Goal: Task Accomplishment & Management: Manage account settings

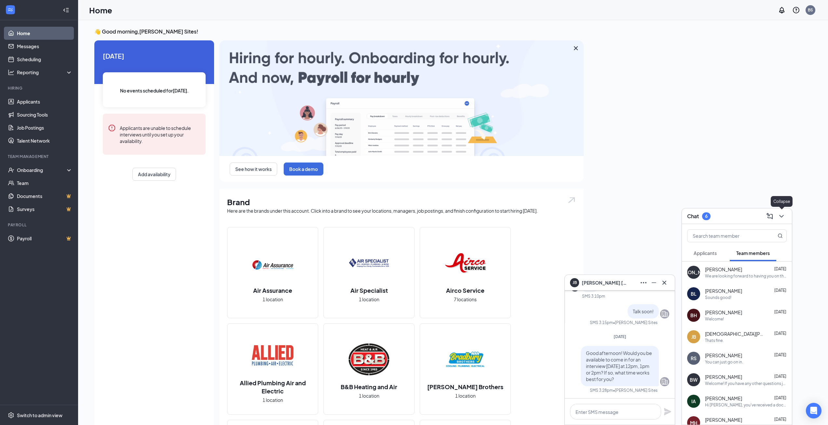
click at [783, 213] on icon "ChevronDown" at bounding box center [782, 216] width 8 height 8
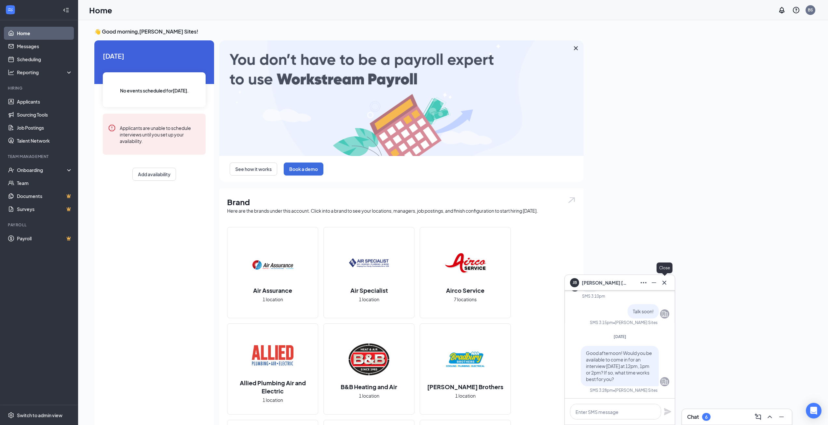
click at [663, 281] on icon "Cross" at bounding box center [665, 282] width 4 height 4
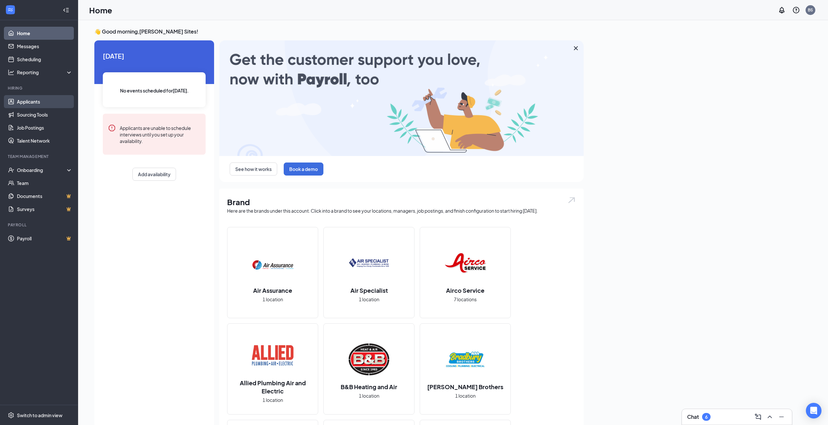
click at [40, 104] on link "Applicants" at bounding box center [45, 101] width 56 height 13
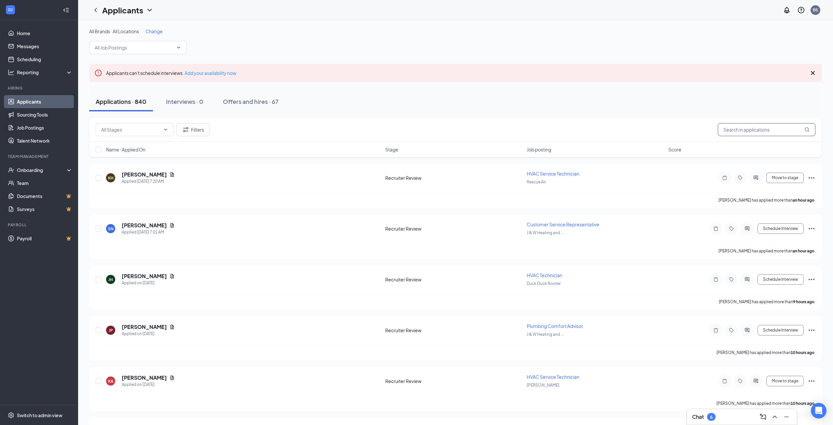
click at [763, 129] on input "text" at bounding box center [767, 129] width 98 height 13
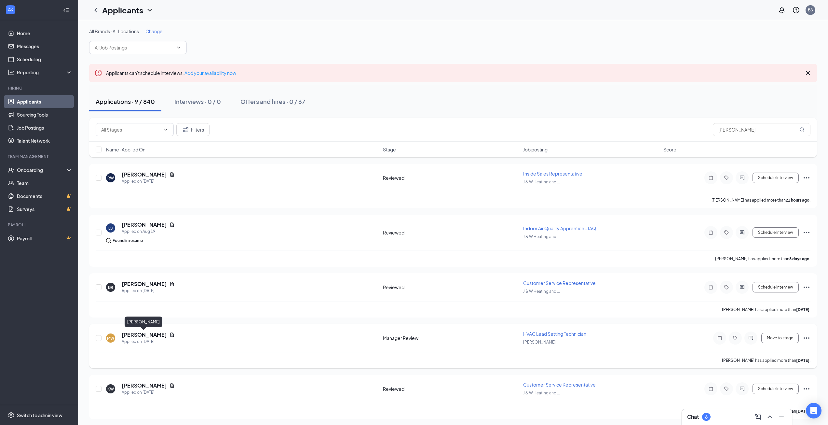
click at [143, 333] on h5 "[PERSON_NAME]" at bounding box center [144, 334] width 45 height 7
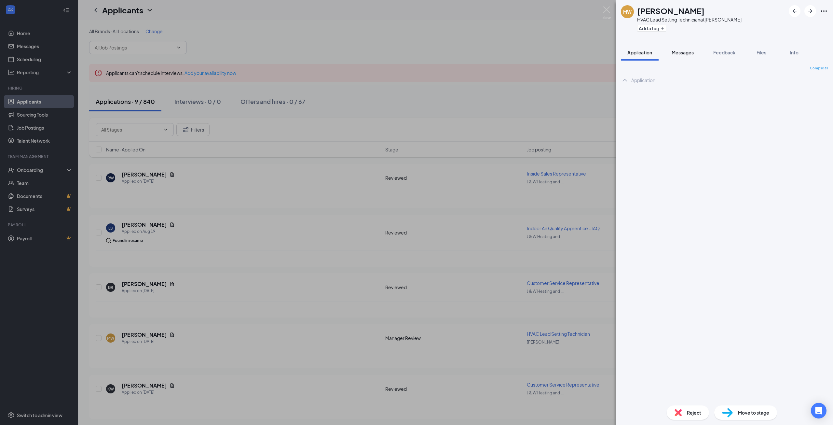
click at [686, 52] on span "Messages" at bounding box center [683, 52] width 22 height 6
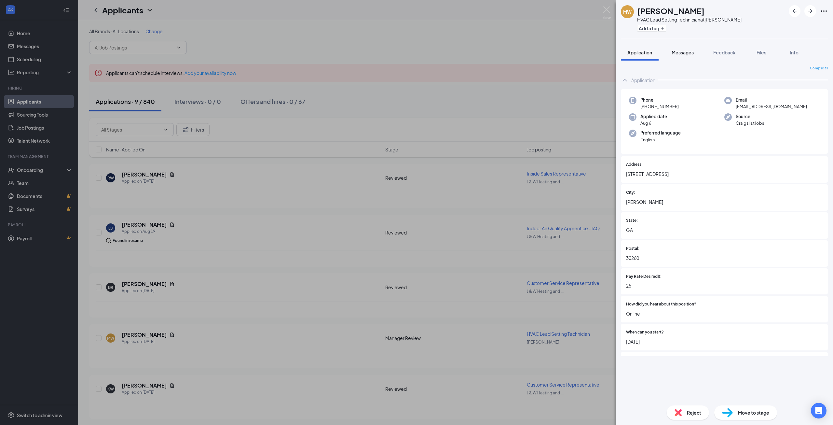
click at [686, 52] on span "Messages" at bounding box center [683, 52] width 22 height 6
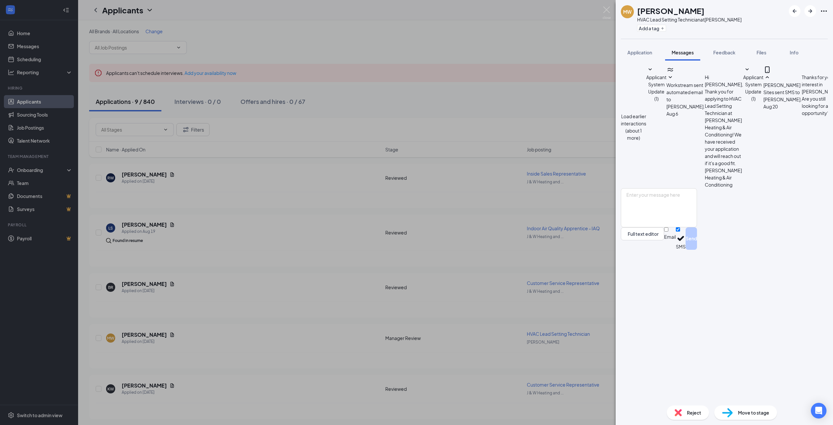
scroll to position [122, 0]
click at [640, 52] on span "Application" at bounding box center [639, 52] width 25 height 6
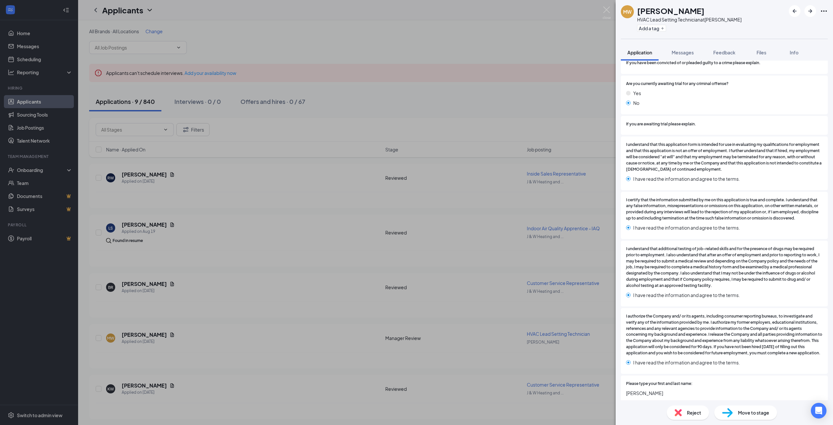
scroll to position [1400, 0]
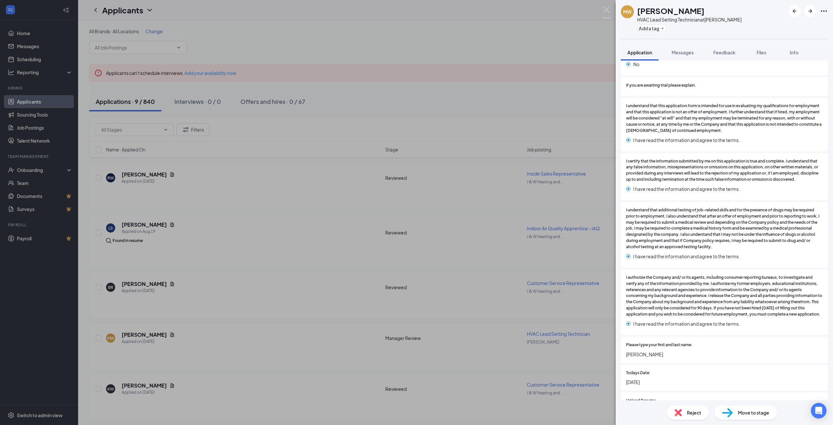
click at [561, 131] on div "MW [PERSON_NAME] HVAC Lead Setting Technician at [GEOGRAPHIC_DATA] Add a tag Ap…" at bounding box center [416, 212] width 833 height 425
click at [608, 10] on img at bounding box center [607, 13] width 8 height 13
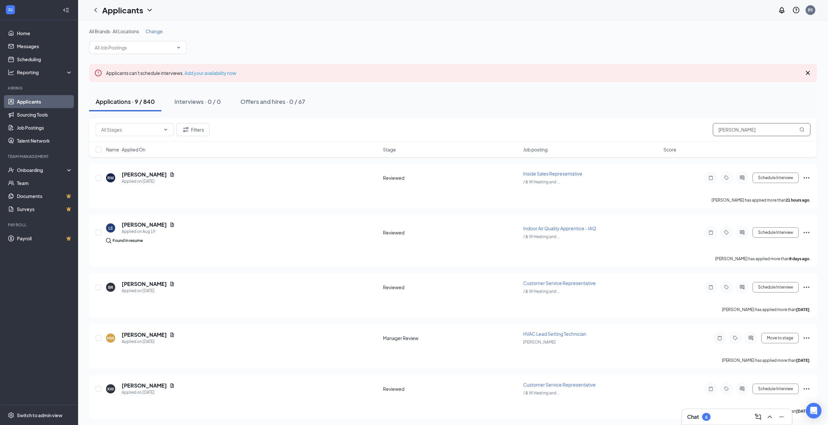
drag, startPoint x: 742, startPoint y: 131, endPoint x: 672, endPoint y: 122, distance: 70.8
click at [672, 122] on div "Filters [PERSON_NAME]" at bounding box center [453, 130] width 728 height 24
type input "romondo"
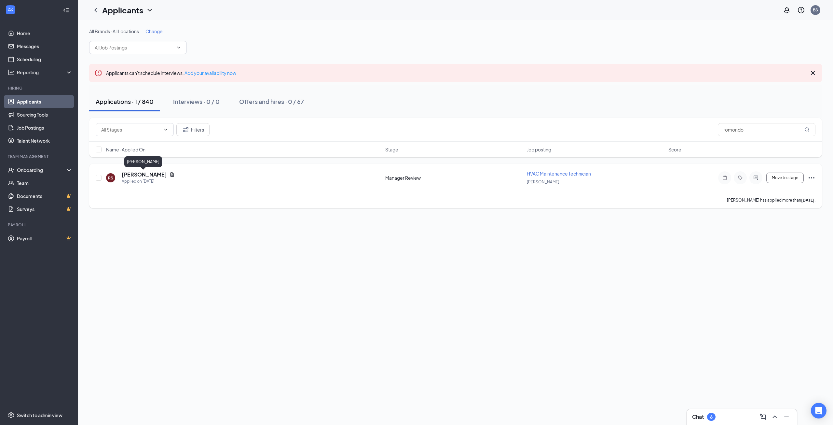
click at [129, 176] on h5 "[PERSON_NAME]" at bounding box center [144, 174] width 45 height 7
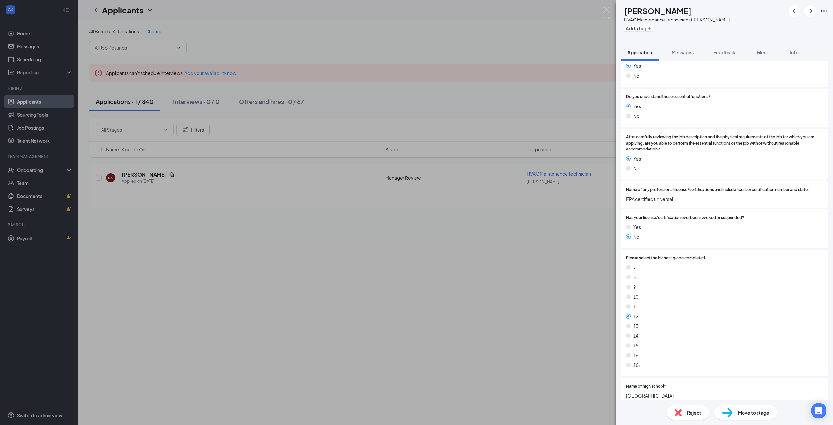
scroll to position [553, 0]
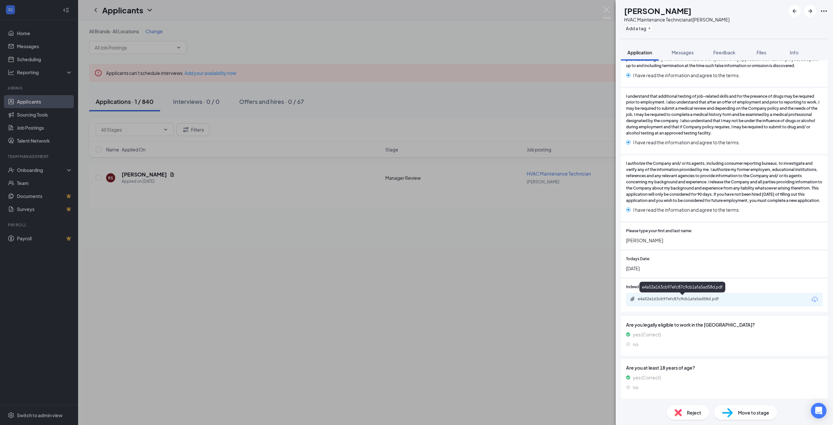
click at [691, 296] on div "e4a52e163cb97efc87c9cb1afa5ad58d.pdf" at bounding box center [724, 300] width 197 height 14
click at [688, 300] on div "e4a52e163cb97efc87c9cb1afa5ad58d.pdf" at bounding box center [683, 298] width 91 height 5
click at [308, 294] on div "RS [PERSON_NAME] HVAC Maintenance Technician at [PERSON_NAME] Add a tag Applica…" at bounding box center [416, 212] width 833 height 425
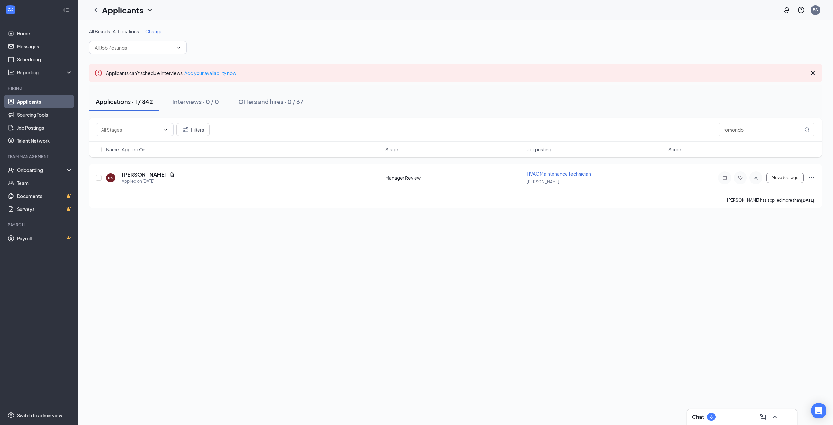
click at [709, 418] on div "6" at bounding box center [711, 417] width 8 height 8
click at [721, 231] on input "text" at bounding box center [731, 235] width 77 height 12
drag, startPoint x: 724, startPoint y: 237, endPoint x: 682, endPoint y: 235, distance: 42.1
click at [681, 235] on div "Chat 6 malachi Applicants Team members No conversations have been started. Send…" at bounding box center [455, 222] width 755 height 405
click at [707, 247] on button "Applicants" at bounding box center [710, 253] width 36 height 16
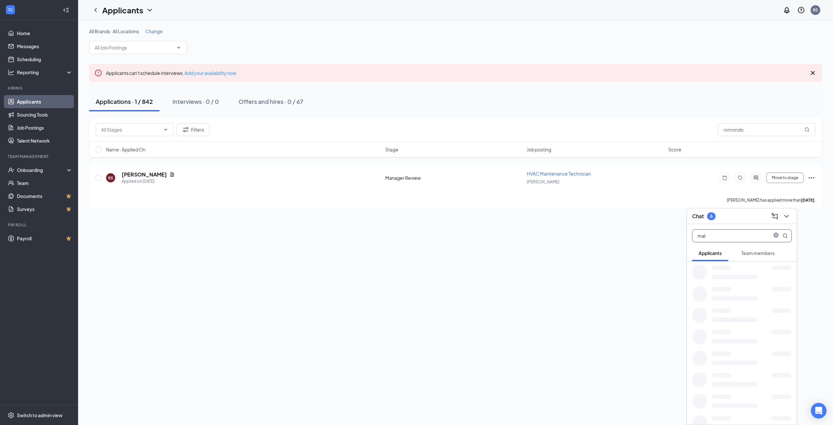
click at [713, 235] on input "mal" at bounding box center [731, 235] width 77 height 12
type input "mala"
click at [731, 278] on div "Yessir" at bounding box center [751, 276] width 82 height 6
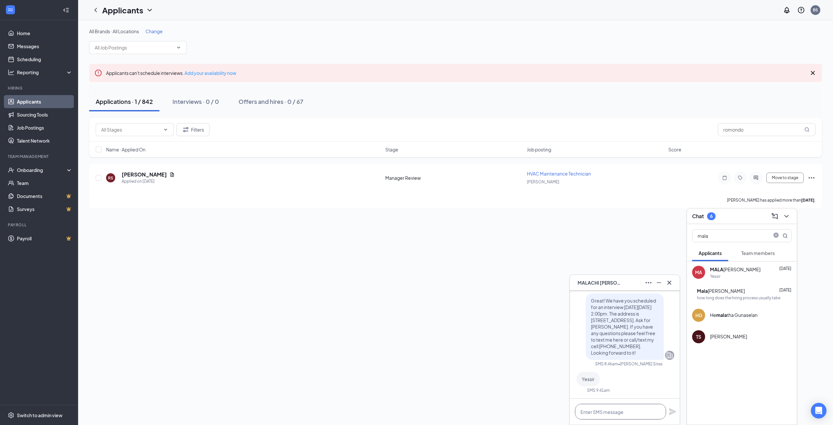
click at [624, 414] on textarea at bounding box center [620, 412] width 91 height 16
type textarea "Good morning! Hope your week is going well. Are you still interested in the pos…"
click at [671, 405] on icon "Plane" at bounding box center [673, 405] width 8 height 8
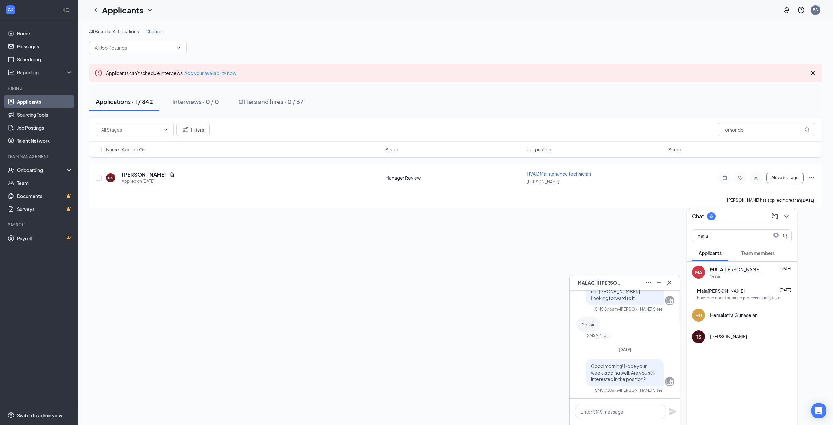
scroll to position [0, 0]
drag, startPoint x: 717, startPoint y: 236, endPoint x: 660, endPoint y: 228, distance: 58.2
click at [660, 228] on div "MA [PERSON_NAME][DATE] Hi [PERSON_NAME]! Thanks for applying with [PERSON_NAME]…" at bounding box center [455, 222] width 755 height 405
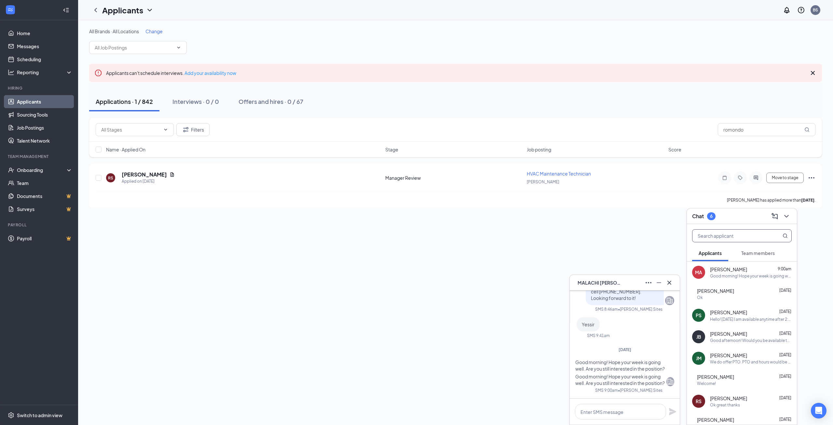
click at [732, 300] on div "Ok" at bounding box center [744, 298] width 95 height 6
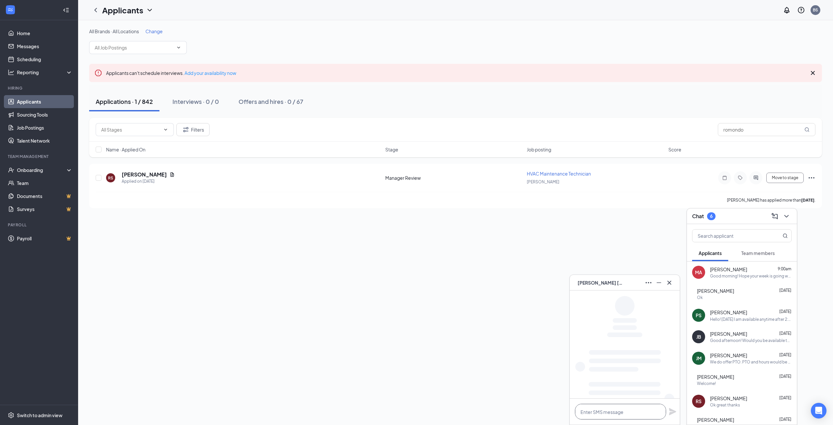
click at [615, 410] on textarea at bounding box center [620, 412] width 91 height 16
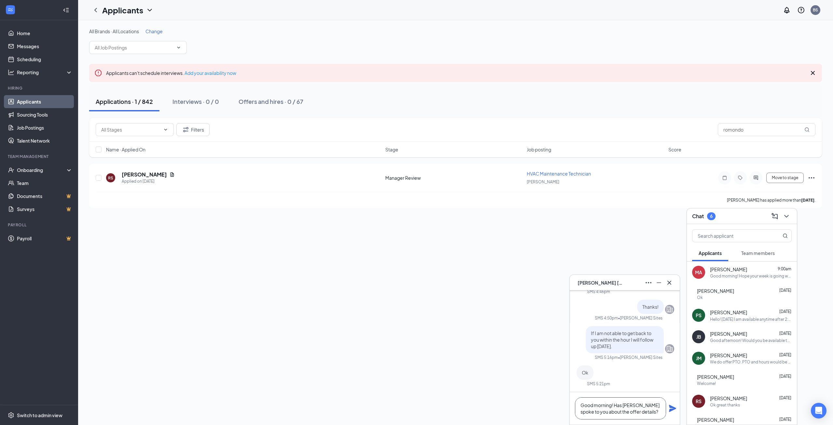
type textarea "Good morning! Has [PERSON_NAME] spoke to you about the offer details?"
click at [671, 407] on icon "Plane" at bounding box center [672, 408] width 7 height 7
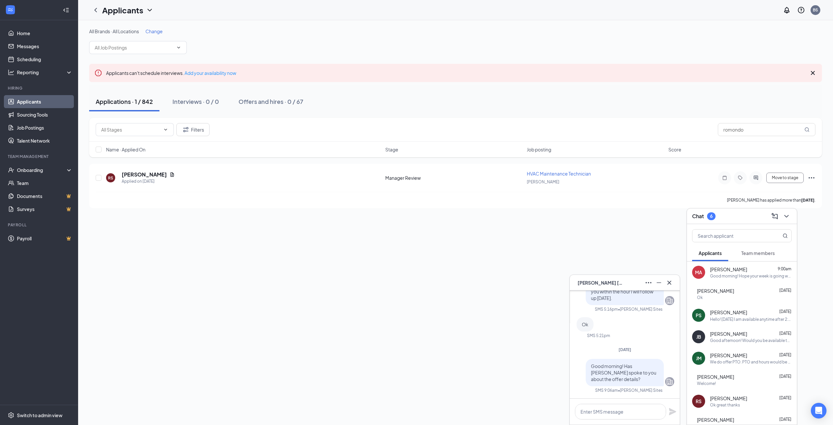
scroll to position [0, 0]
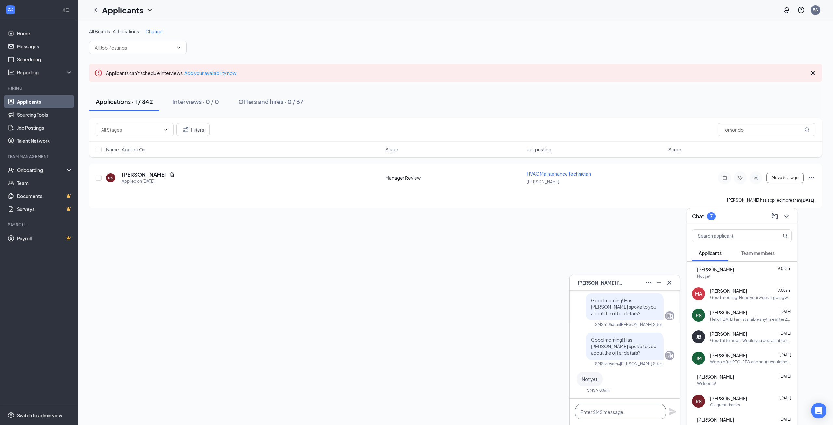
click at [611, 410] on textarea at bounding box center [620, 412] width 91 height 16
type textarea "When would be a good time for a quick call?"
click at [672, 407] on icon "Plane" at bounding box center [672, 408] width 7 height 7
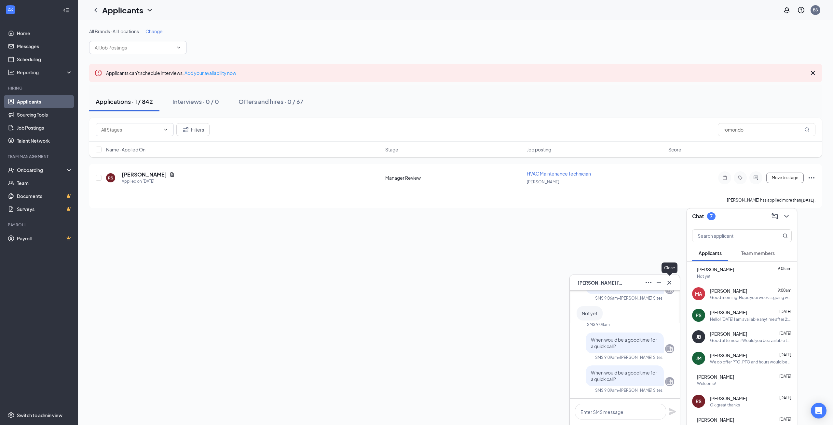
click at [674, 282] on button at bounding box center [669, 282] width 10 height 10
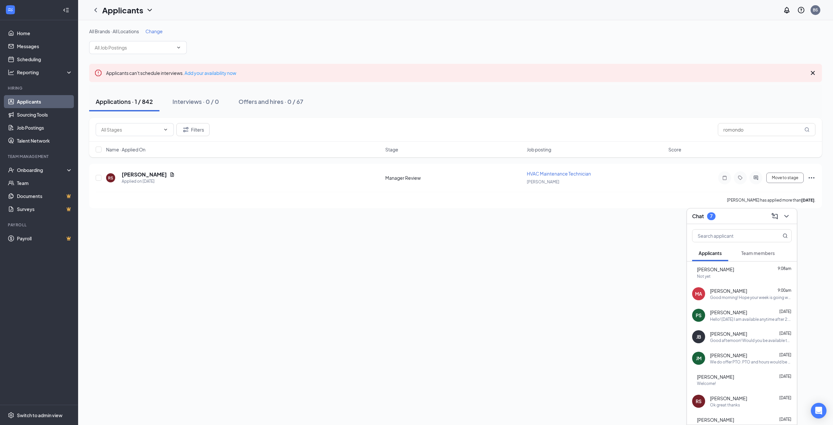
click at [736, 322] on div "PS [PERSON_NAME] [DATE] Hello! [DATE] I am available anytime after 2:00 for a c…" at bounding box center [742, 314] width 110 height 21
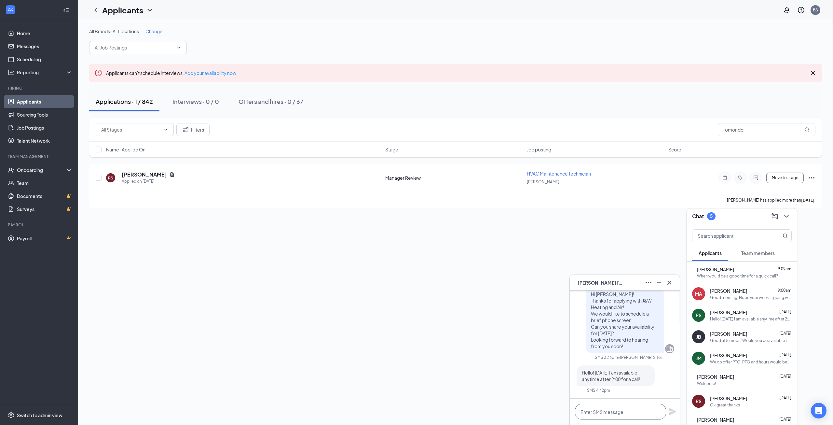
click at [611, 410] on textarea at bounding box center [620, 412] width 91 height 16
type textarea "Good morning! I can call you [DATE] at 3pm if that works?"
click at [674, 408] on icon "Plane" at bounding box center [672, 408] width 7 height 7
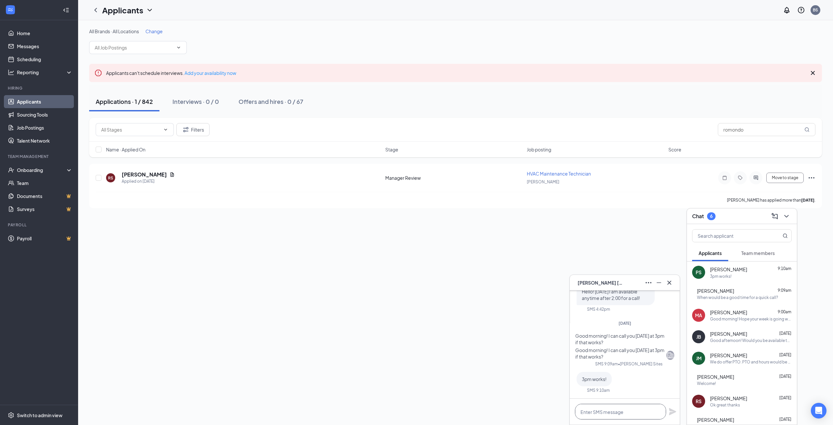
click at [626, 409] on textarea at bounding box center [620, 412] width 91 height 16
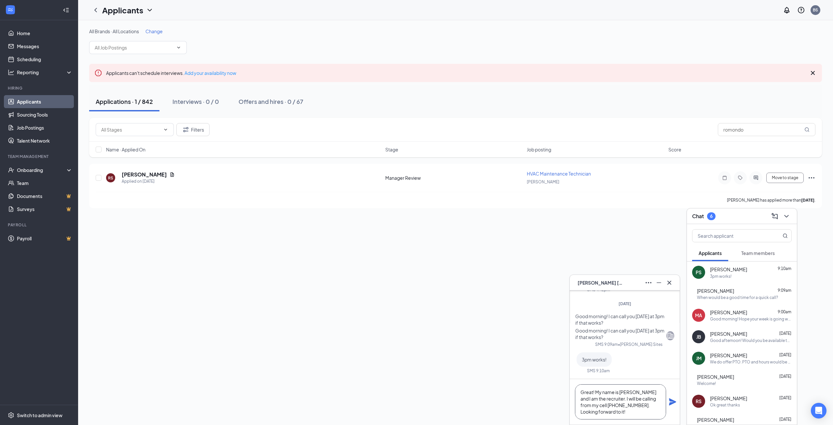
type textarea "Great! My name is [PERSON_NAME] and I am the recruiter. I will be calling from …"
click at [670, 403] on icon "Plane" at bounding box center [672, 401] width 7 height 7
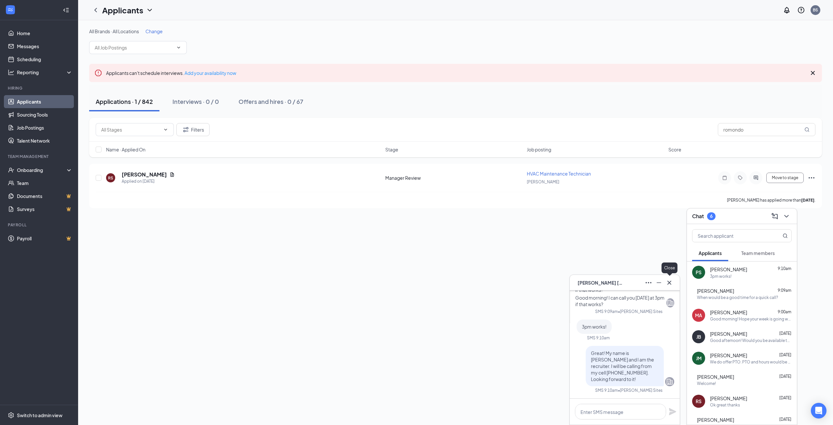
click at [670, 281] on icon "Cross" at bounding box center [669, 282] width 4 height 4
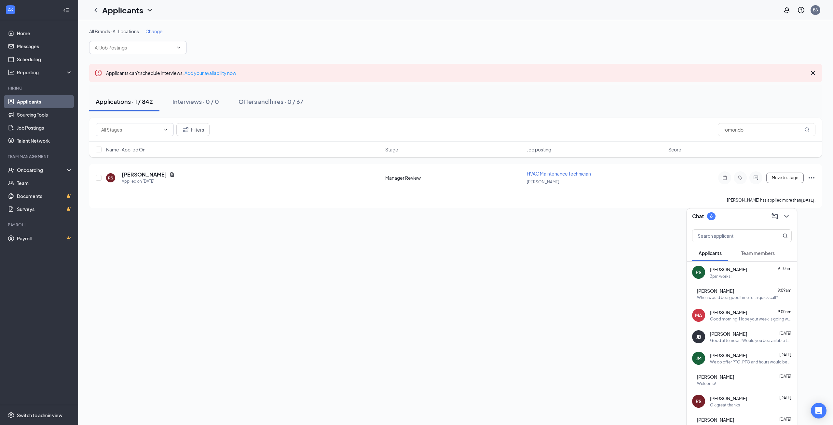
click at [746, 277] on div "3pm works!" at bounding box center [751, 276] width 82 height 6
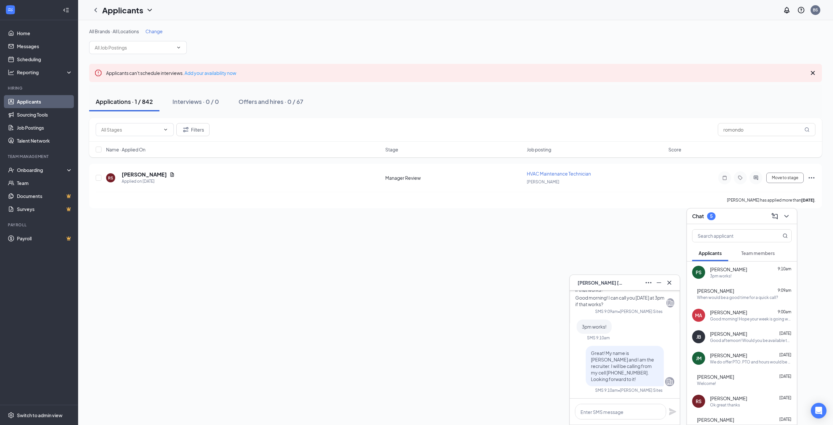
click at [676, 282] on div "PS [PERSON_NAME]" at bounding box center [625, 283] width 110 height 16
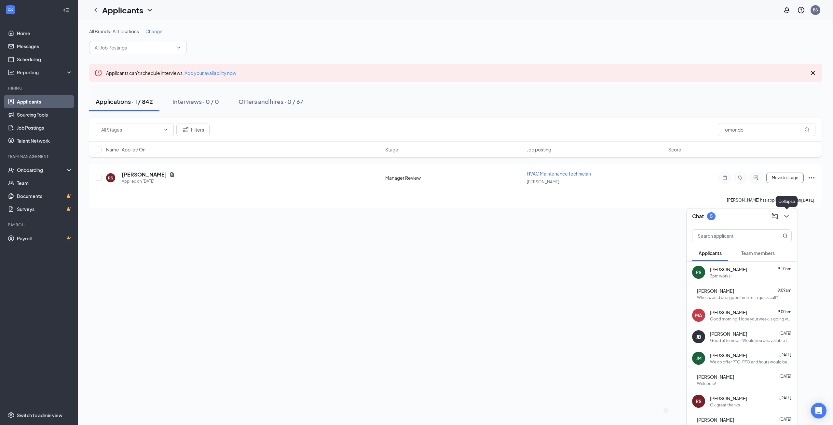
click at [788, 216] on icon "ChevronDown" at bounding box center [787, 216] width 8 height 8
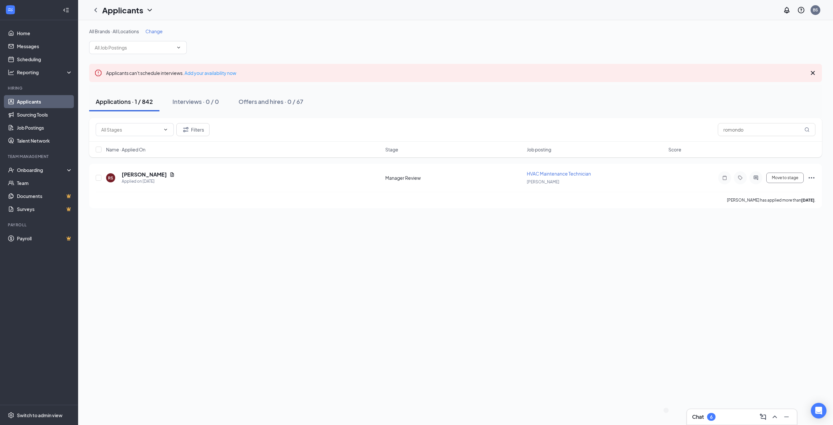
click at [719, 413] on div "Chat 6" at bounding box center [742, 416] width 100 height 10
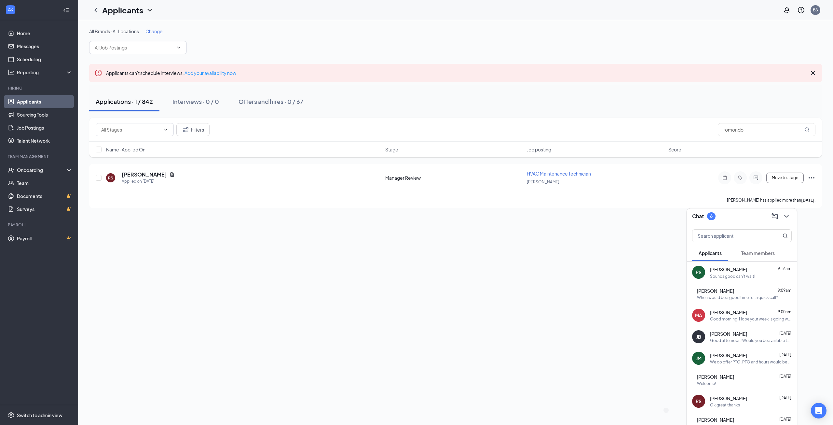
click at [752, 278] on div "Sounds good can't wait!" at bounding box center [732, 276] width 45 height 6
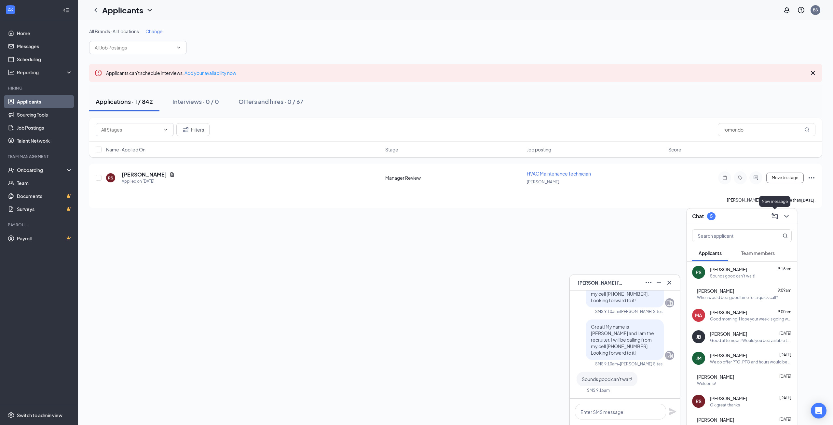
click at [785, 215] on icon "ChevronDown" at bounding box center [786, 216] width 4 height 3
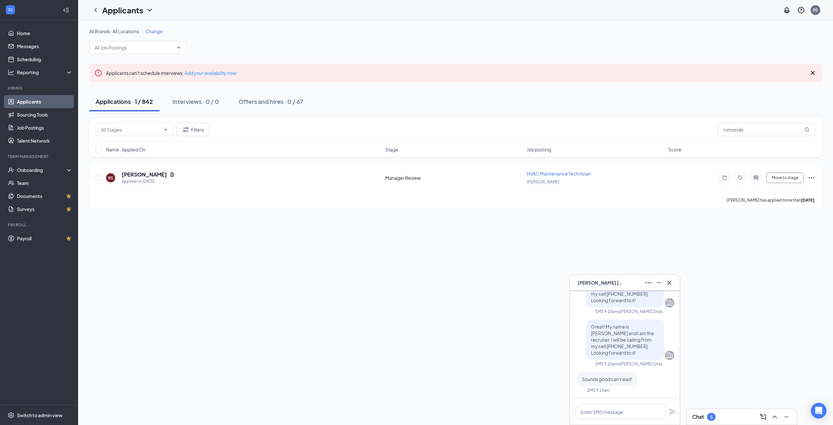
click at [676, 282] on div "PS [PERSON_NAME]" at bounding box center [625, 283] width 110 height 16
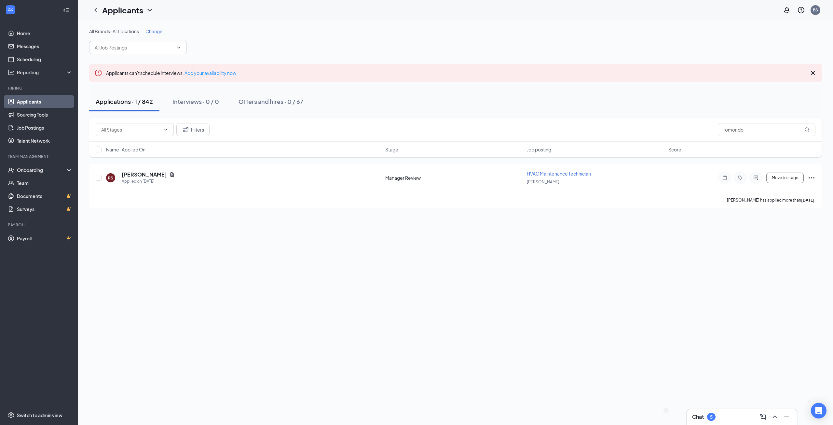
click at [41, 99] on link "Applicants" at bounding box center [45, 101] width 56 height 13
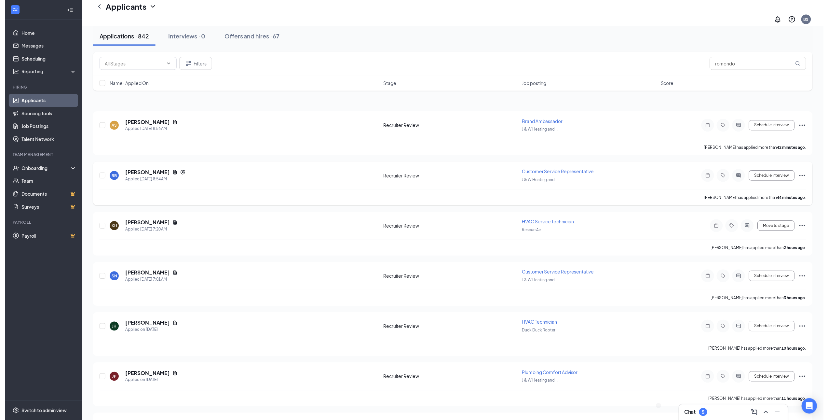
scroll to position [163, 0]
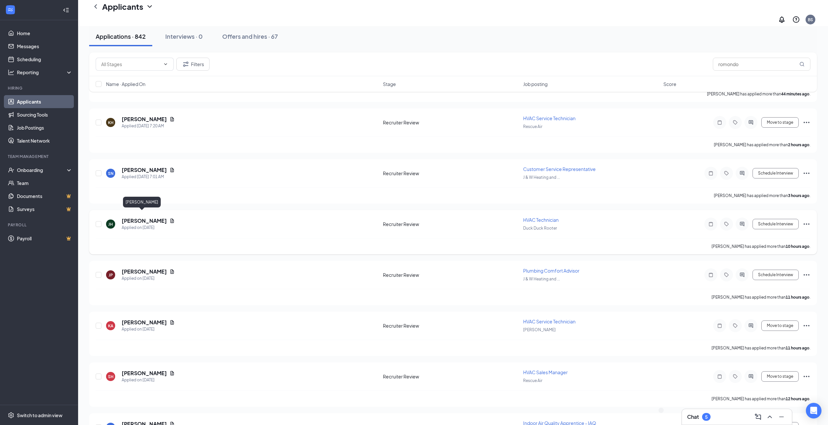
click at [143, 217] on h5 "[PERSON_NAME]" at bounding box center [144, 220] width 45 height 7
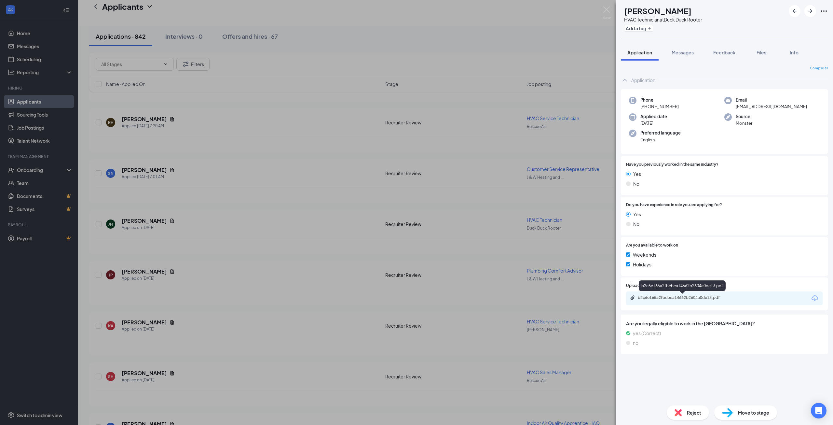
click at [676, 300] on div "b2c6e165a2fbebea14662b2604a0de13.pdf" at bounding box center [683, 297] width 91 height 5
click at [233, 198] on div "[PERSON_NAME] [PERSON_NAME] HVAC Technician at Duck Duck Rooter Add a tag Appli…" at bounding box center [416, 212] width 833 height 425
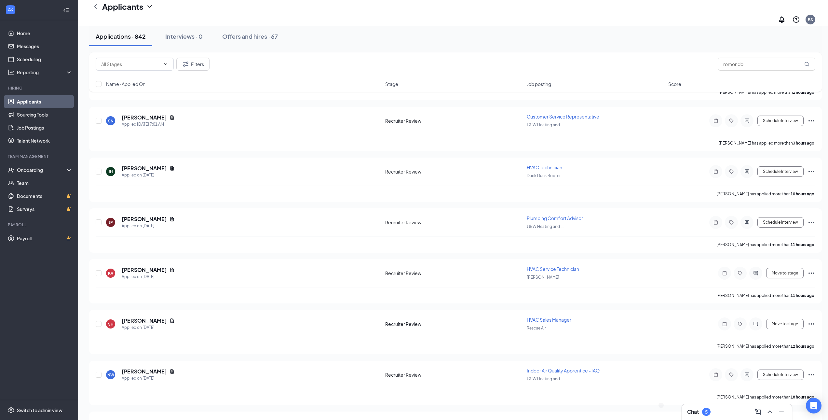
scroll to position [260, 0]
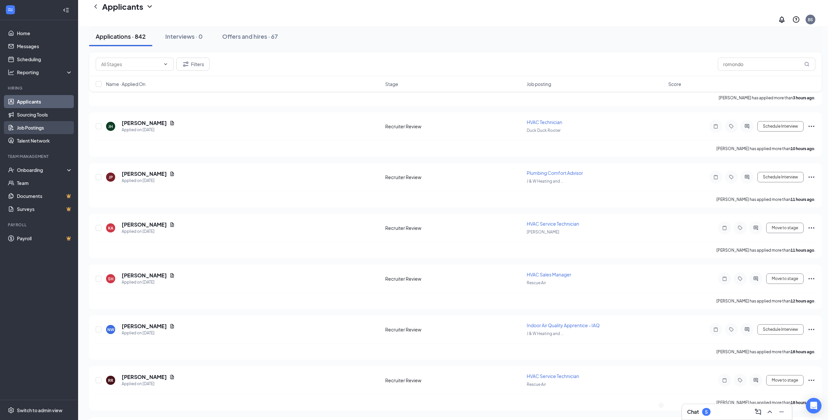
click at [45, 124] on link "Job Postings" at bounding box center [45, 127] width 56 height 13
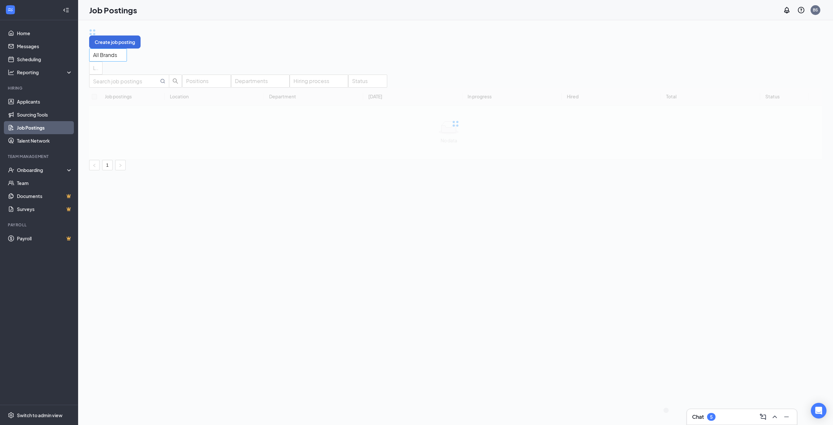
click at [117, 53] on span "All Brands" at bounding box center [105, 59] width 24 height 20
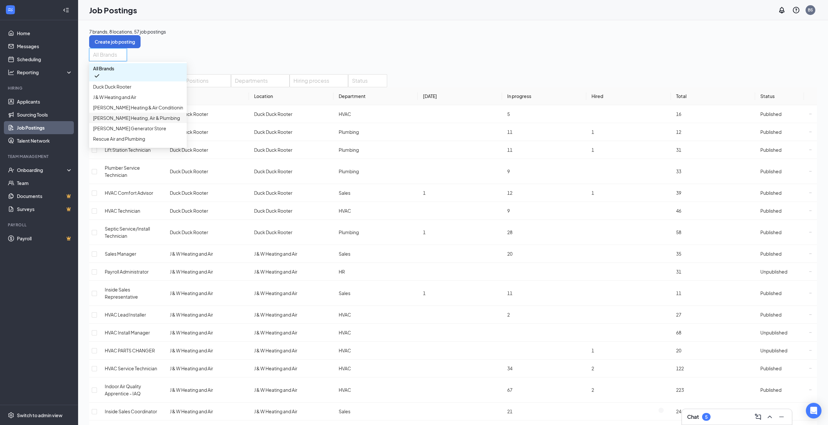
click at [121, 121] on p "[PERSON_NAME] Heating, Air & Plumbing" at bounding box center [136, 117] width 87 height 7
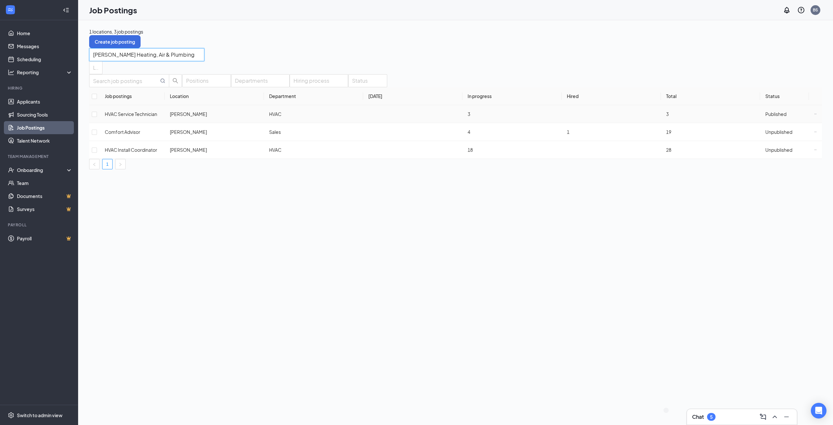
click at [767, 117] on span "Published" at bounding box center [775, 114] width 21 height 6
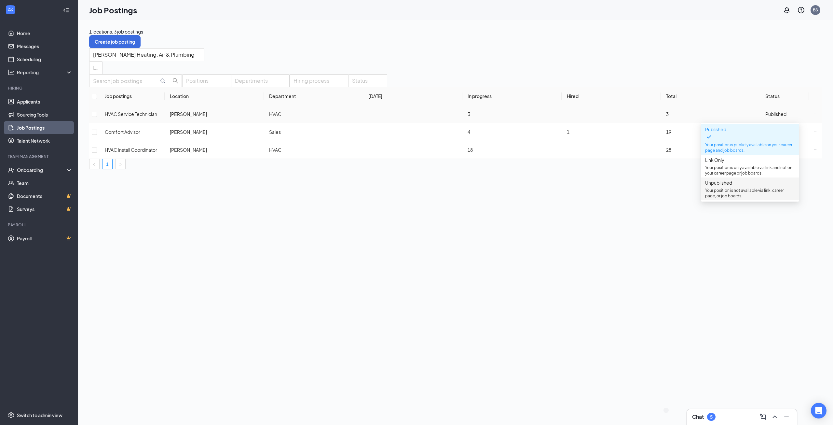
click at [737, 195] on p "Your position is not available via link, career page, or job boards." at bounding box center [750, 192] width 90 height 11
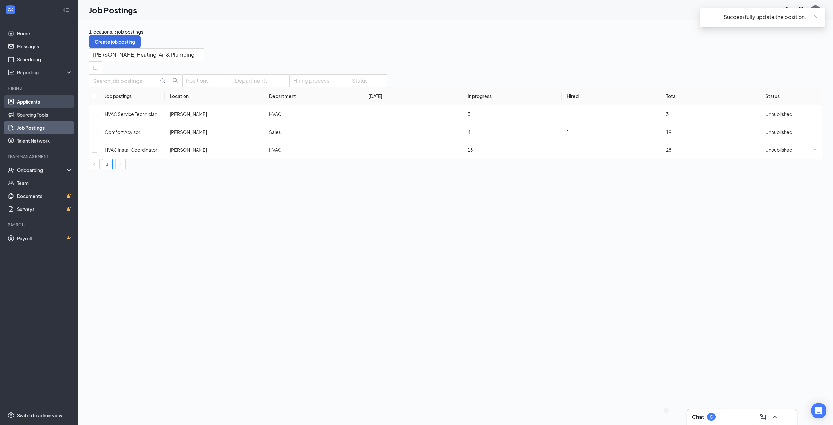
click at [51, 99] on link "Applicants" at bounding box center [45, 101] width 56 height 13
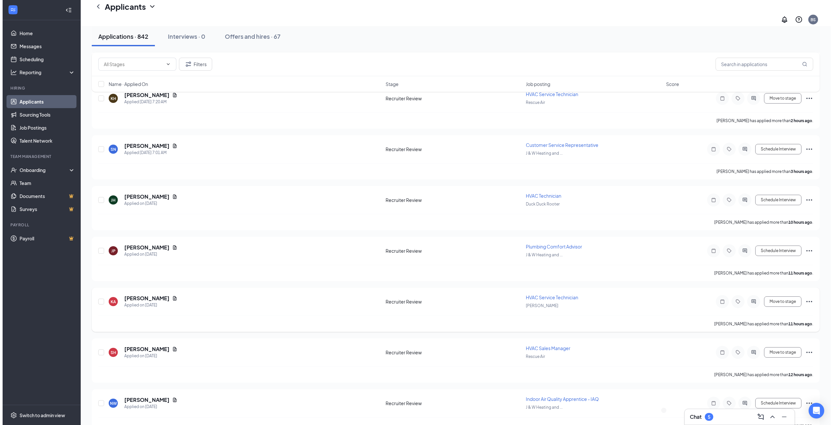
scroll to position [195, 0]
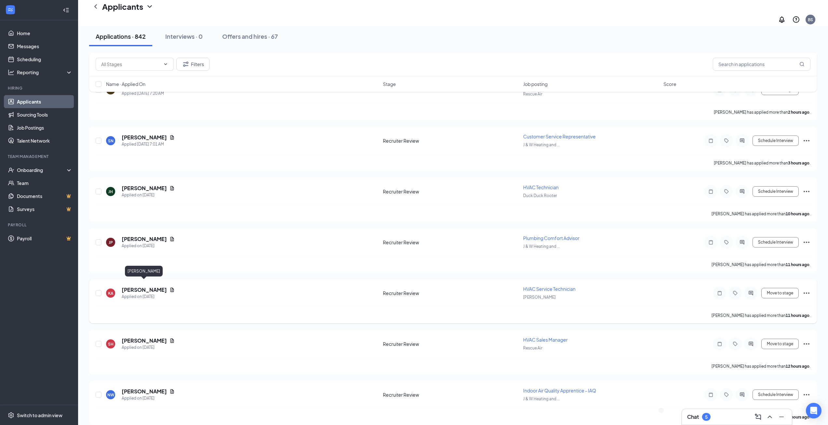
click at [150, 286] on h5 "[PERSON_NAME]" at bounding box center [144, 289] width 45 height 7
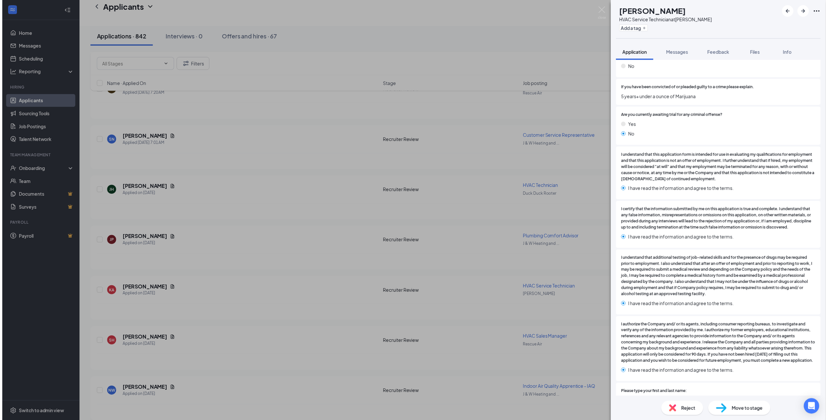
scroll to position [1302, 0]
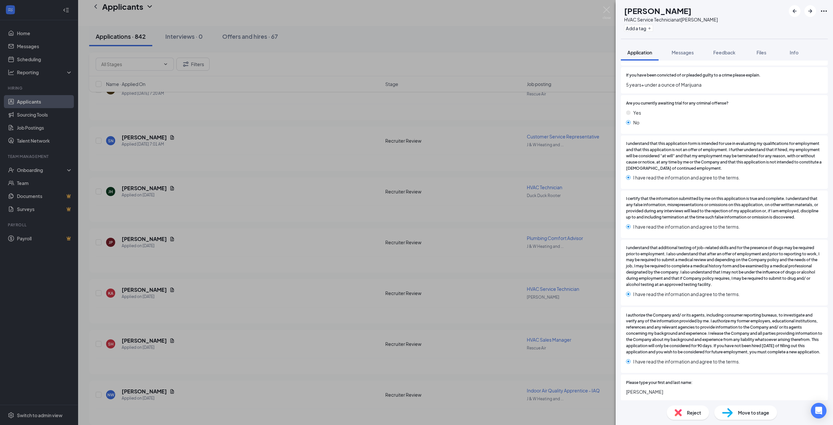
click at [484, 314] on div "[PERSON_NAME] HVAC Service Technician at [PERSON_NAME] Add a tag Application Me…" at bounding box center [416, 212] width 833 height 425
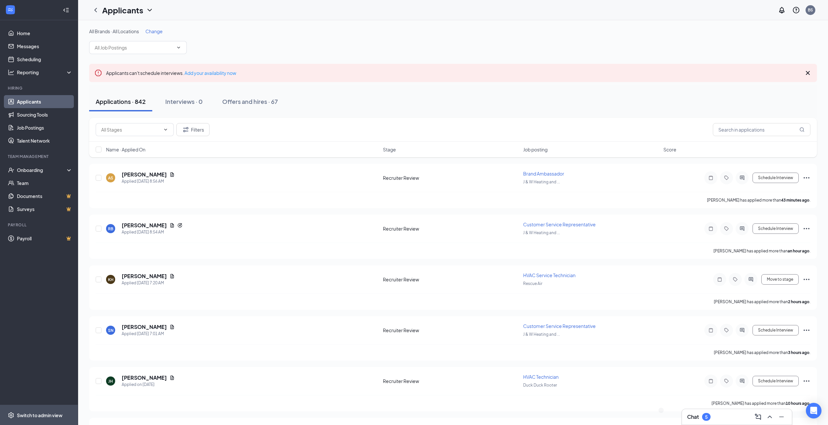
click at [47, 417] on div "Switch to admin view" at bounding box center [40, 415] width 46 height 7
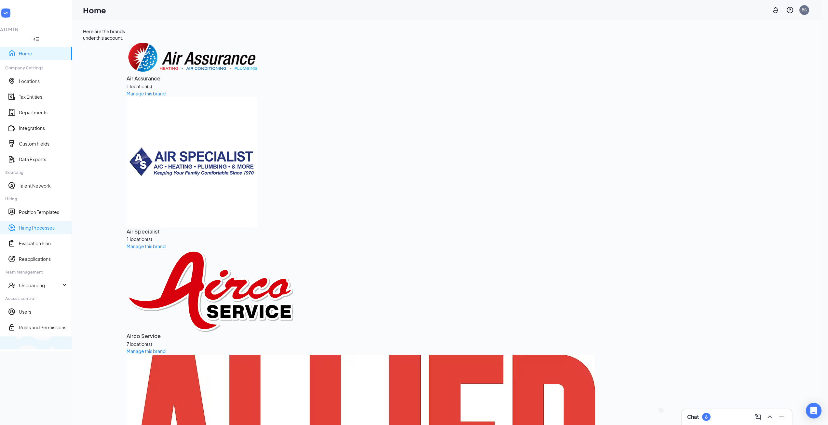
click at [37, 224] on link "Hiring Processes" at bounding box center [43, 227] width 48 height 7
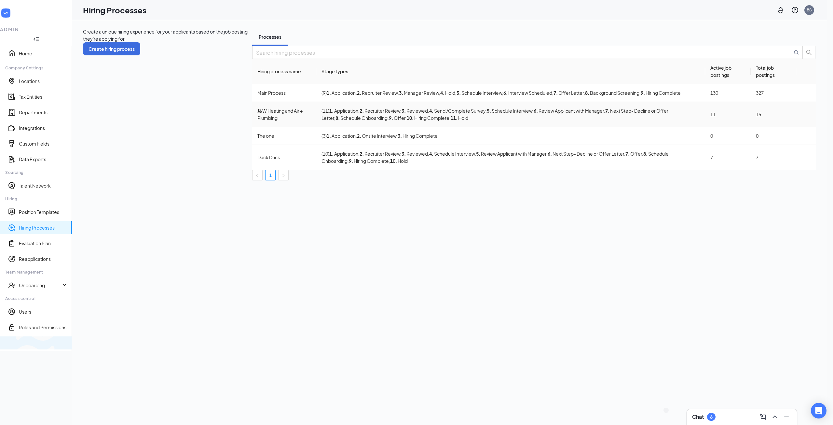
click at [806, 114] on icon "Ellipses" at bounding box center [806, 114] width 0 height 0
click at [775, 142] on span "Edit" at bounding box center [776, 139] width 59 height 7
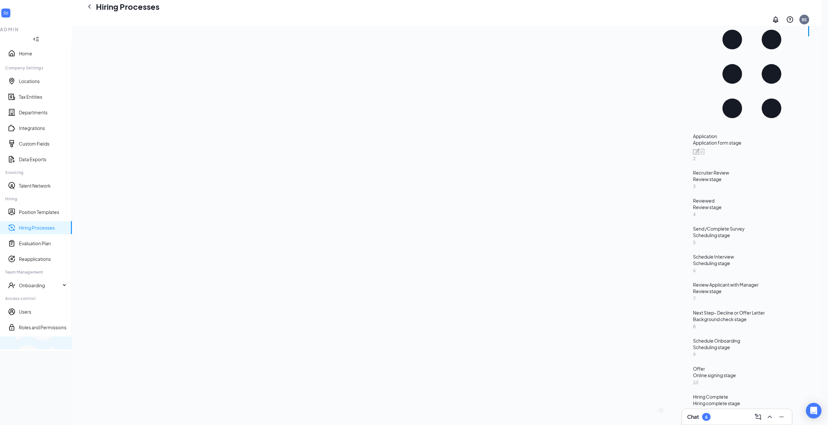
scroll to position [65, 0]
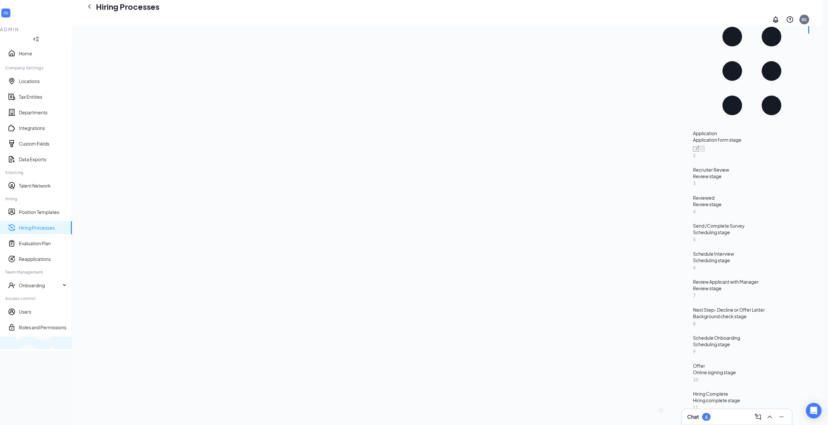
click at [693, 207] on div "Review stage" at bounding box center [752, 204] width 118 height 7
click at [693, 372] on div "Online signing stage" at bounding box center [752, 372] width 118 height 7
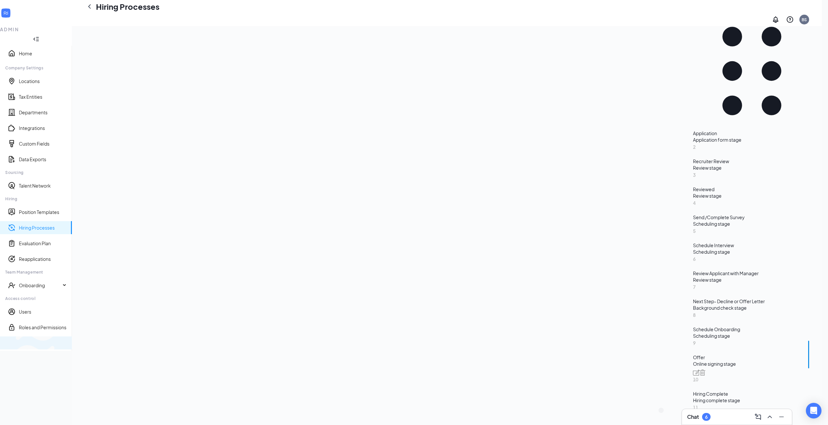
click at [479, 267] on div "Upload file" at bounding box center [481, 266] width 48 height 13
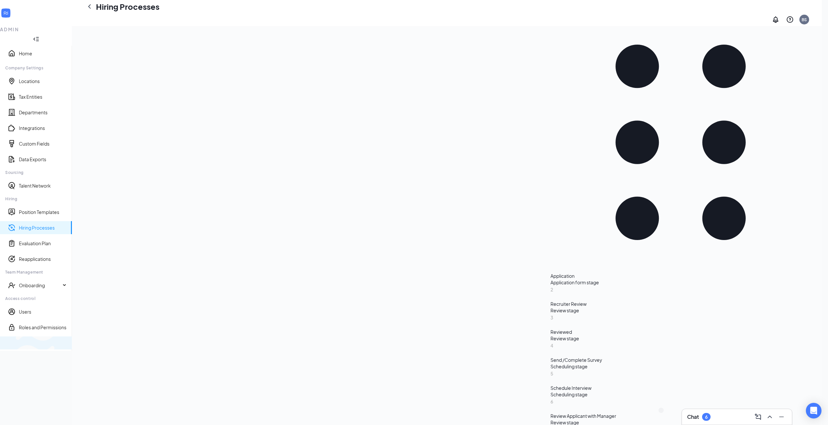
click at [551, 324] on div "Learn how to set up hiring stages and see examples here Add new stage 1 Applica…" at bounding box center [681, 349] width 260 height 719
click at [109, 346] on div "Switch to team view" at bounding box center [109, 342] width 0 height 7
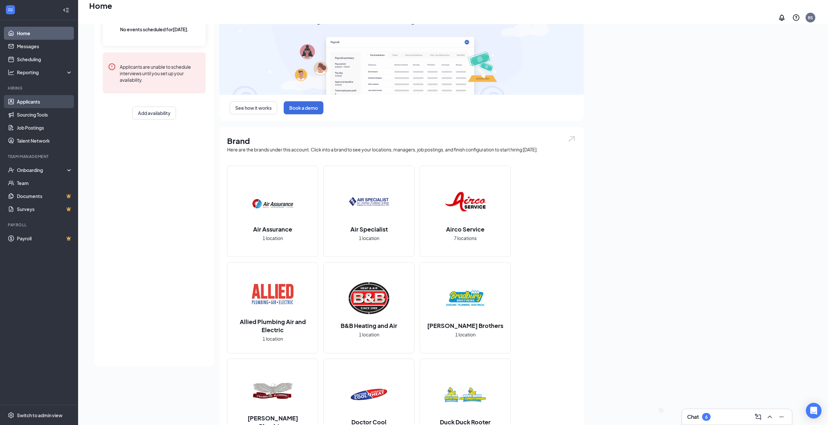
click at [44, 102] on link "Applicants" at bounding box center [45, 101] width 56 height 13
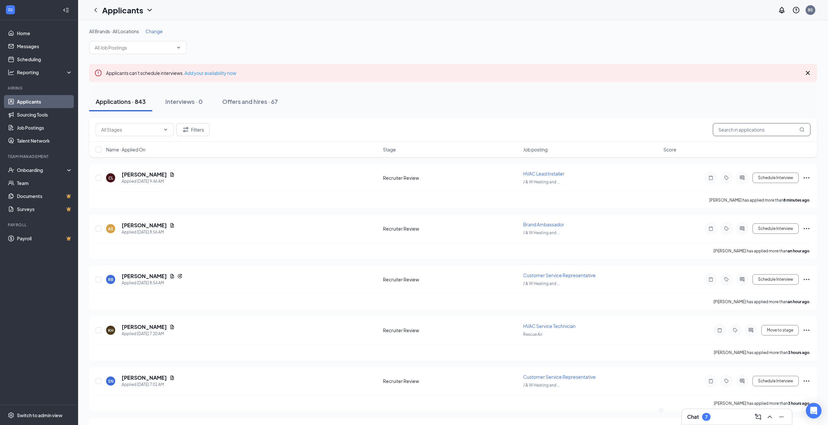
click at [758, 131] on input "text" at bounding box center [762, 129] width 98 height 13
type input "[PERSON_NAME]"
click at [810, 279] on icon "Ellipses" at bounding box center [812, 279] width 8 height 8
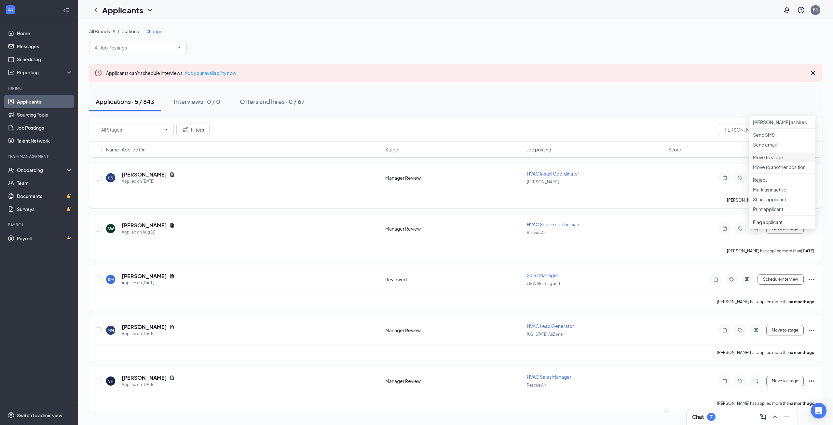
click at [777, 160] on p "Move to stage" at bounding box center [782, 157] width 59 height 7
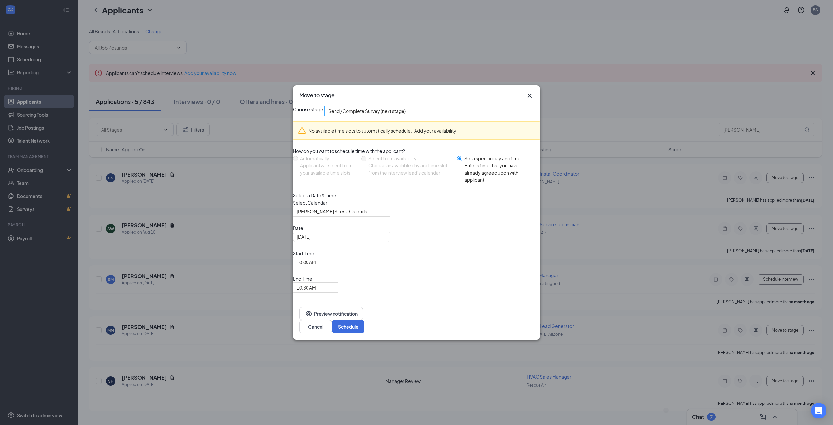
click at [400, 116] on span "Send /Complete Survey (next stage)" at bounding box center [366, 111] width 77 height 10
click at [359, 187] on span "Offer" at bounding box center [385, 183] width 90 height 7
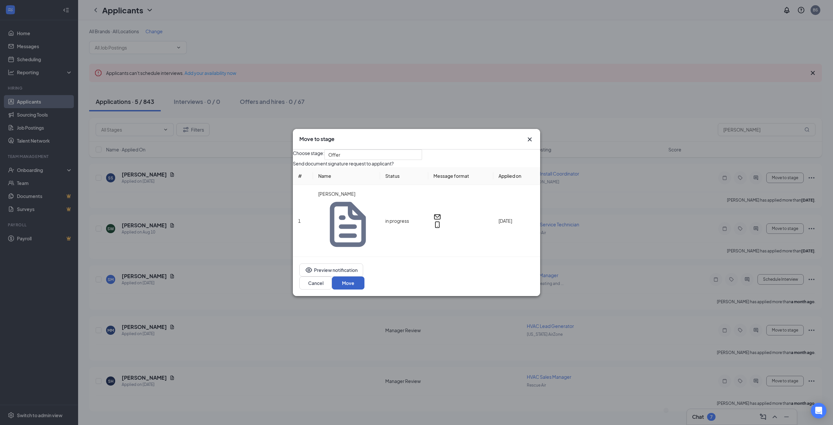
click at [364, 276] on button "Move" at bounding box center [348, 282] width 33 height 13
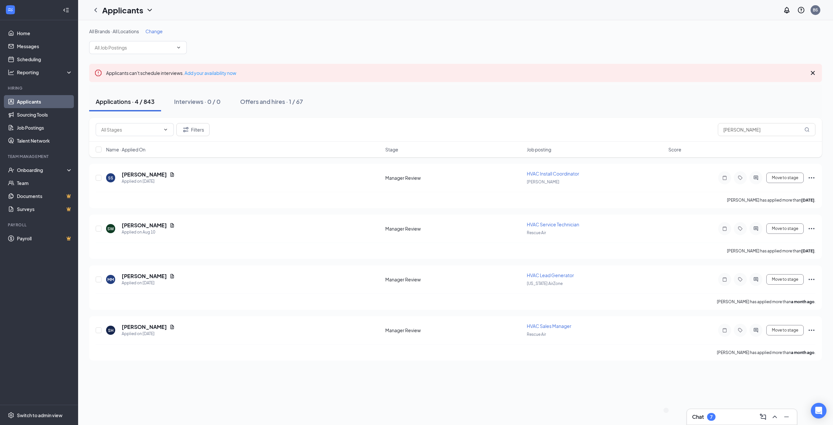
click at [720, 415] on div "Chat 7" at bounding box center [742, 416] width 100 height 10
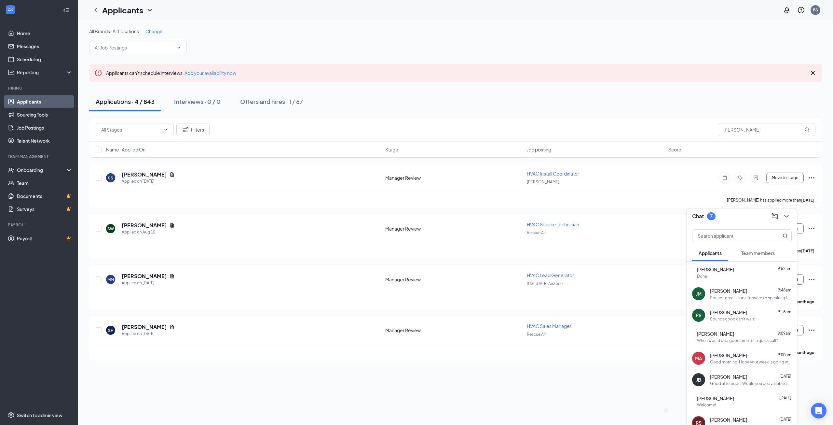
click at [737, 300] on div "[PERSON_NAME] [PERSON_NAME] 9:46am Sounds great. I look forward to speaking fur…" at bounding box center [742, 293] width 110 height 21
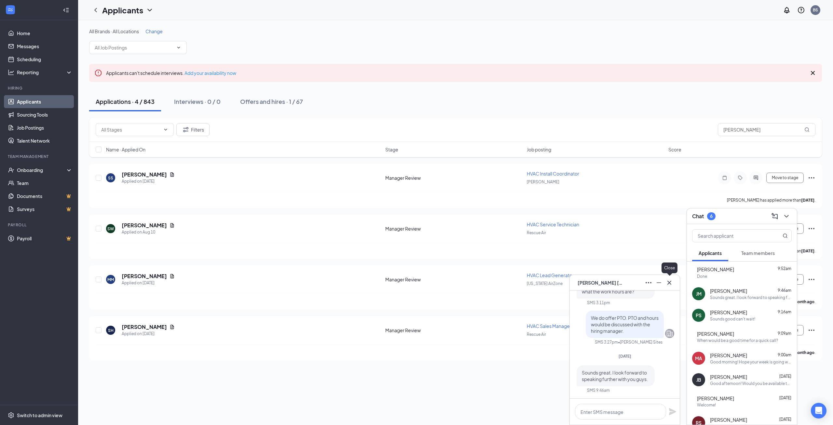
click at [667, 280] on icon "Cross" at bounding box center [670, 283] width 8 height 8
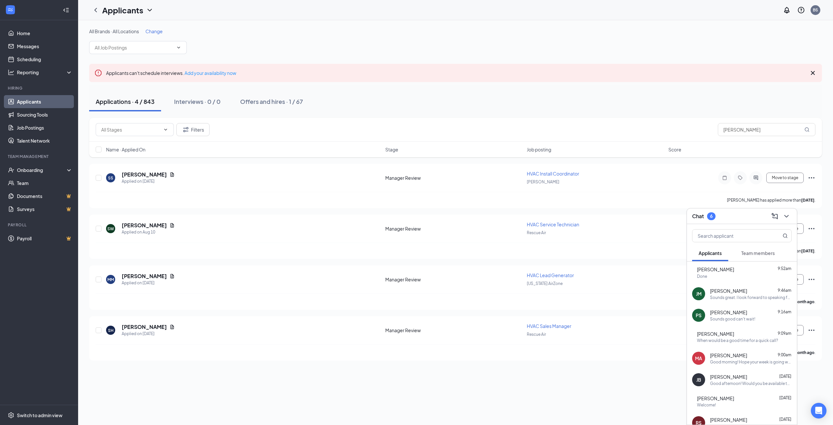
click at [730, 275] on div "Done" at bounding box center [744, 276] width 95 height 6
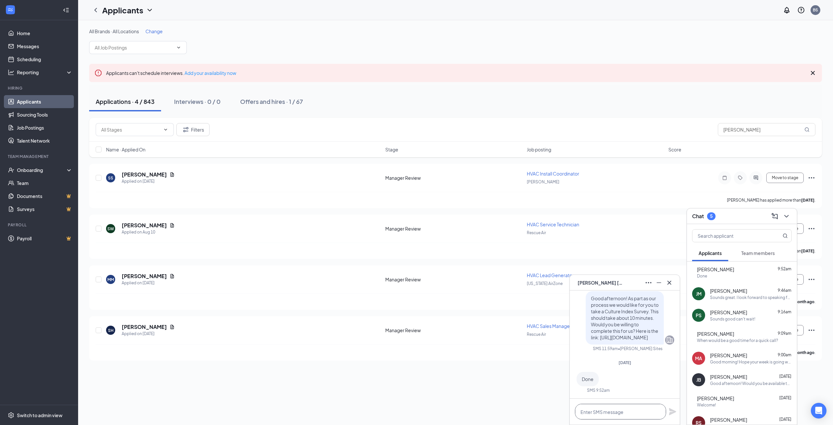
click at [630, 414] on textarea at bounding box center [620, 412] width 91 height 16
type textarea "Thanks! I am waiting to hear back from the hiring manager."
click at [669, 409] on icon "Plane" at bounding box center [673, 408] width 8 height 8
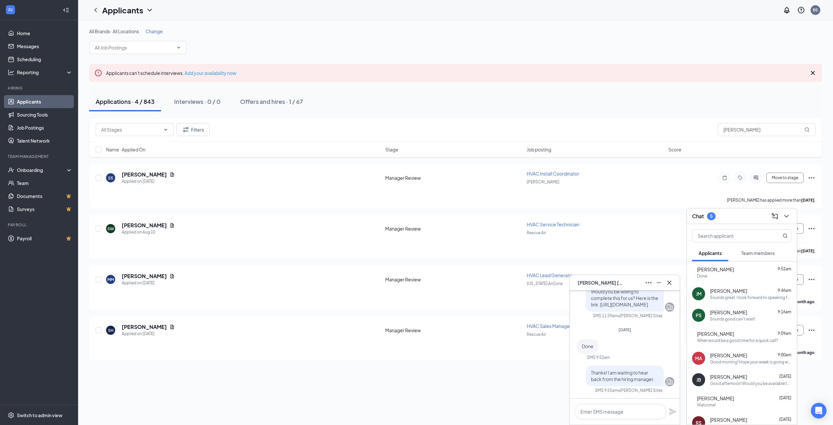
scroll to position [0, 0]
click at [674, 283] on button at bounding box center [669, 282] width 10 height 10
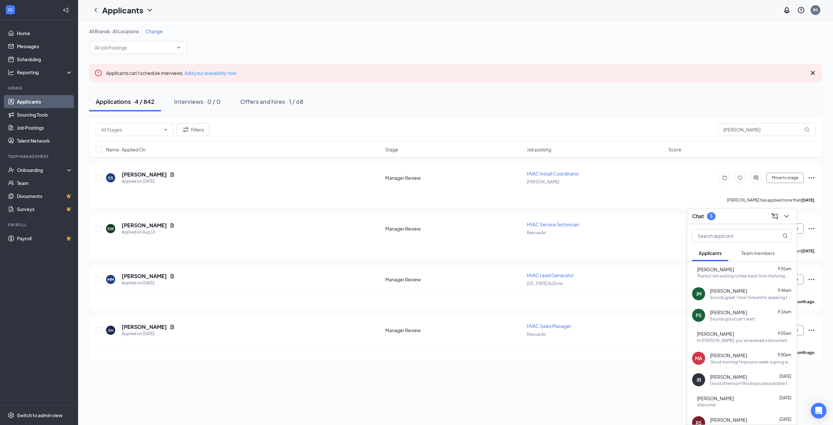
click at [745, 334] on div "[PERSON_NAME] 9:55am" at bounding box center [744, 333] width 95 height 7
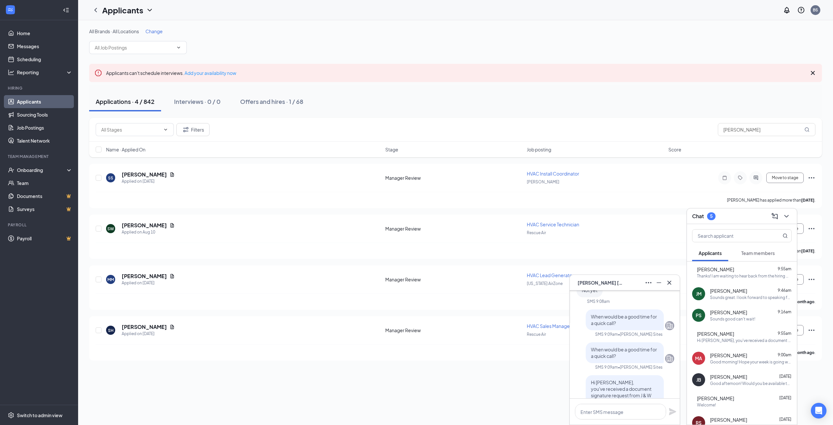
scroll to position [-33, 0]
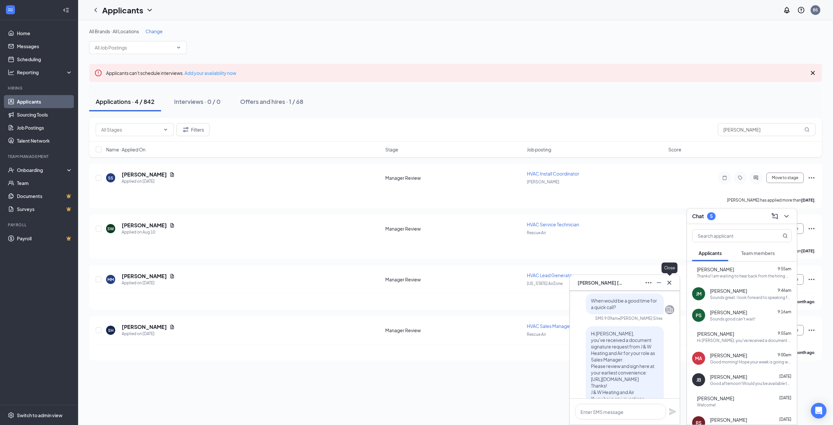
click at [674, 281] on button at bounding box center [669, 282] width 10 height 10
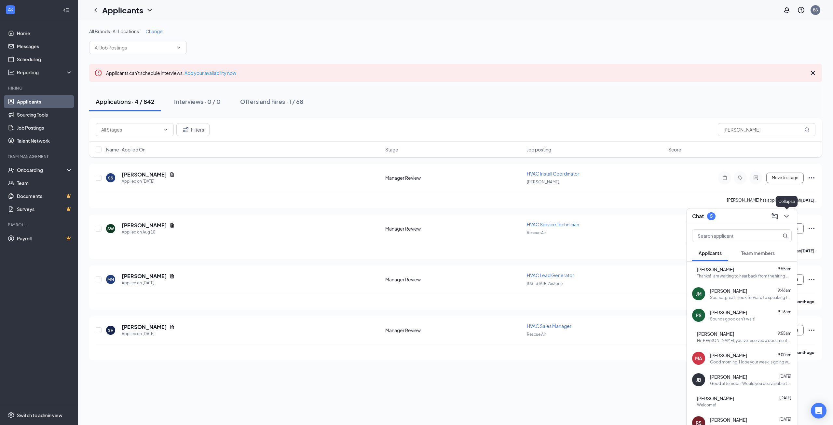
click at [786, 213] on icon "ChevronDown" at bounding box center [787, 216] width 8 height 8
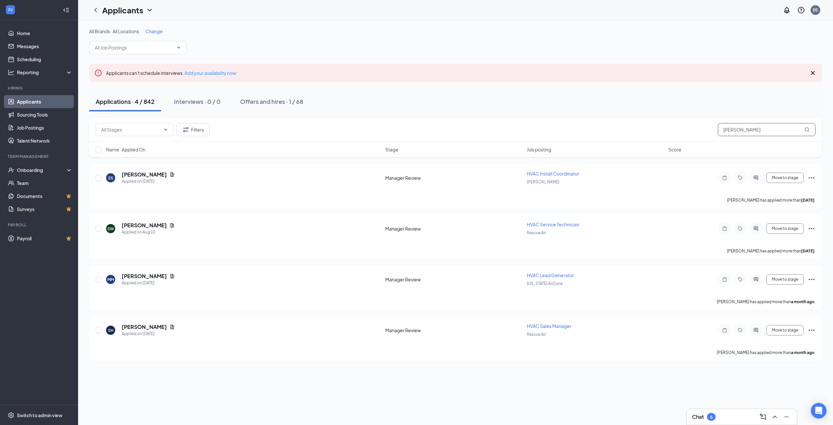
drag, startPoint x: 755, startPoint y: 128, endPoint x: 705, endPoint y: 129, distance: 49.5
click at [705, 129] on div "Filters [PERSON_NAME]" at bounding box center [456, 129] width 720 height 13
click at [282, 106] on button "Offers and hires · 1 / 68" at bounding box center [272, 102] width 76 height 20
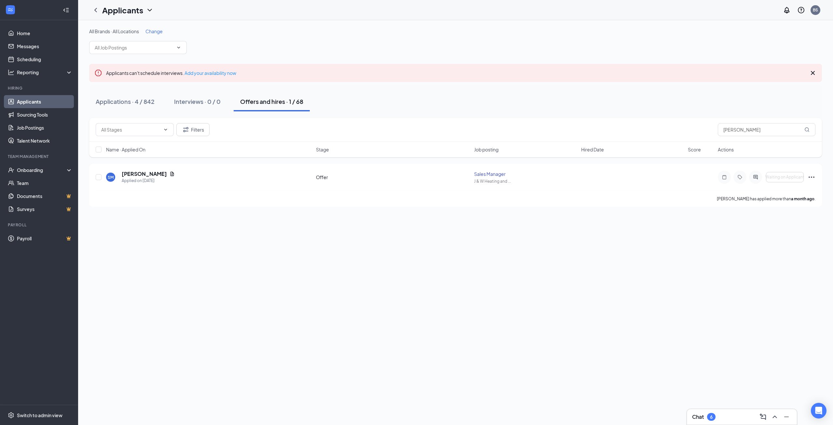
click at [260, 98] on div "Offers and hires · 1 / 68" at bounding box center [271, 101] width 63 height 8
click at [180, 215] on div "All Brands · All Locations Change Applicants can't schedule interviews. Add you…" at bounding box center [455, 222] width 755 height 405
click at [146, 171] on h5 "[PERSON_NAME]" at bounding box center [144, 173] width 45 height 7
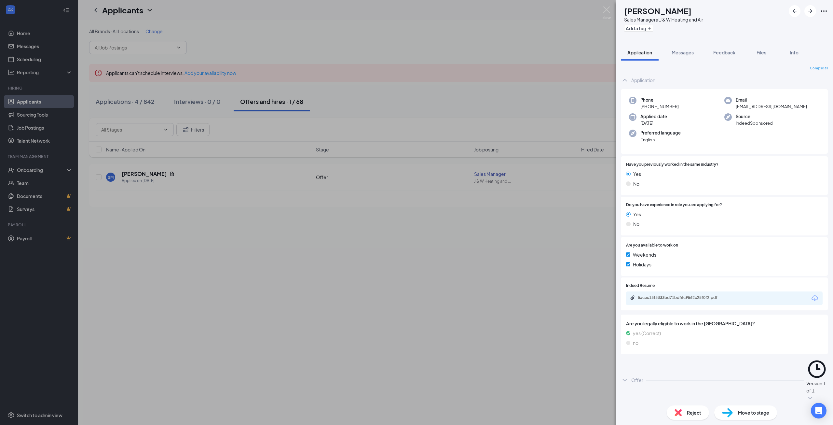
click at [736, 357] on div "Offer Version 1 of 1" at bounding box center [724, 380] width 207 height 49
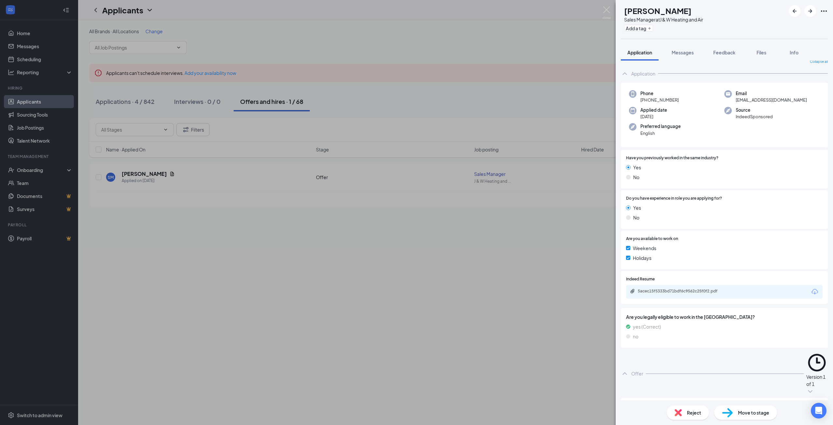
click at [808, 401] on div "Cancel signing request" at bounding box center [818, 411] width 20 height 21
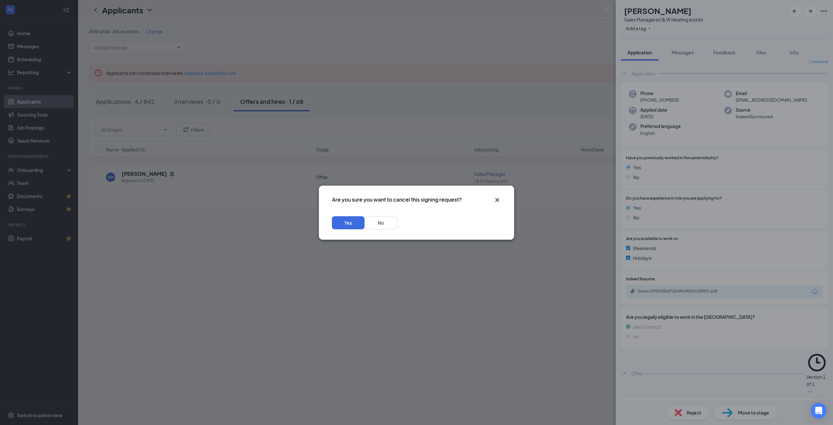
click at [502, 217] on div "Yes No" at bounding box center [416, 225] width 195 height 30
click at [364, 224] on button "Yes" at bounding box center [348, 222] width 33 height 13
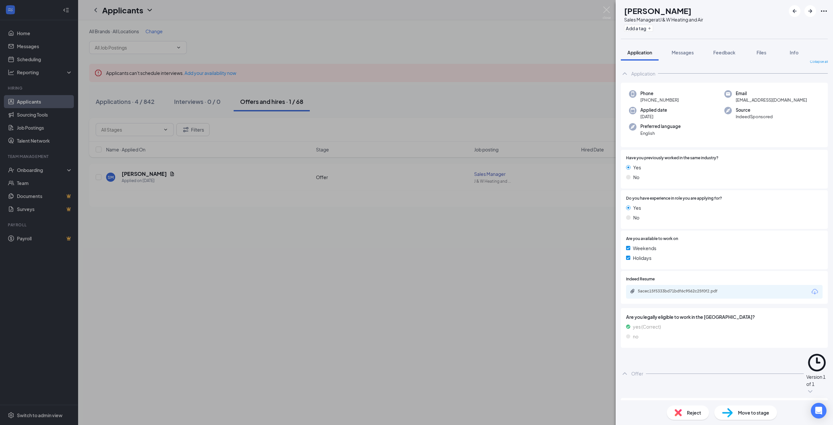
click at [519, 273] on div "SM [PERSON_NAME] Sales Manager at J & W Heating and Air Add a tag Application M…" at bounding box center [416, 212] width 833 height 425
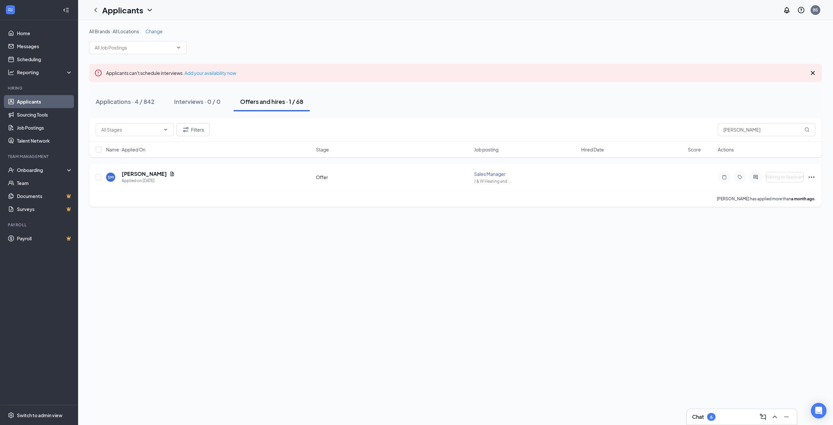
click at [810, 179] on icon "Ellipses" at bounding box center [812, 177] width 8 height 8
click at [782, 227] on p "Move to stage" at bounding box center [782, 223] width 59 height 7
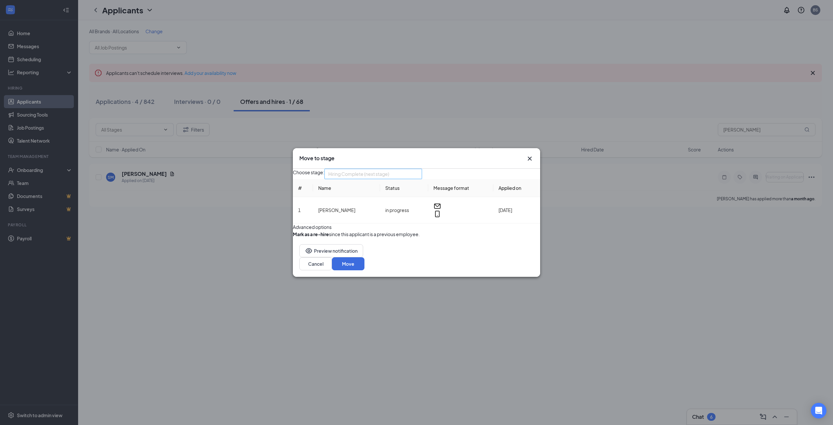
click at [388, 169] on span "Hiring Complete (next stage)" at bounding box center [358, 174] width 61 height 10
click at [361, 238] on span "Schedule Interview" at bounding box center [360, 234] width 41 height 7
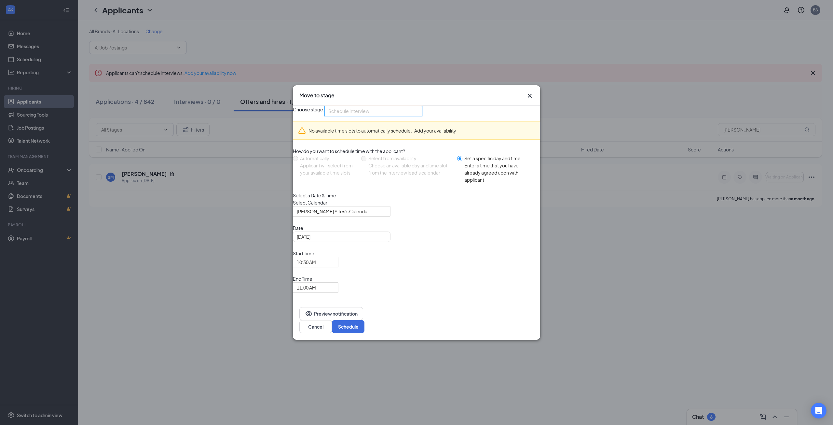
click at [412, 124] on span "Schedule Interview" at bounding box center [370, 115] width 84 height 18
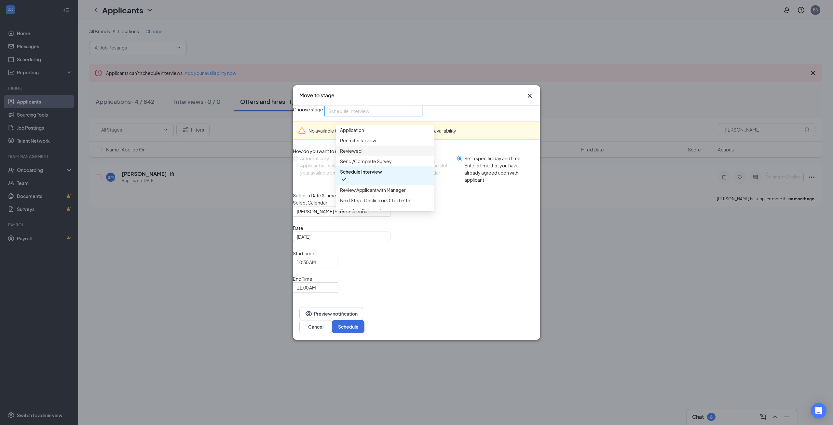
scroll to position [0, 0]
click at [369, 156] on span "Reviewed" at bounding box center [385, 152] width 90 height 7
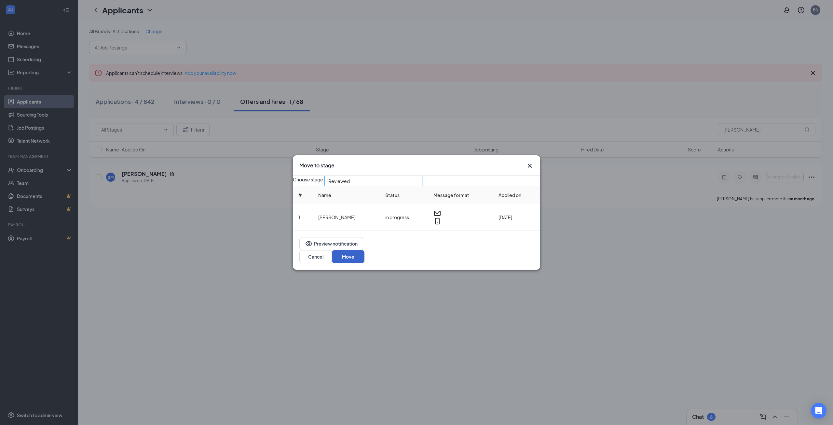
click at [364, 256] on button "Move" at bounding box center [348, 256] width 33 height 13
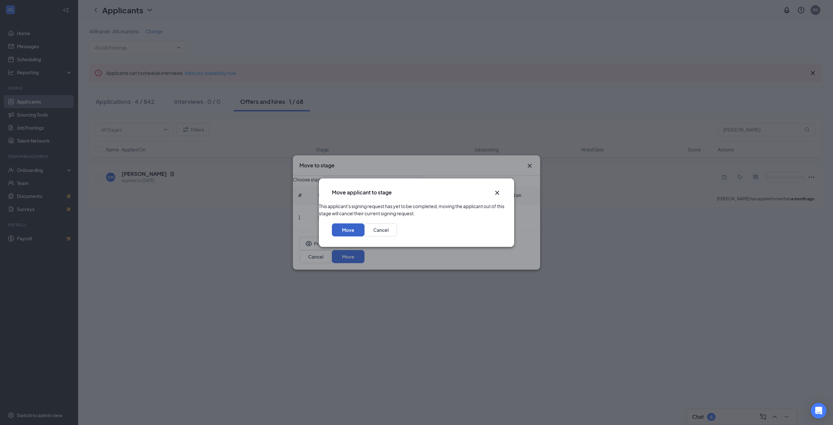
click at [364, 236] on button "Move" at bounding box center [348, 229] width 33 height 13
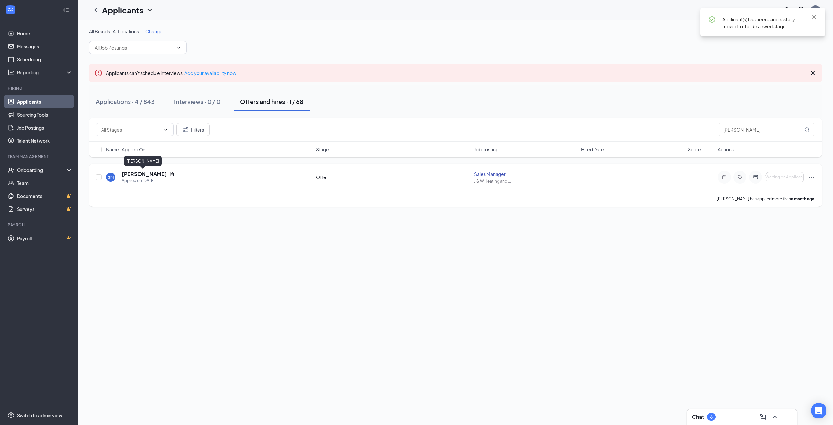
click at [144, 175] on h5 "[PERSON_NAME]" at bounding box center [144, 173] width 45 height 7
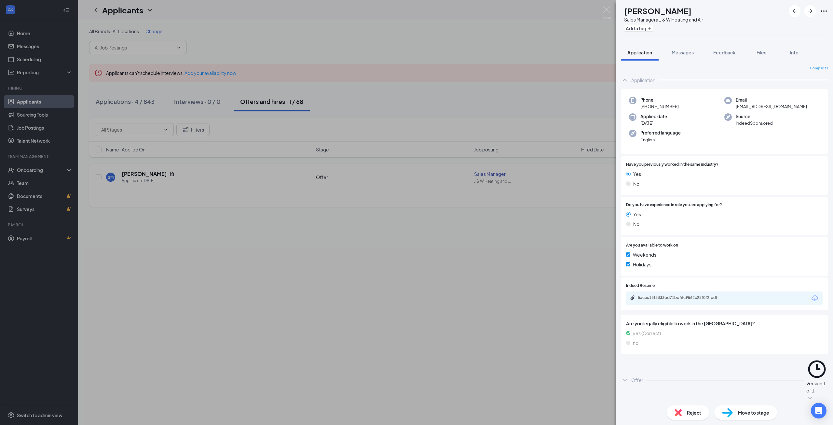
drag, startPoint x: 410, startPoint y: 316, endPoint x: 447, endPoint y: 199, distance: 121.8
click at [413, 310] on div "SM [PERSON_NAME] Sales Manager at J & W Heating and Air Add a tag Application M…" at bounding box center [416, 212] width 833 height 425
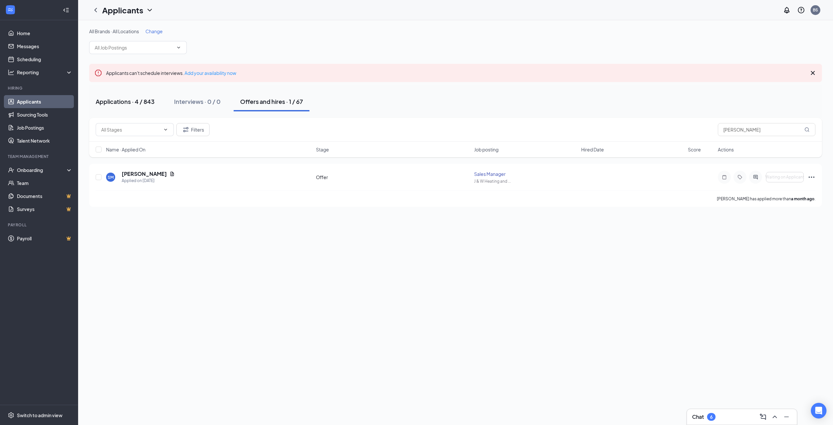
click at [135, 105] on button "Applications · 4 / 843" at bounding box center [125, 102] width 72 height 20
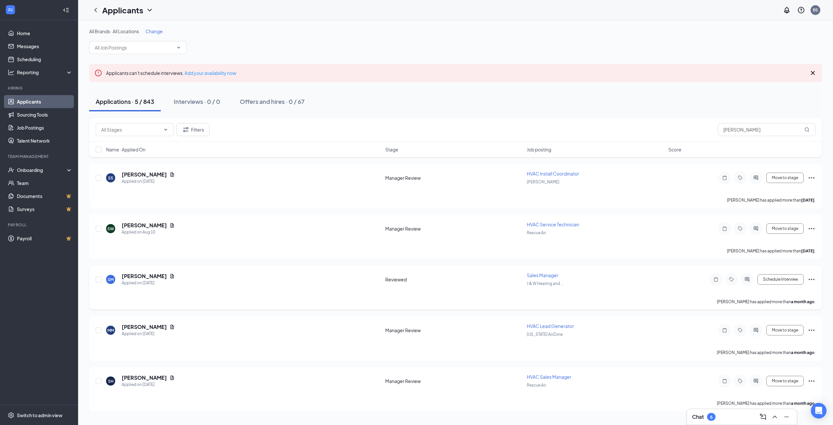
click at [813, 280] on icon "Ellipses" at bounding box center [812, 279] width 8 height 8
click at [786, 160] on p "Move to stage" at bounding box center [782, 157] width 59 height 7
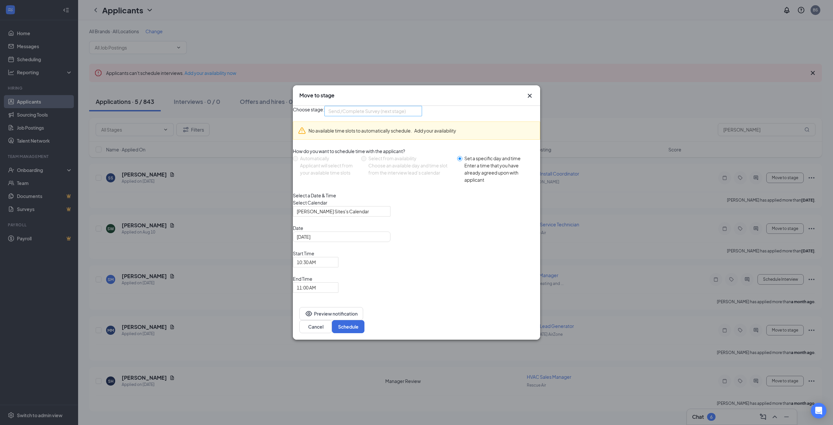
click at [384, 116] on span "Send /Complete Survey (next stage)" at bounding box center [366, 111] width 77 height 10
click at [366, 187] on span "Offer" at bounding box center [385, 183] width 90 height 7
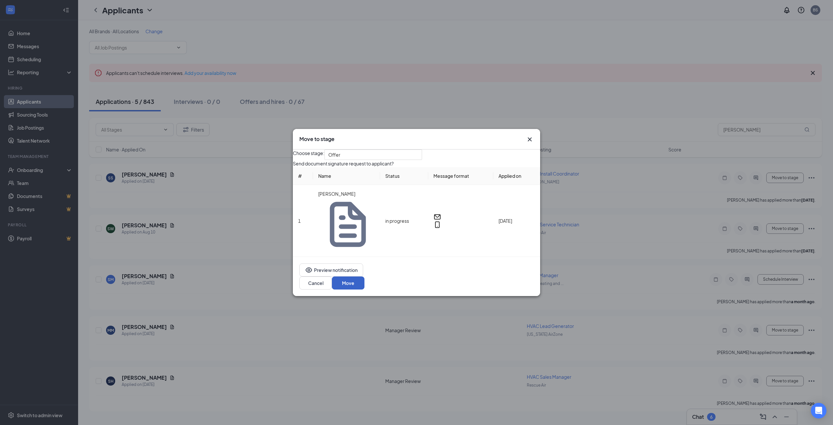
click at [364, 276] on button "Move" at bounding box center [348, 282] width 33 height 13
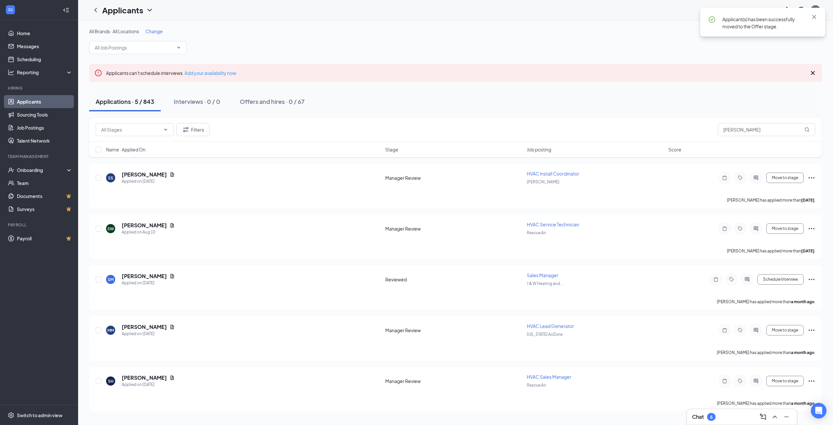
click at [733, 409] on div "Chat 6" at bounding box center [742, 417] width 110 height 16
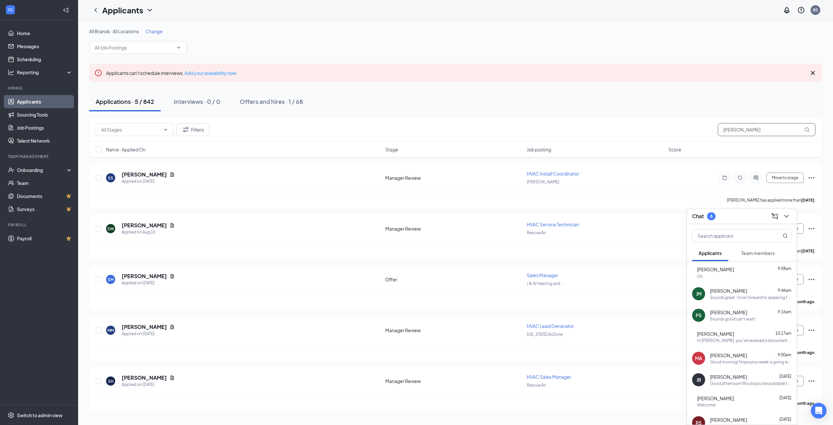
drag, startPoint x: 751, startPoint y: 127, endPoint x: 659, endPoint y: 132, distance: 91.6
click at [657, 132] on div "Filters [PERSON_NAME]" at bounding box center [456, 129] width 720 height 13
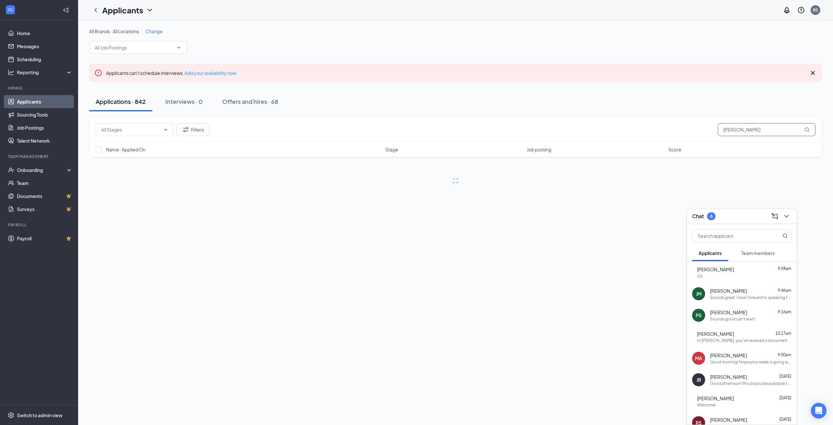
type input "[PERSON_NAME]"
click at [750, 273] on div "Ok" at bounding box center [744, 276] width 95 height 6
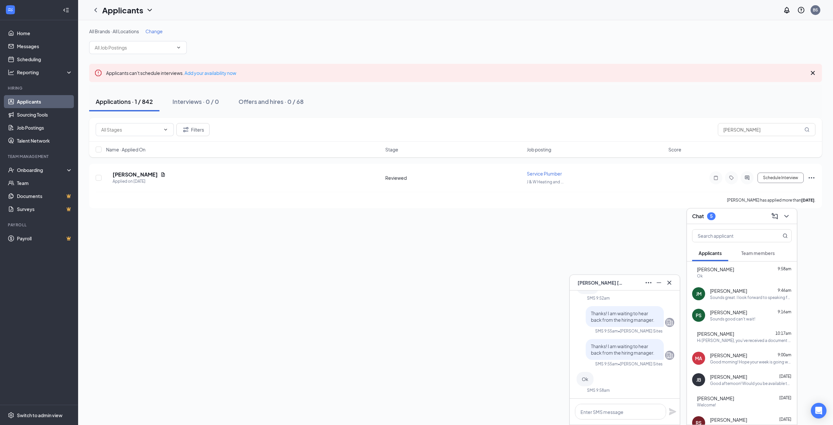
click at [734, 319] on div "Sounds good can't wait!" at bounding box center [732, 319] width 45 height 6
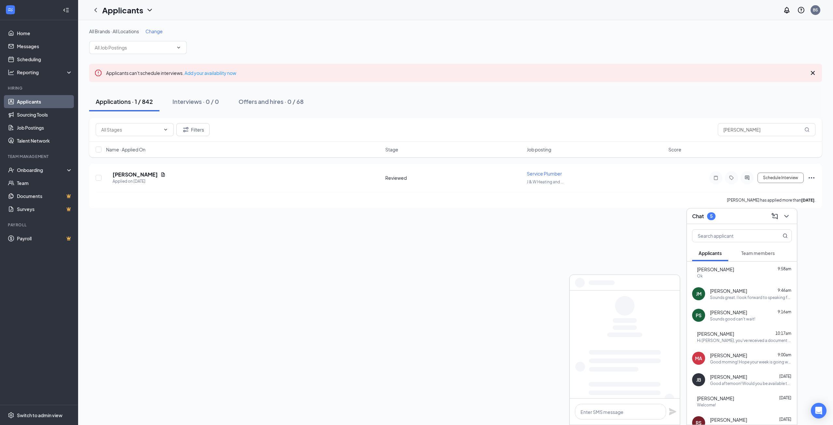
click at [734, 341] on div "Hi [PERSON_NAME], you've received a document signature request from J & W Heati…" at bounding box center [744, 340] width 95 height 6
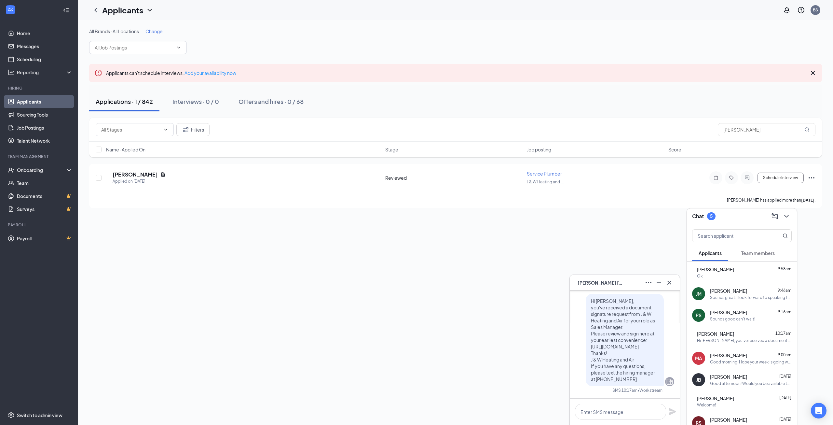
click at [672, 283] on icon "Cross" at bounding box center [670, 283] width 8 height 8
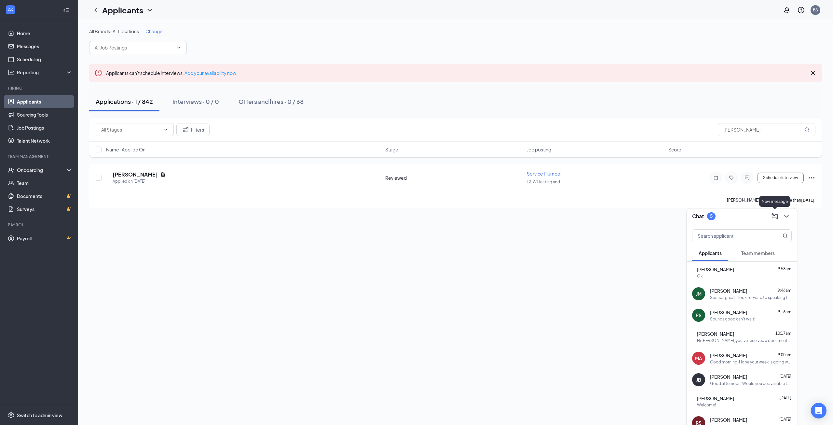
click at [788, 217] on icon "ChevronDown" at bounding box center [787, 216] width 8 height 8
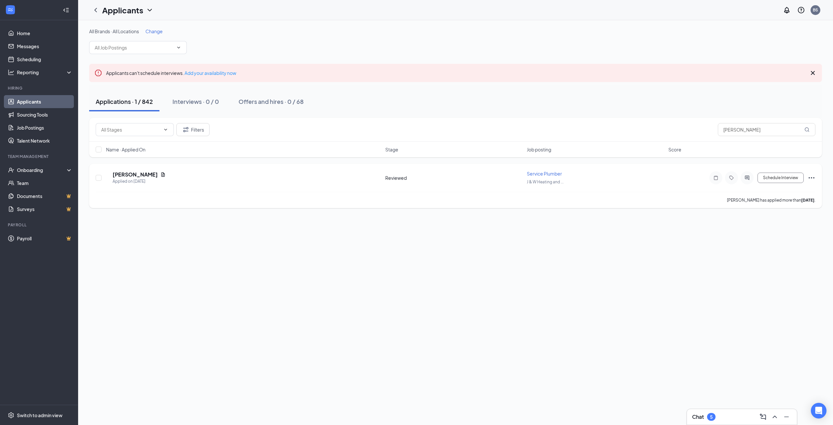
click at [146, 172] on h5 "[PERSON_NAME]" at bounding box center [135, 174] width 45 height 7
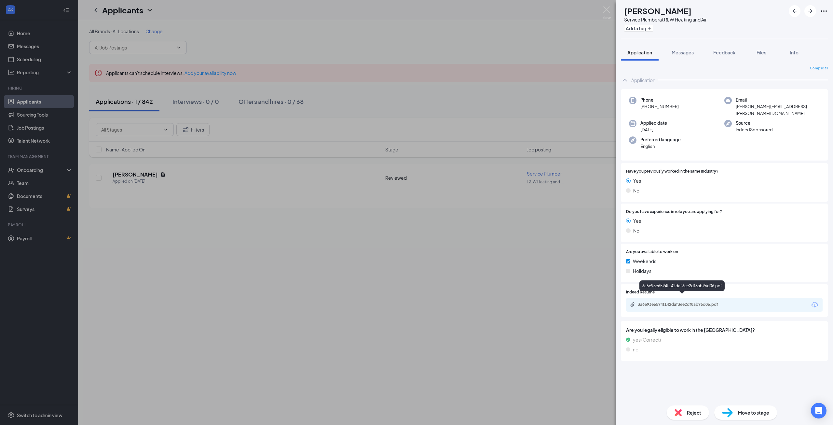
click at [677, 302] on div "3a6e93e6594f142daf3ee2df8ab96d06.pdf" at bounding box center [682, 305] width 105 height 6
click at [440, 294] on div "AC [PERSON_NAME] Service Plumber at J & W Heating and Air Add a tag Application…" at bounding box center [416, 212] width 833 height 425
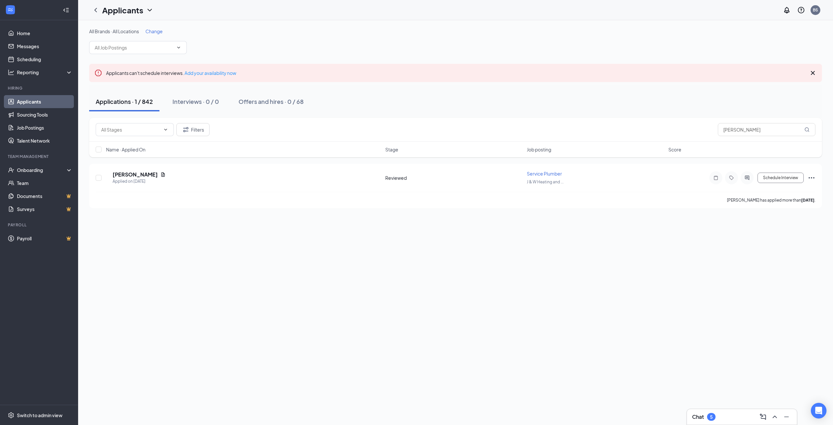
click at [729, 421] on div "Chat 5" at bounding box center [742, 416] width 100 height 10
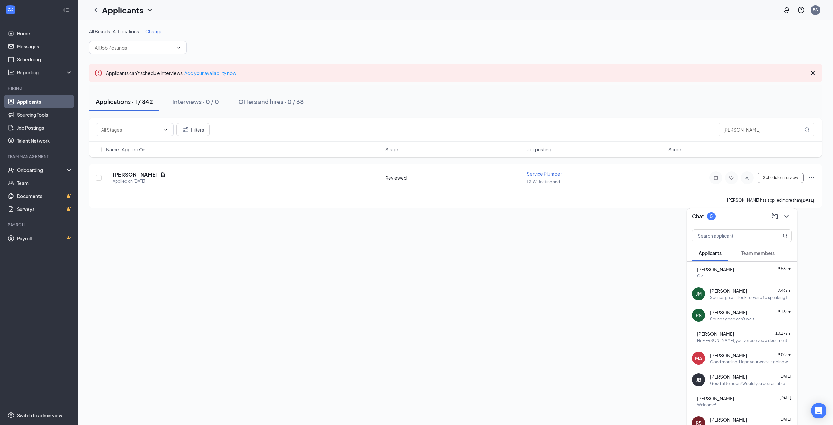
click at [749, 219] on div "Chat 5" at bounding box center [742, 216] width 100 height 10
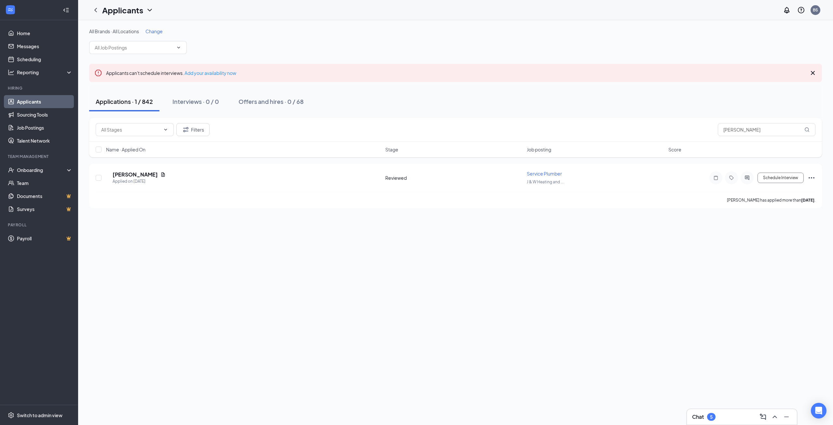
click at [28, 105] on link "Applicants" at bounding box center [45, 101] width 56 height 13
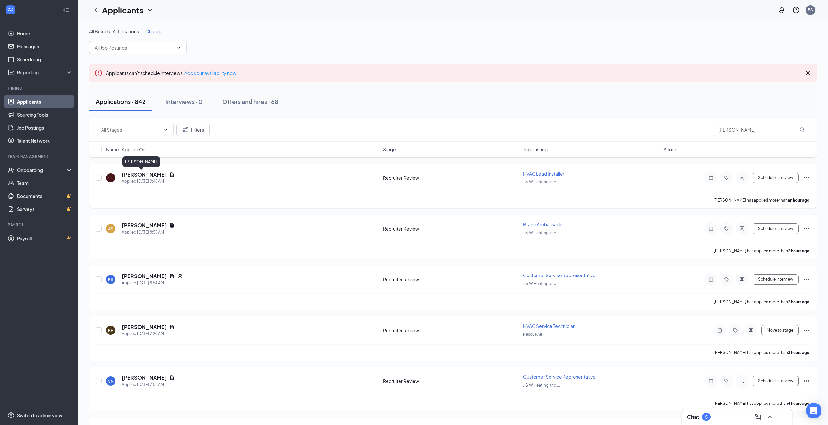
click at [128, 170] on div "[PERSON_NAME] Applied [DATE] 9:46 AM Recruiter Review HVAC Lead Installer J & W…" at bounding box center [453, 180] width 715 height 21
click at [130, 173] on h5 "[PERSON_NAME]" at bounding box center [144, 174] width 45 height 7
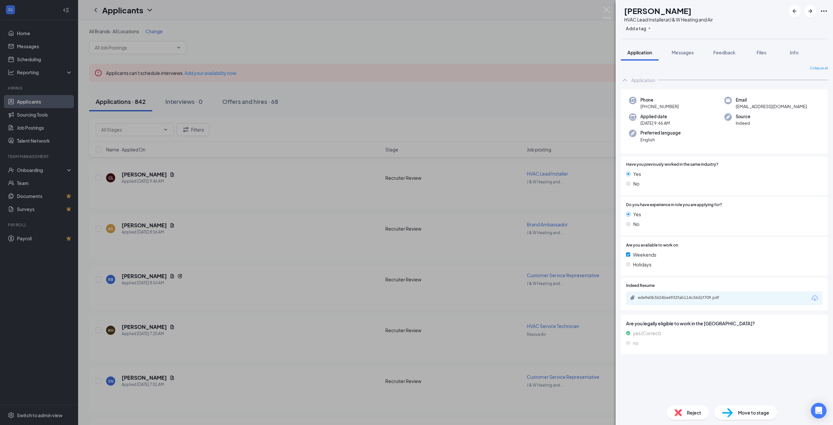
click at [496, 272] on div "[PERSON_NAME] HVAC Lead Installer at J & W Heating and Air Add a tag Applicatio…" at bounding box center [416, 212] width 833 height 425
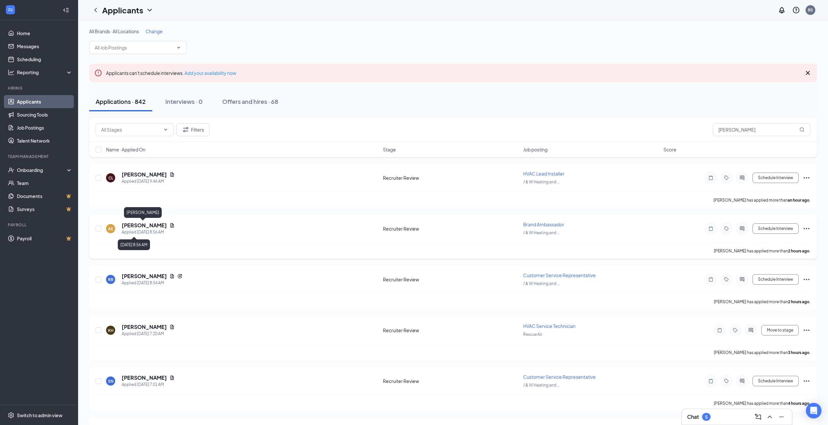
click at [136, 224] on h5 "[PERSON_NAME]" at bounding box center [144, 225] width 45 height 7
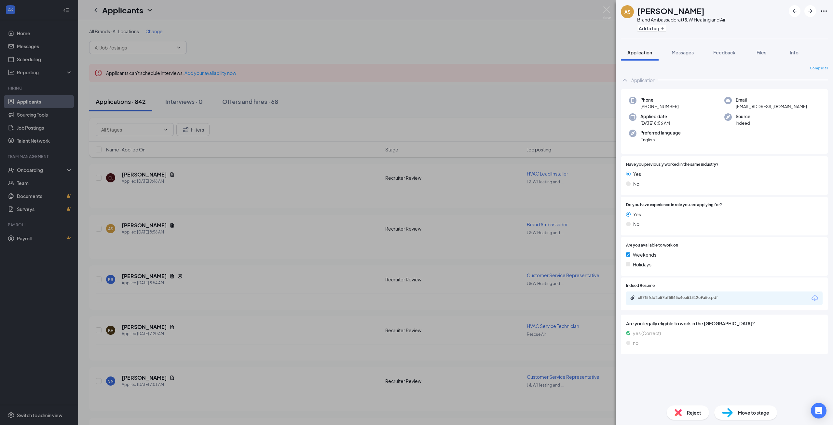
click at [126, 326] on div "AS [PERSON_NAME] Brand Ambassador at J & W Heating and Air Add a tag Applicatio…" at bounding box center [416, 212] width 833 height 425
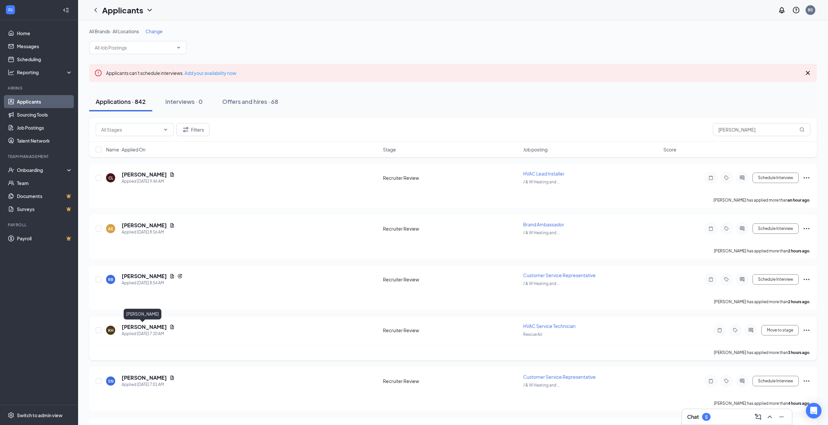
click at [127, 326] on h5 "[PERSON_NAME]" at bounding box center [144, 326] width 45 height 7
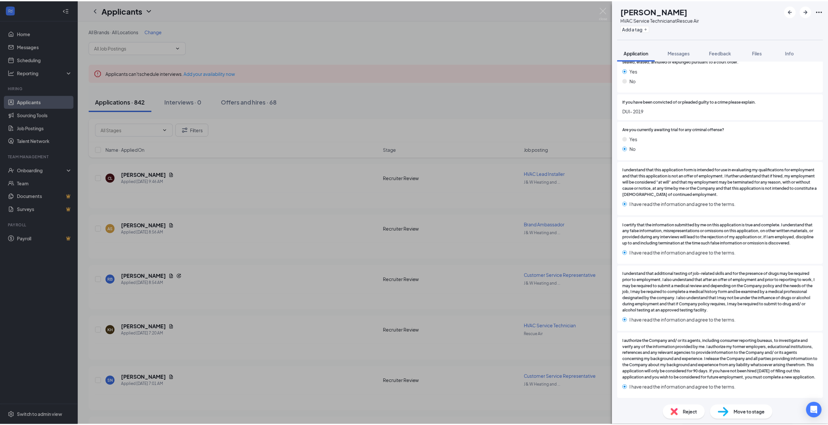
scroll to position [1432, 0]
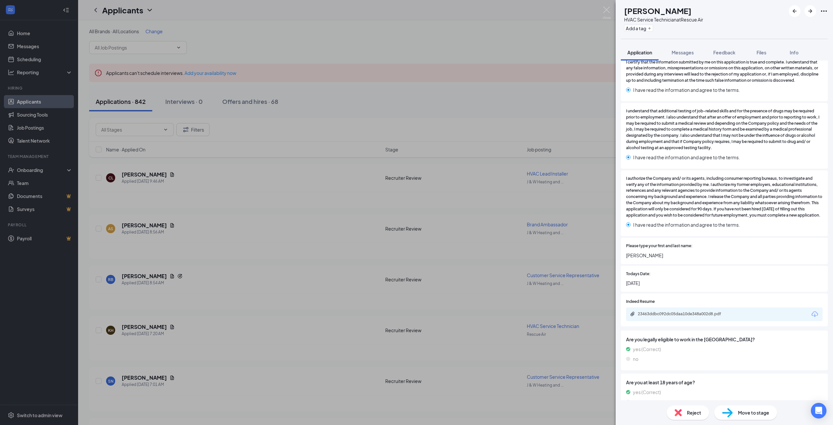
click at [497, 278] on div "KH [PERSON_NAME] HVAC Service Technician at Rescue Air Add a tag Application Me…" at bounding box center [416, 212] width 833 height 425
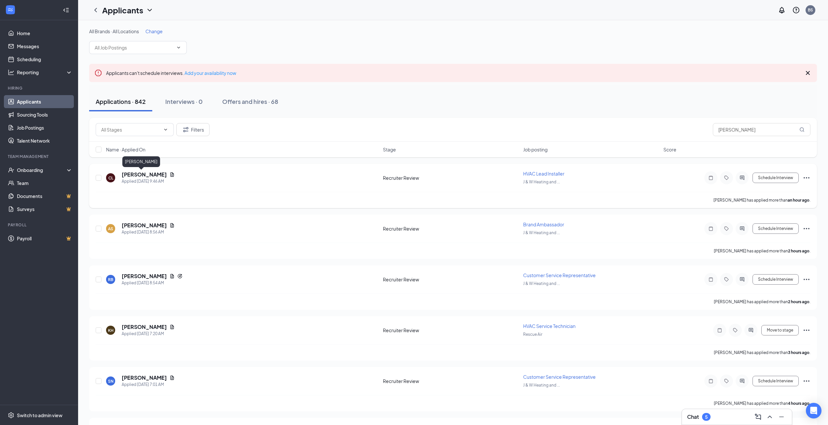
click at [140, 173] on h5 "[PERSON_NAME]" at bounding box center [144, 174] width 45 height 7
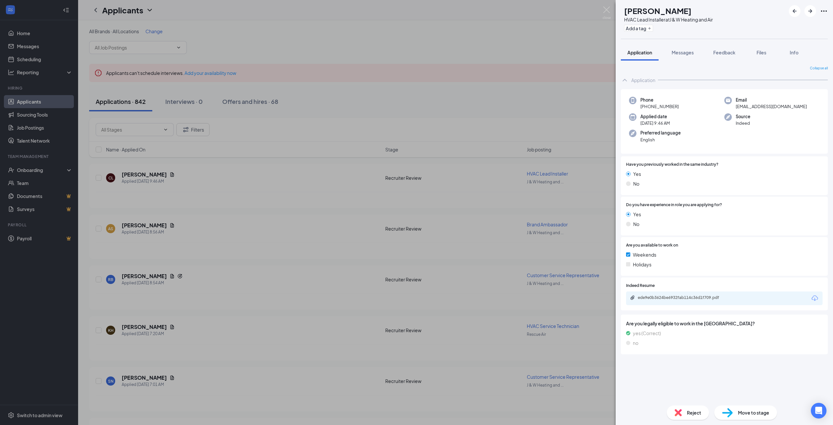
click at [516, 106] on div "[PERSON_NAME] HVAC Lead Installer at J & W Heating and Air Add a tag Applicatio…" at bounding box center [416, 212] width 833 height 425
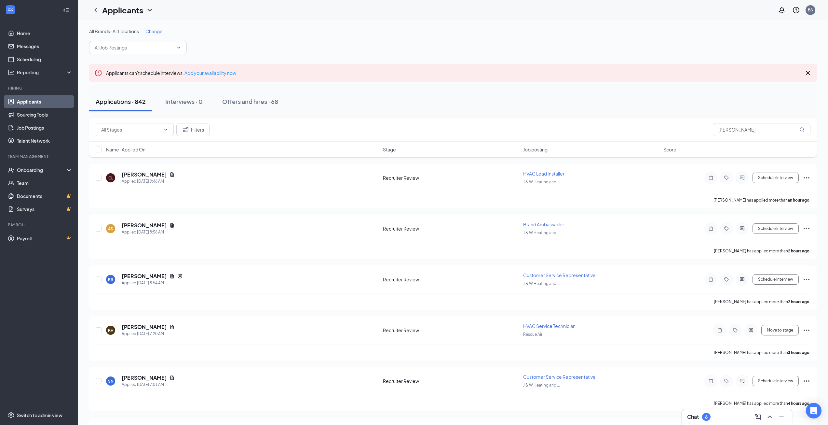
click at [722, 409] on div "Chat 6" at bounding box center [737, 417] width 110 height 16
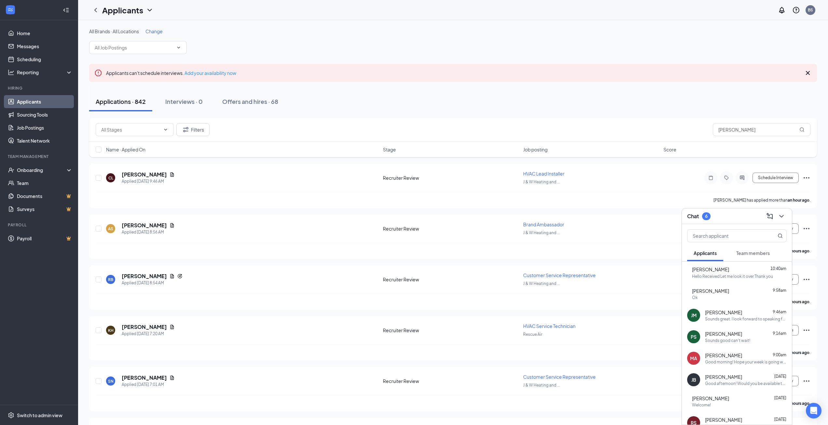
click at [587, 107] on div "Applications · 842 Interviews · 0 Offers and hires · 68" at bounding box center [453, 102] width 728 height 20
click at [729, 274] on div "Hello Received Let me look it over Thank you" at bounding box center [732, 276] width 81 height 6
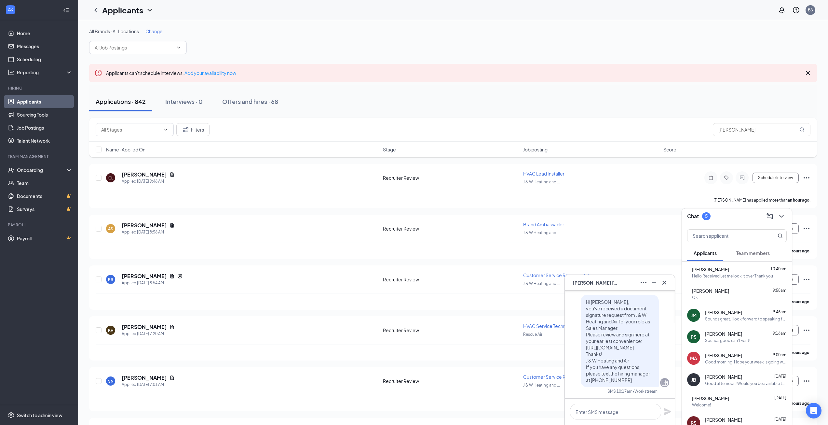
scroll to position [-65, 0]
click at [666, 284] on icon "Cross" at bounding box center [665, 282] width 4 height 4
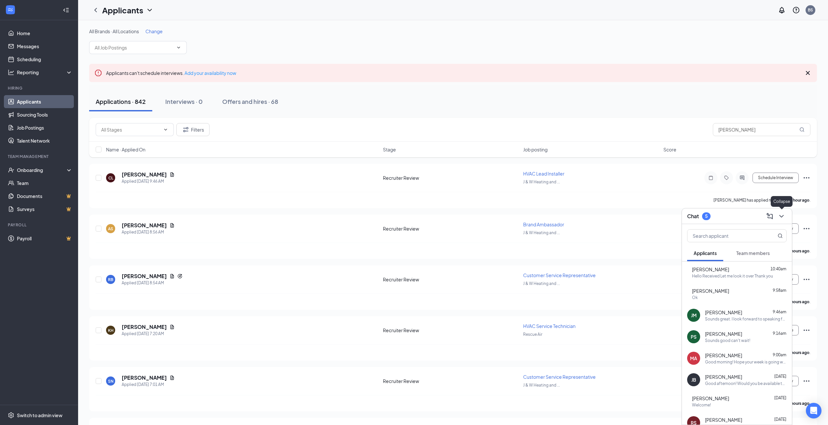
click at [781, 213] on icon "ChevronDown" at bounding box center [782, 216] width 8 height 8
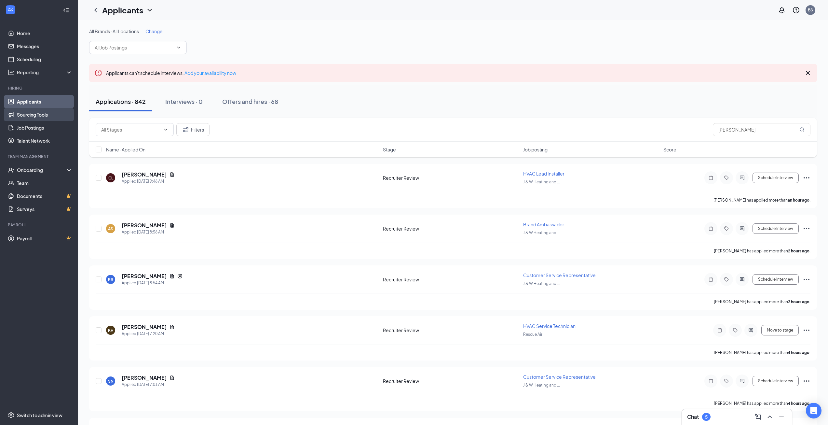
click at [24, 115] on link "Sourcing Tools" at bounding box center [45, 114] width 56 height 13
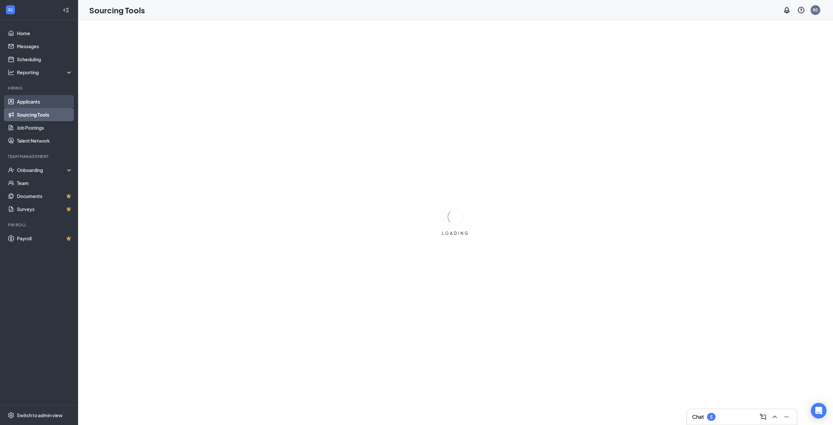
click at [31, 103] on link "Applicants" at bounding box center [45, 101] width 56 height 13
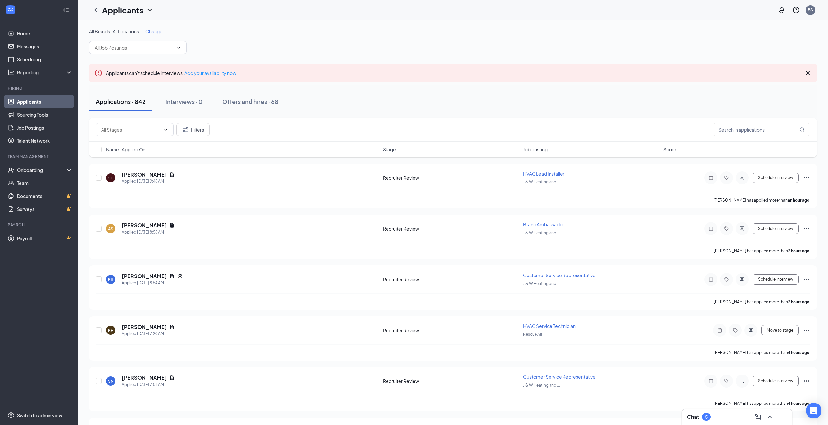
click at [702, 411] on div "Chat 5" at bounding box center [737, 416] width 100 height 10
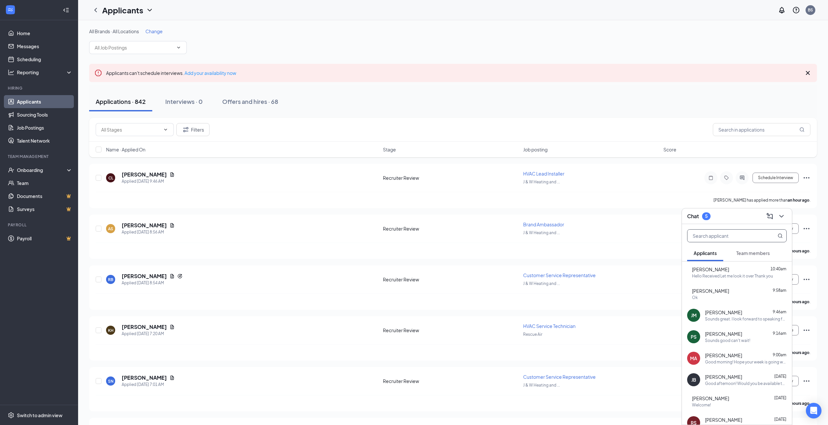
click at [719, 234] on input "text" at bounding box center [726, 235] width 77 height 12
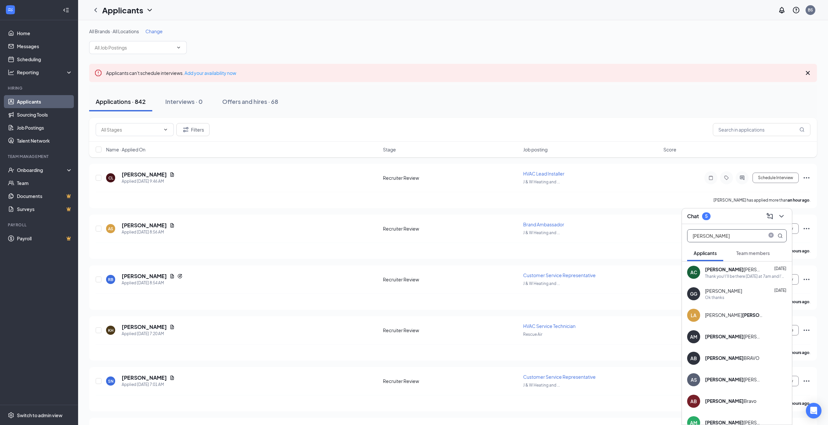
type input "[PERSON_NAME]"
click at [728, 274] on div "Thank you! I'll be there [DATE] at 7am and I'm looking forward to it too!" at bounding box center [746, 276] width 82 height 6
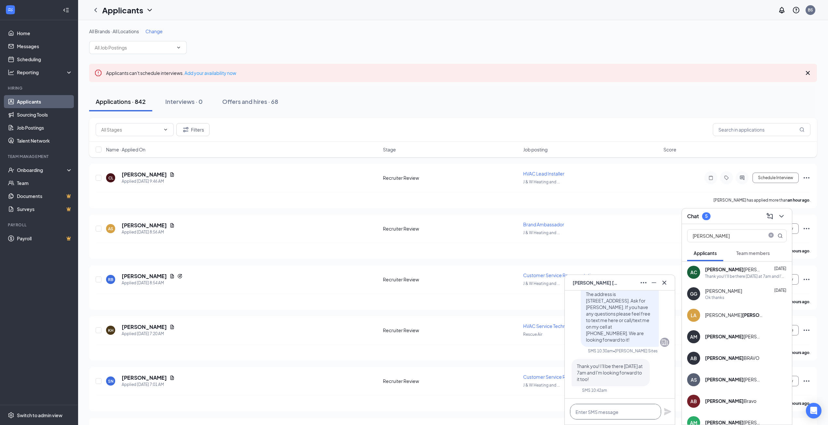
click at [614, 412] on textarea at bounding box center [615, 412] width 91 height 16
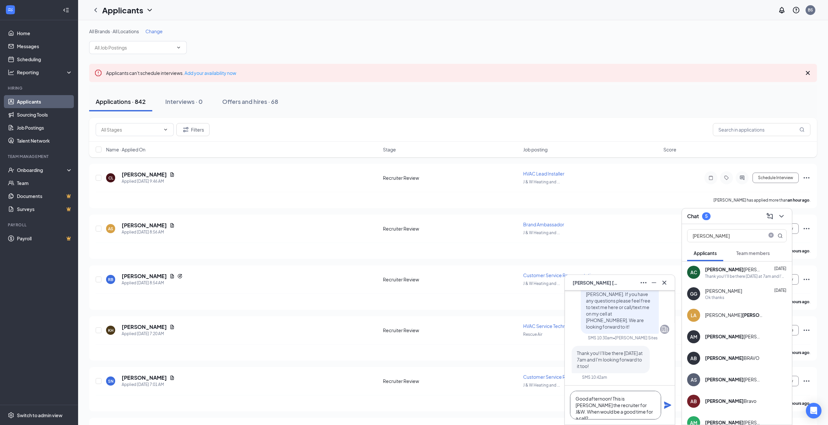
type textarea "Good afternoon! This is [PERSON_NAME] the recruiter for J&W. When would be a go…"
click at [669, 406] on icon "Plane" at bounding box center [668, 405] width 8 height 8
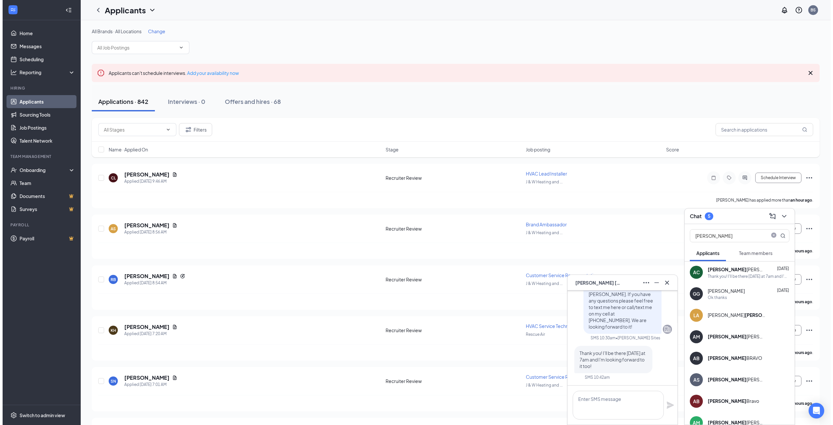
scroll to position [0, 0]
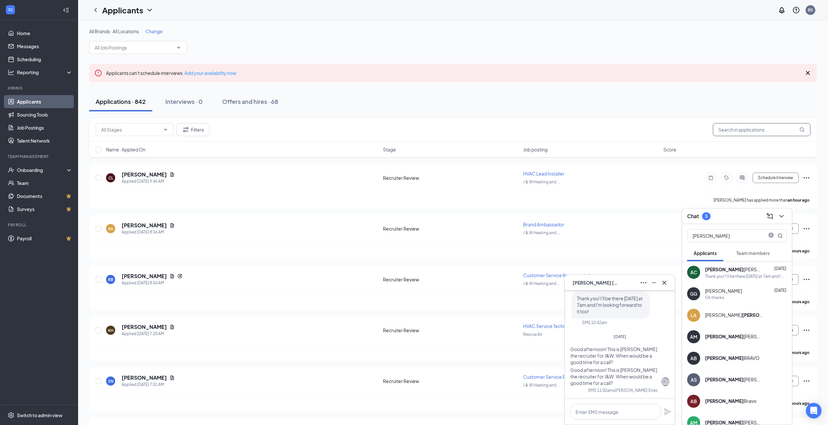
click at [760, 134] on input "text" at bounding box center [762, 129] width 98 height 13
type input "[PERSON_NAME]"
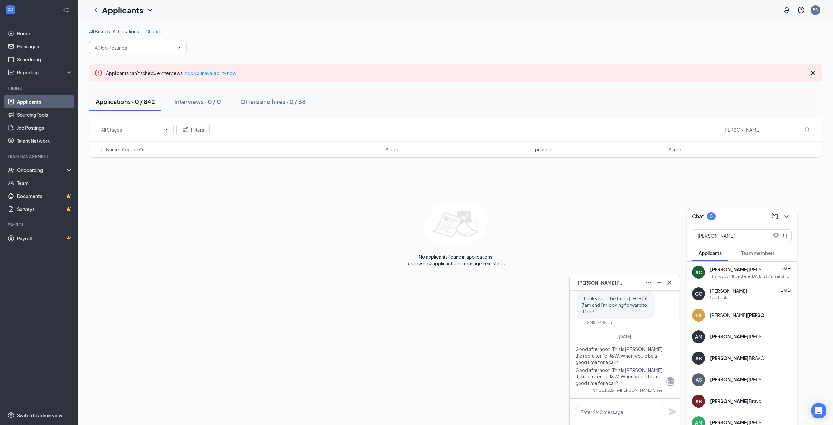
click at [37, 103] on link "Applicants" at bounding box center [45, 101] width 56 height 13
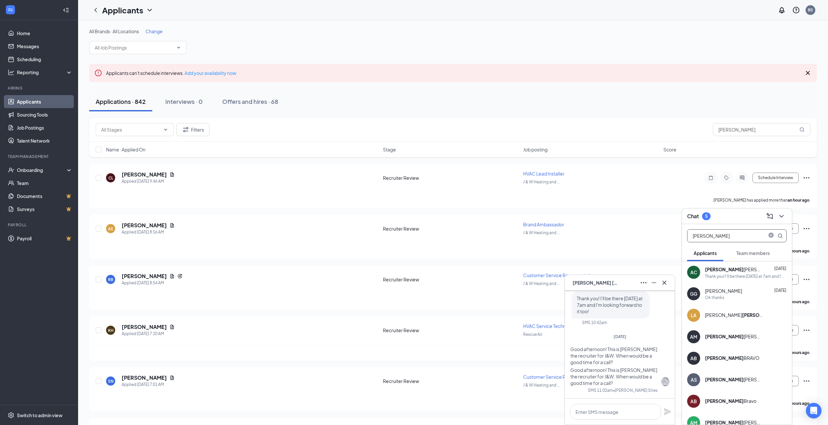
click at [767, 233] on span at bounding box center [774, 235] width 17 height 12
click at [770, 234] on icon "close-circle" at bounding box center [771, 235] width 5 height 5
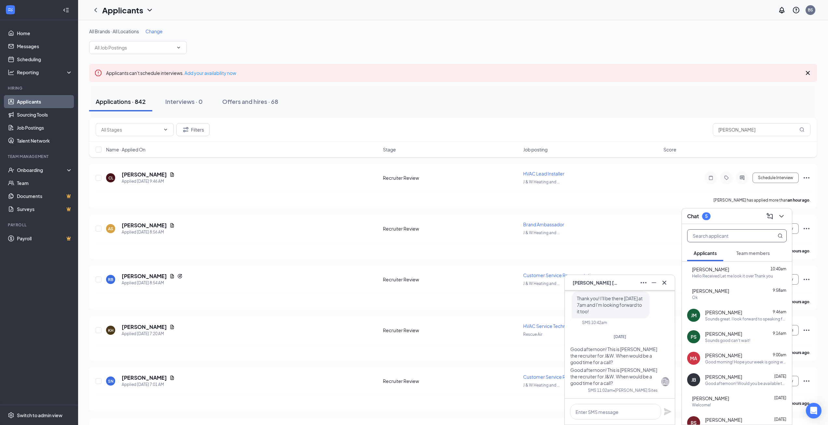
click at [750, 237] on input "text" at bounding box center [726, 235] width 77 height 12
type input "[PERSON_NAME]"
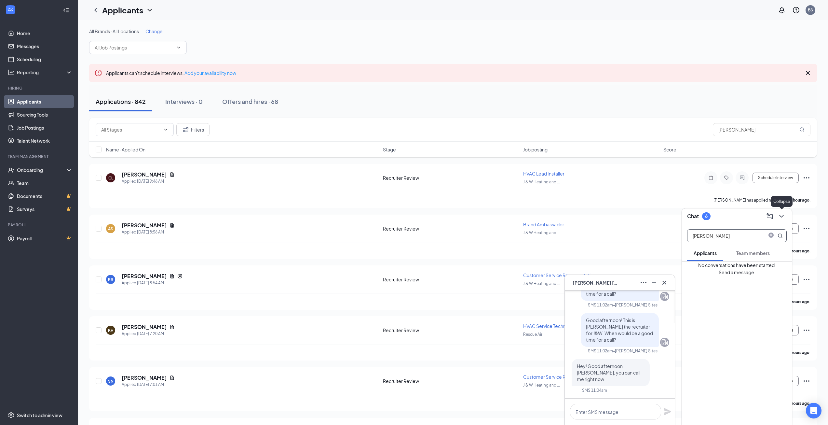
click at [784, 216] on icon "ChevronDown" at bounding box center [782, 216] width 8 height 8
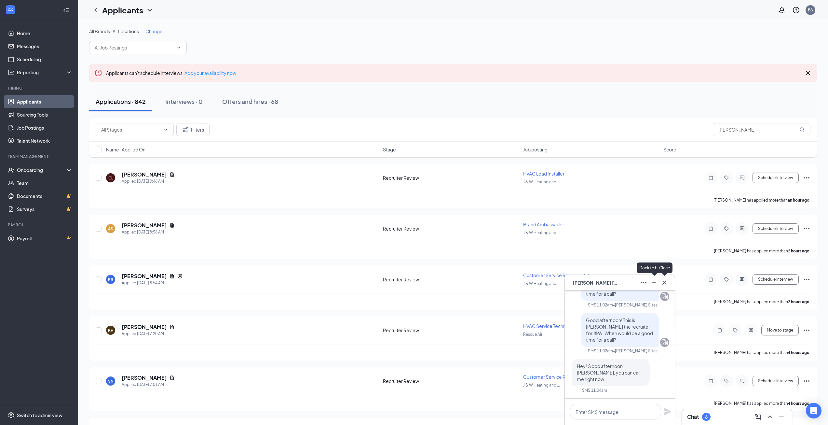
click at [664, 282] on icon "Cross" at bounding box center [665, 283] width 8 height 8
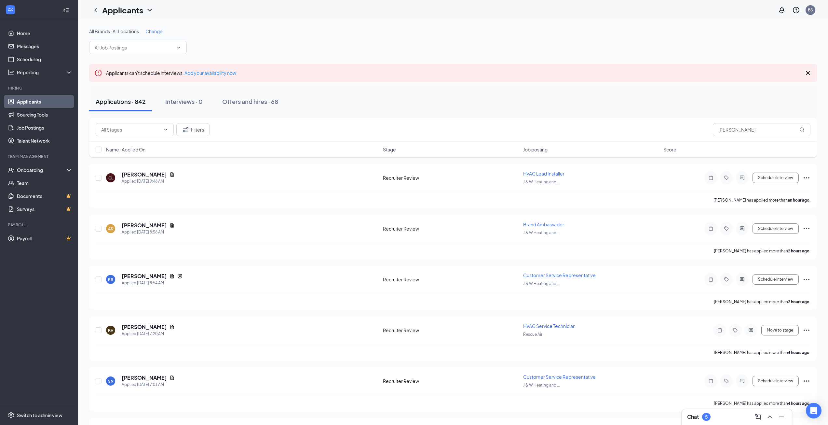
click at [704, 419] on div "5" at bounding box center [706, 417] width 8 height 8
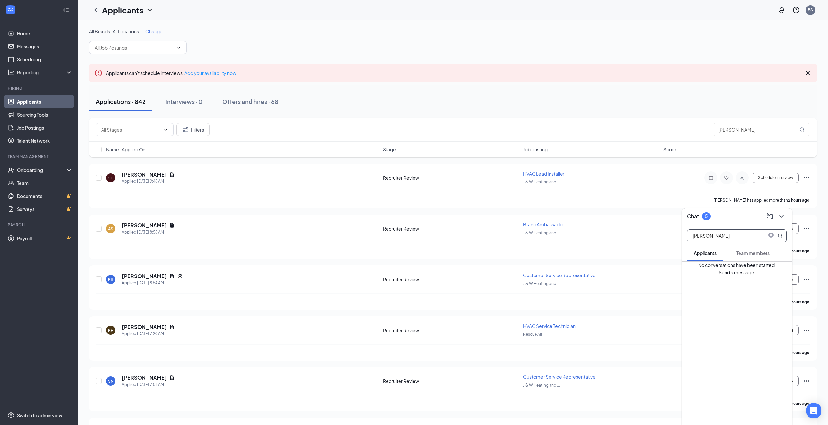
click at [771, 238] on span at bounding box center [771, 235] width 8 height 7
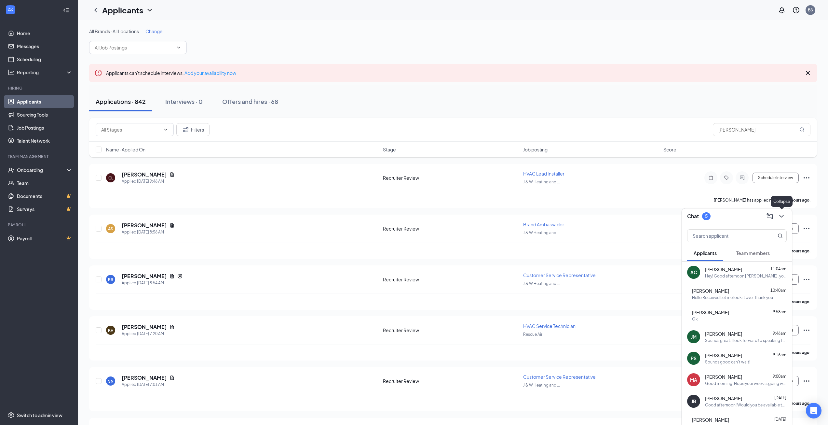
click at [780, 214] on icon "ChevronDown" at bounding box center [782, 216] width 8 height 8
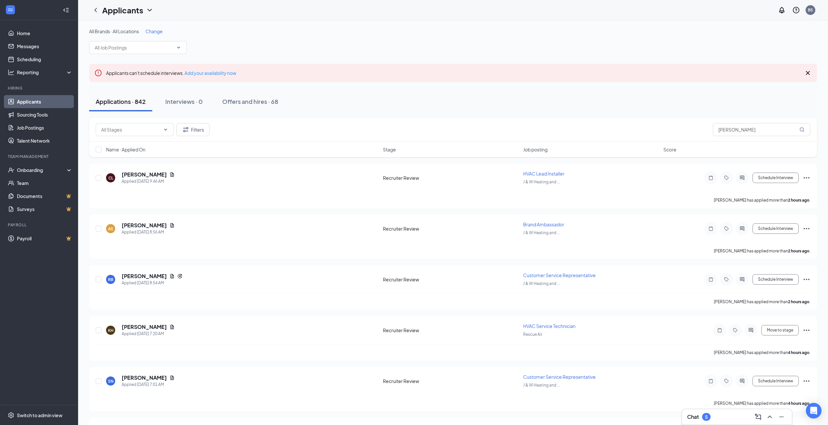
click at [718, 419] on div "Chat 5" at bounding box center [737, 416] width 100 height 10
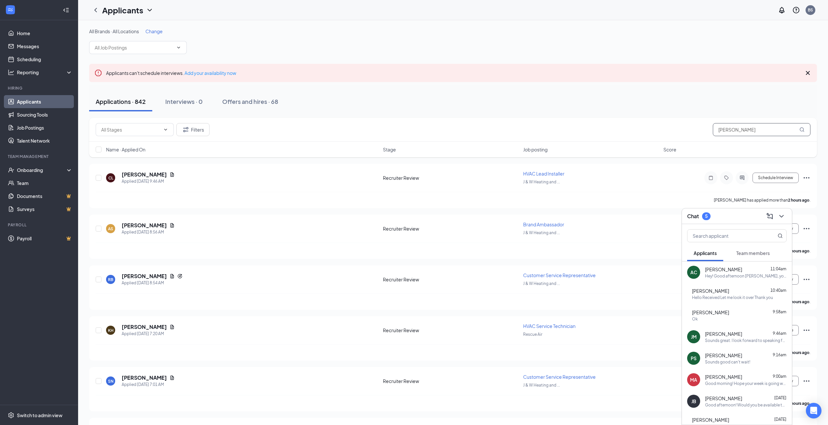
click at [759, 126] on input "[PERSON_NAME]" at bounding box center [762, 129] width 98 height 13
drag, startPoint x: 765, startPoint y: 127, endPoint x: 667, endPoint y: 126, distance: 97.3
click at [663, 127] on div "Filters [PERSON_NAME]" at bounding box center [453, 129] width 715 height 13
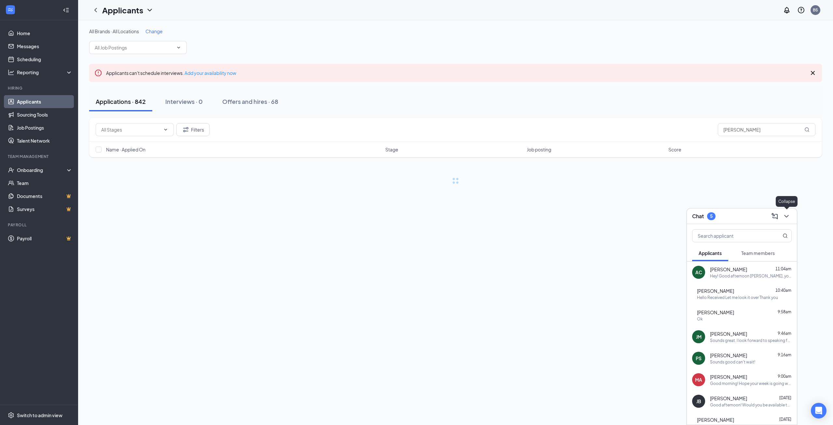
click at [789, 215] on icon "ChevronDown" at bounding box center [787, 216] width 8 height 8
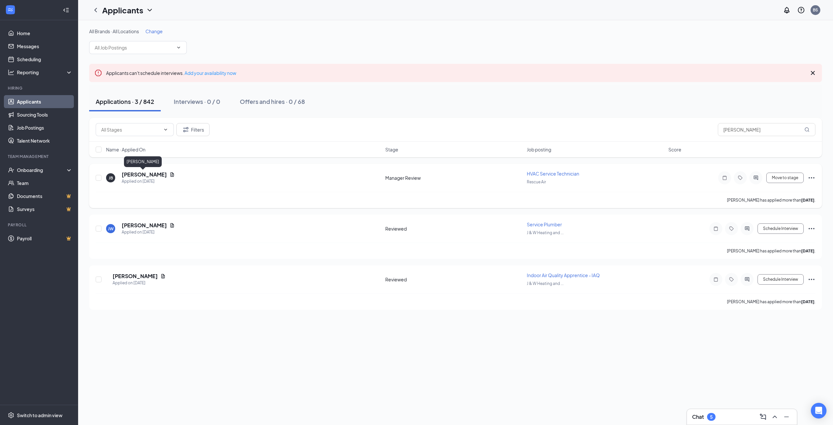
click at [151, 175] on h5 "[PERSON_NAME]" at bounding box center [144, 174] width 45 height 7
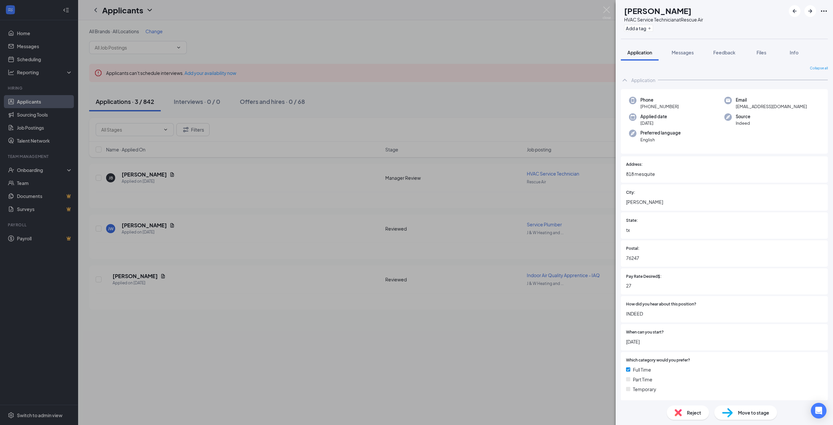
click at [417, 374] on div "[PERSON_NAME] HVAC Service Technician at Rescue Air Add a tag Application Messa…" at bounding box center [416, 212] width 833 height 425
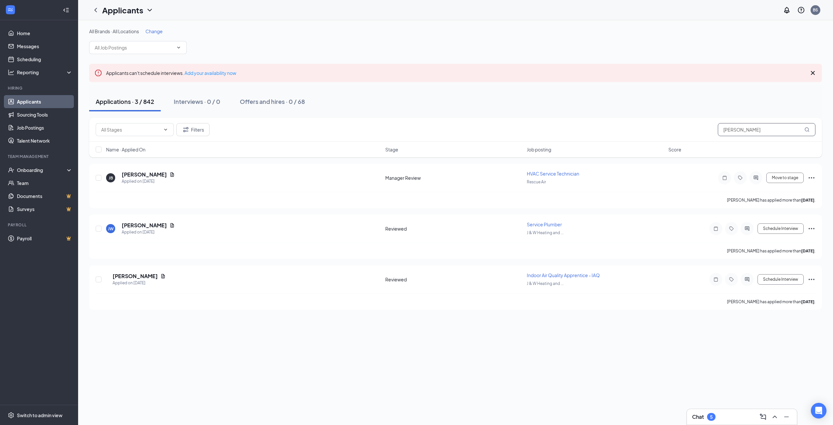
click at [685, 131] on div "Filters jacob" at bounding box center [456, 129] width 720 height 13
type input "[PERSON_NAME]"
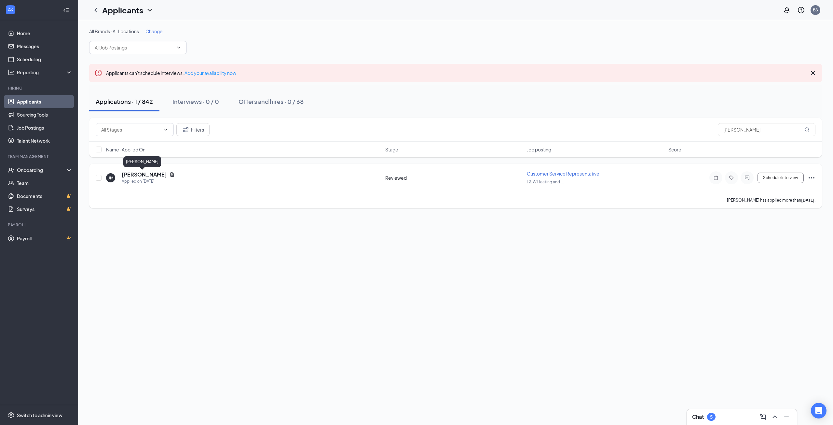
click at [140, 176] on h5 "[PERSON_NAME]" at bounding box center [144, 174] width 45 height 7
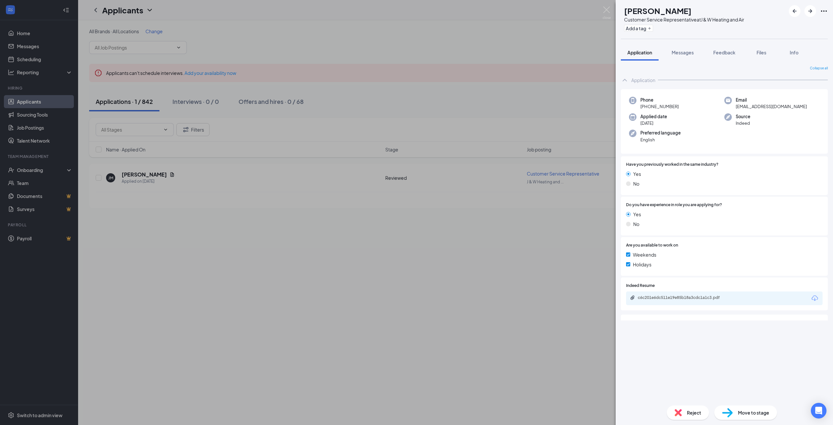
click at [825, 12] on icon "Ellipses" at bounding box center [824, 11] width 8 height 8
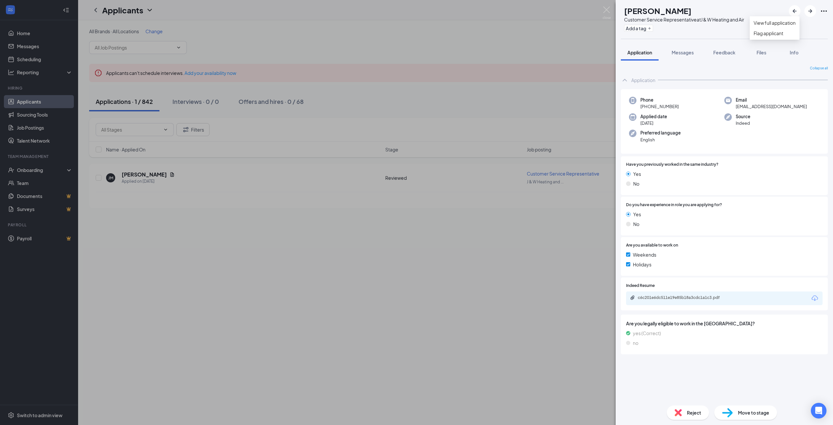
click at [494, 303] on div "[PERSON_NAME] Customer Service Representative at J & W Heating and Air Add a ta…" at bounding box center [416, 212] width 833 height 425
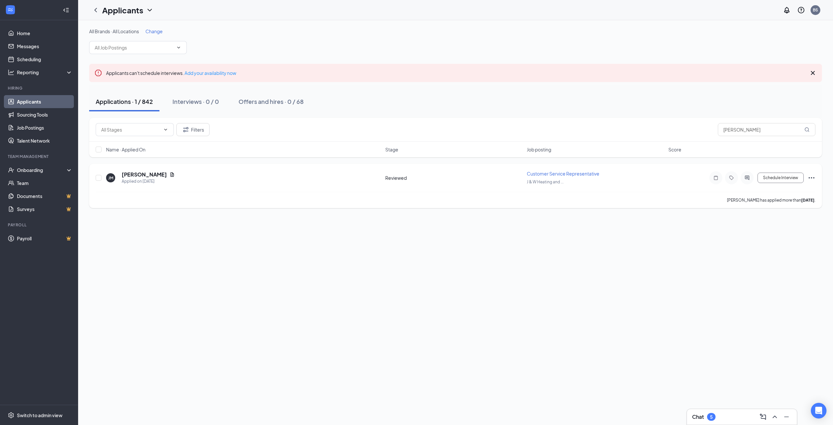
click at [814, 176] on icon "Ellipses" at bounding box center [812, 178] width 8 height 8
click at [771, 279] on p "Print applicant" at bounding box center [782, 276] width 59 height 7
click at [718, 422] on div "Chat 5" at bounding box center [742, 417] width 110 height 16
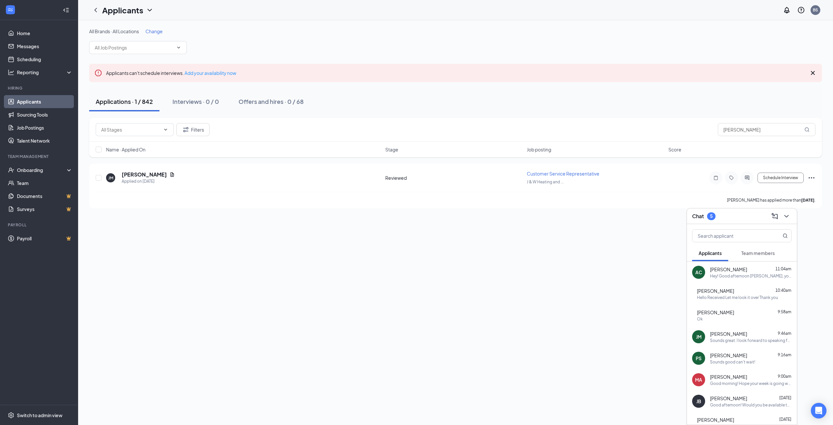
click at [733, 308] on div "[PERSON_NAME] 9:58am Ok" at bounding box center [742, 314] width 110 height 21
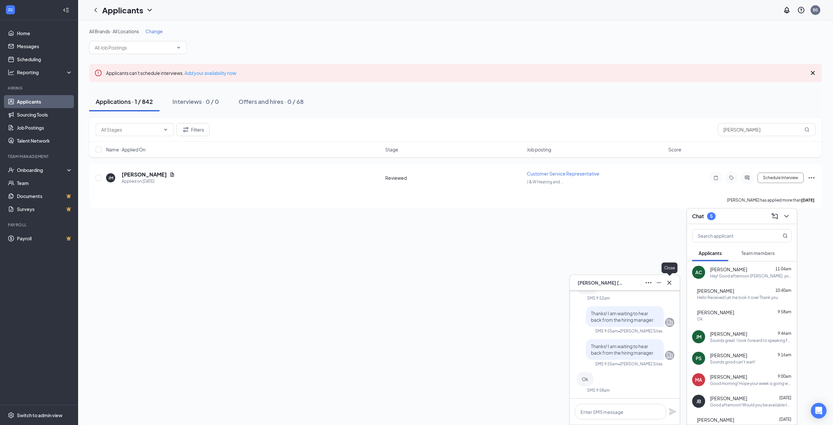
click at [671, 280] on icon "Cross" at bounding box center [670, 283] width 8 height 8
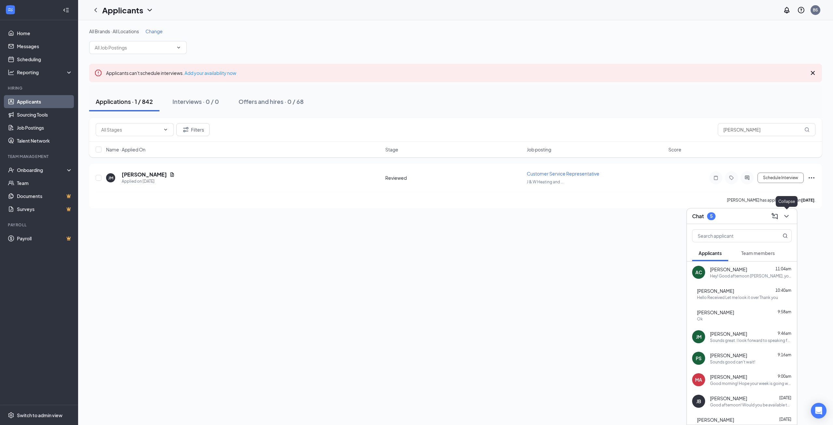
click at [787, 216] on icon "ChevronDown" at bounding box center [786, 216] width 4 height 3
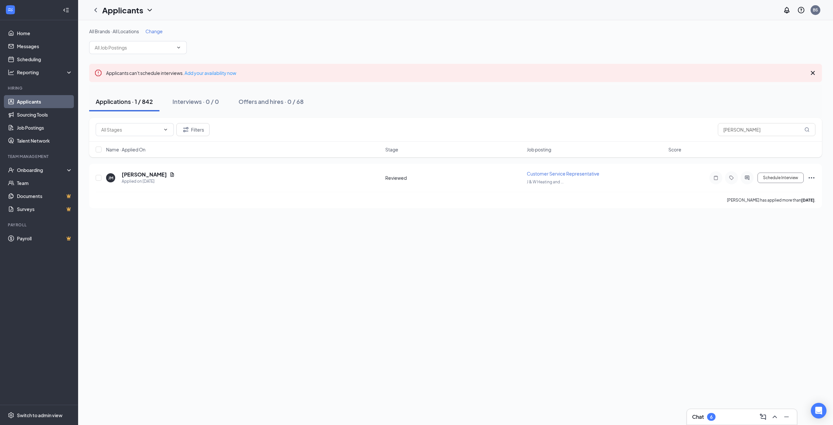
click at [714, 417] on div "6" at bounding box center [711, 417] width 8 height 8
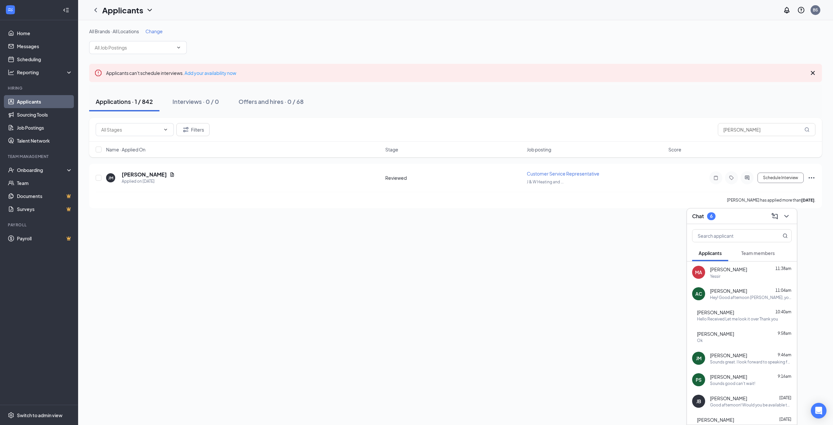
click at [732, 271] on span "[PERSON_NAME]" at bounding box center [728, 269] width 37 height 7
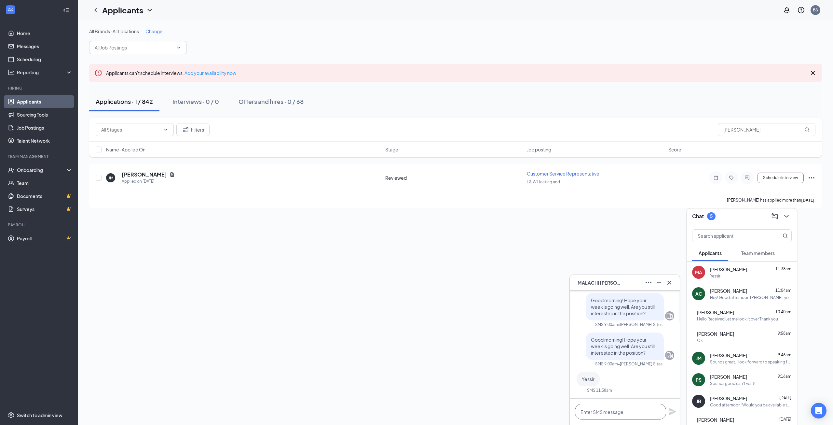
click at [620, 411] on textarea at bounding box center [620, 412] width 91 height 16
click at [724, 295] on div "Hey! Good afternoon [PERSON_NAME], you can call me right now" at bounding box center [751, 298] width 82 height 6
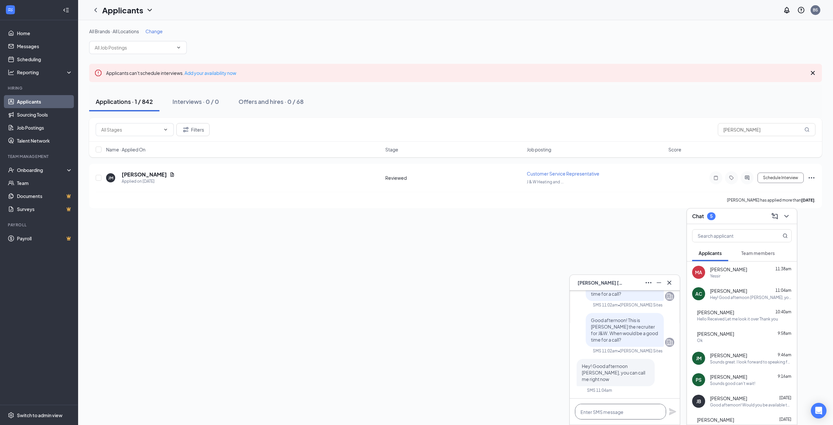
click at [637, 414] on textarea at bounding box center [620, 412] width 91 height 16
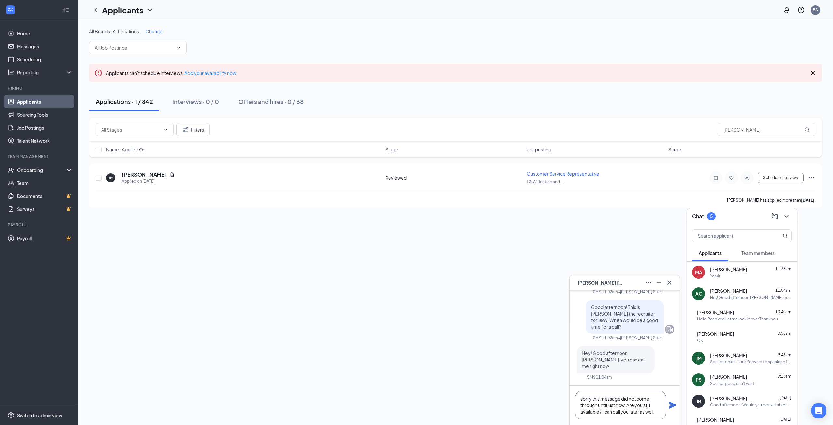
type textarea "sorry this message did not come through until just now. Are you still available…"
click at [674, 405] on icon "Plane" at bounding box center [672, 404] width 7 height 7
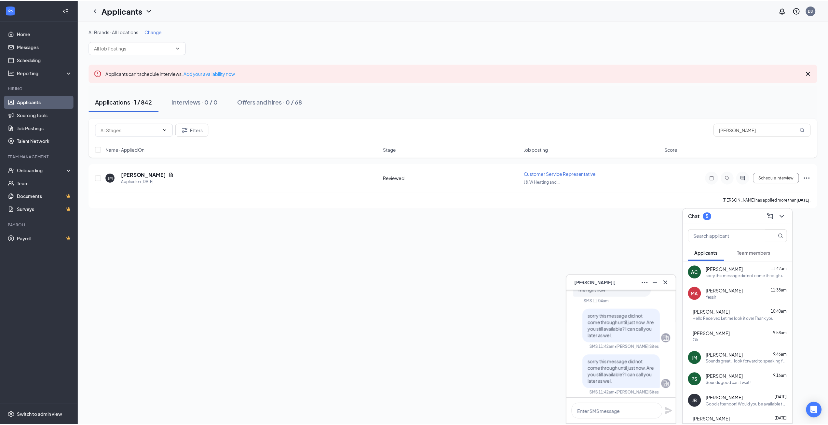
scroll to position [0, 0]
click at [730, 234] on input "text" at bounding box center [731, 235] width 77 height 12
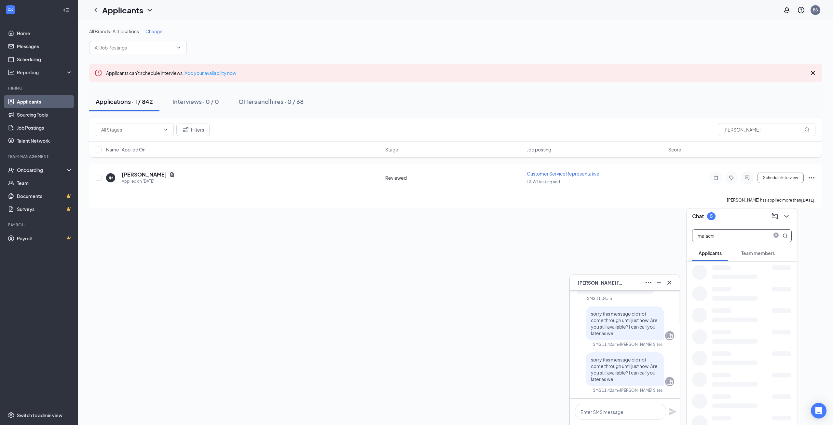
type input "malachi"
click at [675, 280] on div "AC [PERSON_NAME]" at bounding box center [625, 283] width 110 height 16
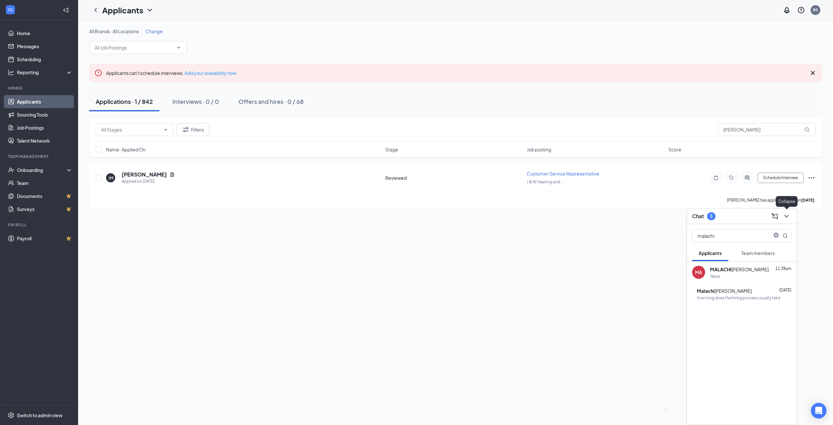
click at [789, 218] on icon "ChevronDown" at bounding box center [787, 216] width 8 height 8
drag, startPoint x: 733, startPoint y: 131, endPoint x: 595, endPoint y: 132, distance: 137.7
click at [608, 132] on div "Filters [PERSON_NAME]" at bounding box center [456, 129] width 720 height 13
type input "[PERSON_NAME]"
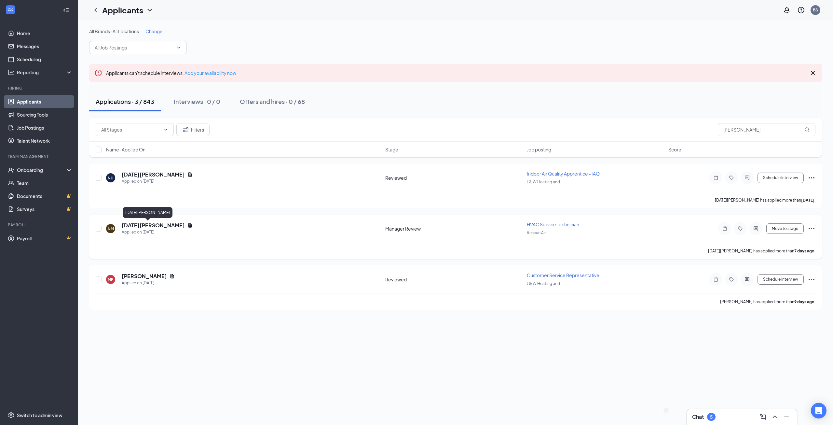
click at [137, 223] on h5 "[DATE][PERSON_NAME]" at bounding box center [153, 225] width 63 height 7
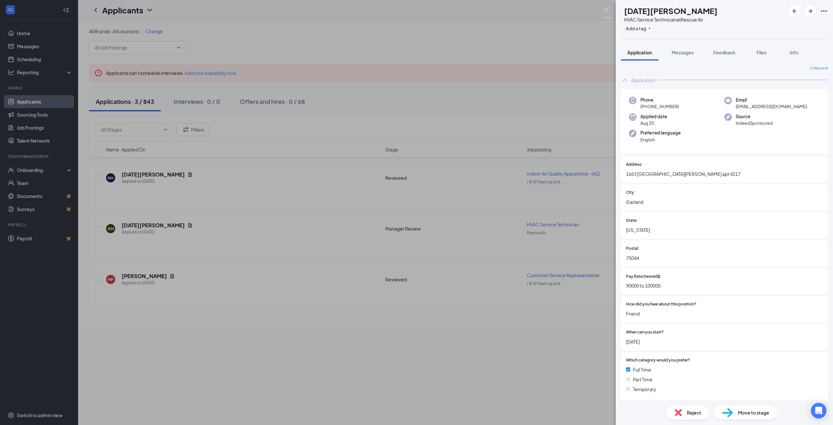
click at [532, 335] on div "NM [DATE][PERSON_NAME] HVAC Service Technician at Rescue Air Add a tag Applicat…" at bounding box center [416, 212] width 833 height 425
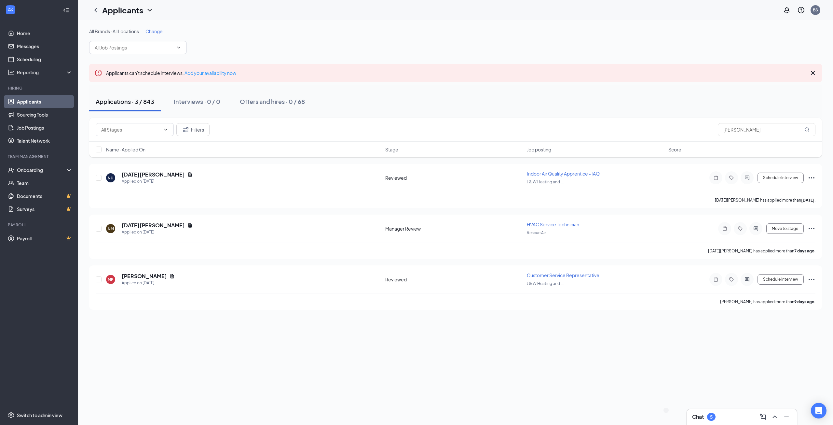
click at [729, 413] on div "Chat 5" at bounding box center [742, 416] width 100 height 10
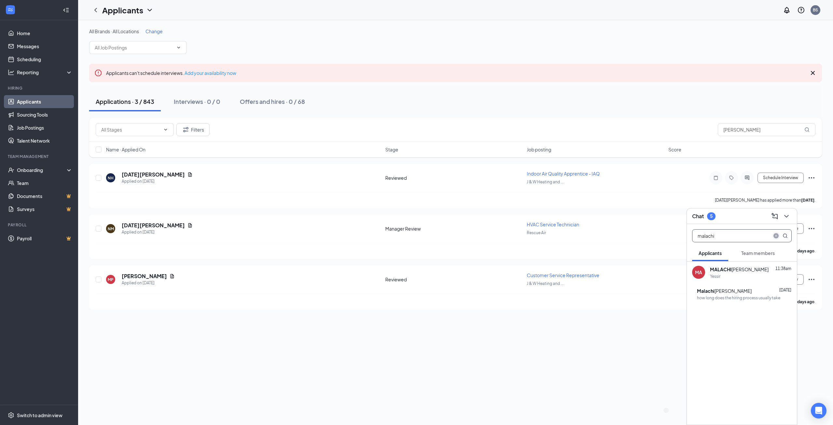
click at [775, 235] on icon "close-circle" at bounding box center [776, 235] width 5 height 5
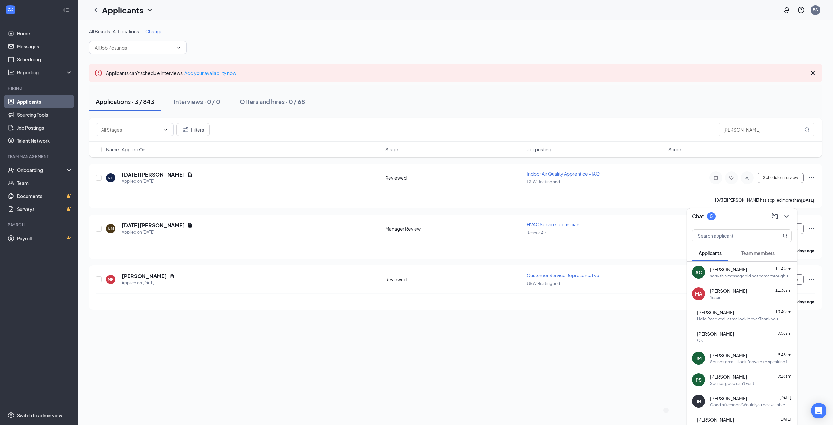
click at [745, 280] on div "AC [PERSON_NAME] 11:42am sorry this message did not come through until just now…" at bounding box center [742, 271] width 110 height 21
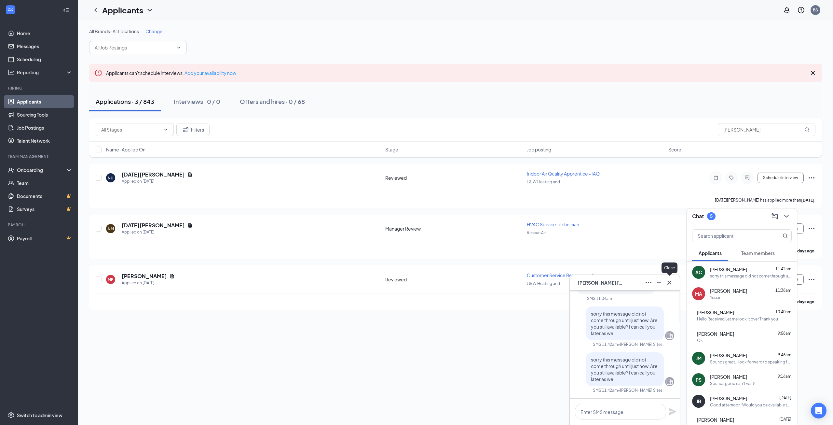
click at [666, 280] on icon "Cross" at bounding box center [670, 283] width 8 height 8
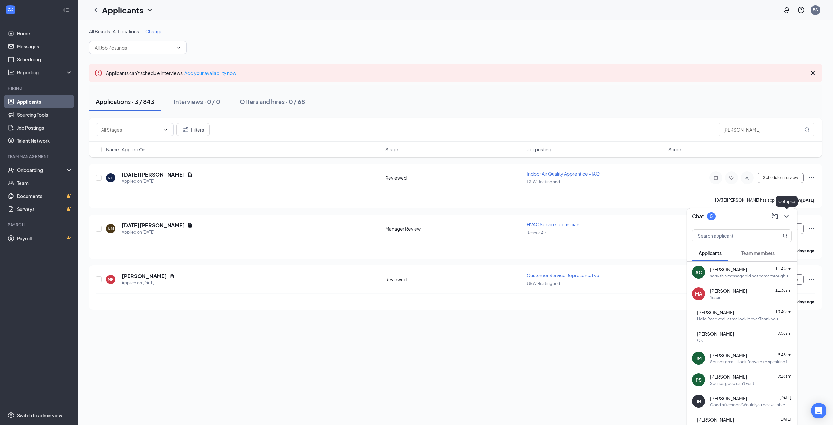
click at [785, 214] on icon "ChevronDown" at bounding box center [787, 216] width 8 height 8
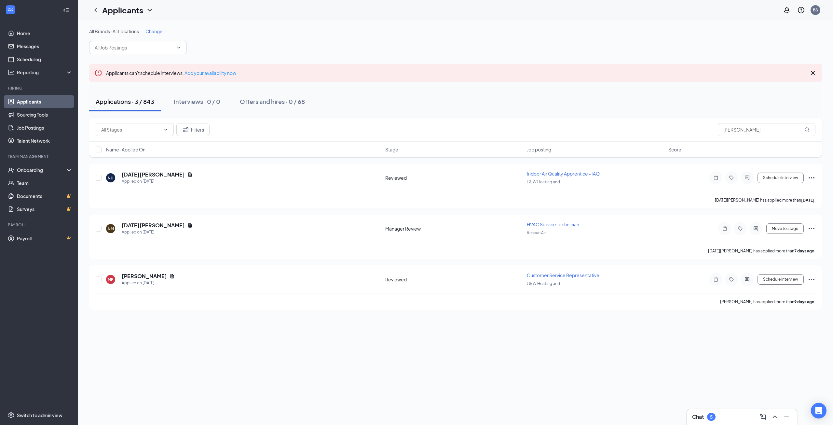
click at [736, 407] on div "All Brands · All Locations Change Applicants can't schedule interviews. Add you…" at bounding box center [455, 222] width 755 height 405
click at [732, 412] on div "Chat 5" at bounding box center [742, 416] width 100 height 10
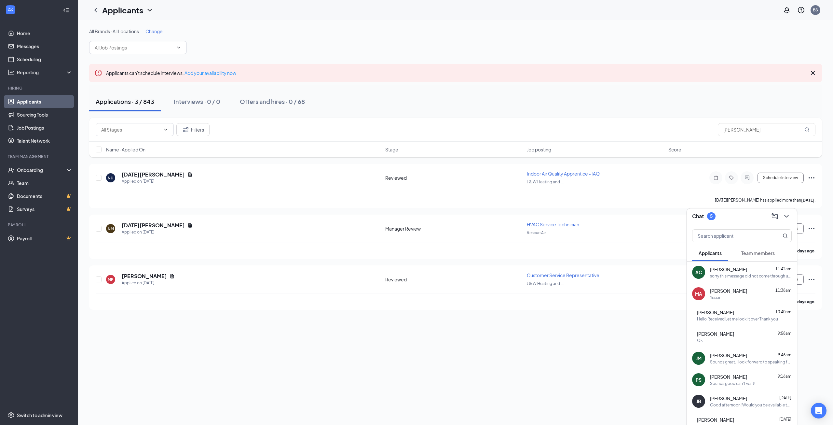
click at [650, 382] on div "All Brands · All Locations Change Applicants can't schedule interviews. Add you…" at bounding box center [455, 222] width 755 height 405
click at [28, 102] on link "Applicants" at bounding box center [45, 101] width 56 height 13
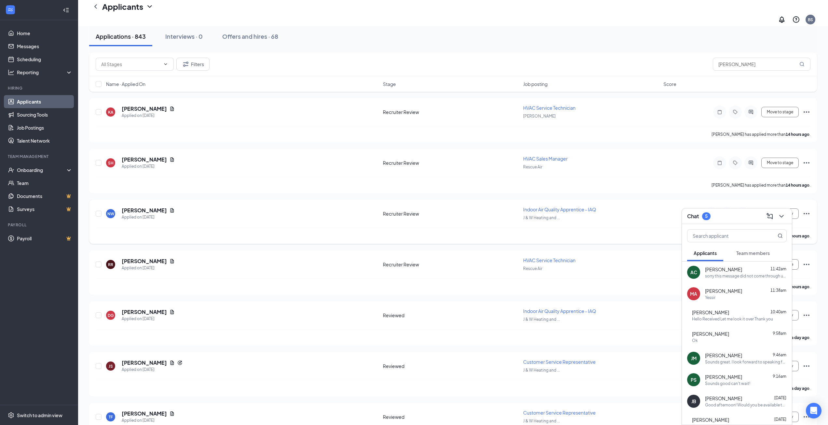
scroll to position [541, 0]
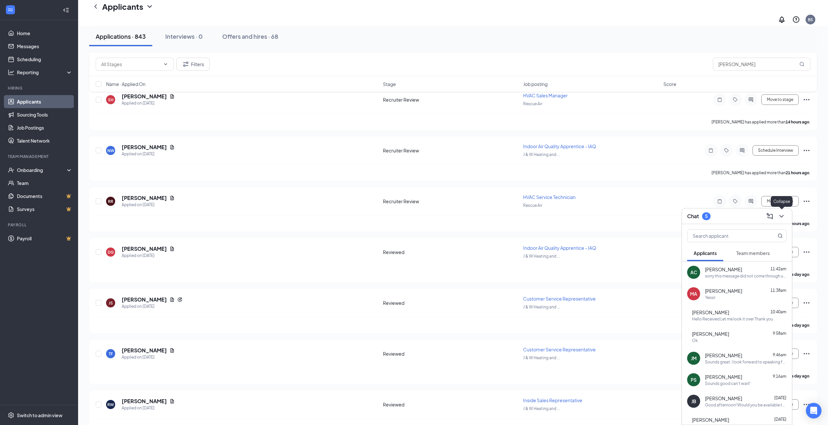
click at [778, 218] on icon "ChevronDown" at bounding box center [782, 216] width 8 height 8
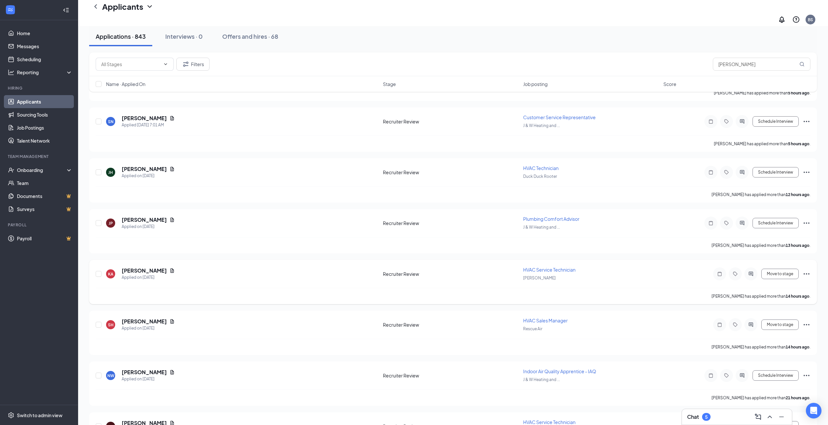
scroll to position [313, 0]
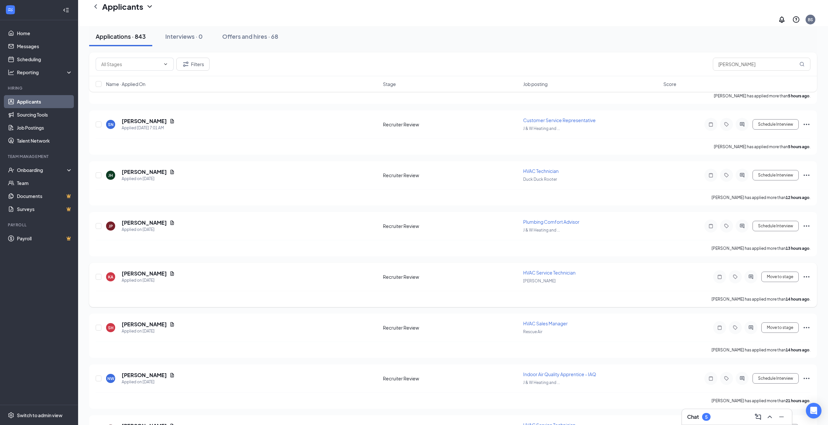
click at [807, 273] on icon "Ellipses" at bounding box center [807, 277] width 8 height 8
click at [768, 326] on p "Move to stage" at bounding box center [777, 323] width 59 height 7
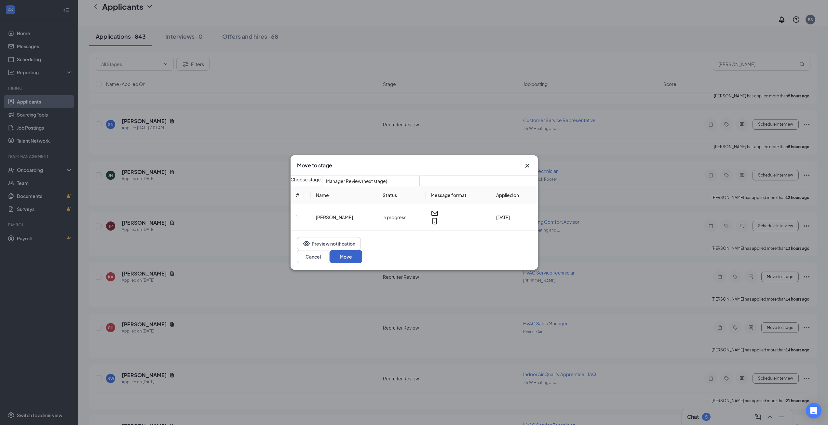
click at [362, 254] on button "Move" at bounding box center [346, 256] width 33 height 13
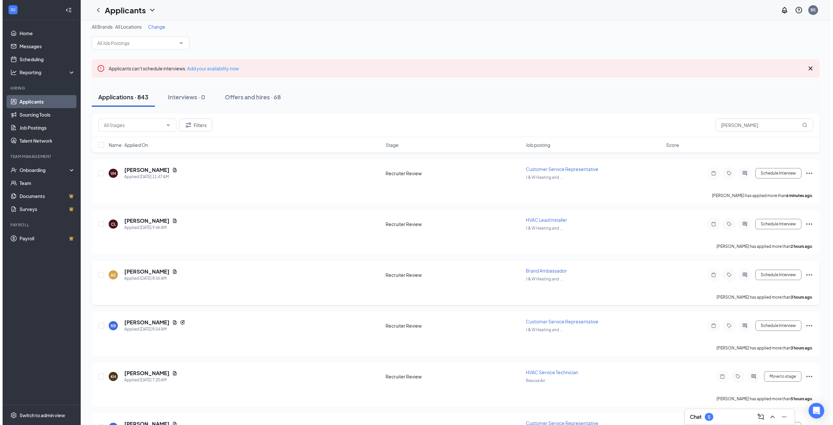
scroll to position [0, 0]
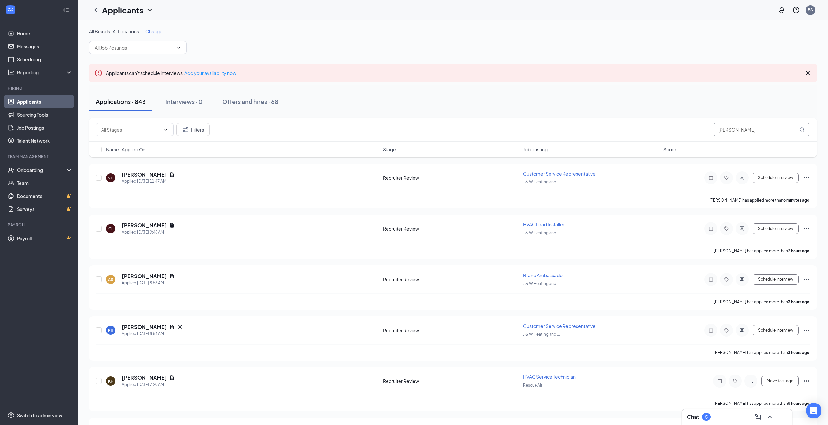
drag, startPoint x: 759, startPoint y: 132, endPoint x: 601, endPoint y: 120, distance: 158.3
click at [606, 122] on div "Filters [PERSON_NAME]" at bounding box center [453, 130] width 728 height 24
type input "a"
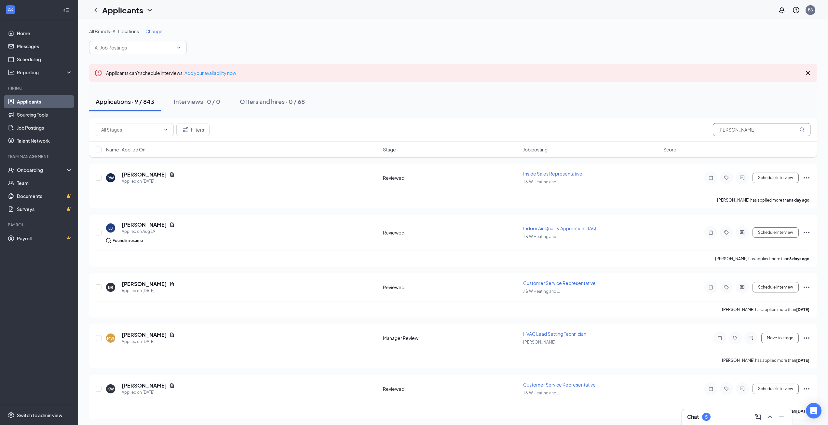
drag, startPoint x: 707, startPoint y: 129, endPoint x: 678, endPoint y: 128, distance: 29.3
click at [680, 128] on div "Filters [PERSON_NAME]" at bounding box center [453, 129] width 715 height 13
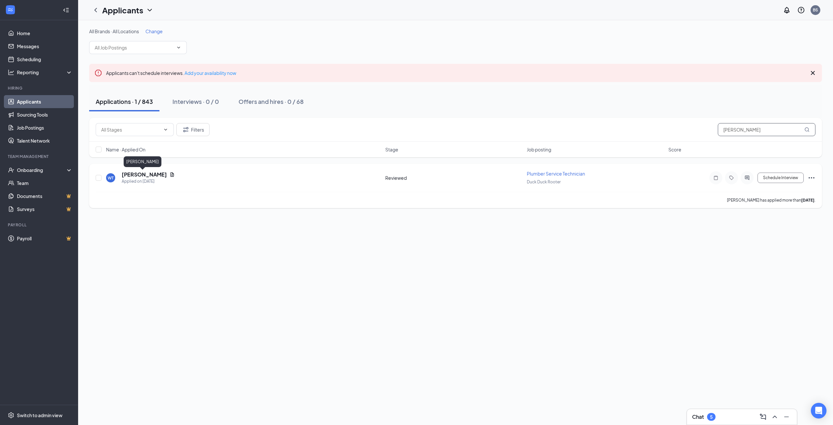
type input "[PERSON_NAME]"
click at [144, 174] on h5 "[PERSON_NAME]" at bounding box center [144, 174] width 45 height 7
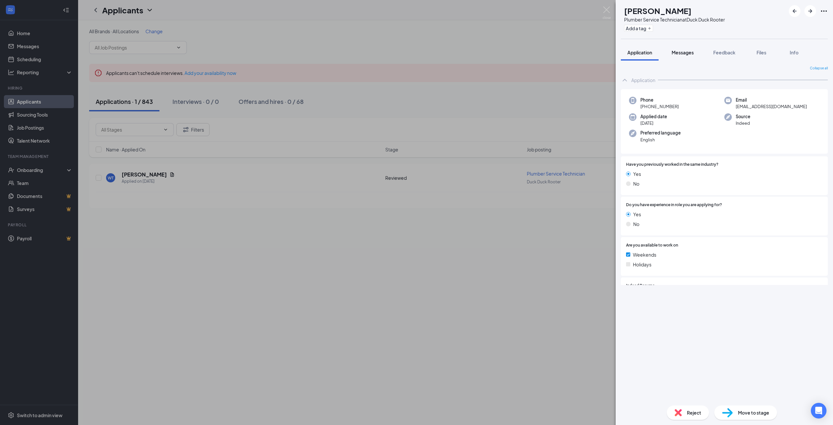
click at [685, 54] on span "Messages" at bounding box center [683, 52] width 22 height 6
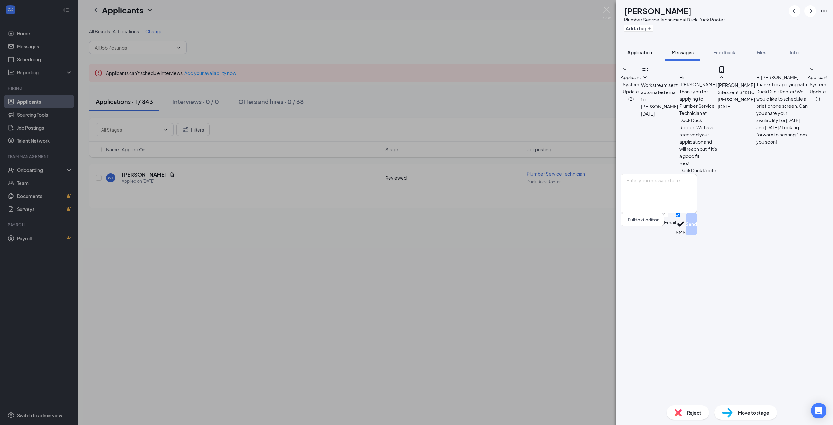
click at [636, 56] on button "Application" at bounding box center [640, 52] width 38 height 16
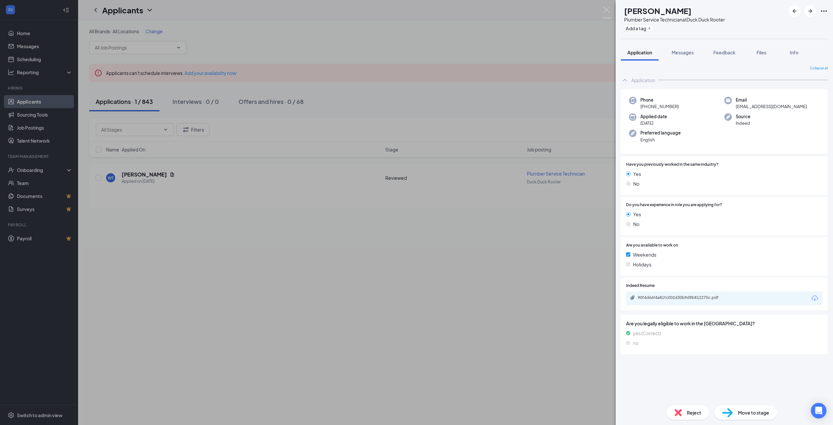
drag, startPoint x: 719, startPoint y: 301, endPoint x: 716, endPoint y: 296, distance: 5.4
click at [719, 301] on div "90f4d66f4a81fc002d30b9d9b812270c.pdf" at bounding box center [724, 298] width 197 height 14
click at [716, 296] on div "90f4d66f4a81fc002d30b9d9b812270c.pdf" at bounding box center [683, 297] width 91 height 5
click at [680, 54] on span "Messages" at bounding box center [683, 52] width 22 height 6
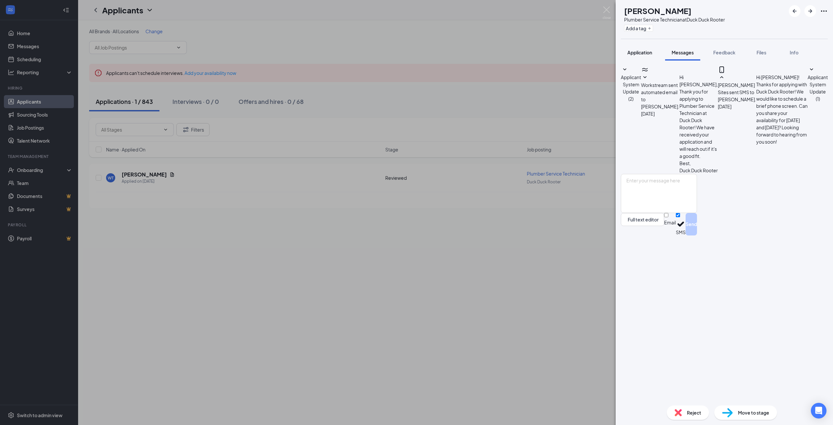
click at [637, 56] on button "Application" at bounding box center [640, 52] width 38 height 16
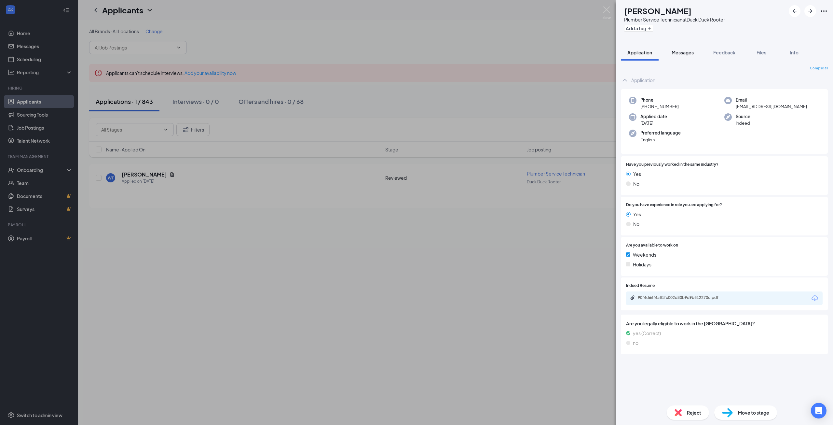
click at [681, 50] on span "Messages" at bounding box center [683, 52] width 22 height 6
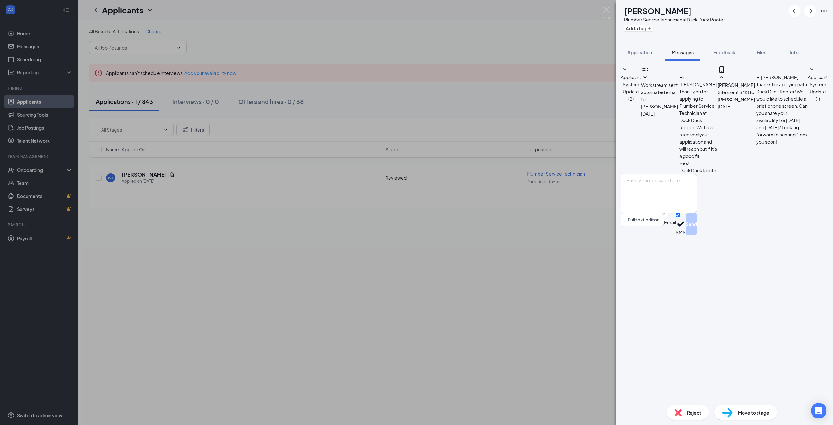
click at [690, 235] on div "Full text editor Email SMS Send" at bounding box center [659, 205] width 76 height 62
click at [690, 213] on textarea at bounding box center [659, 193] width 76 height 39
type textarea "[PERSON_NAME], we have been unable to reach you and wanted to make another atte…"
click at [697, 235] on button "Send" at bounding box center [691, 224] width 11 height 22
click at [549, 337] on div "WT [PERSON_NAME] Plumber Service Technician at Duck Duck Rooter Add a tag Appli…" at bounding box center [416, 212] width 833 height 425
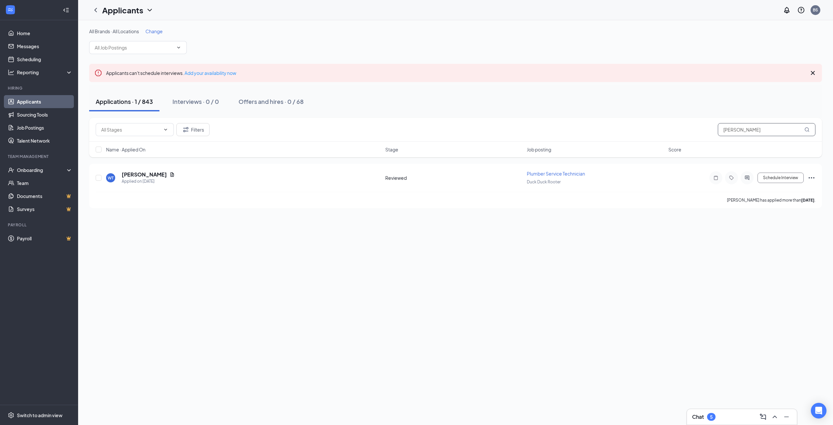
click at [699, 131] on div "Filters [PERSON_NAME]" at bounding box center [456, 129] width 720 height 13
click at [751, 129] on input "[PERSON_NAME]" at bounding box center [767, 129] width 98 height 13
type input "[PERSON_NAME]"
click at [143, 225] on h5 "[PERSON_NAME]" at bounding box center [144, 225] width 45 height 7
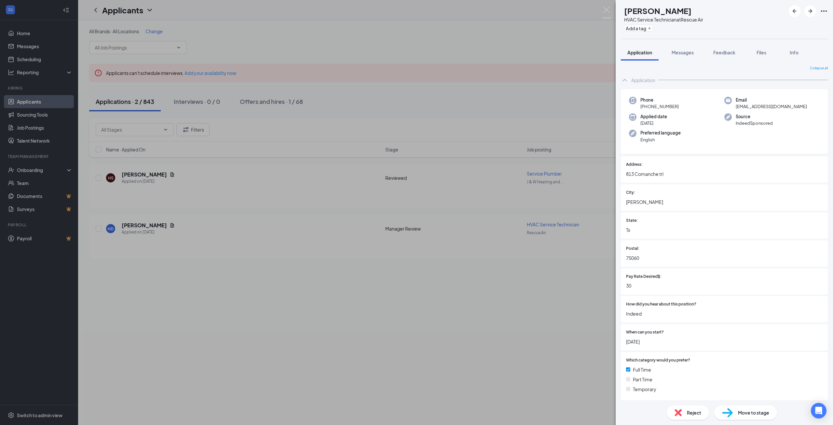
click at [508, 298] on div "HD [PERSON_NAME] HVAC Service Technician at Rescue Air Add a tag Application Me…" at bounding box center [416, 212] width 833 height 425
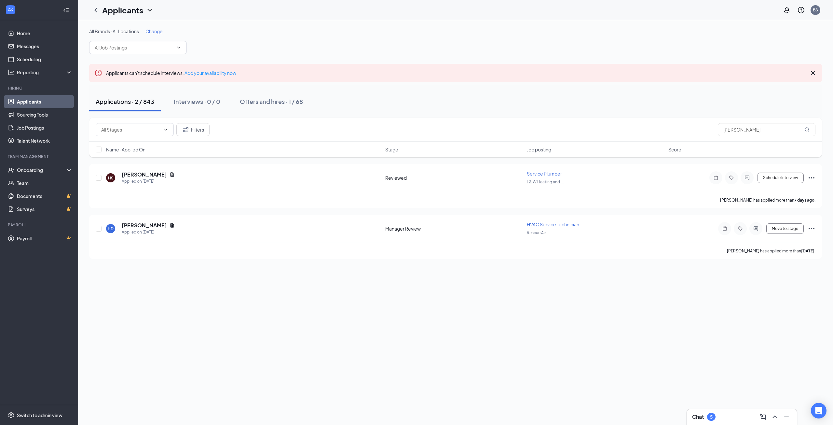
click at [159, 31] on span "Change" at bounding box center [153, 31] width 17 height 6
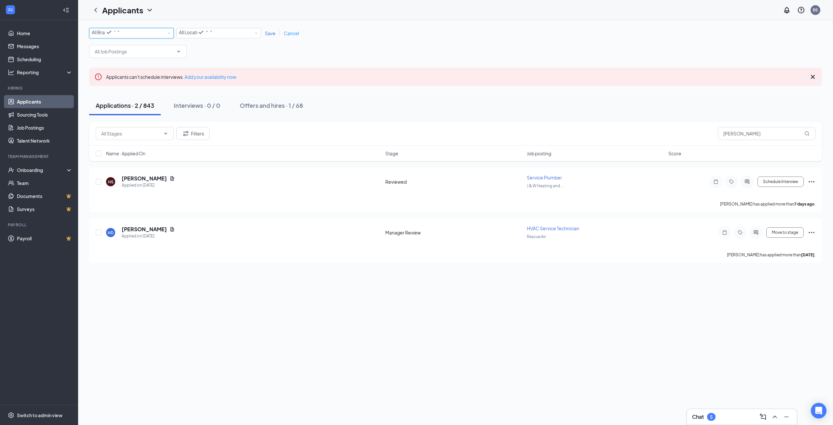
click at [120, 31] on div "All Brands" at bounding box center [106, 32] width 29 height 8
click at [119, 64] on span "Duck Duck Rooter" at bounding box center [111, 61] width 38 height 6
click at [268, 32] on span "Save" at bounding box center [270, 33] width 11 height 6
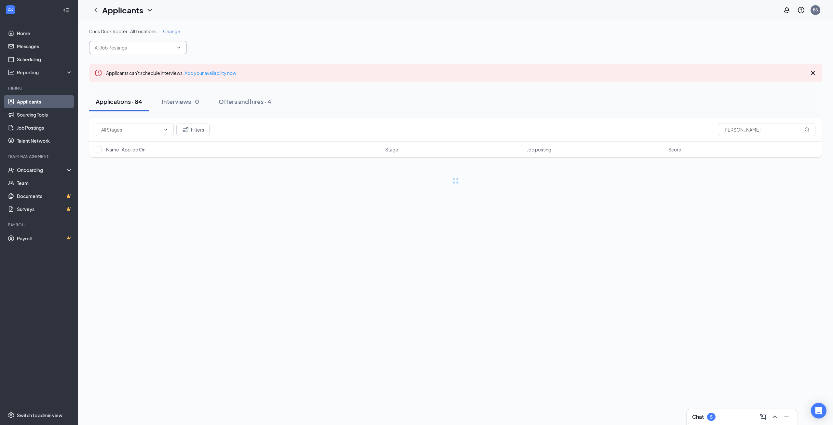
click at [139, 50] on input "text" at bounding box center [134, 47] width 79 height 7
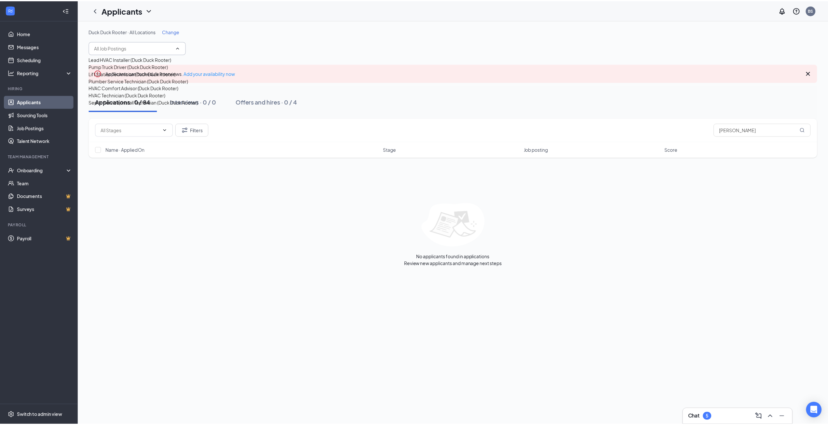
scroll to position [43, 0]
click at [151, 91] on div "HVAC Comfort Advisor (Duck Duck Rooter)" at bounding box center [134, 87] width 90 height 7
type input "HVAC Comfort Advisor (Duck Duck Rooter)"
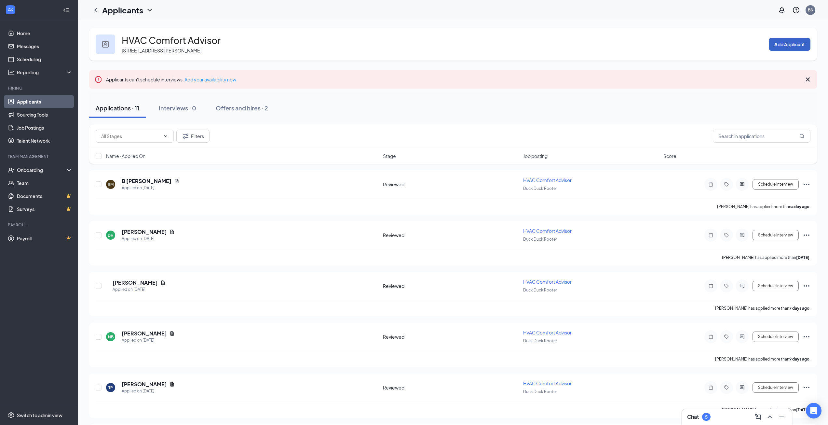
click at [777, 49] on button "Add Applicant" at bounding box center [790, 44] width 42 height 13
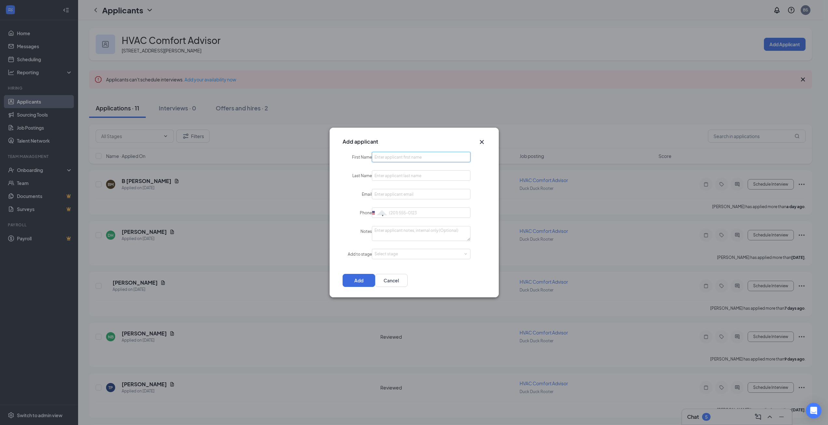
click at [399, 158] on input "First Name" at bounding box center [421, 157] width 99 height 10
type input "[PERSON_NAME]"
click at [480, 141] on icon "Cross" at bounding box center [482, 142] width 4 height 4
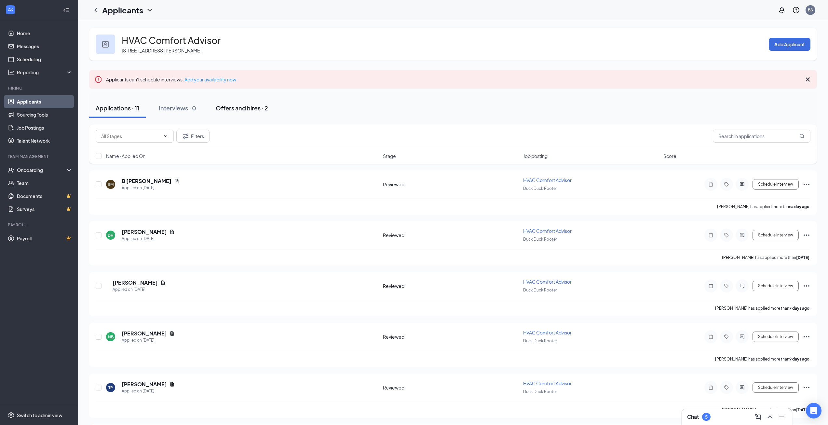
click at [259, 111] on div "Offers and hires · 2" at bounding box center [242, 108] width 52 height 8
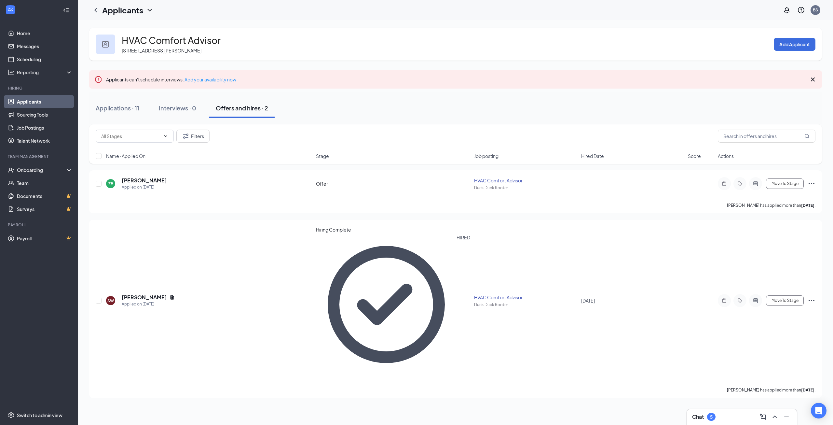
click at [44, 103] on link "Applicants" at bounding box center [45, 101] width 56 height 13
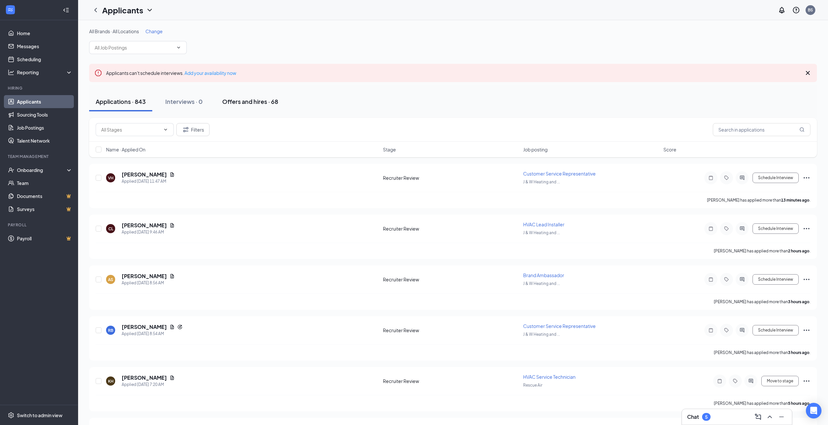
click at [235, 99] on div "Offers and hires · 68" at bounding box center [250, 101] width 56 height 8
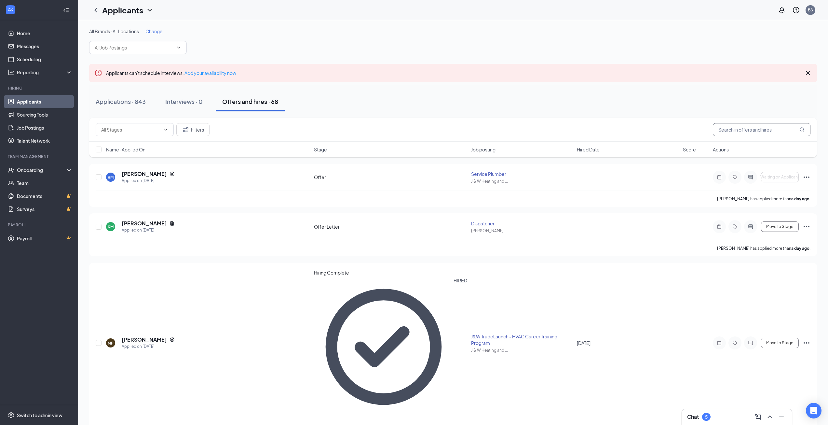
click at [738, 130] on input "text" at bounding box center [762, 129] width 98 height 13
type input "[PERSON_NAME]"
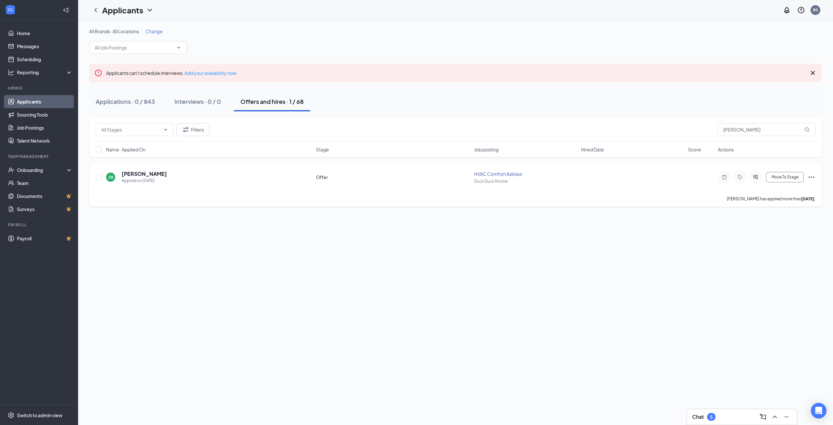
click at [815, 176] on icon "Ellipses" at bounding box center [812, 177] width 8 height 8
click at [771, 288] on p "Print applicant" at bounding box center [782, 285] width 59 height 7
click at [46, 101] on link "Applicants" at bounding box center [45, 101] width 56 height 13
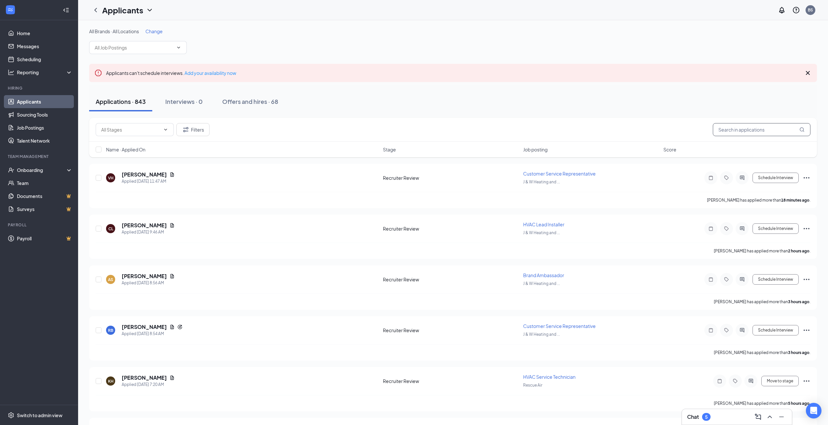
click at [771, 129] on input "text" at bounding box center [762, 129] width 98 height 13
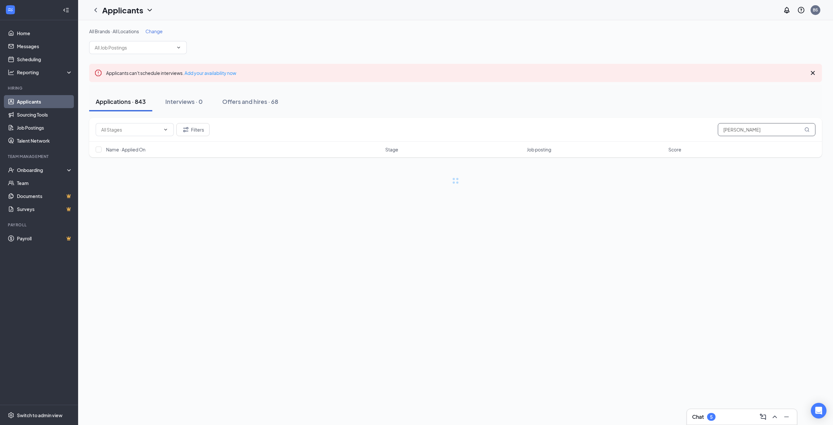
type input "[PERSON_NAME]"
click at [269, 102] on div "Offers and hires · 1 / 68" at bounding box center [272, 101] width 63 height 8
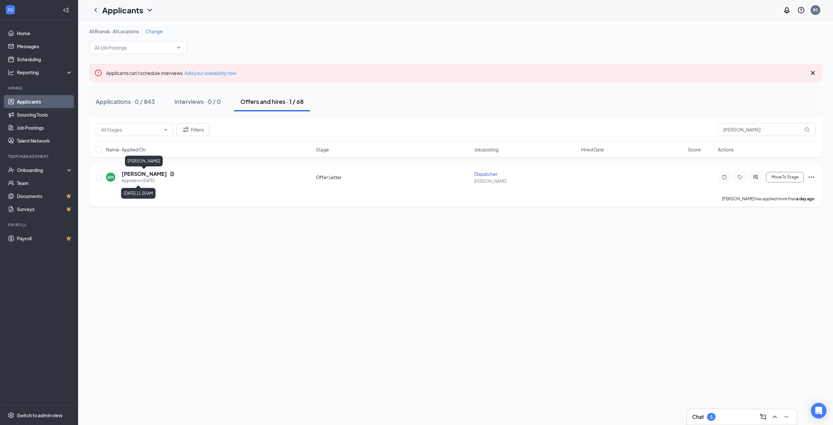
click at [154, 175] on h5 "[PERSON_NAME]" at bounding box center [144, 173] width 45 height 7
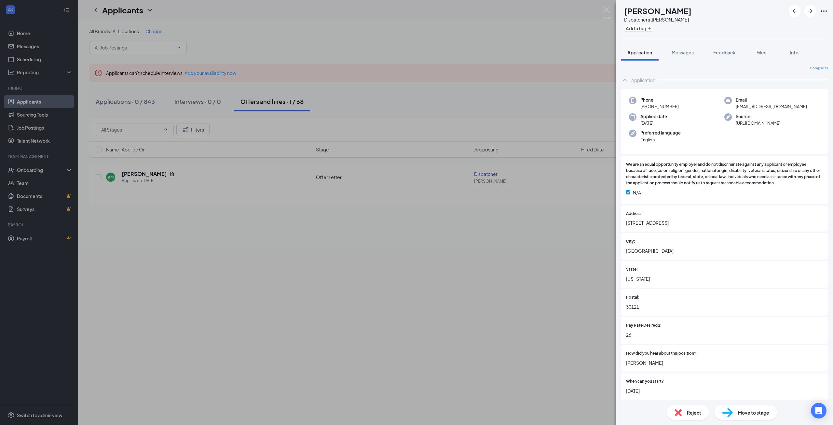
click at [483, 260] on div "KM [PERSON_NAME] Dispatcher at [PERSON_NAME] Add a tag Application Messages Fee…" at bounding box center [416, 212] width 833 height 425
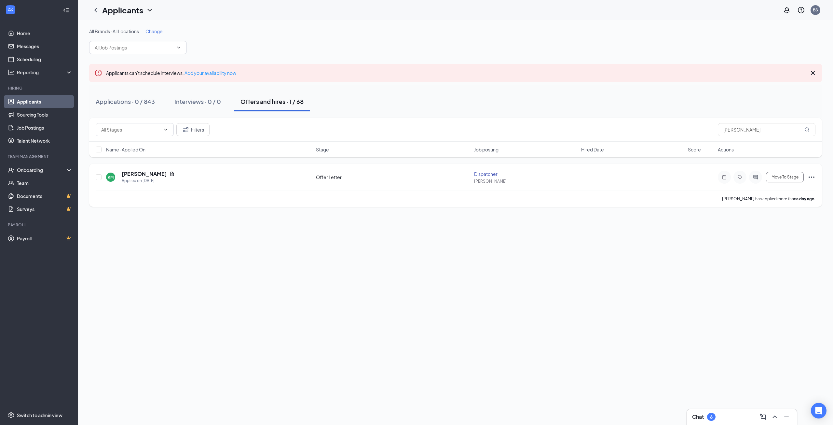
click at [812, 176] on icon "Ellipses" at bounding box center [812, 177] width 8 height 8
click at [777, 288] on p "Print applicant" at bounding box center [782, 285] width 59 height 7
click at [34, 105] on link "Applicants" at bounding box center [45, 101] width 56 height 13
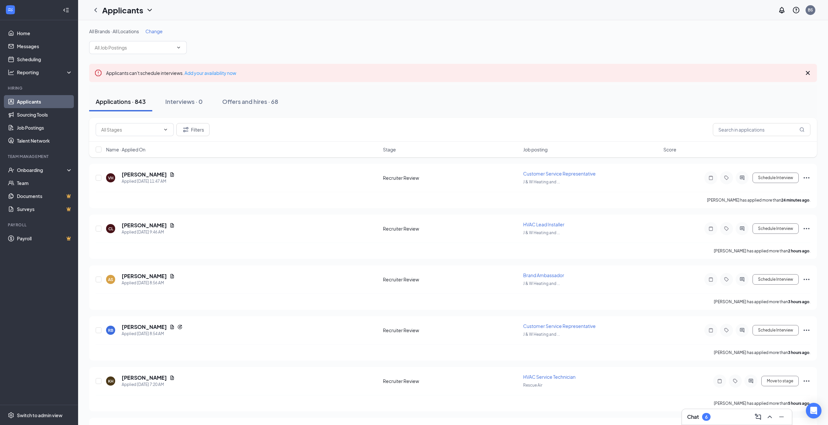
click at [709, 418] on div "6" at bounding box center [706, 417] width 8 height 8
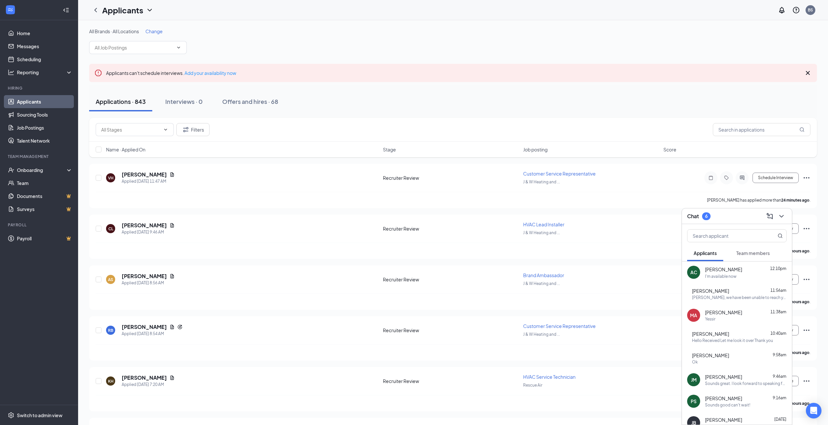
click at [722, 281] on div "AC [PERSON_NAME] 12:10pm I'm available now" at bounding box center [737, 271] width 110 height 21
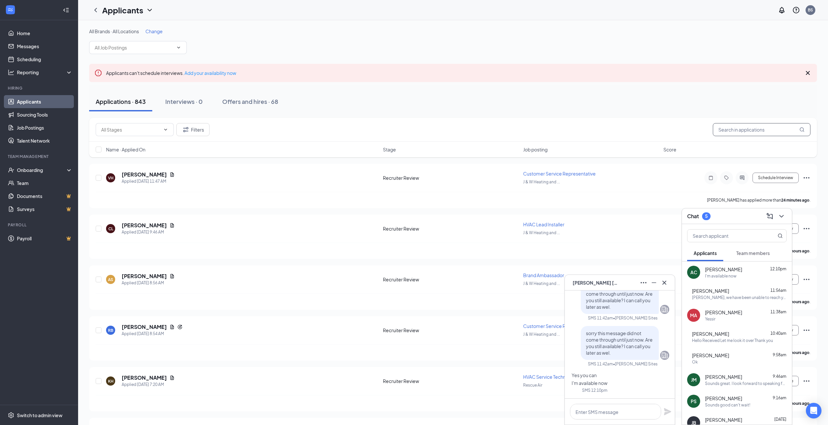
click at [739, 129] on input "text" at bounding box center [762, 129] width 98 height 13
type input "[PERSON_NAME]"
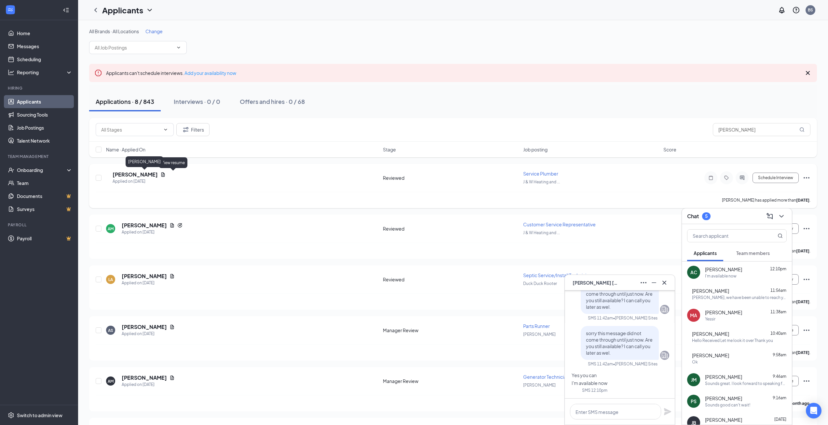
click at [158, 174] on h5 "[PERSON_NAME]" at bounding box center [135, 174] width 45 height 7
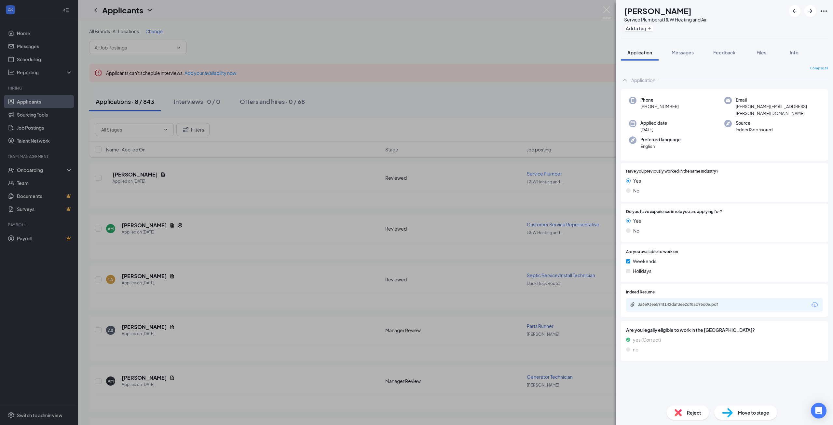
click at [687, 125] on div "Applied date [DATE]" at bounding box center [676, 126] width 95 height 13
click at [687, 377] on div "Collapse all Application Phone [PHONE_NUMBER] Email [PERSON_NAME][EMAIL_ADDRESS…" at bounding box center [724, 233] width 207 height 334
click at [664, 113] on div "Phone [PHONE_NUMBER] Email [EMAIL_ADDRESS][PERSON_NAME][DOMAIN_NAME] Applied da…" at bounding box center [724, 124] width 207 height 71
drag, startPoint x: 796, startPoint y: 106, endPoint x: 736, endPoint y: 105, distance: 60.9
click at [736, 105] on div "Email [PERSON_NAME][EMAIL_ADDRESS][PERSON_NAME][DOMAIN_NAME]" at bounding box center [771, 107] width 95 height 20
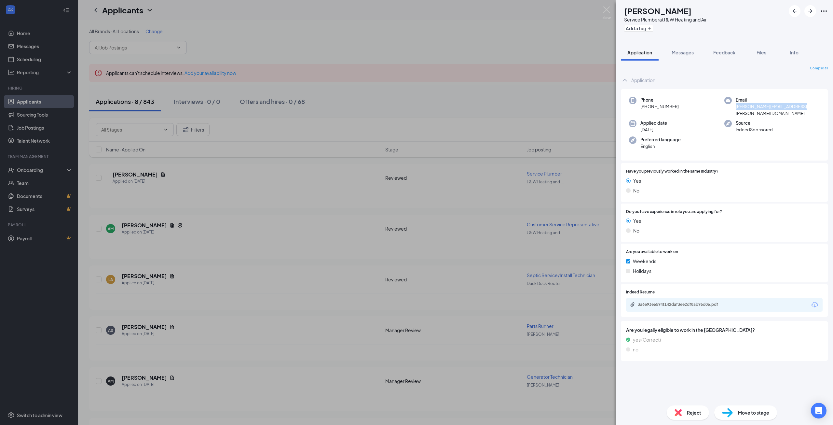
copy span "[PERSON_NAME][EMAIL_ADDRESS][PERSON_NAME][DOMAIN_NAME]"
click at [21, 103] on div "AC [PERSON_NAME] Service Plumber at J & W Heating and Air Add a tag Application…" at bounding box center [416, 212] width 833 height 425
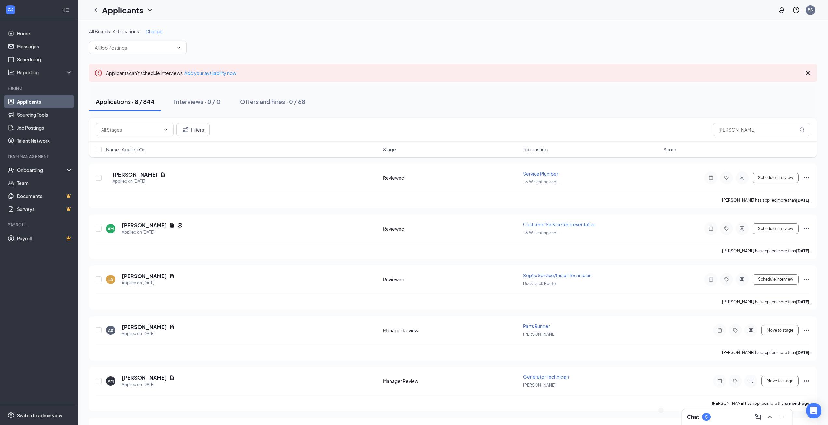
click at [24, 103] on link "Applicants" at bounding box center [45, 101] width 56 height 13
click at [709, 418] on div "5" at bounding box center [706, 417] width 8 height 8
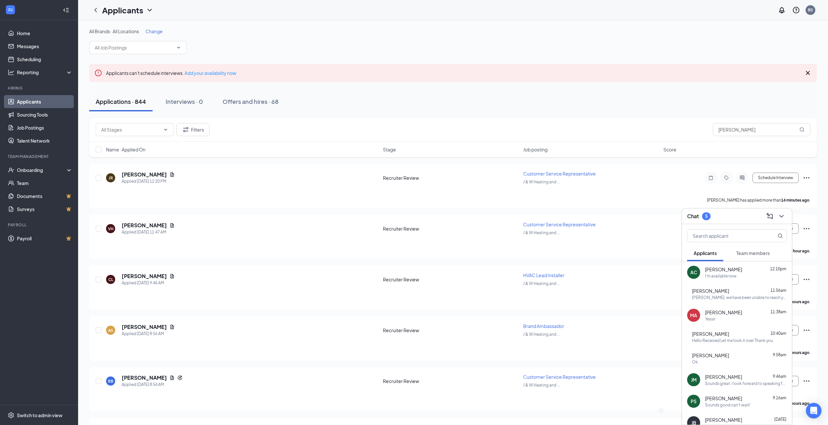
click at [726, 276] on div "I'm available now" at bounding box center [721, 276] width 32 height 6
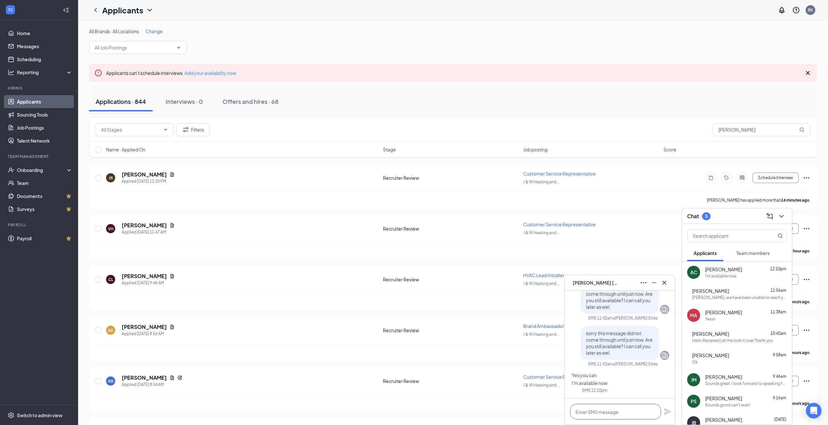
click at [602, 410] on textarea at bounding box center [615, 412] width 91 height 16
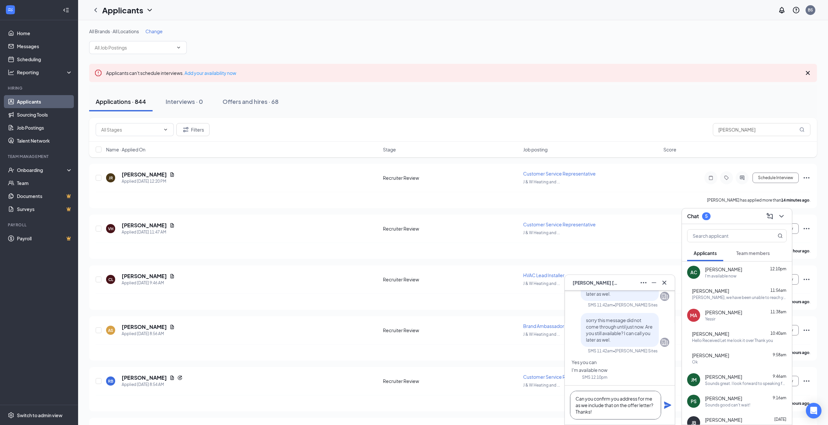
type textarea "Can you confirm you address for me as we include that on the offer letter? Than…"
click at [665, 405] on icon "Plane" at bounding box center [668, 405] width 8 height 8
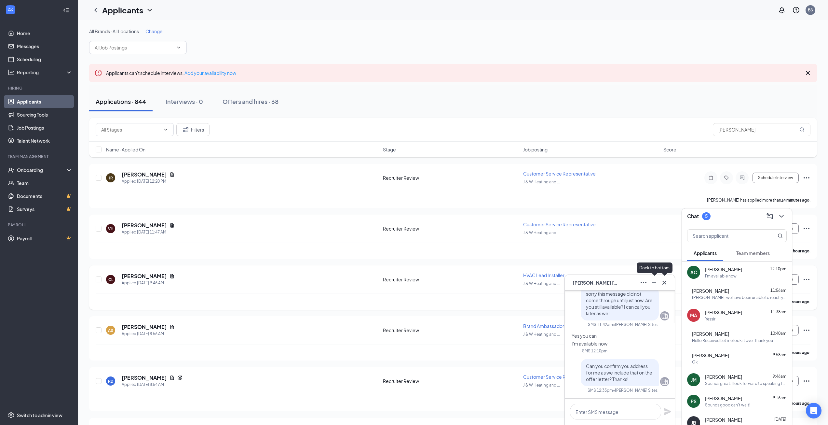
drag, startPoint x: 664, startPoint y: 281, endPoint x: 670, endPoint y: 279, distance: 5.8
click at [665, 281] on icon "Cross" at bounding box center [665, 283] width 8 height 8
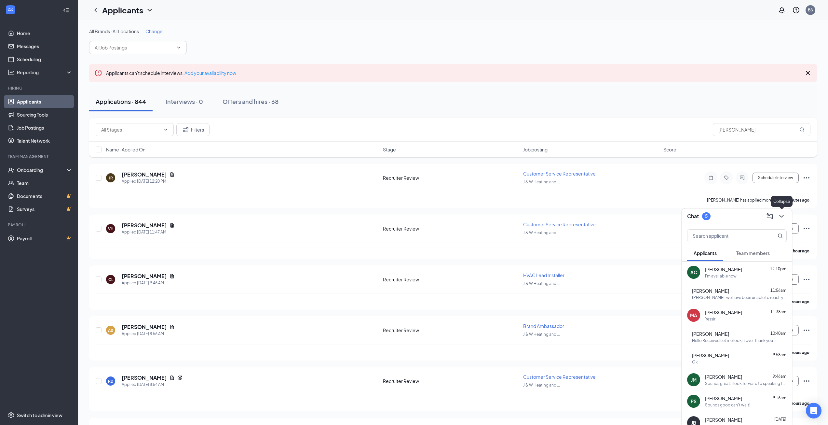
click at [780, 214] on icon "ChevronDown" at bounding box center [782, 216] width 8 height 8
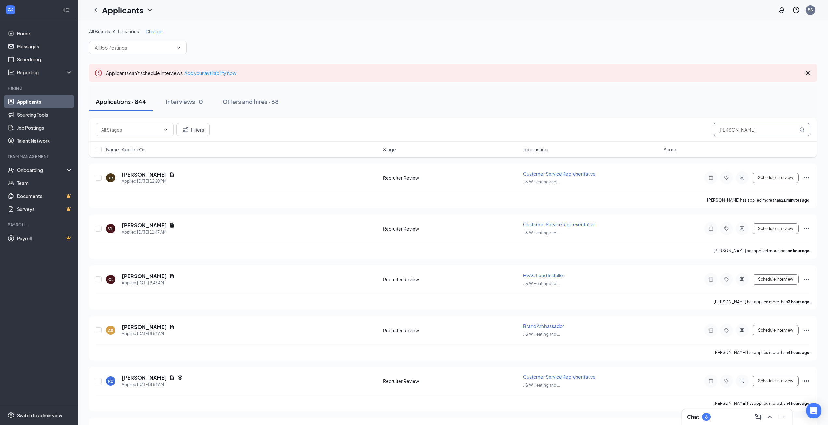
drag, startPoint x: 732, startPoint y: 126, endPoint x: 590, endPoint y: 118, distance: 141.4
click at [590, 118] on div "Filters [PERSON_NAME]" at bounding box center [453, 130] width 728 height 24
type input "[PERSON_NAME]"
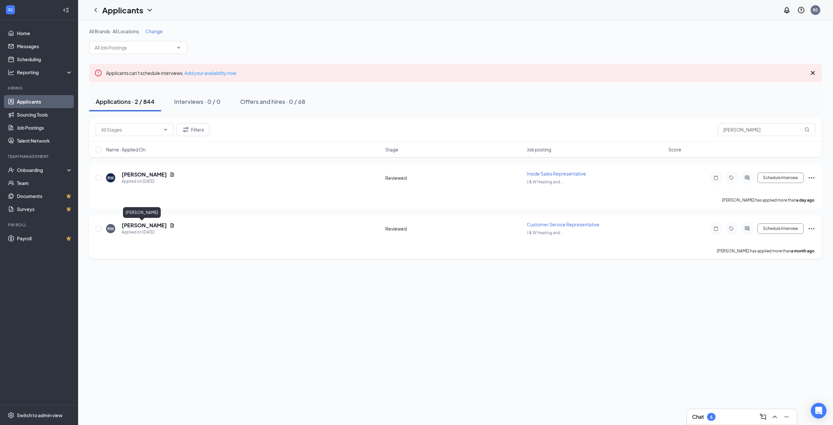
click at [136, 226] on h5 "[PERSON_NAME]" at bounding box center [144, 225] width 45 height 7
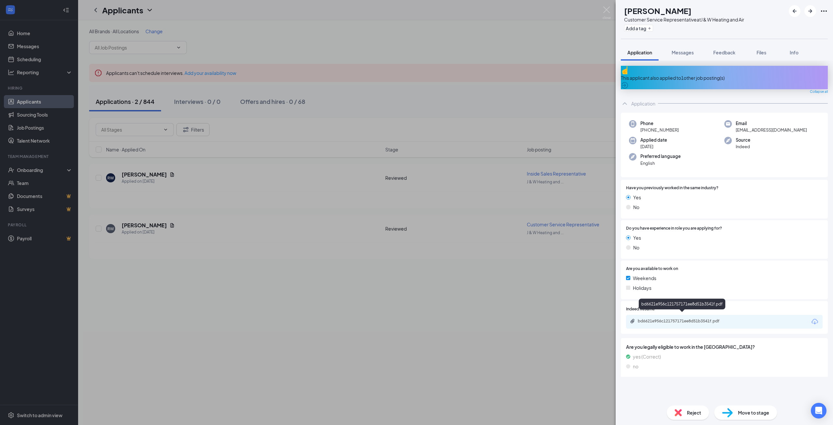
click at [684, 318] on div "bd6621e956c121757171ee8d51b3541f.pdf" at bounding box center [683, 320] width 91 height 5
click at [34, 104] on div "RW [PERSON_NAME] Customer Service Representative at J & W Heating and Air Add a…" at bounding box center [416, 212] width 833 height 425
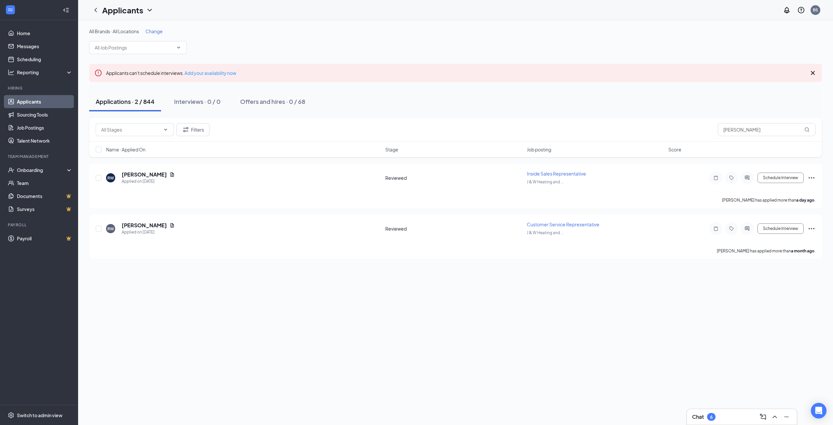
drag, startPoint x: 34, startPoint y: 104, endPoint x: 222, endPoint y: 117, distance: 188.2
click at [34, 104] on link "Applicants" at bounding box center [45, 101] width 56 height 13
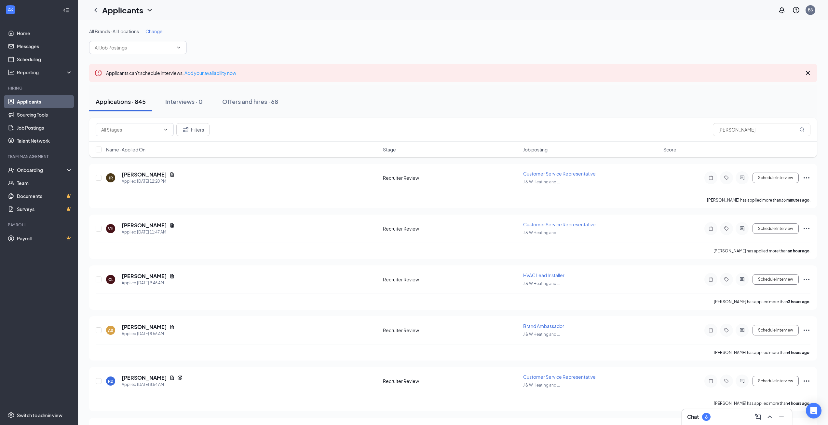
click at [701, 418] on div "Chat 6" at bounding box center [698, 417] width 23 height 8
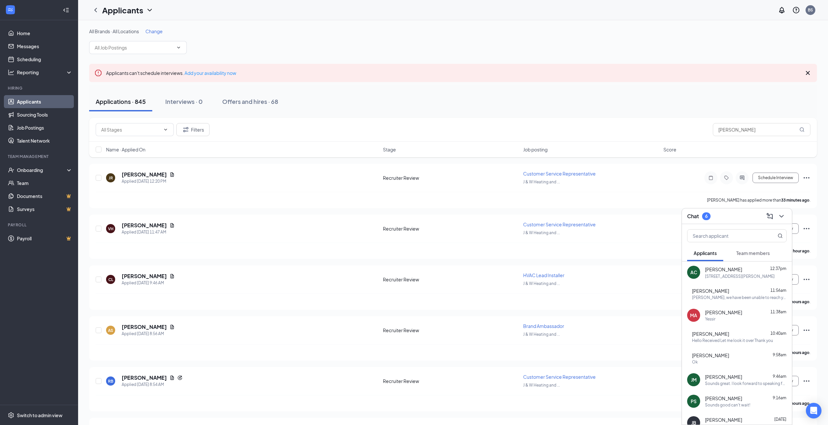
click at [750, 269] on div "[PERSON_NAME] 12:37pm" at bounding box center [746, 269] width 82 height 7
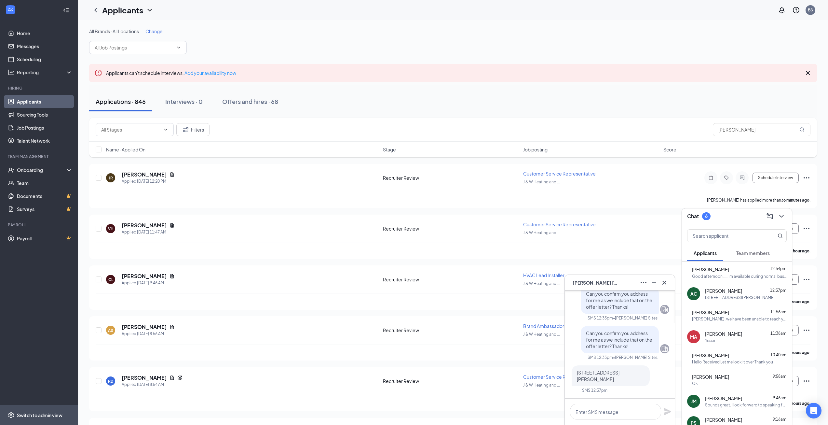
click at [35, 411] on span "Switch to admin view" at bounding box center [45, 415] width 56 height 20
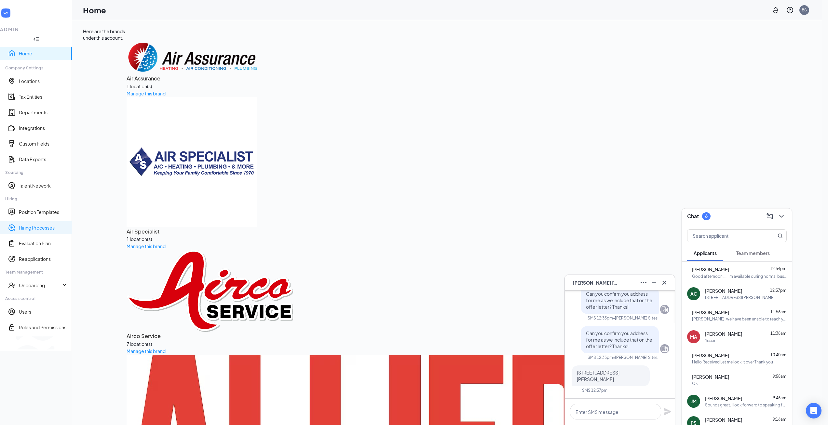
click at [33, 224] on link "Hiring Processes" at bounding box center [43, 227] width 48 height 7
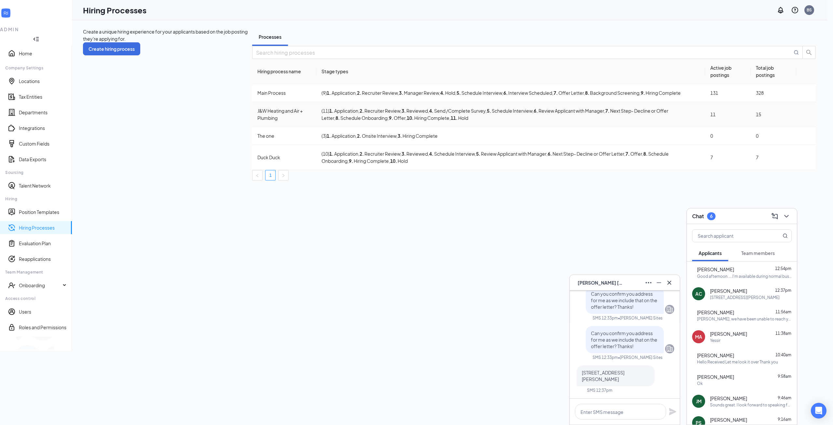
click at [806, 114] on icon "Ellipses" at bounding box center [806, 114] width 0 height 0
click at [781, 139] on span "Edit" at bounding box center [776, 139] width 59 height 7
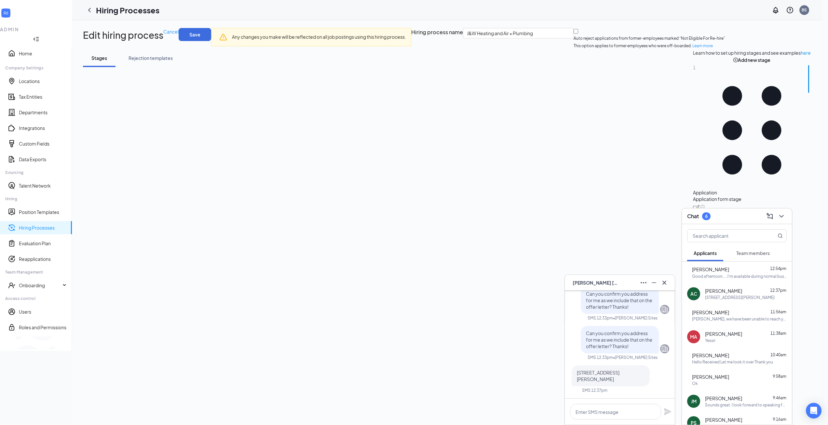
click at [787, 218] on div "Chat 6" at bounding box center [737, 216] width 110 height 16
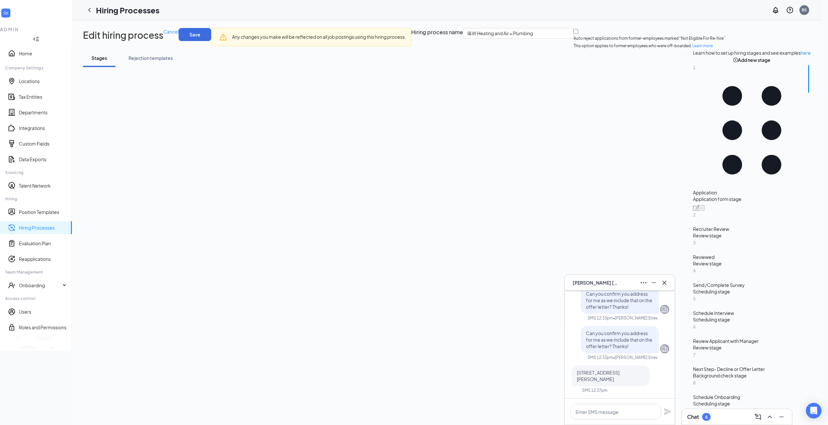
click at [670, 282] on div "AC [PERSON_NAME]" at bounding box center [620, 283] width 110 height 16
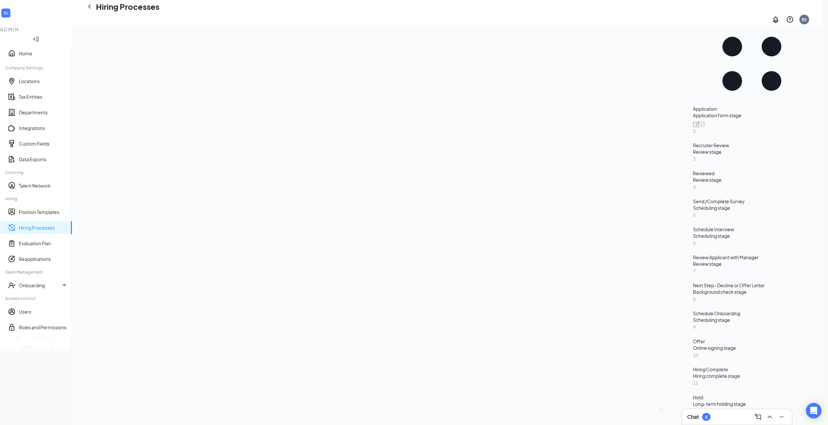
scroll to position [98, 0]
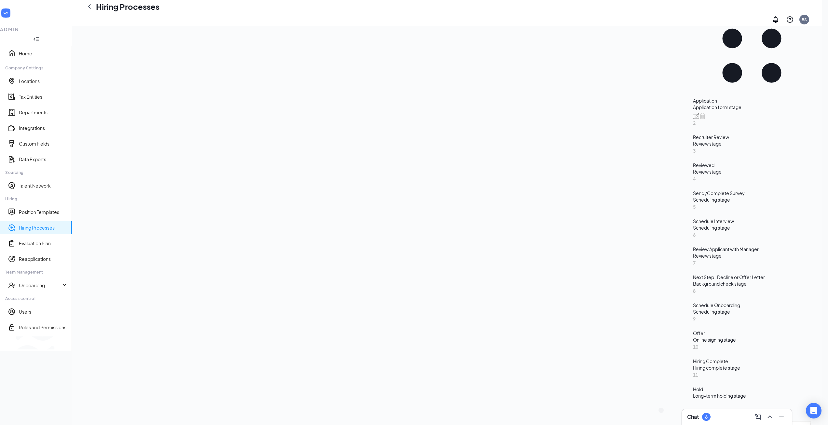
click at [693, 338] on div "Online signing stage" at bounding box center [752, 339] width 118 height 7
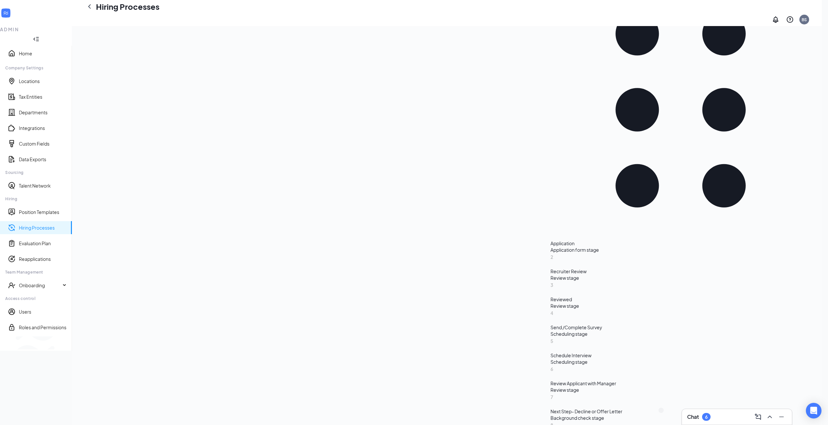
click at [420, 128] on span "Delete" at bounding box center [419, 125] width 15 height 7
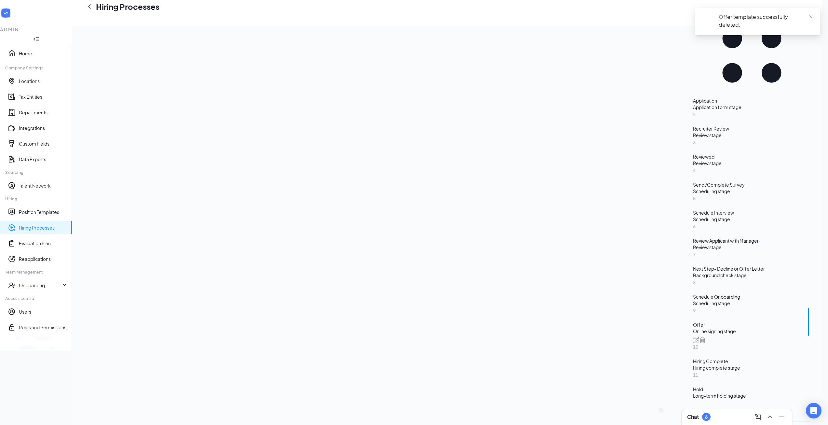
click at [463, 235] on div "Upload file" at bounding box center [481, 233] width 48 height 13
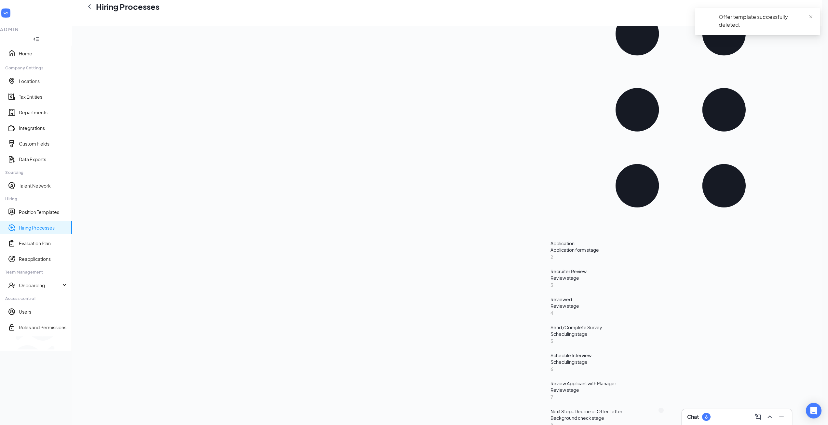
drag, startPoint x: 237, startPoint y: 147, endPoint x: 236, endPoint y: 157, distance: 9.8
click at [551, 292] on div "Learn how to set up hiring stages and see examples here Add new stage 1 Applica…" at bounding box center [681, 316] width 260 height 719
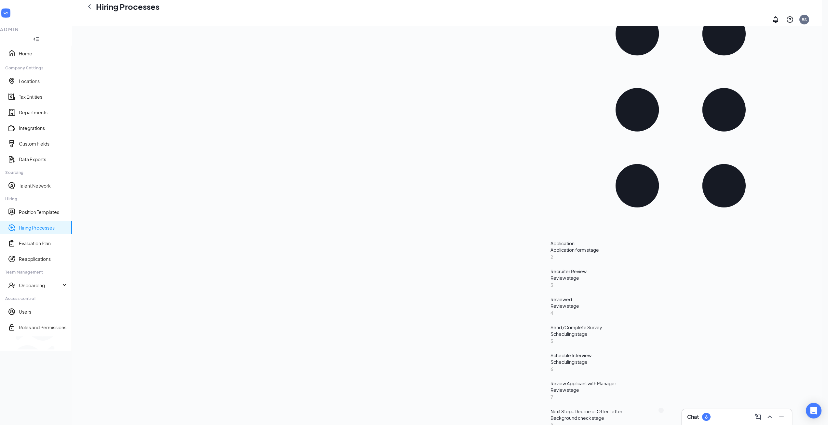
click at [109, 346] on span "Switch to team view" at bounding box center [109, 342] width 0 height 7
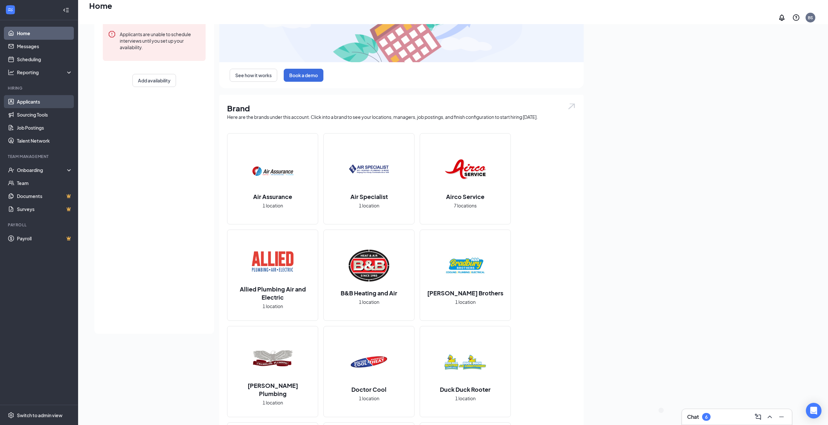
click at [33, 99] on link "Applicants" at bounding box center [45, 101] width 56 height 13
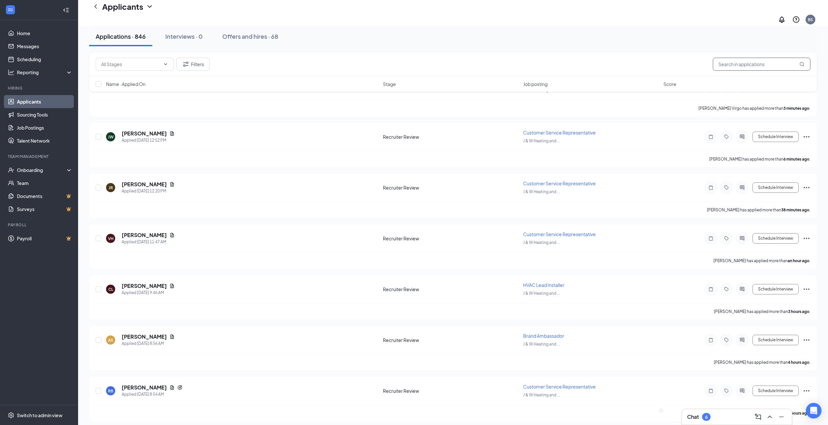
click at [728, 64] on input "text" at bounding box center [762, 64] width 98 height 13
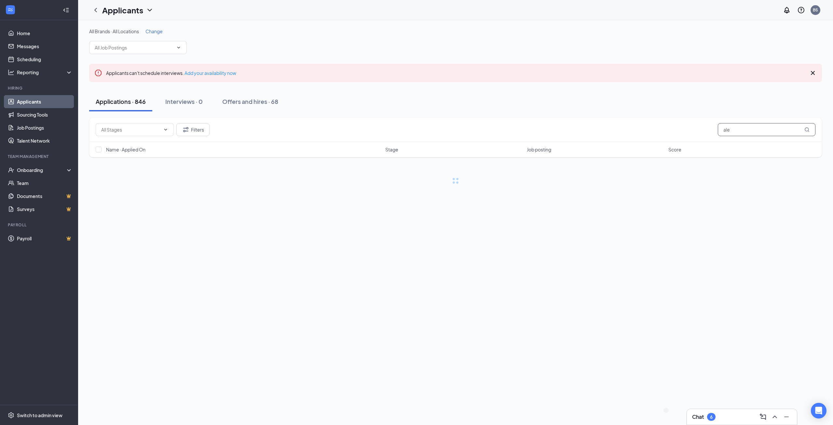
click at [745, 129] on input "ale" at bounding box center [767, 129] width 98 height 13
type input "[PERSON_NAME]"
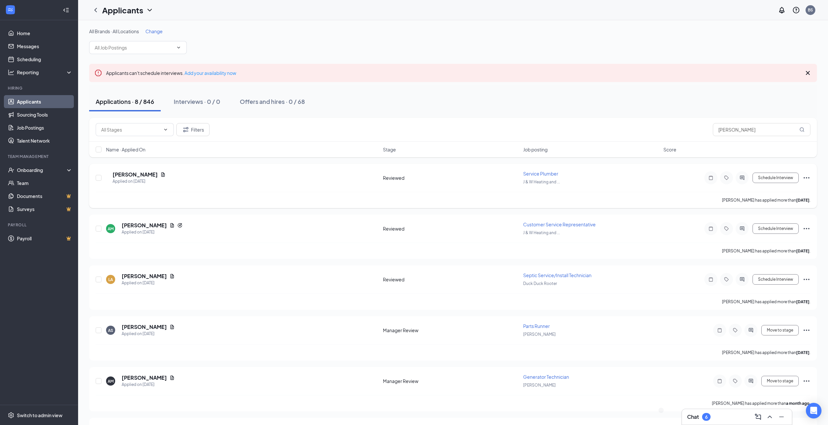
click at [805, 177] on icon "Ellipses" at bounding box center [807, 178] width 8 height 8
click at [772, 227] on p "Move to stage" at bounding box center [777, 224] width 59 height 7
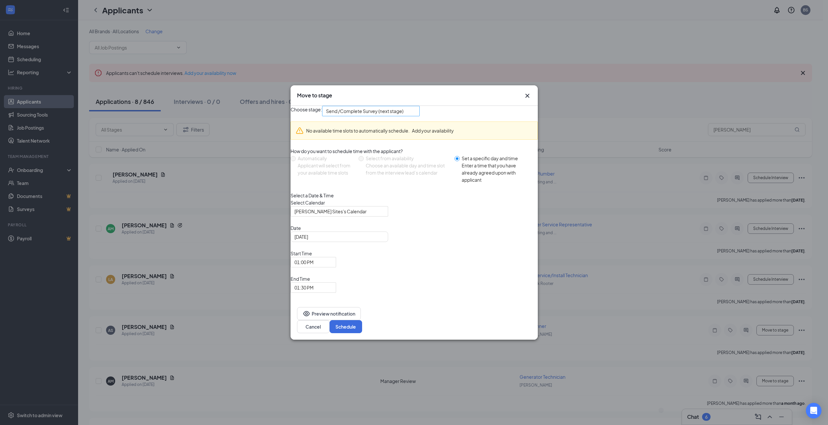
click at [398, 116] on span "Send /Complete Survey (next stage)" at bounding box center [364, 111] width 77 height 10
click at [363, 186] on span "Offer" at bounding box center [383, 183] width 90 height 7
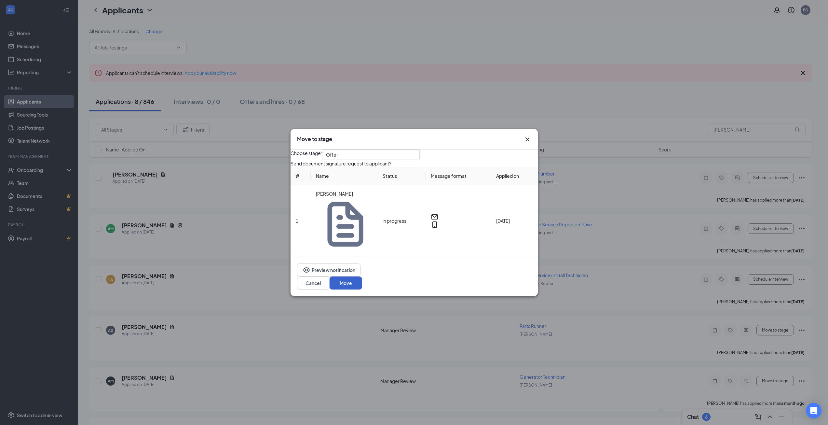
click at [362, 276] on button "Move" at bounding box center [346, 282] width 33 height 13
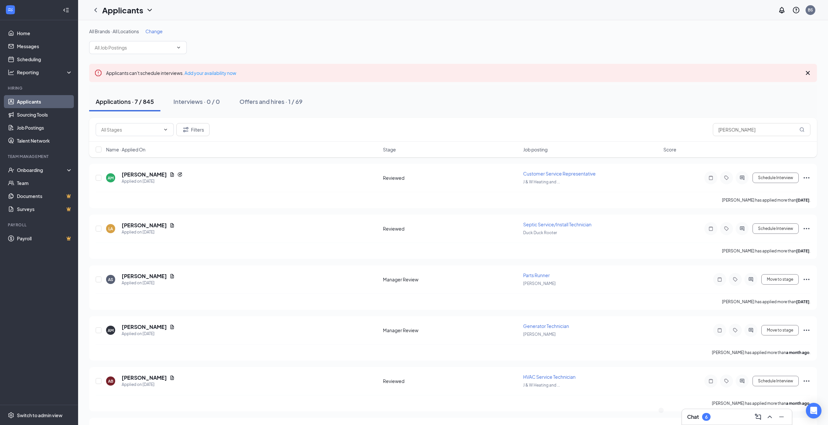
click at [719, 417] on div "Chat 6" at bounding box center [737, 416] width 100 height 10
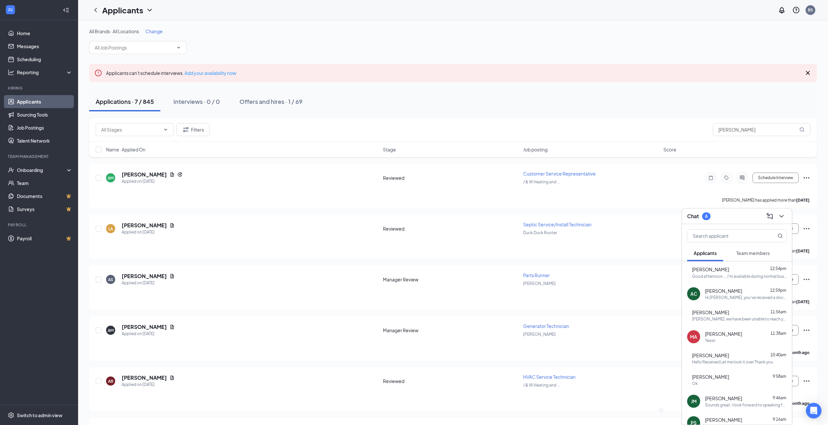
click at [732, 281] on div "[PERSON_NAME] 12:54pm Good afternoon.....I'm available during normal business h…" at bounding box center [737, 271] width 110 height 21
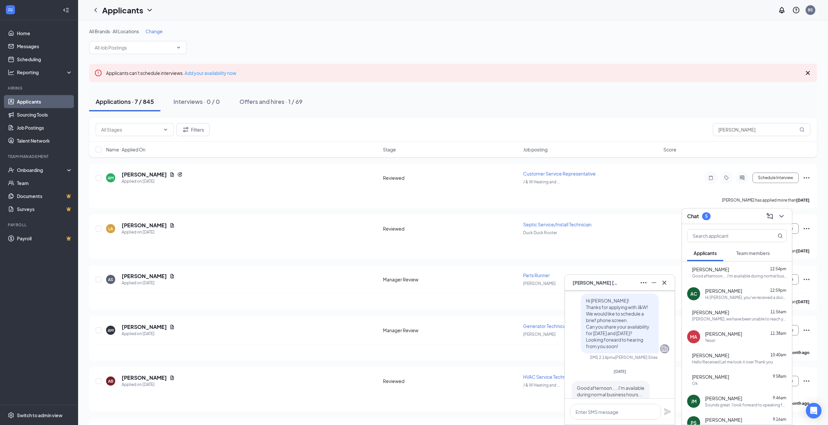
scroll to position [0, 0]
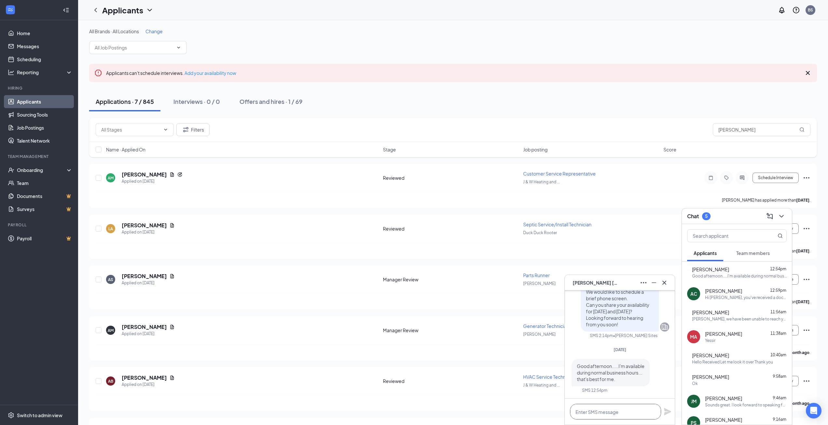
click at [624, 413] on textarea at bounding box center [615, 412] width 91 height 16
type textarea "Do you have any availability this afternoon?"
click at [665, 408] on icon "Plane" at bounding box center [668, 408] width 8 height 8
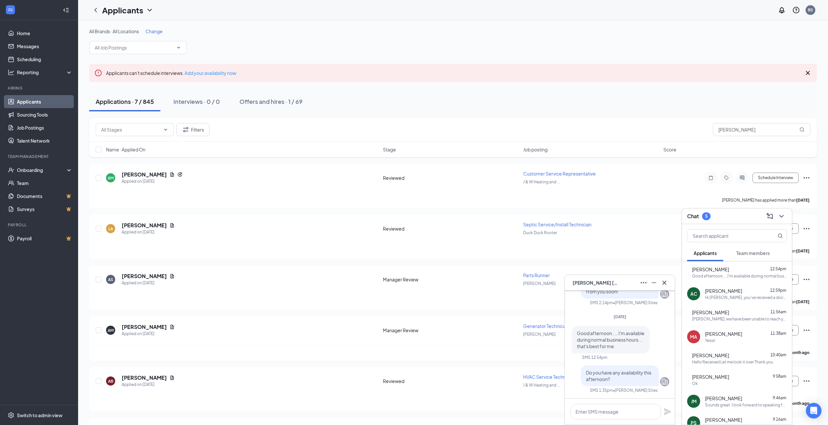
scroll to position [0, 0]
click at [663, 287] on button at bounding box center [664, 282] width 10 height 10
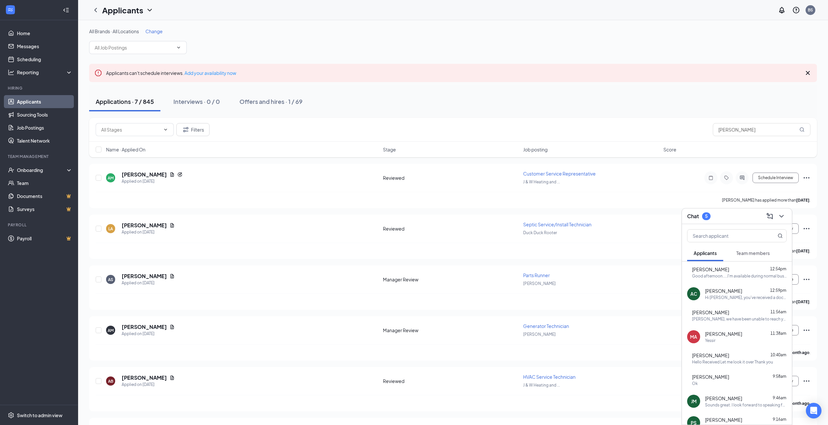
click at [37, 100] on link "Applicants" at bounding box center [45, 101] width 56 height 13
click at [783, 214] on icon "ChevronDown" at bounding box center [782, 216] width 8 height 8
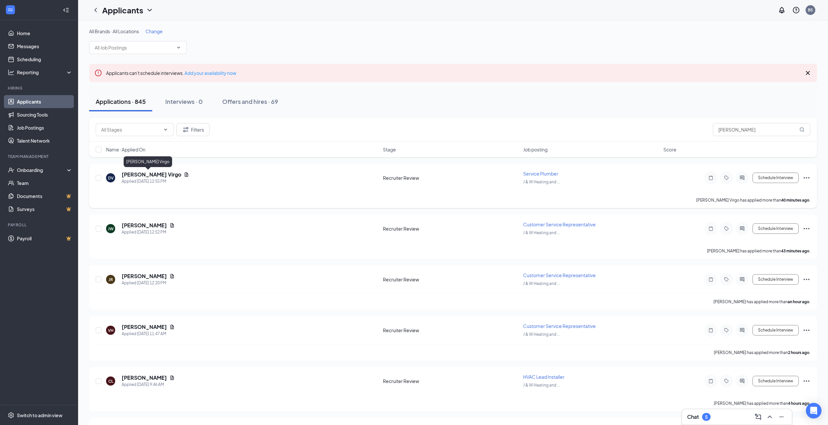
click at [150, 174] on h5 "[PERSON_NAME] Virgo" at bounding box center [152, 174] width 60 height 7
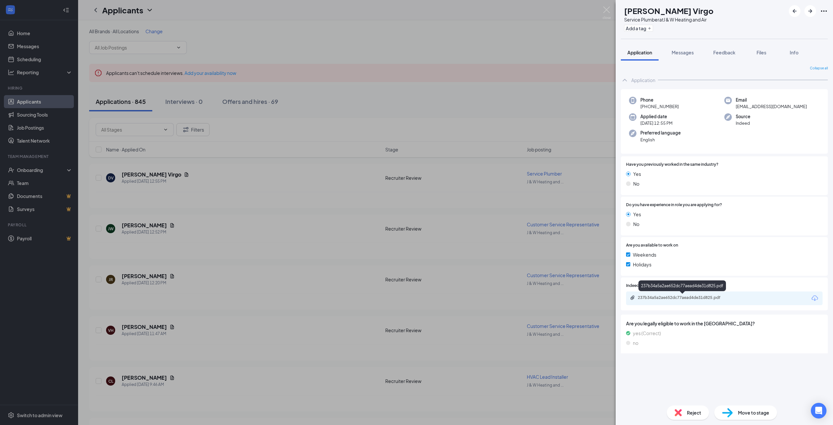
click at [693, 299] on div "237b34a5a2ae652dc77aead4de31d825.pdf" at bounding box center [683, 297] width 91 height 5
click at [502, 129] on div "DV Damion Virgo Service Plumber at J & W Heating and Air Add a tag Application …" at bounding box center [416, 212] width 833 height 425
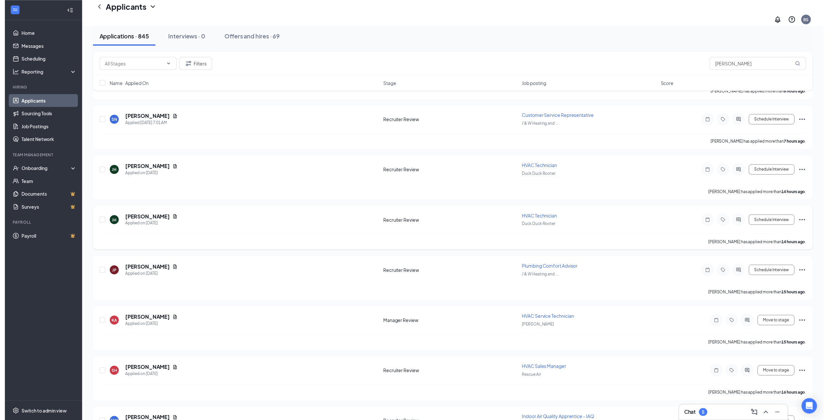
scroll to position [411, 0]
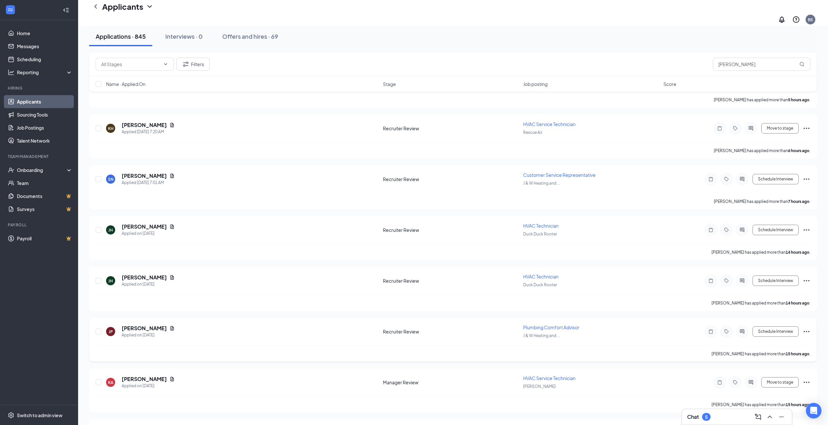
click at [805, 327] on icon "Ellipses" at bounding box center [807, 331] width 8 height 8
click at [778, 381] on p "Move to stage" at bounding box center [777, 378] width 59 height 7
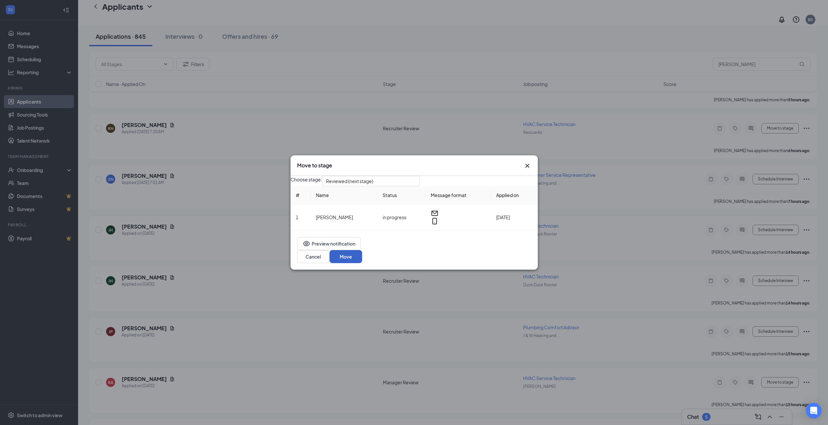
click at [362, 263] on button "Move" at bounding box center [346, 256] width 33 height 13
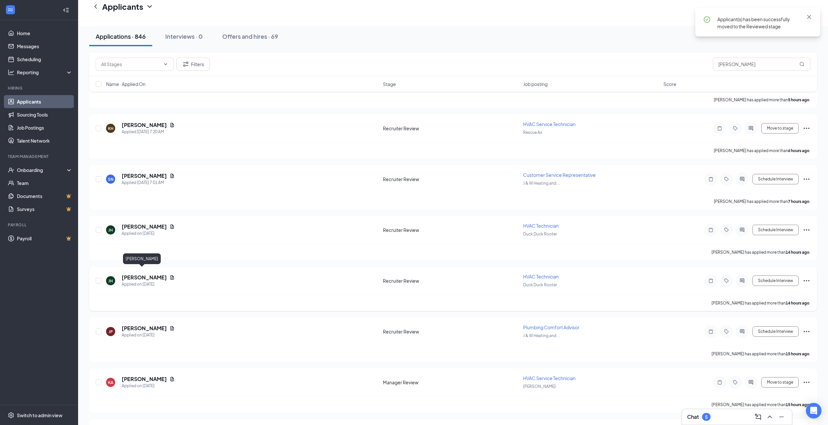
click at [136, 274] on h5 "[PERSON_NAME]" at bounding box center [144, 277] width 45 height 7
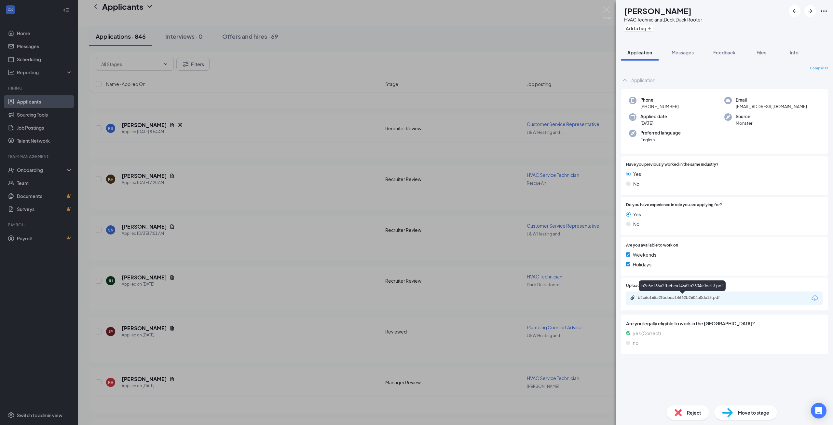
click at [680, 296] on div "b2c6e165a2fbebea14662b2604a0de13.pdf" at bounding box center [683, 297] width 91 height 5
click at [493, 320] on div "[PERSON_NAME] [PERSON_NAME] HVAC Technician at Duck Duck Rooter Add a tag Appli…" at bounding box center [416, 212] width 833 height 425
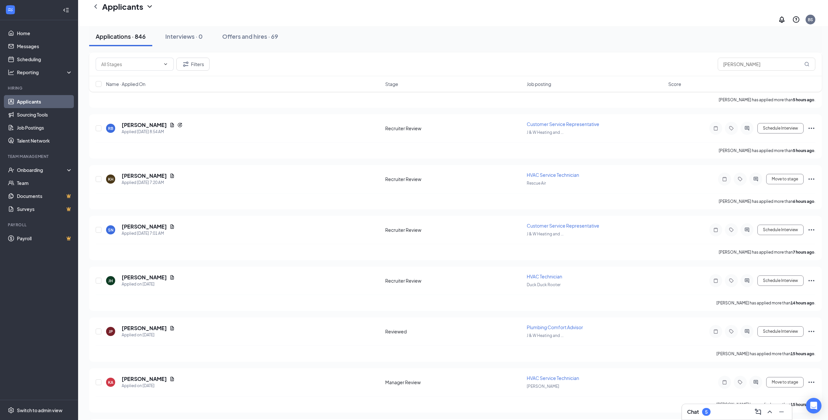
click at [709, 411] on div "5" at bounding box center [706, 412] width 8 height 8
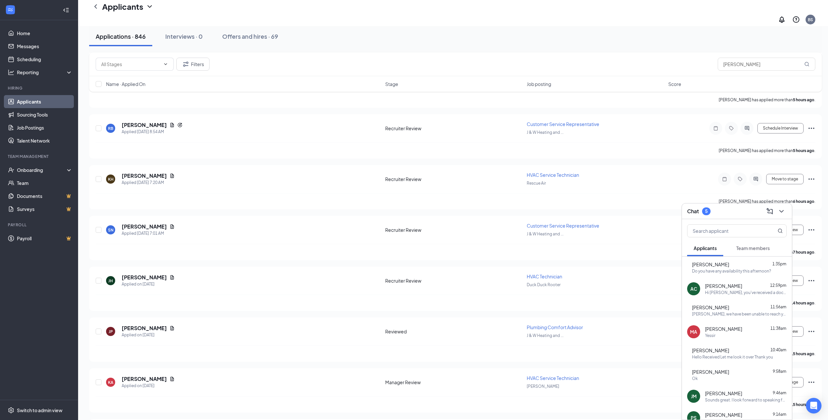
click at [725, 265] on span "[PERSON_NAME]" at bounding box center [710, 264] width 37 height 7
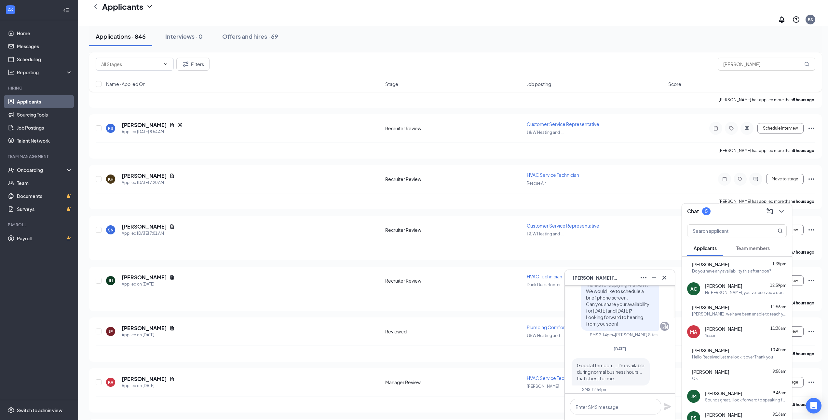
scroll to position [-103, 0]
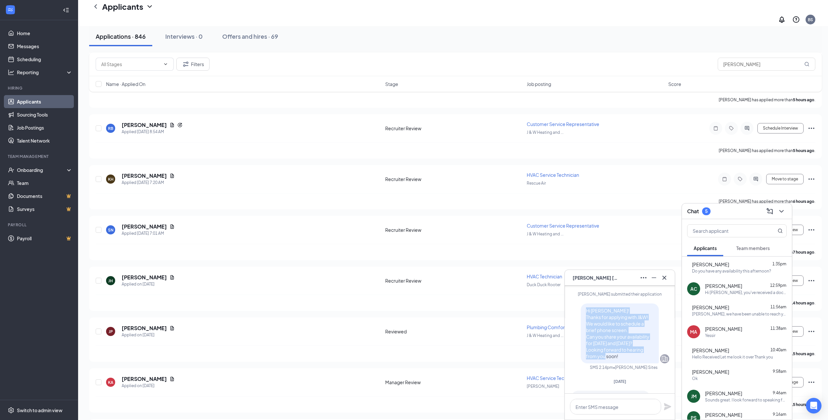
drag, startPoint x: 619, startPoint y: 352, endPoint x: 577, endPoint y: 305, distance: 63.8
click at [581, 305] on div "Hi [PERSON_NAME]! Thanks for applying with J&W! We would like to schedule a bri…" at bounding box center [620, 333] width 78 height 60
copy span "Hi [PERSON_NAME]! Thanks for applying with J&W! We would like to schedule a bri…"
click at [668, 275] on button at bounding box center [664, 277] width 10 height 10
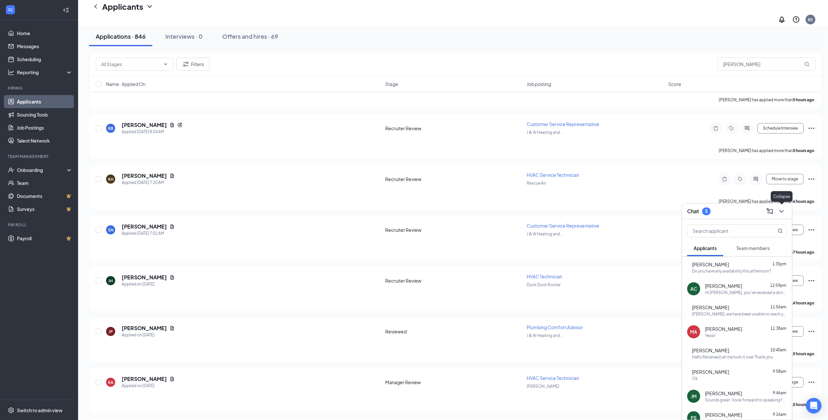
click at [778, 211] on icon "ChevronDown" at bounding box center [782, 211] width 8 height 8
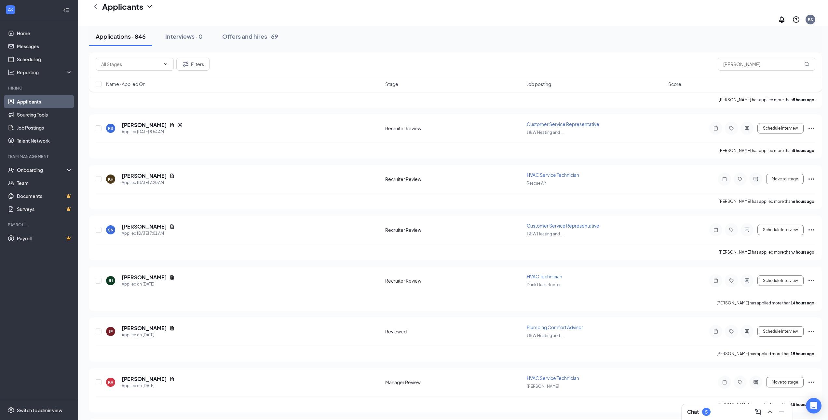
click at [729, 408] on div "Chat 5" at bounding box center [737, 411] width 100 height 10
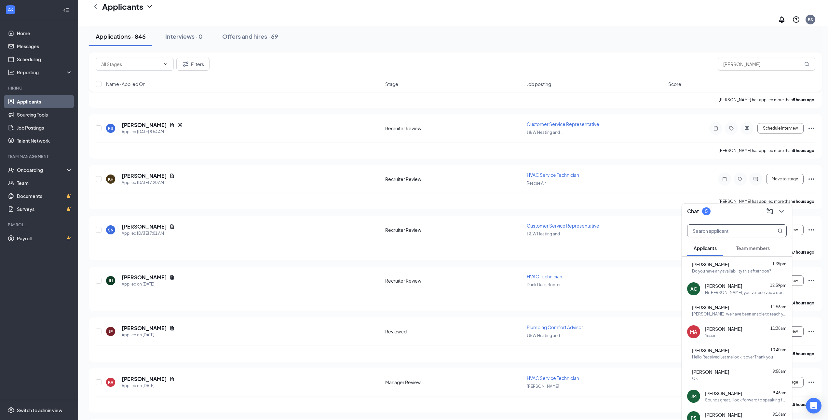
click at [729, 232] on input "text" at bounding box center [726, 231] width 77 height 12
click at [728, 334] on div "Yessir" at bounding box center [746, 336] width 82 height 6
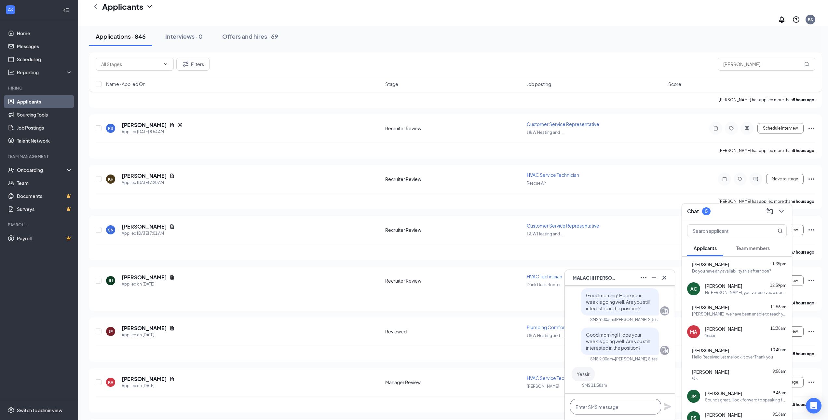
click at [624, 408] on textarea at bounding box center [615, 407] width 91 height 16
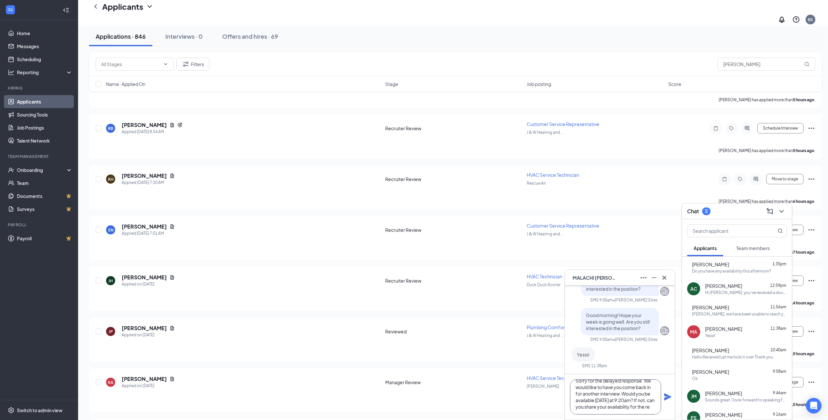
scroll to position [13, 0]
type textarea "Sorry for the delayed response. We would like to have you come back in for anot…"
click at [667, 399] on icon "Plane" at bounding box center [668, 397] width 8 height 8
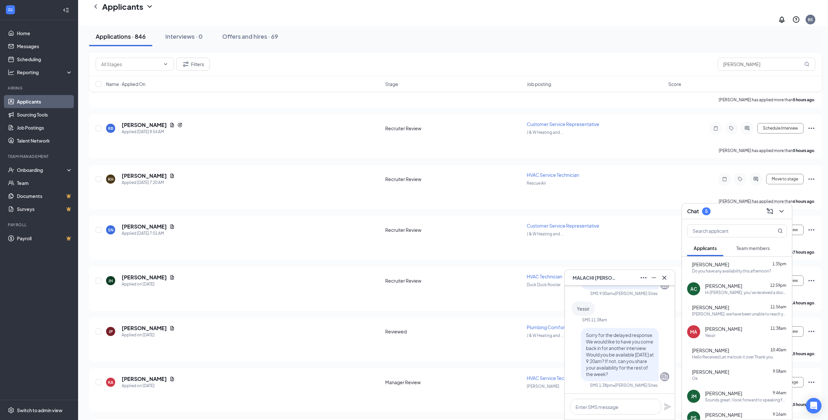
click at [670, 274] on div "MA [PERSON_NAME]" at bounding box center [620, 278] width 110 height 16
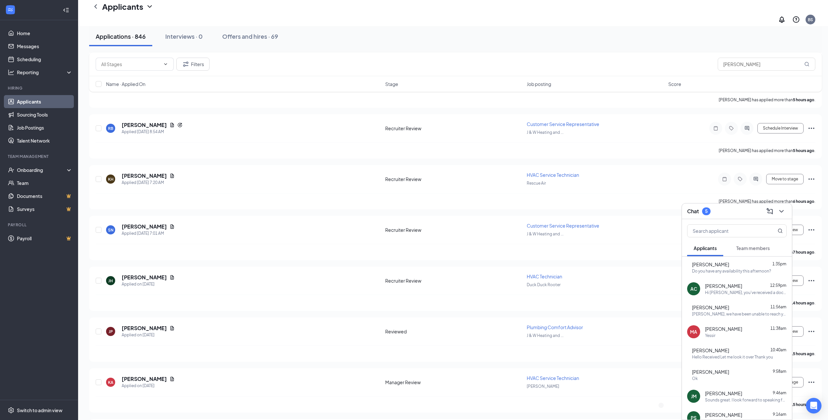
click at [787, 210] on div "Chat 5" at bounding box center [737, 211] width 110 height 16
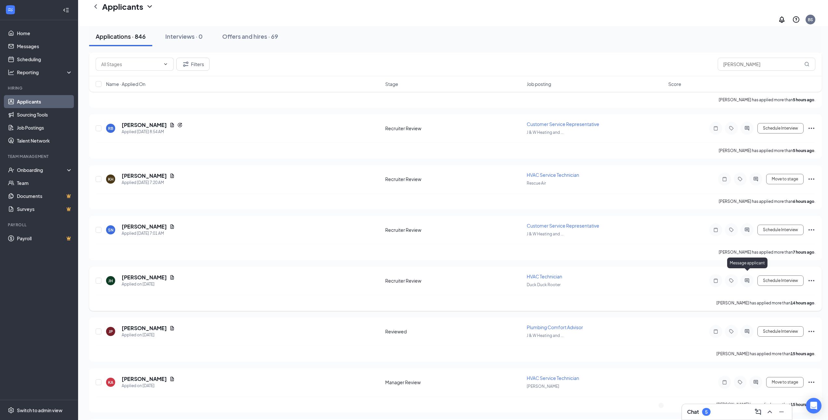
click at [750, 278] on icon "ActiveChat" at bounding box center [747, 280] width 8 height 5
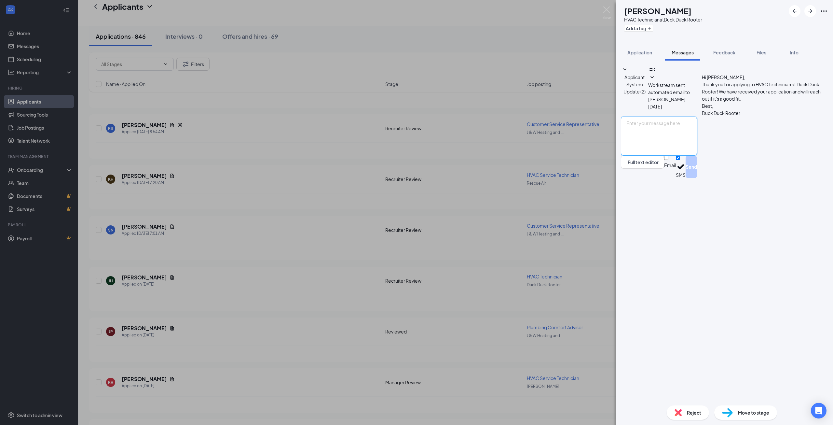
click at [697, 156] on textarea at bounding box center [659, 136] width 76 height 39
paste textarea "Hi [PERSON_NAME]! Thanks for applying with J&W! We would like to schedule a bri…"
drag, startPoint x: 674, startPoint y: 348, endPoint x: 643, endPoint y: 343, distance: 31.3
click at [643, 156] on textarea "Hi [PERSON_NAME]! Thanks for applying with J&W! We would like to schedule a bri…" at bounding box center [659, 136] width 76 height 39
click at [644, 156] on textarea "Hi [PERSON_NAME]! Thanks for applying with J&W! We would like to schedule a bri…" at bounding box center [659, 136] width 76 height 39
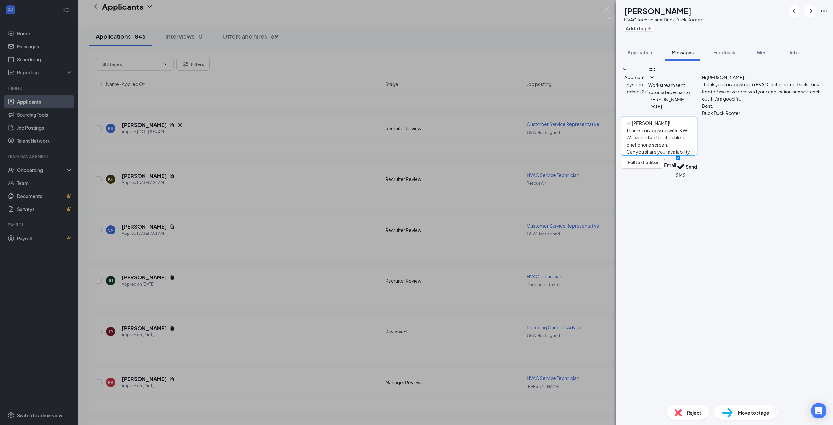
click at [697, 156] on textarea "Hi [PERSON_NAME]! Thanks for applying with J&W! We would like to schedule a bri…" at bounding box center [659, 136] width 76 height 39
type textarea "Hi [PERSON_NAME]! Thanks for applying with Duck Duck Rooter! We would like to s…"
click at [697, 178] on button "Send" at bounding box center [691, 167] width 11 height 22
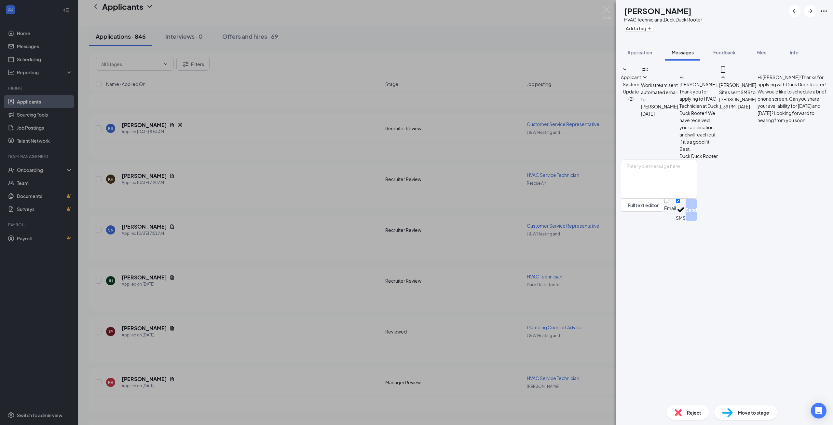
click at [389, 268] on div "[PERSON_NAME] [PERSON_NAME] HVAC Technician at Duck Duck Rooter Add a tag Appli…" at bounding box center [416, 212] width 833 height 425
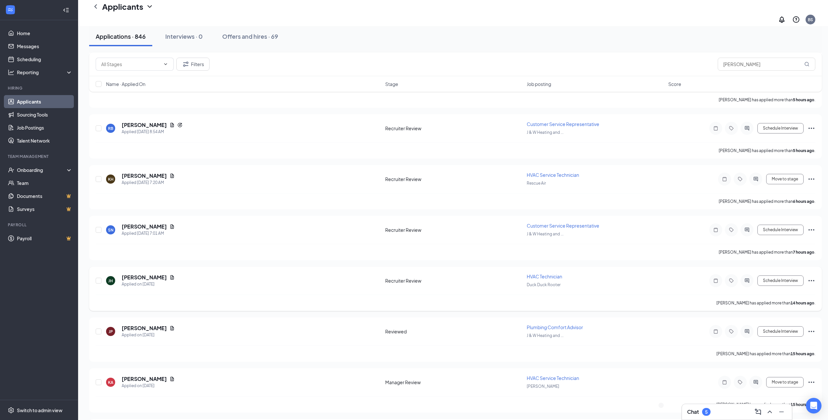
click at [813, 277] on icon "Ellipses" at bounding box center [812, 281] width 8 height 8
click at [781, 330] on p "Move to stage" at bounding box center [782, 327] width 59 height 7
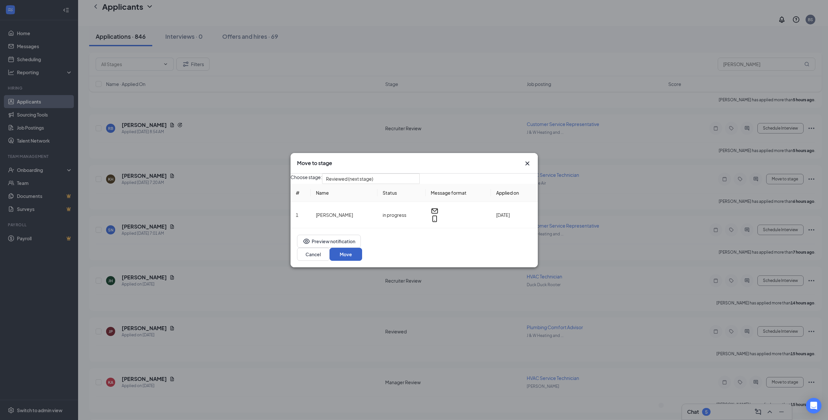
click at [362, 257] on button "Move" at bounding box center [346, 254] width 33 height 13
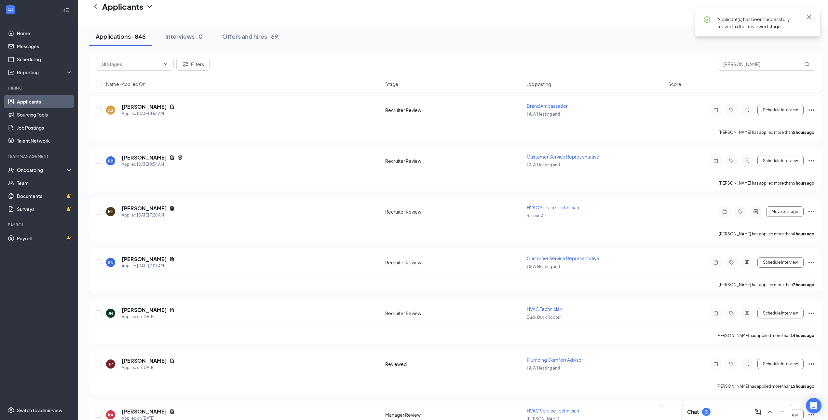
click at [812, 258] on icon "Ellipses" at bounding box center [812, 262] width 8 height 8
click at [776, 312] on p "Move to stage" at bounding box center [782, 309] width 59 height 7
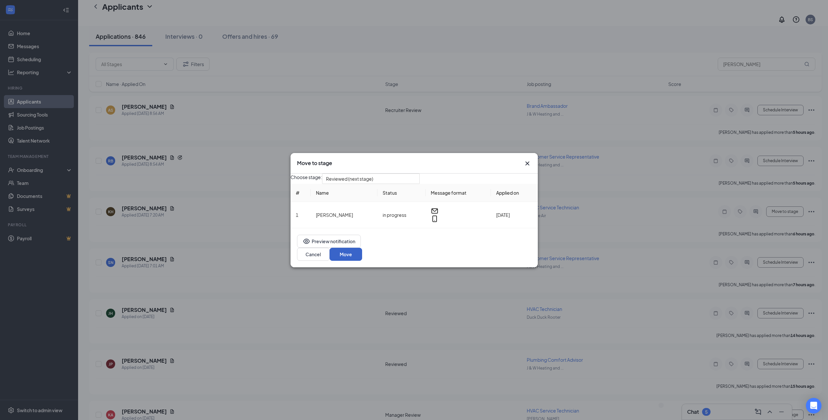
click at [362, 259] on button "Move" at bounding box center [346, 254] width 33 height 13
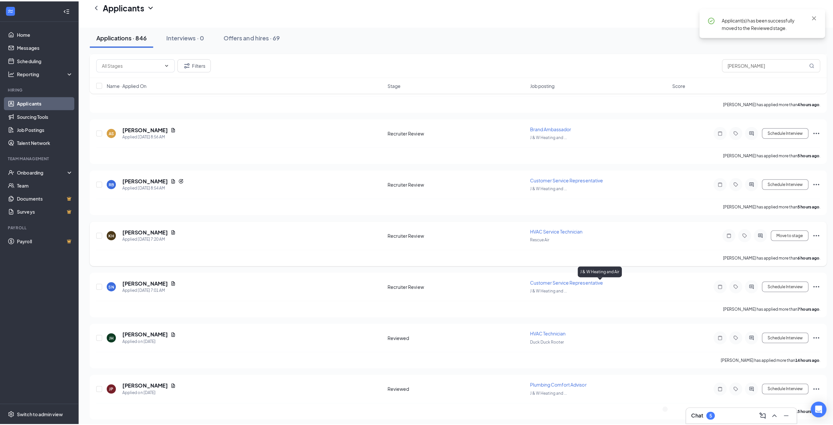
scroll to position [313, 0]
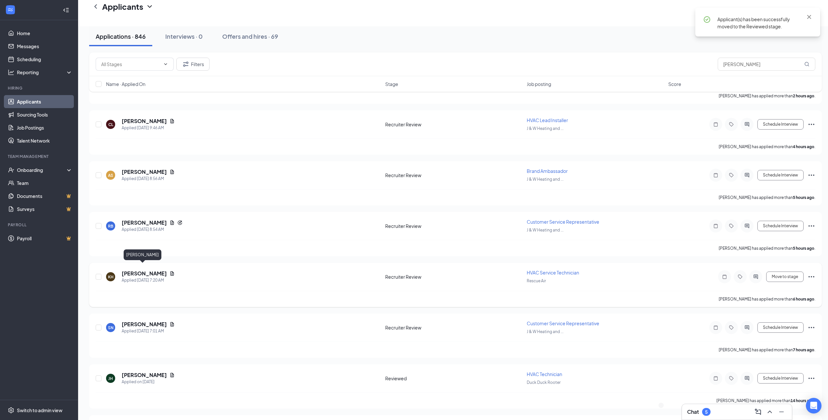
click at [146, 270] on h5 "[PERSON_NAME]" at bounding box center [144, 273] width 45 height 7
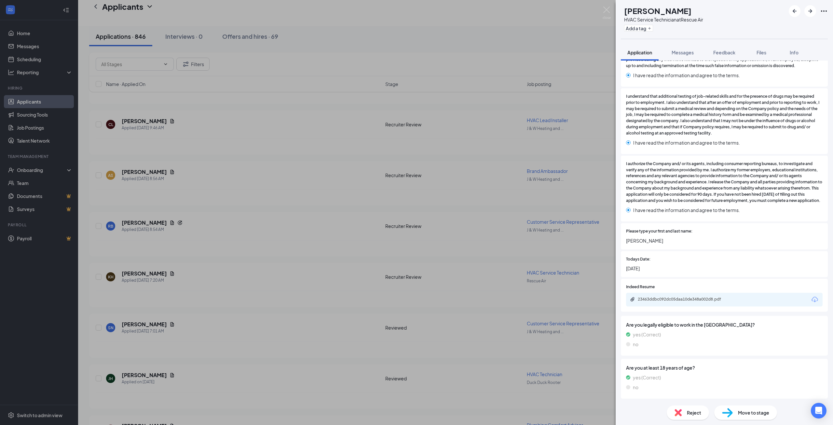
scroll to position [1459, 0]
click at [700, 301] on div "23463ddbc092dc05daa10de348a002d8.pdf" at bounding box center [683, 298] width 91 height 5
click at [476, 284] on div "KH [PERSON_NAME] HVAC Service Technician at Rescue Air Add a tag Application Me…" at bounding box center [416, 212] width 833 height 425
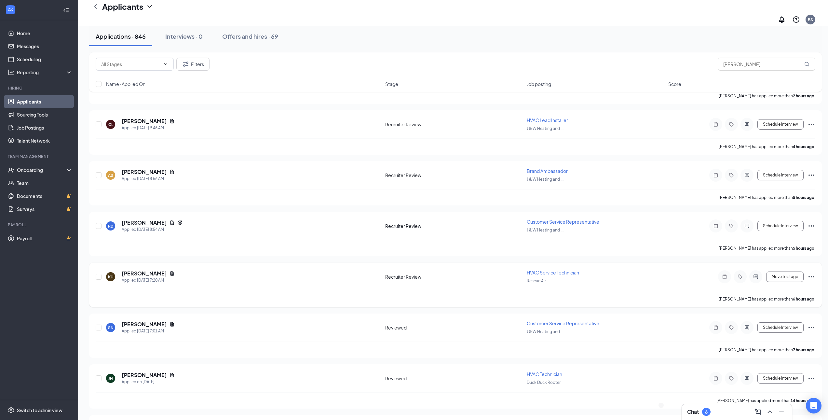
click at [809, 273] on icon "Ellipses" at bounding box center [812, 277] width 8 height 8
click at [778, 326] on p "Move to stage" at bounding box center [782, 323] width 59 height 7
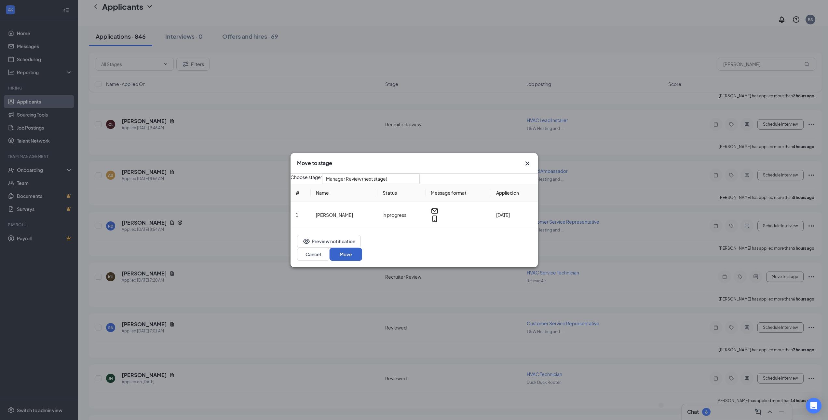
click at [362, 257] on button "Move" at bounding box center [346, 254] width 33 height 13
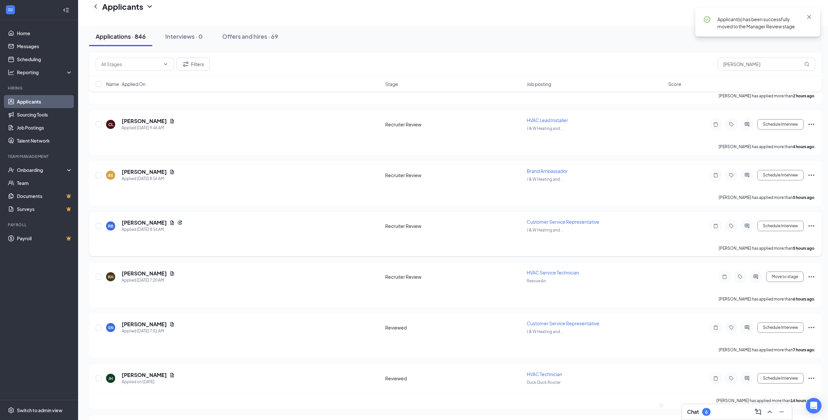
click at [811, 222] on icon "Ellipses" at bounding box center [812, 226] width 8 height 8
click at [777, 276] on p "Move to stage" at bounding box center [782, 272] width 59 height 7
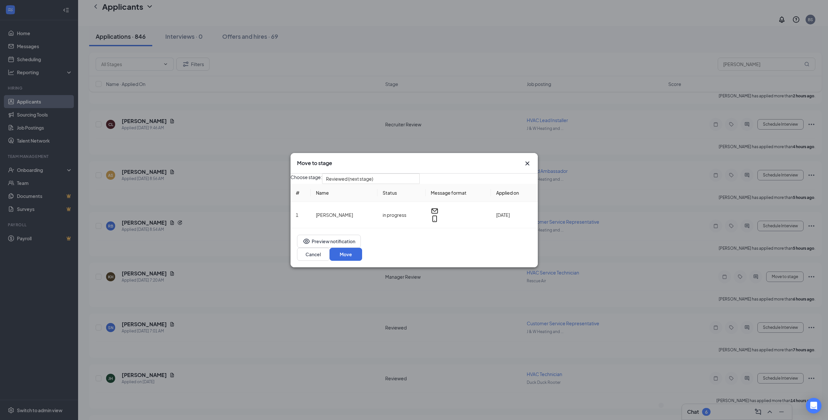
click at [518, 249] on div "Preview notification Cancel Move" at bounding box center [414, 247] width 247 height 39
click at [362, 253] on button "Move" at bounding box center [346, 254] width 33 height 13
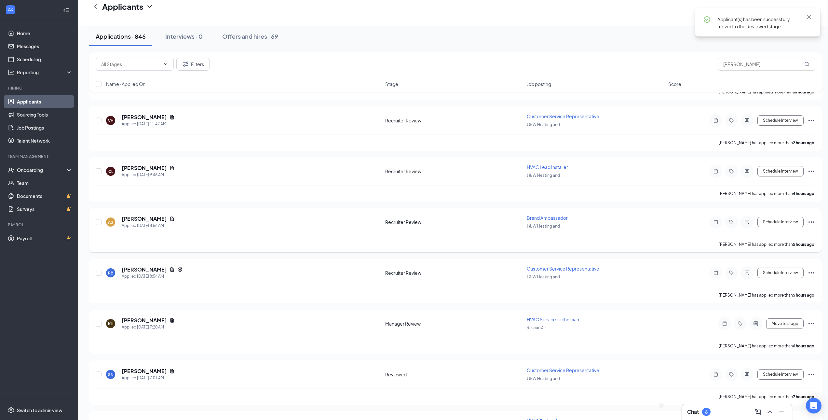
scroll to position [248, 0]
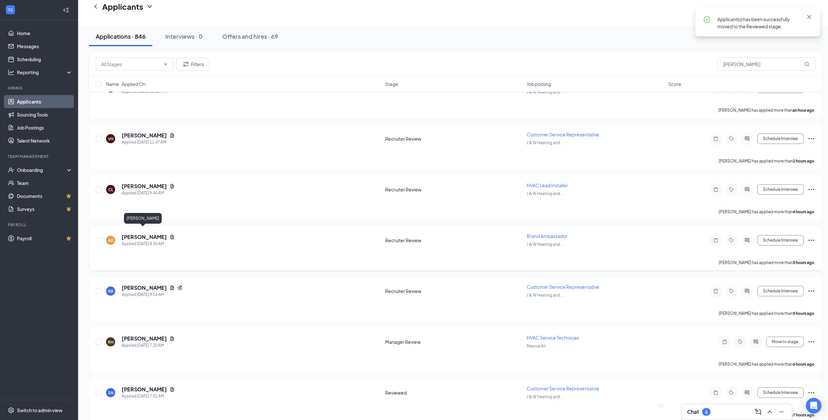
click at [141, 233] on h5 "[PERSON_NAME]" at bounding box center [144, 236] width 45 height 7
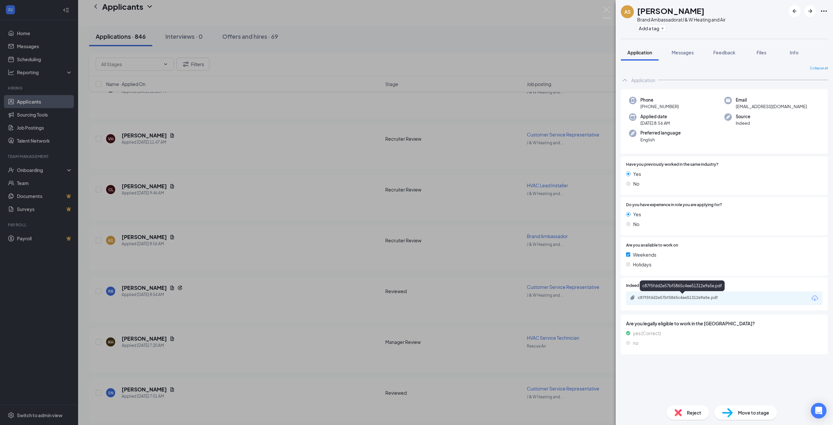
click at [701, 297] on div "c87f5fdd2e57bf5865c4ee51312e9a5e.pdf" at bounding box center [683, 297] width 91 height 5
click at [292, 254] on div "AS [PERSON_NAME] Brand Ambassador at J & W Heating and Air Add a tag Applicatio…" at bounding box center [416, 212] width 833 height 425
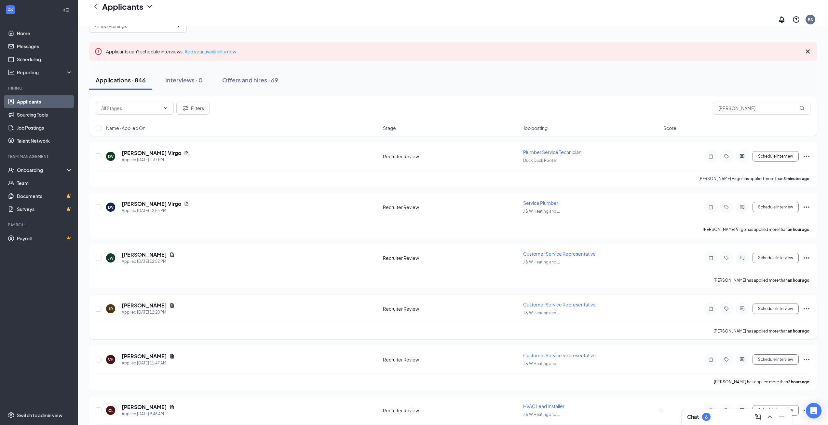
scroll to position [98, 0]
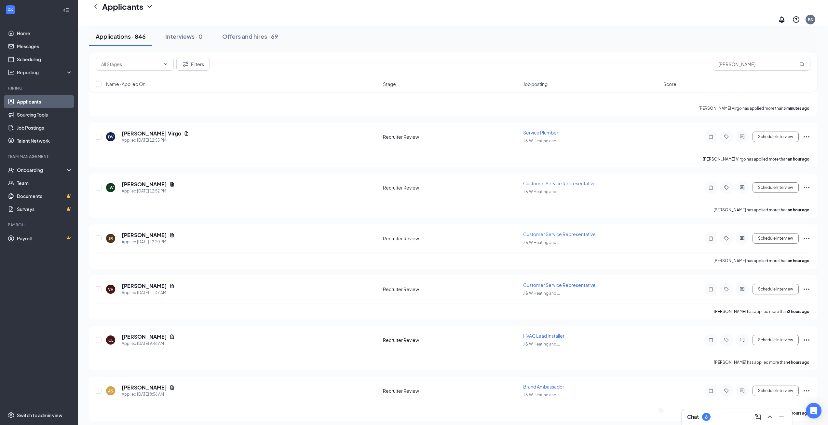
click at [683, 418] on div "Chat 6" at bounding box center [737, 417] width 110 height 16
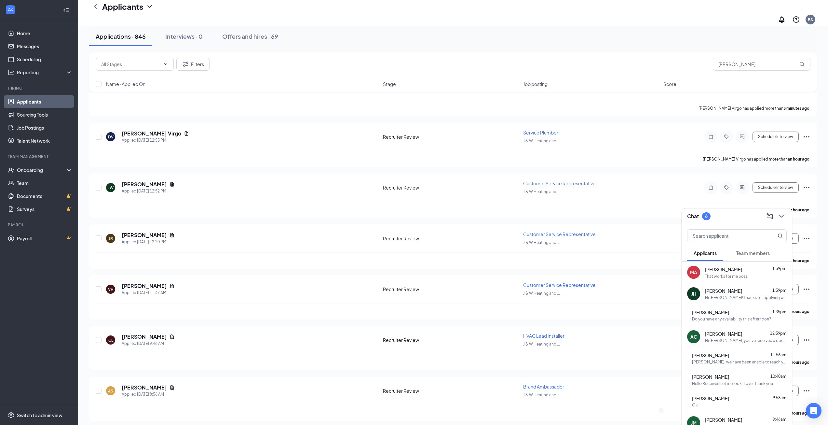
click at [715, 285] on div "[PERSON_NAME] [PERSON_NAME] 1:39pm Hi [PERSON_NAME]! Thanks for applying with D…" at bounding box center [737, 293] width 110 height 21
click at [717, 270] on span "[PERSON_NAME]" at bounding box center [723, 269] width 37 height 7
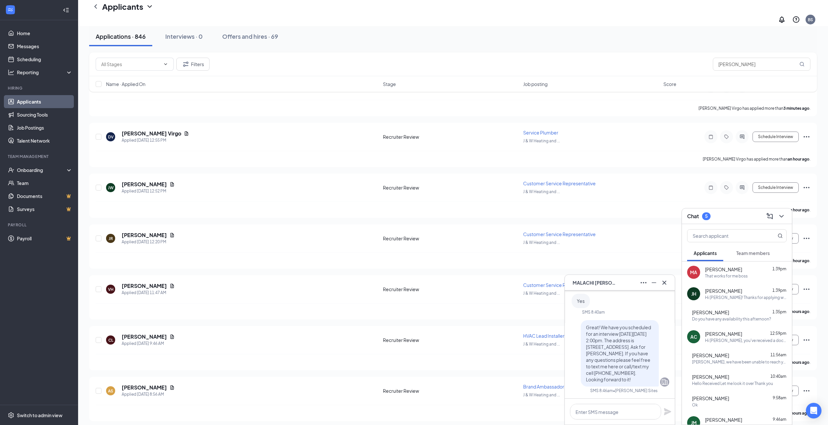
scroll to position [-293, 0]
drag, startPoint x: 615, startPoint y: 355, endPoint x: 596, endPoint y: 302, distance: 56.1
click at [596, 312] on p "Great! We have you scheduled for an interview [DATE][DATE] 2:00pm. The address …" at bounding box center [620, 341] width 68 height 59
copy span "We have you scheduled for an interview [DATE][DATE] 2:00pm. The address is [STR…"
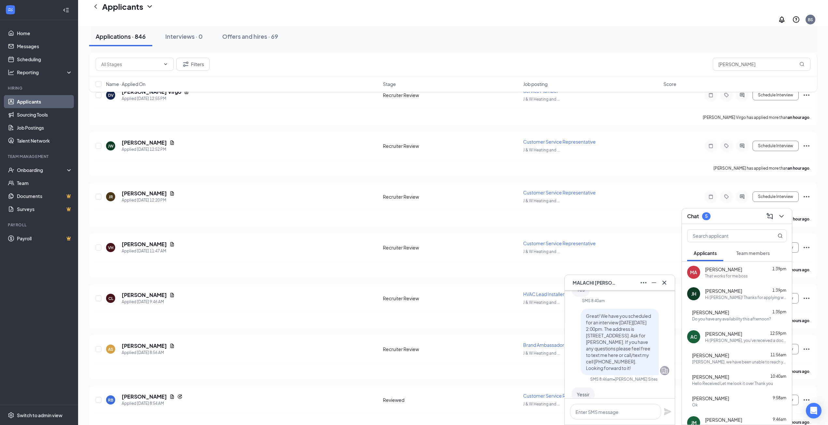
scroll to position [195, 0]
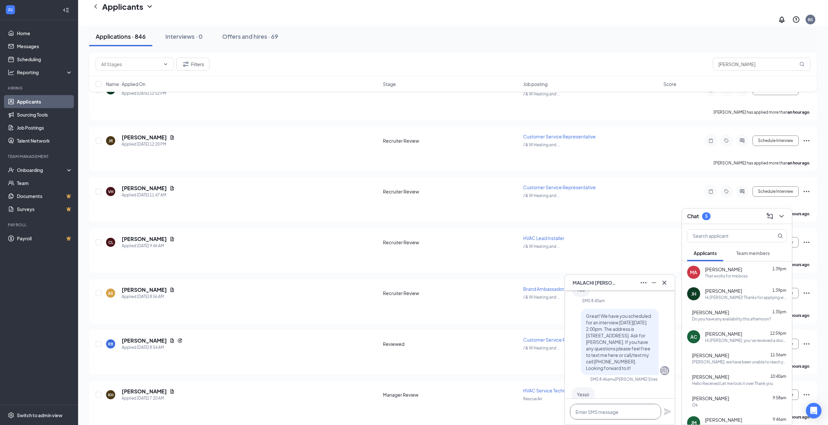
click at [615, 408] on textarea at bounding box center [615, 412] width 91 height 16
paste textarea "We have you scheduled for an interview [DATE][DATE] 2:00pm. The address is [STR…"
click at [634, 398] on textarea "We have you scheduled for an interview [DATE][DATE] 2:00pm. The address is [STR…" at bounding box center [615, 401] width 91 height 35
click at [635, 399] on textarea "We have you scheduled for an interview [DATE][DATE] 2:00pm. The address is [STR…" at bounding box center [615, 401] width 91 height 35
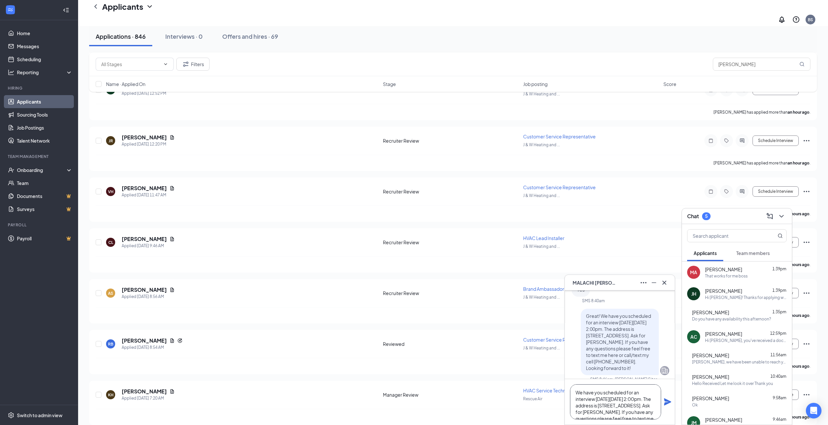
click at [586, 406] on textarea "We have you scheduled for an interview [DATE][DATE] 2:00pm. The address is [STR…" at bounding box center [615, 401] width 91 height 35
drag, startPoint x: 627, startPoint y: 411, endPoint x: 570, endPoint y: 413, distance: 58.0
click at [570, 413] on div "We have you scheduled for an interview [DATE][DATE] 9:30am. The address is [STR…" at bounding box center [620, 402] width 110 height 46
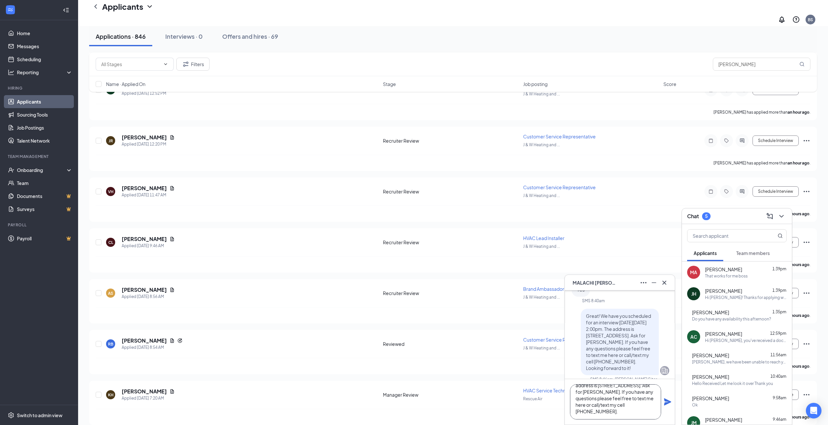
type textarea "We have you scheduled for an interview [DATE][DATE] 9:30am. The address is [STR…"
click at [666, 403] on icon "Plane" at bounding box center [667, 401] width 7 height 7
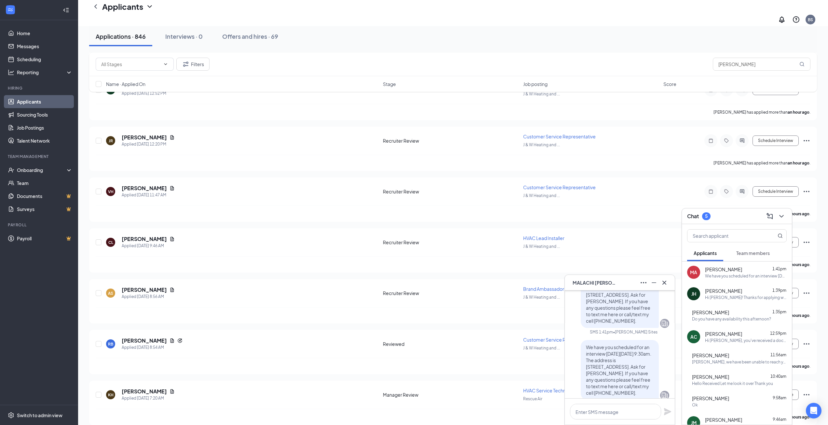
scroll to position [0, 0]
click at [595, 65] on div "Filters [PERSON_NAME]" at bounding box center [453, 64] width 715 height 13
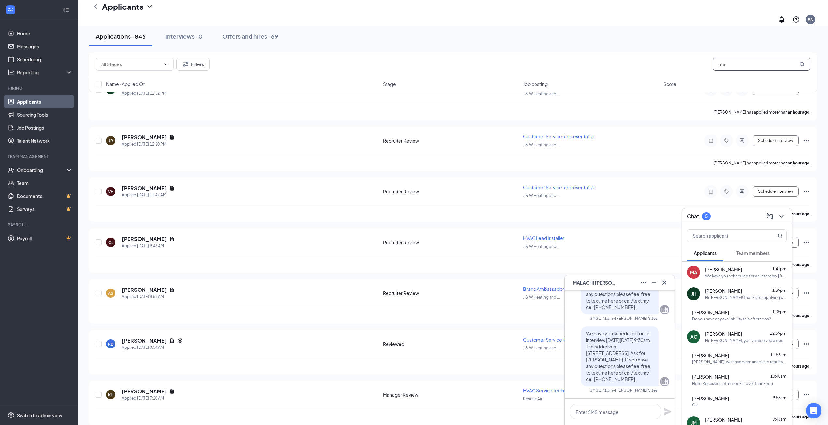
type input "m"
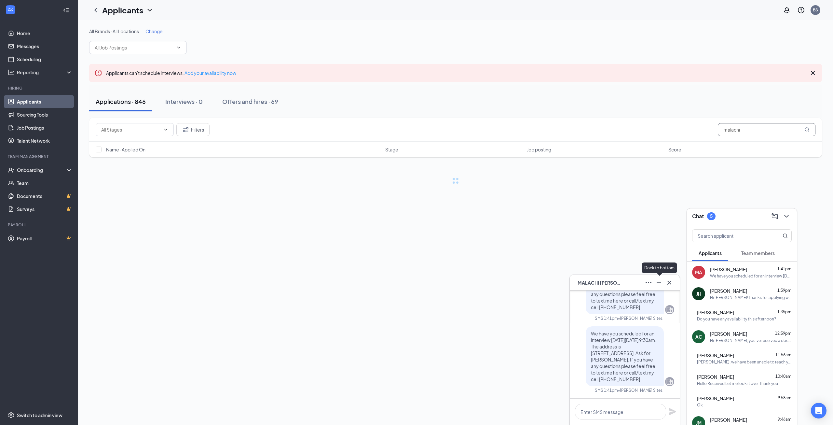
type input "malachi"
click at [667, 282] on icon "Cross" at bounding box center [670, 283] width 8 height 8
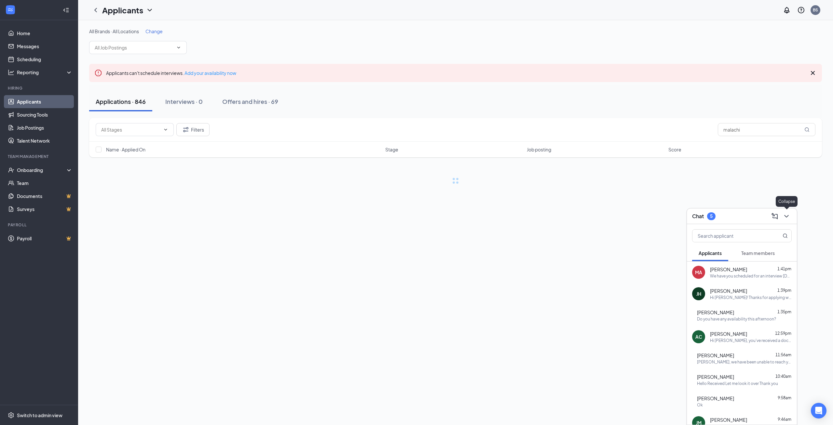
click at [782, 216] on button at bounding box center [786, 216] width 10 height 10
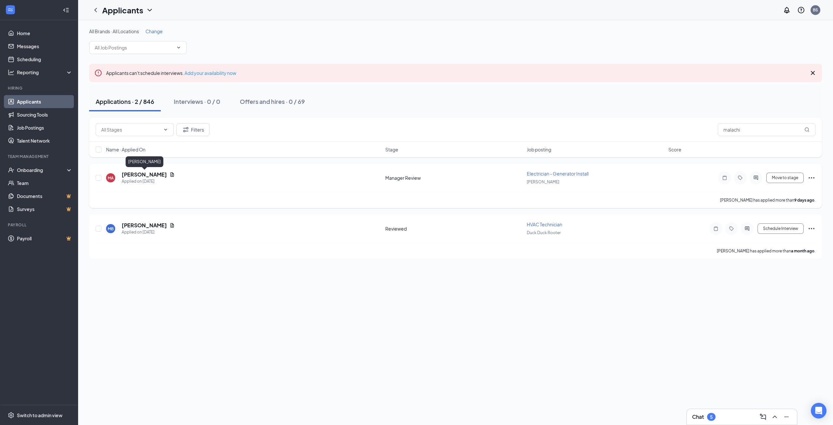
click at [161, 172] on h5 "[PERSON_NAME]" at bounding box center [144, 174] width 45 height 7
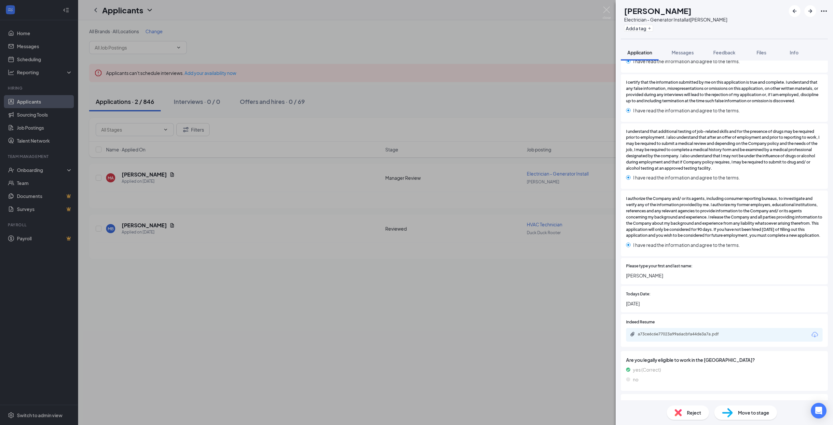
scroll to position [1305, 0]
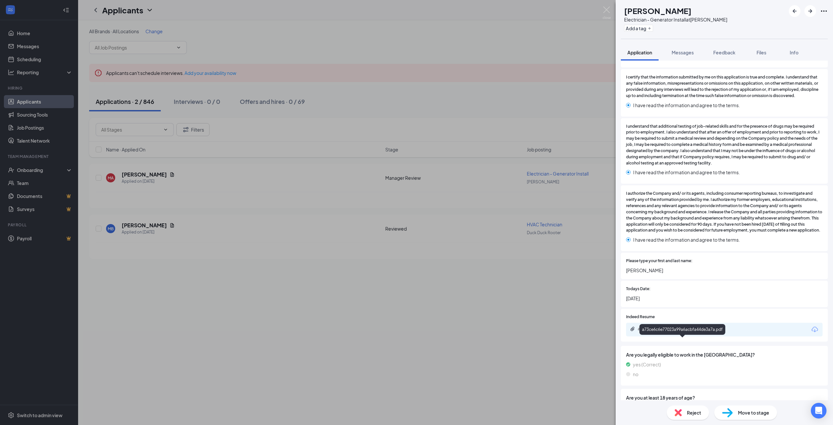
click at [688, 331] on div "a73ce6c6e77023a99a6acbfa44de3a7a.pdf" at bounding box center [683, 328] width 91 height 5
click at [482, 313] on div "MA [PERSON_NAME] Electrician - Generator Install at [PERSON_NAME] Add a tag App…" at bounding box center [416, 212] width 833 height 425
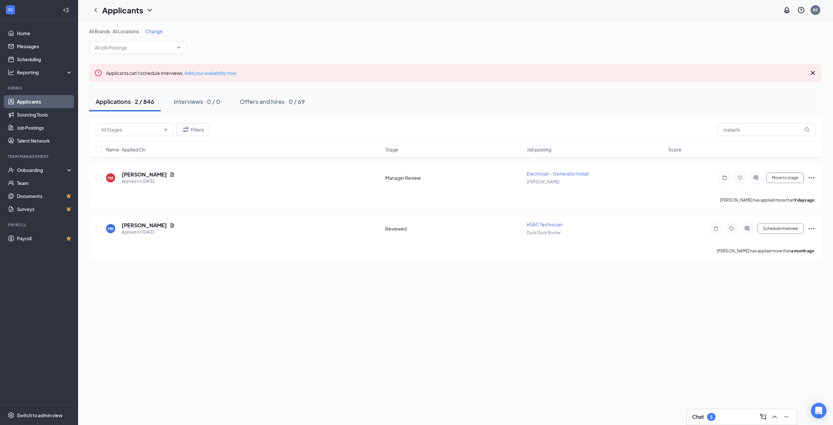
click at [711, 423] on div "Chat 5" at bounding box center [742, 417] width 110 height 16
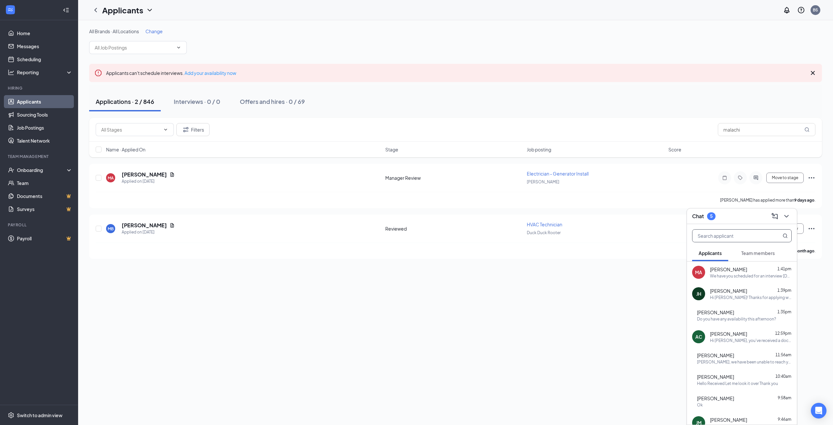
click at [738, 230] on input "text" at bounding box center [731, 235] width 77 height 12
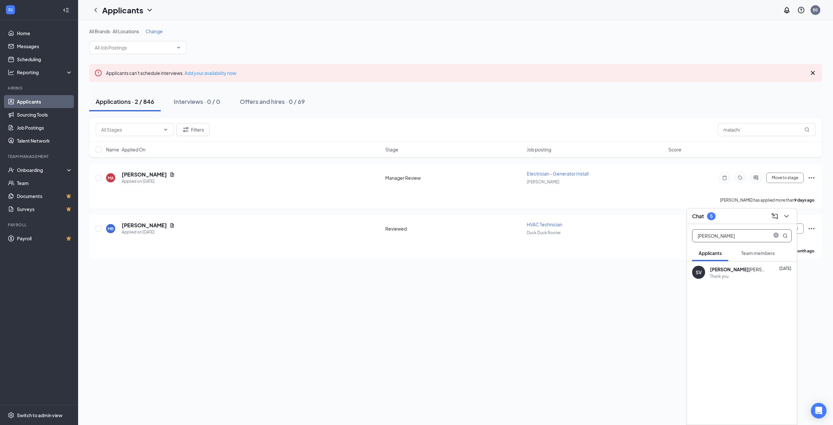
type input "[PERSON_NAME]"
click at [731, 265] on div "SV [PERSON_NAME] [DATE] Thank you." at bounding box center [742, 271] width 110 height 21
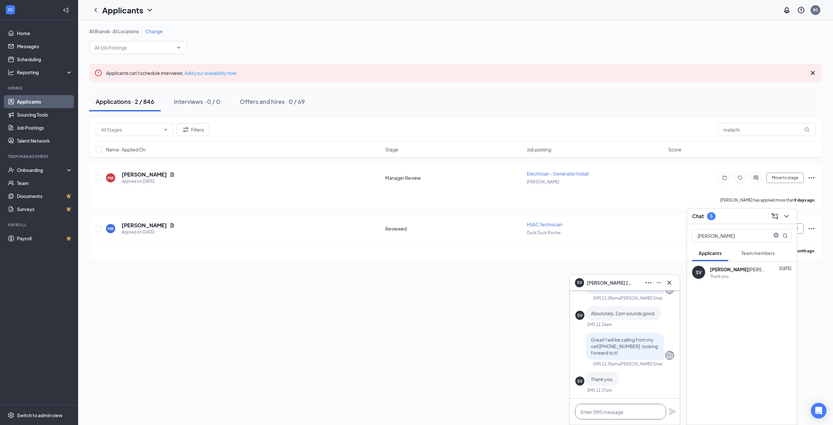
click at [607, 413] on textarea at bounding box center [620, 412] width 91 height 16
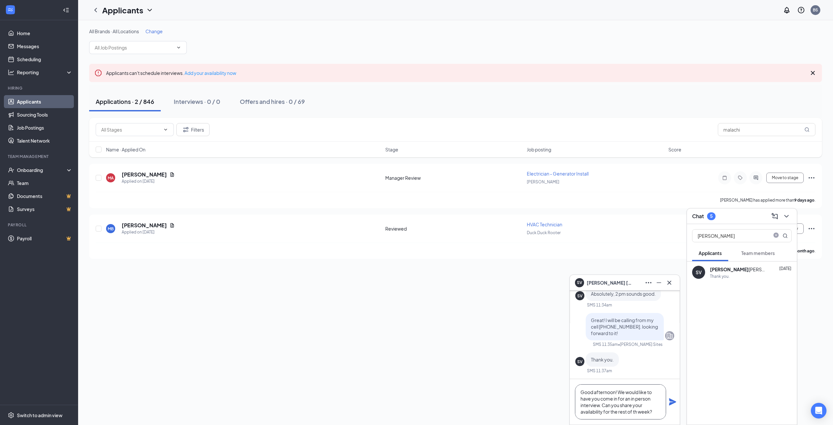
type textarea "Good afternoon! We would like to have you come in for an in person interview. C…"
click at [667, 403] on div "Good afternoon! We would like to have you come in for an in person interview. C…" at bounding box center [625, 402] width 110 height 46
click at [673, 401] on icon "Plane" at bounding box center [672, 401] width 7 height 7
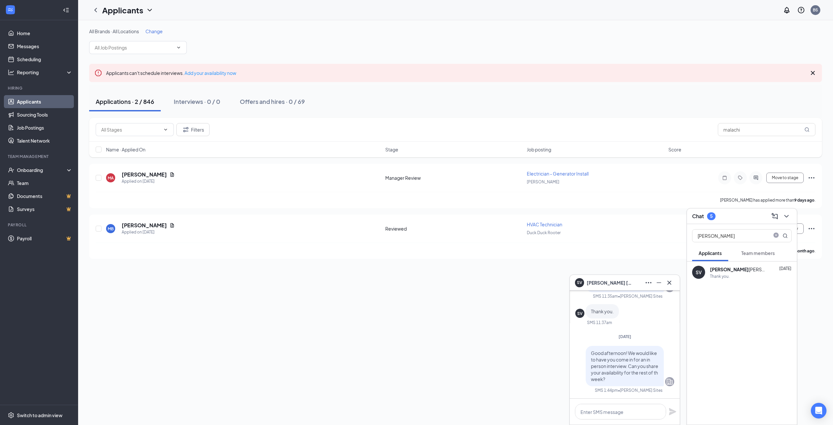
click at [673, 284] on icon "Cross" at bounding box center [670, 283] width 8 height 8
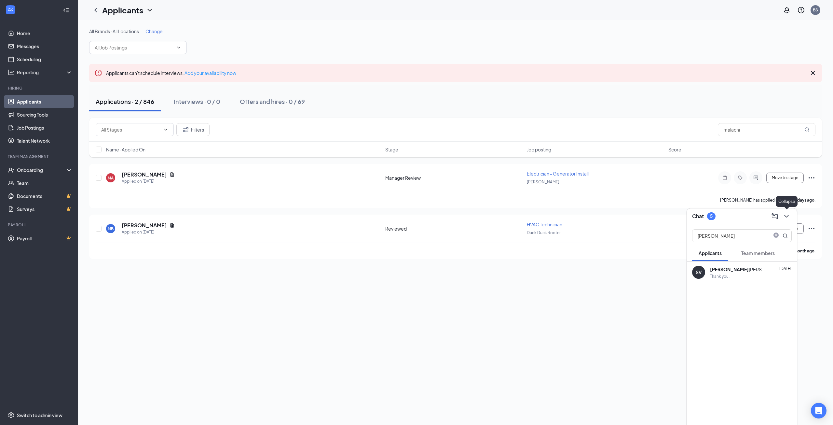
click at [782, 218] on button at bounding box center [786, 216] width 10 height 10
drag, startPoint x: 759, startPoint y: 125, endPoint x: 673, endPoint y: 135, distance: 86.5
click at [664, 133] on div "Filters malachi" at bounding box center [456, 129] width 720 height 13
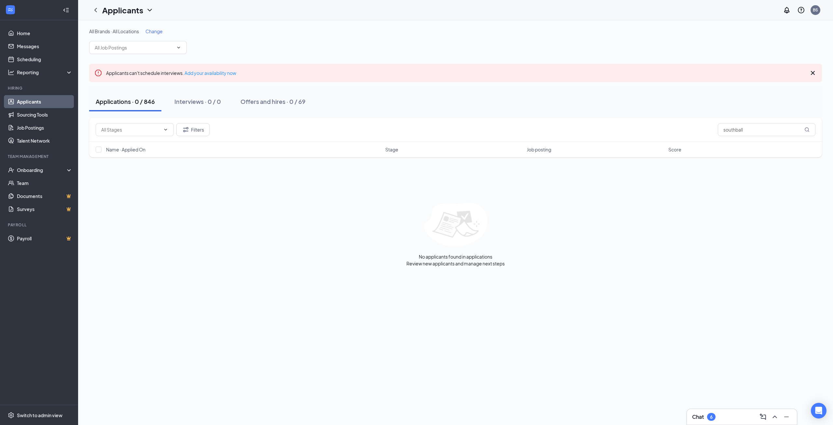
click at [32, 105] on link "Applicants" at bounding box center [45, 101] width 56 height 13
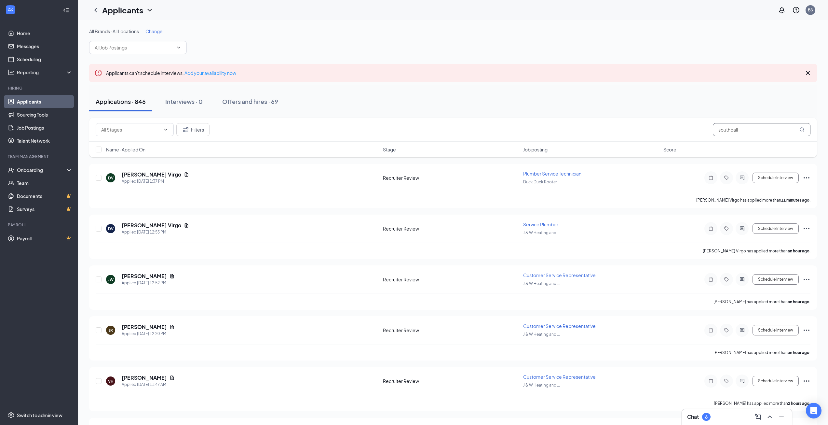
drag, startPoint x: 723, startPoint y: 125, endPoint x: 689, endPoint y: 124, distance: 33.8
click at [689, 124] on div "Filters southball" at bounding box center [453, 129] width 715 height 13
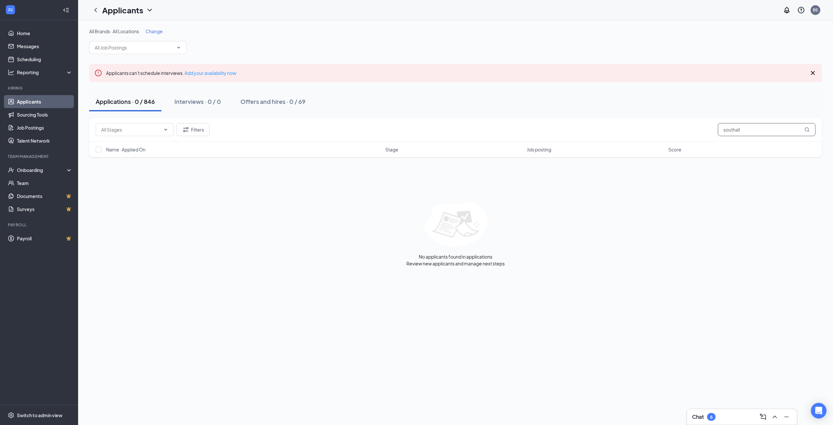
drag, startPoint x: 749, startPoint y: 132, endPoint x: 701, endPoint y: 135, distance: 47.9
click at [701, 135] on div "Filters southall" at bounding box center [456, 129] width 720 height 13
type input "[PERSON_NAME]"
click at [730, 418] on div "Chat 6" at bounding box center [742, 416] width 100 height 10
click at [736, 274] on div "Good afternoon! We would like to have you come in for an in person interview. C…" at bounding box center [751, 276] width 82 height 6
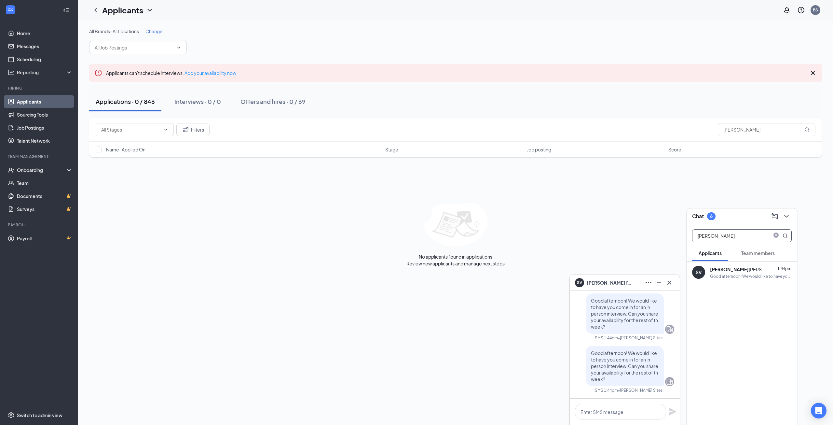
click at [776, 239] on span at bounding box center [776, 235] width 8 height 7
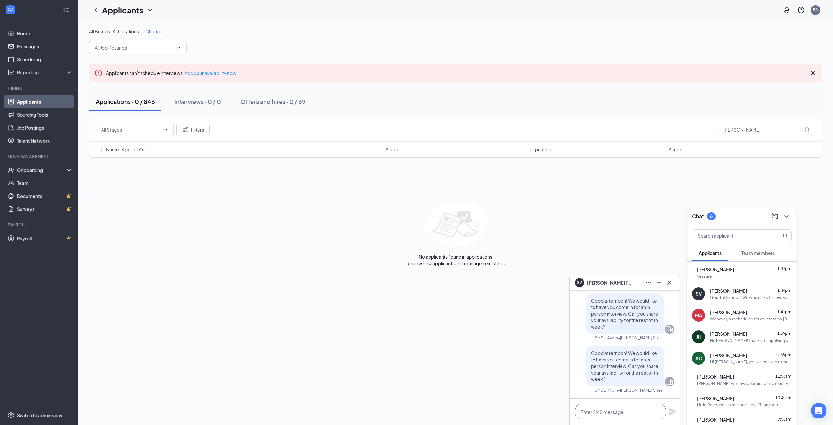
click at [625, 416] on textarea at bounding box center [620, 412] width 91 height 16
click at [669, 281] on icon "Cross" at bounding box center [670, 283] width 8 height 8
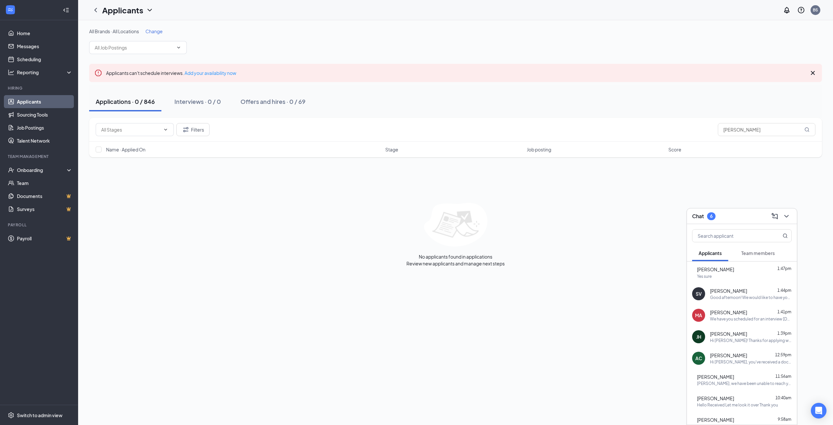
click at [712, 275] on div "Yes sure" at bounding box center [704, 276] width 15 height 6
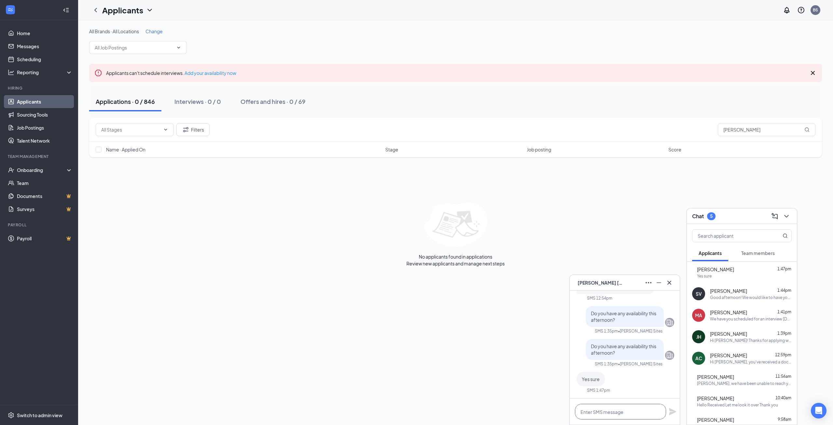
click at [598, 408] on textarea at bounding box center [620, 412] width 91 height 16
type textarea "i"
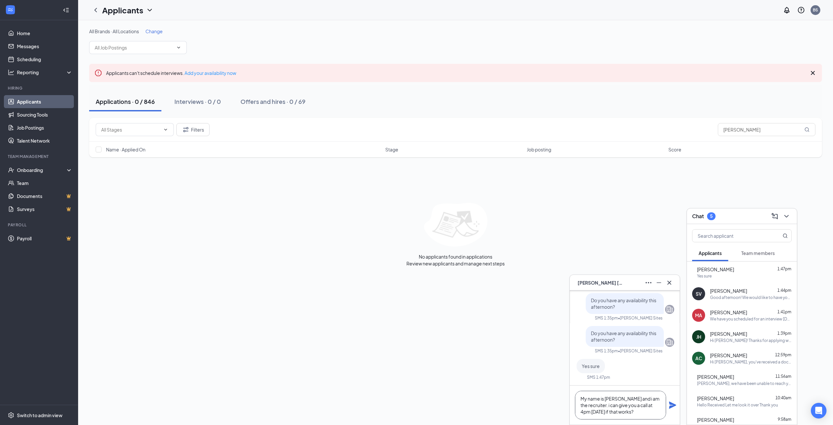
type textarea "My name is [PERSON_NAME] and i am the recruiter. i can give you a call at 4pm […"
click at [672, 403] on icon "Plane" at bounding box center [672, 404] width 7 height 7
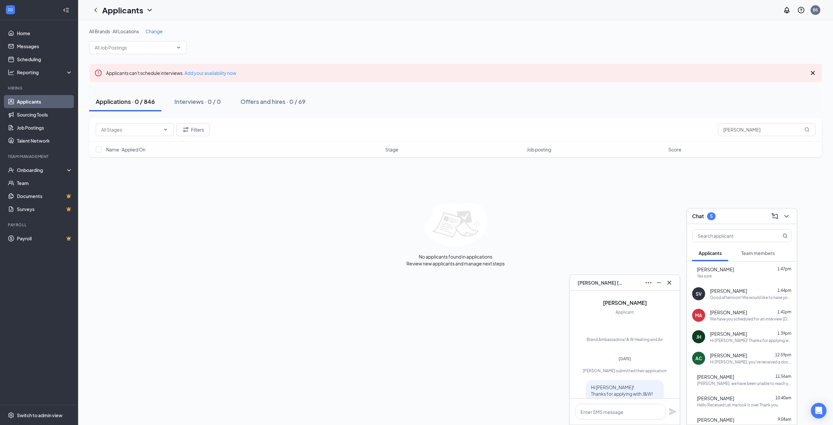
scroll to position [-305, 0]
click at [31, 106] on link "Applicants" at bounding box center [45, 101] width 56 height 13
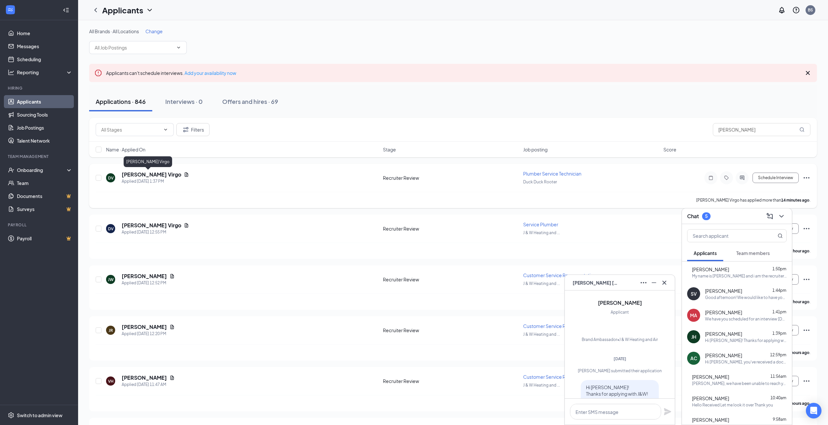
click at [139, 173] on h5 "[PERSON_NAME] Virgo" at bounding box center [152, 174] width 60 height 7
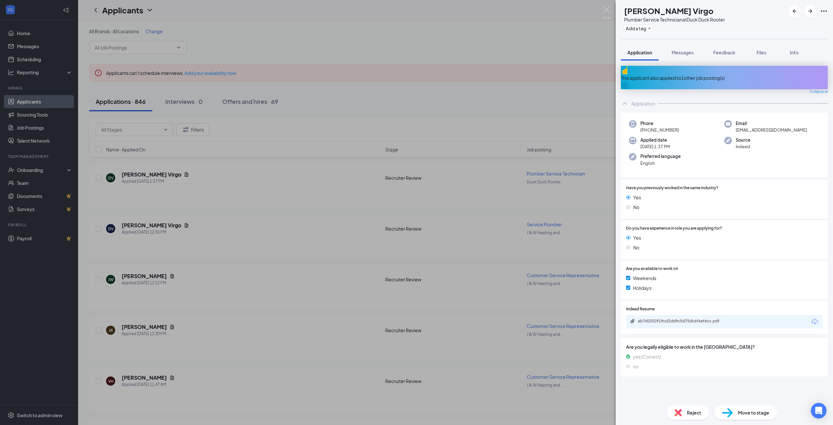
click at [697, 318] on div "ab760252919cd2dd9c5d75dc6f6ef6cc.pdf" at bounding box center [683, 320] width 91 height 5
click at [36, 105] on div "DV Damion Virgo Plumber Service Technician at Duck Duck Rooter Add a tag Applic…" at bounding box center [416, 212] width 833 height 425
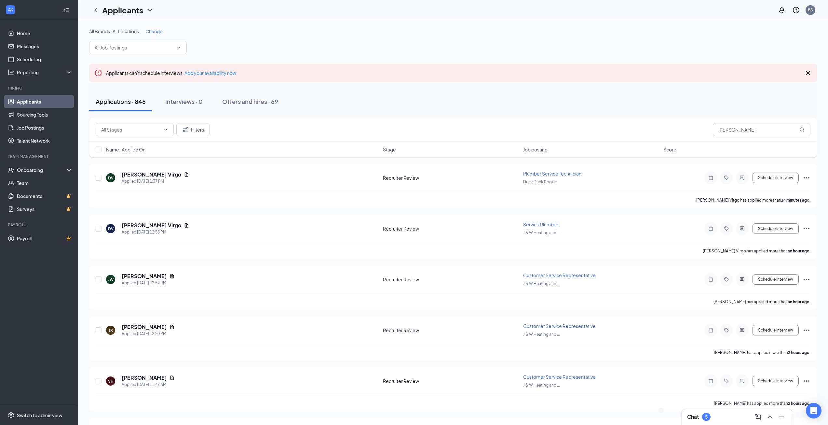
click at [36, 104] on link "Applicants" at bounding box center [45, 101] width 56 height 13
click at [652, 128] on div "Filters [PERSON_NAME]" at bounding box center [453, 129] width 715 height 13
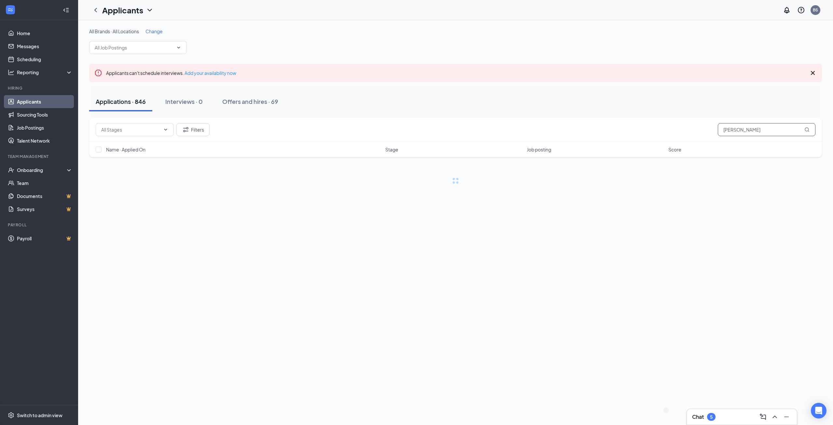
type input "[PERSON_NAME]"
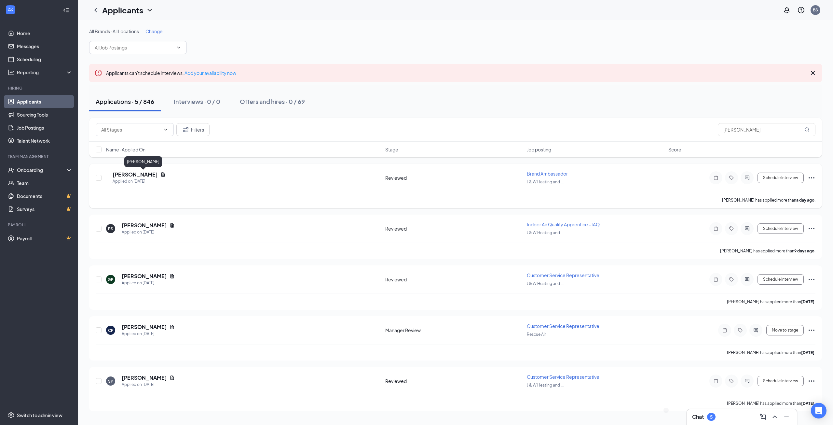
click at [147, 175] on h5 "[PERSON_NAME]" at bounding box center [135, 174] width 45 height 7
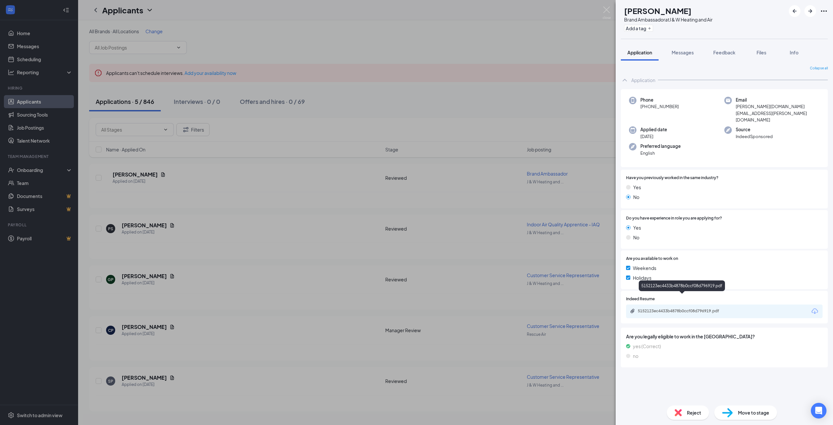
click at [691, 308] on div "5152123ec4433b4878b0ccf08d796919.pdf" at bounding box center [683, 310] width 91 height 5
click at [532, 90] on div "PS [PERSON_NAME] Brand Ambassador at J & W Heating and Air Add a tag Applicatio…" at bounding box center [416, 212] width 833 height 425
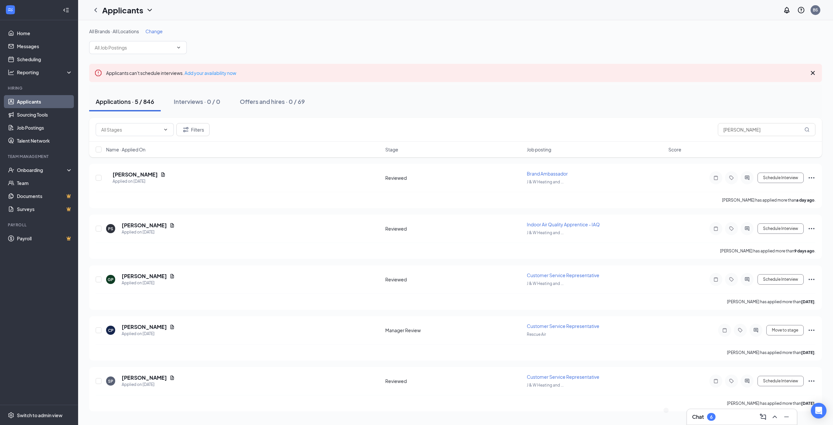
click at [719, 422] on div "Chat 6" at bounding box center [742, 417] width 110 height 16
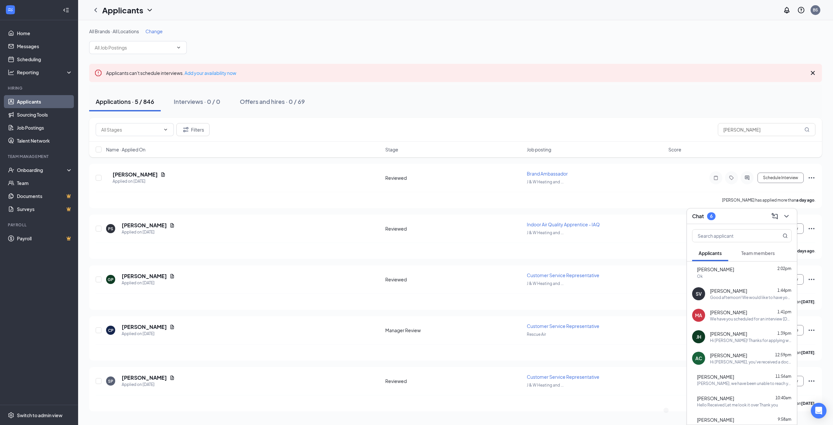
click at [731, 271] on span "[PERSON_NAME]" at bounding box center [715, 269] width 37 height 7
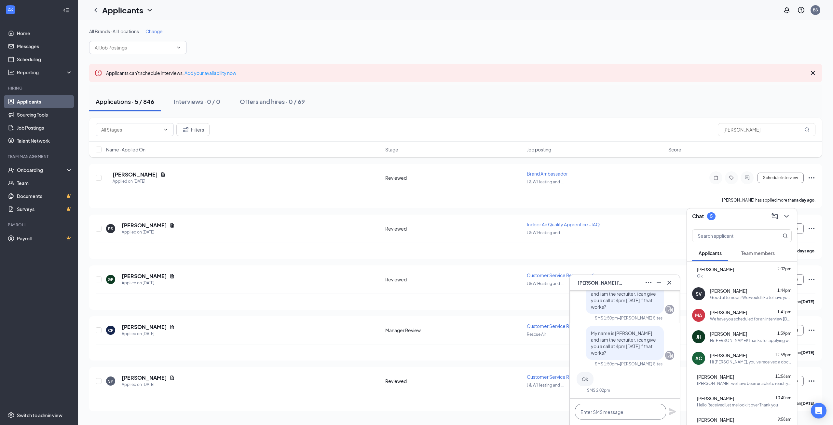
click at [608, 417] on textarea at bounding box center [620, 412] width 91 height 16
type textarea "Great! I will be calling from my cell [PHONE_NUMBER]. Talk soon!"
click at [673, 410] on icon "Plane" at bounding box center [672, 408] width 7 height 7
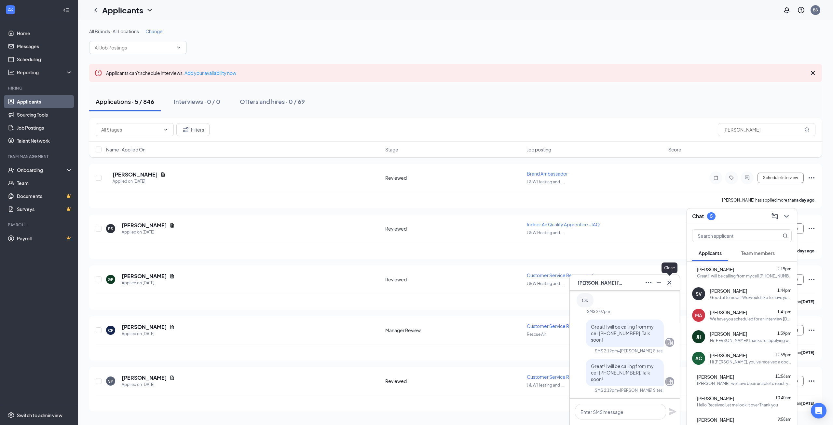
click at [669, 283] on icon "Cross" at bounding box center [670, 283] width 8 height 8
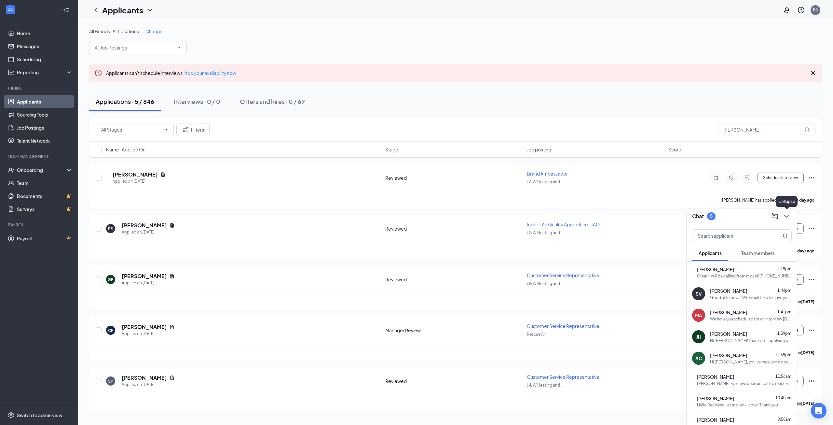
click at [789, 216] on icon "ChevronDown" at bounding box center [787, 216] width 8 height 8
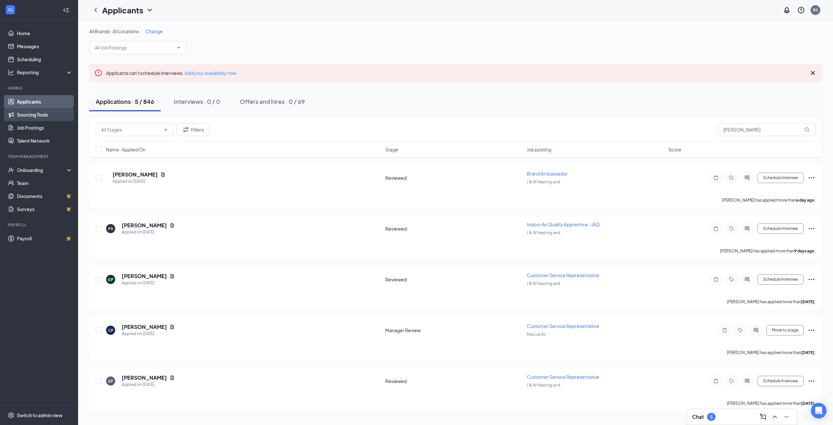
click at [37, 115] on link "Sourcing Tools" at bounding box center [45, 114] width 56 height 13
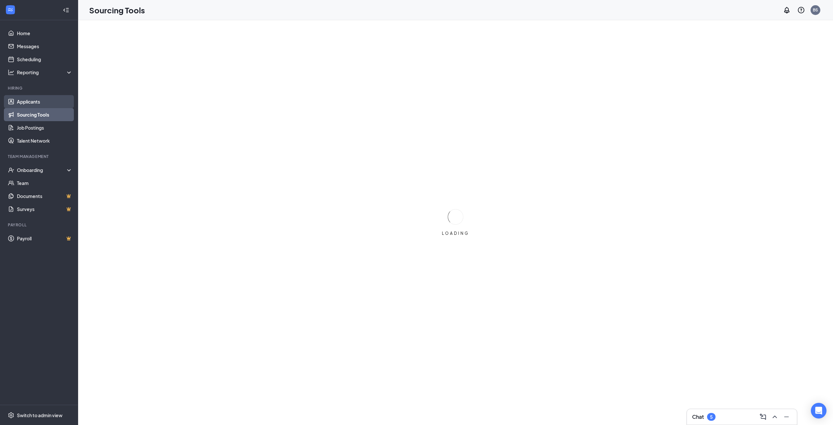
click at [33, 102] on link "Applicants" at bounding box center [45, 101] width 56 height 13
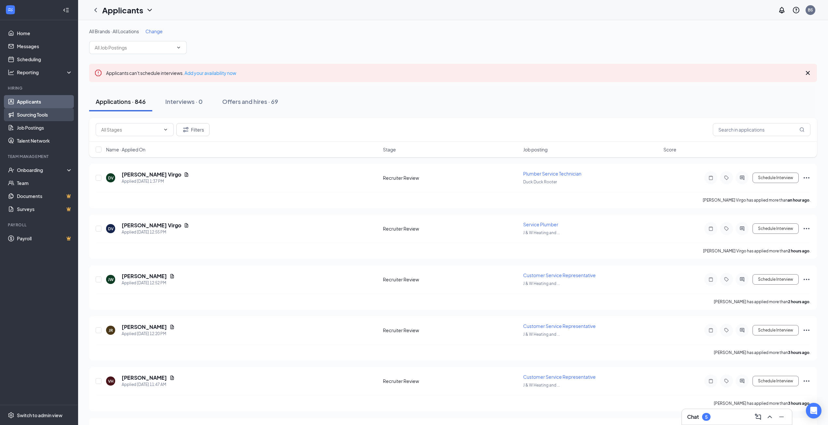
click at [50, 109] on link "Sourcing Tools" at bounding box center [45, 114] width 56 height 13
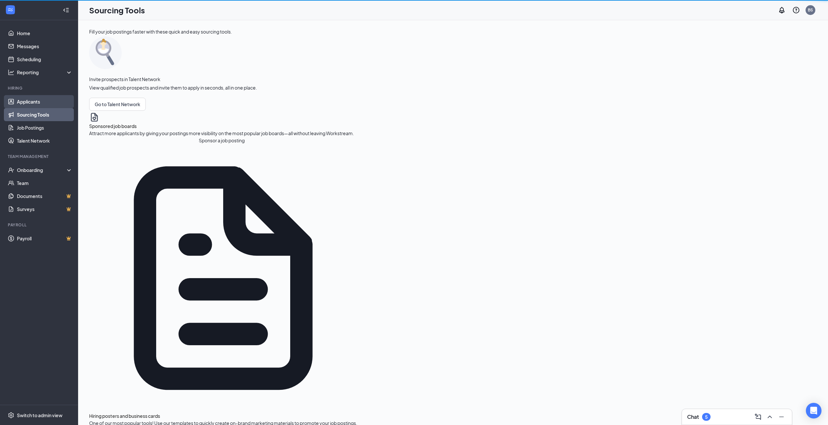
click at [34, 100] on link "Applicants" at bounding box center [45, 101] width 56 height 13
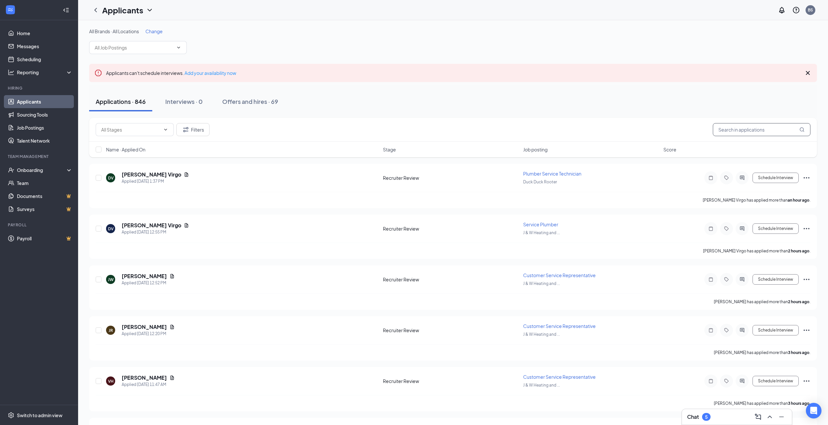
click at [743, 130] on input "text" at bounding box center [762, 129] width 98 height 13
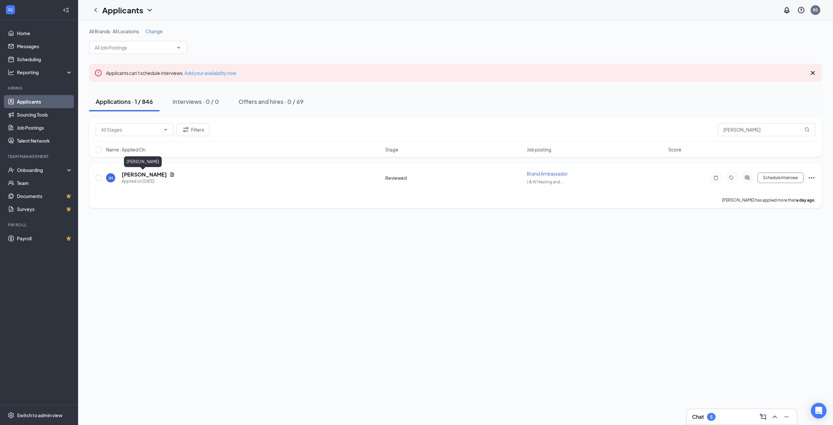
click at [131, 173] on h5 "[PERSON_NAME]" at bounding box center [144, 174] width 45 height 7
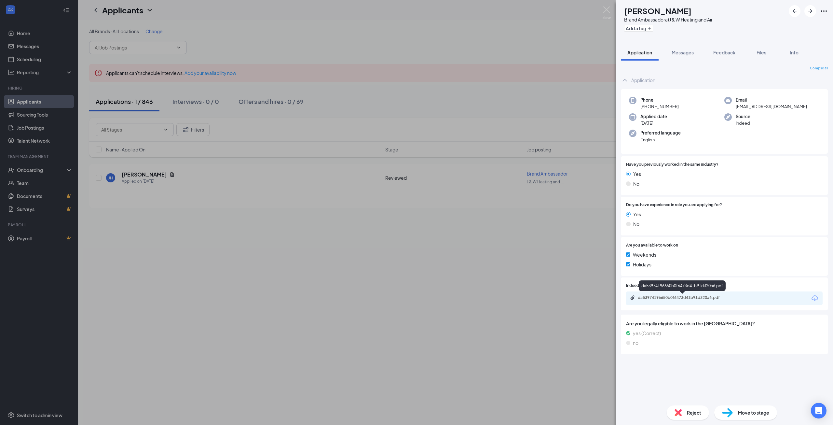
click at [708, 295] on div "da53974196650b0f6473d41b91d320a6.pdf" at bounding box center [683, 297] width 91 height 5
click at [219, 228] on div "[PERSON_NAME] Brand Ambassador at J & W Heating and Air Add a tag Application M…" at bounding box center [416, 212] width 833 height 425
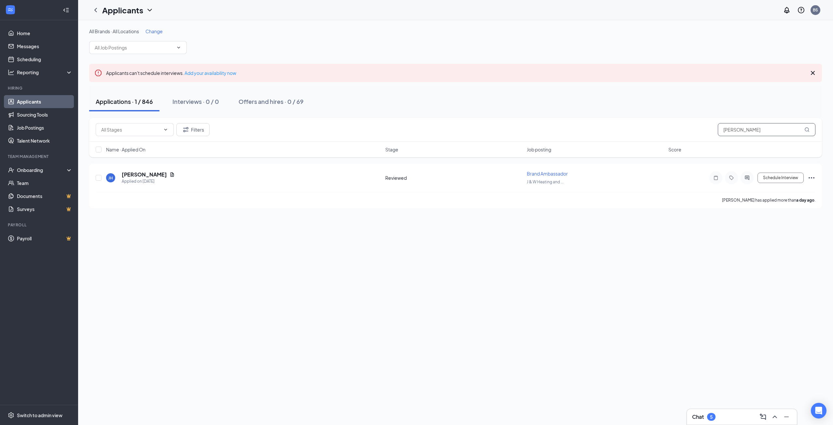
drag, startPoint x: 760, startPoint y: 131, endPoint x: 660, endPoint y: 126, distance: 100.0
click at [658, 126] on div "Filters [PERSON_NAME]" at bounding box center [456, 129] width 720 height 13
type input "[PERSON_NAME]"
click at [145, 176] on h5 "[PERSON_NAME]" at bounding box center [144, 174] width 45 height 7
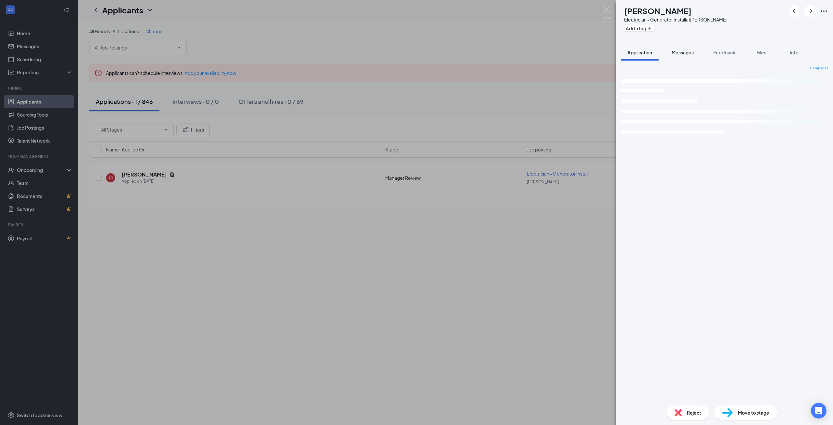
click at [674, 48] on button "Messages" at bounding box center [682, 52] width 35 height 16
click at [676, 48] on button "Messages" at bounding box center [682, 52] width 35 height 16
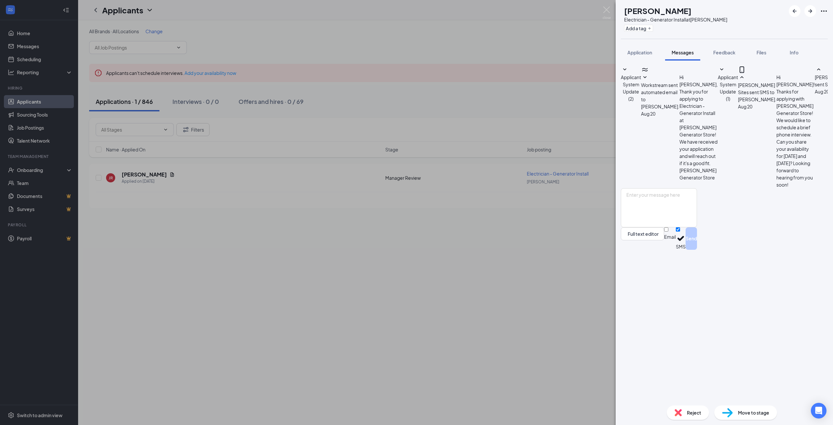
scroll to position [96, 0]
click at [680, 231] on input "SMS" at bounding box center [678, 229] width 4 height 4
checkbox input "false"
click at [673, 227] on textarea at bounding box center [659, 207] width 76 height 39
paste textarea "Name, Thanks for your interest in Company Name. After careful consideration, we…"
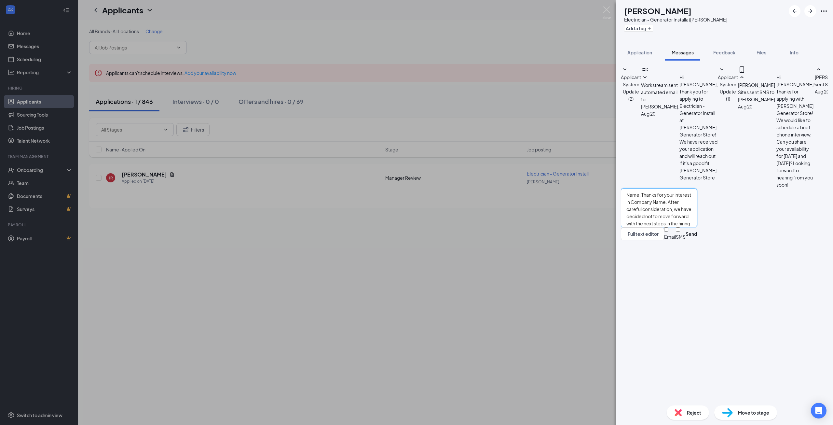
drag, startPoint x: 649, startPoint y: 346, endPoint x: 631, endPoint y: 346, distance: 17.9
click at [631, 240] on div "Name, Thanks for your interest in Company Name. After careful consideration, we…" at bounding box center [659, 214] width 76 height 52
click at [653, 227] on textarea "[PERSON_NAME], Thanks for your interest in Company Name. After careful consider…" at bounding box center [659, 207] width 76 height 39
drag, startPoint x: 727, startPoint y: 361, endPoint x: 693, endPoint y: 362, distance: 33.5
click at [693, 227] on textarea "[PERSON_NAME], Thanks for your interest in Company Name. After careful consider…" at bounding box center [659, 207] width 76 height 39
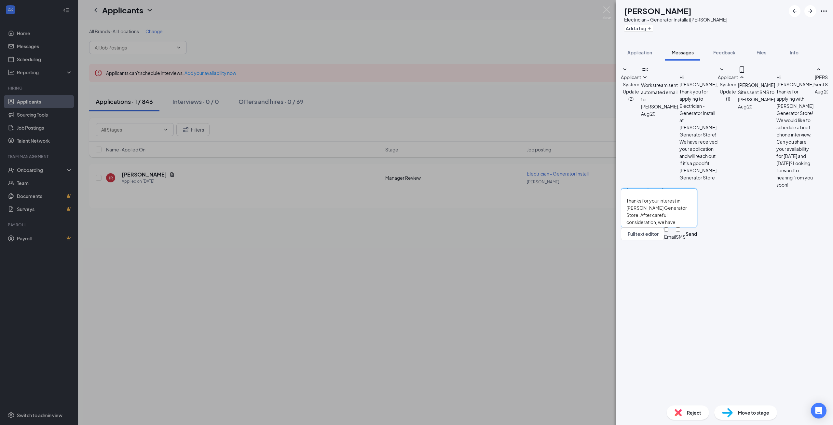
scroll to position [11, 0]
click at [697, 227] on textarea "[PERSON_NAME], Thanks for your interest in [PERSON_NAME] Generator Store. After…" at bounding box center [659, 207] width 76 height 39
click at [669, 227] on textarea "[PERSON_NAME], Thanks for your interest in [PERSON_NAME] Generator Store. After…" at bounding box center [659, 207] width 76 height 39
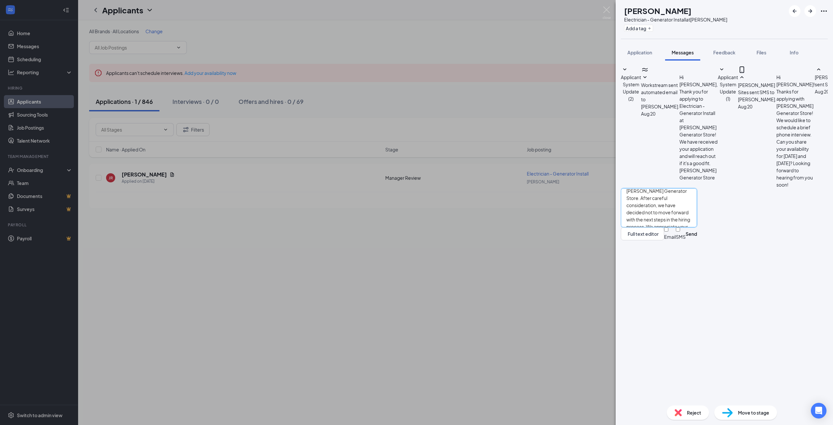
drag, startPoint x: 663, startPoint y: 371, endPoint x: 618, endPoint y: 371, distance: 44.9
click at [618, 371] on div "Applicant System Update (2) Workstream sent automated email to [PERSON_NAME]. […" at bounding box center [724, 230] width 217 height 339
type textarea "[PERSON_NAME], Thanks for your interest in [PERSON_NAME] Generator Store. After…"
click at [668, 231] on input "Email" at bounding box center [666, 229] width 4 height 4
checkbox input "true"
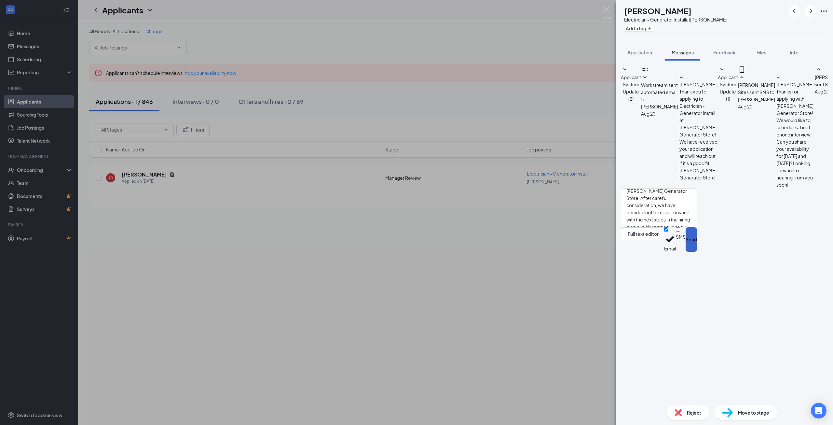
click at [697, 252] on button "Send" at bounding box center [691, 239] width 11 height 24
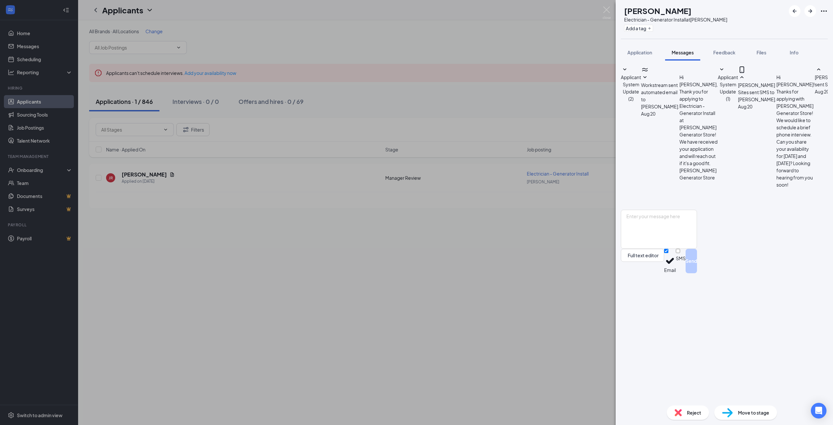
scroll to position [126, 0]
click at [515, 334] on div "JR [PERSON_NAME] Electrician - Generator Install at [PERSON_NAME] Add a tag App…" at bounding box center [416, 212] width 833 height 425
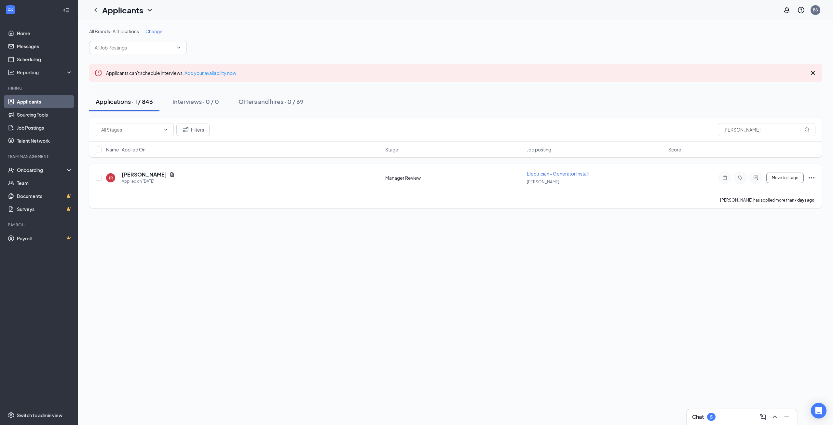
click at [813, 179] on icon "Ellipses" at bounding box center [812, 178] width 8 height 8
click at [765, 250] on p "Reject" at bounding box center [782, 246] width 59 height 7
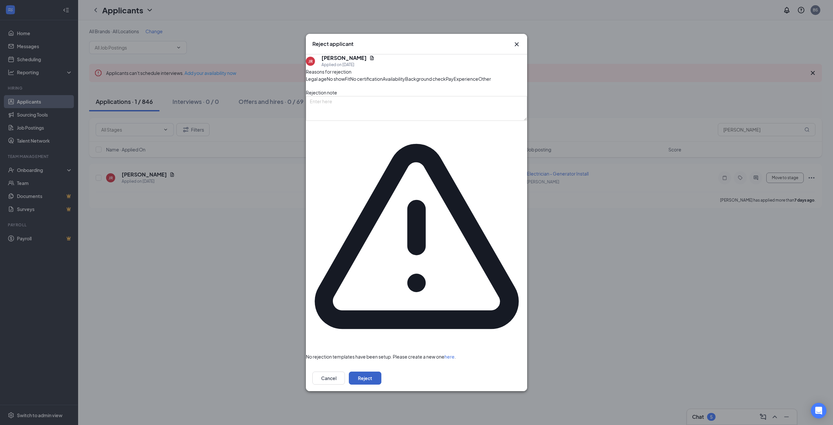
click at [381, 371] on button "Reject" at bounding box center [365, 377] width 33 height 13
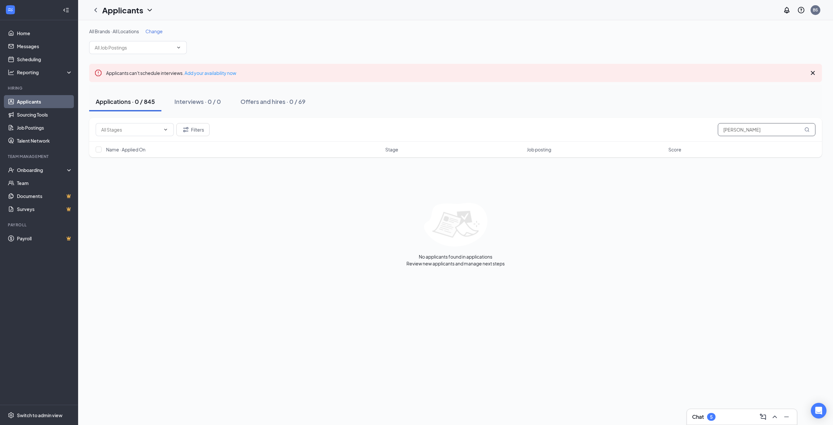
drag, startPoint x: 749, startPoint y: 127, endPoint x: 704, endPoint y: 128, distance: 45.6
click at [704, 128] on div "Filters [PERSON_NAME]" at bounding box center [456, 129] width 720 height 13
type input "parish"
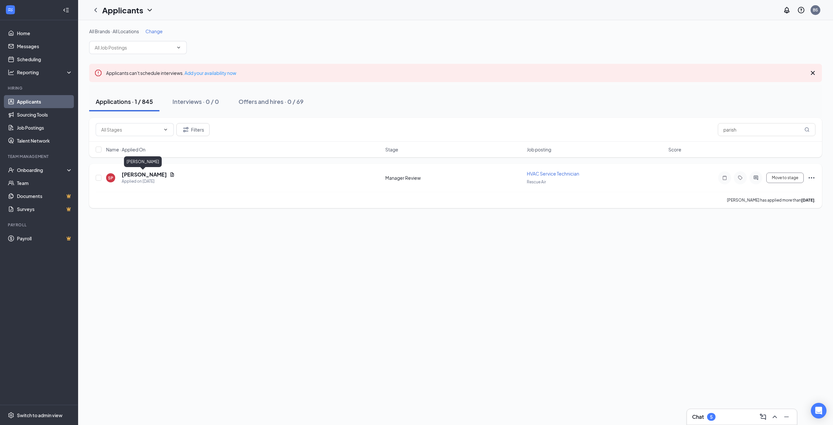
click at [142, 172] on h5 "[PERSON_NAME]" at bounding box center [144, 174] width 45 height 7
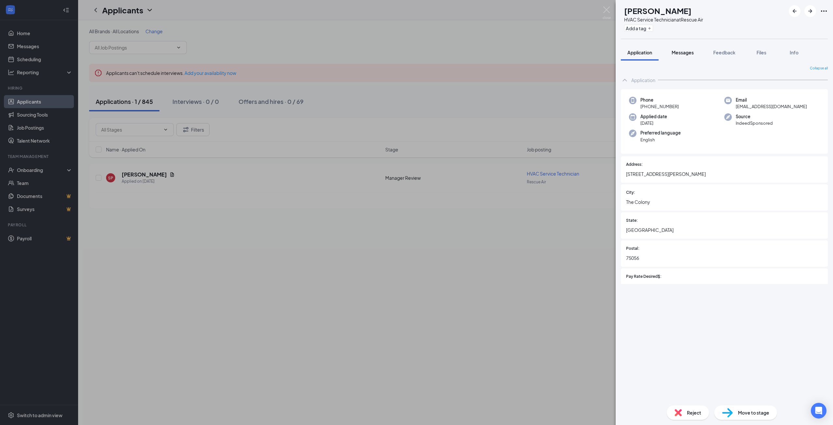
click at [683, 54] on span "Messages" at bounding box center [683, 52] width 22 height 6
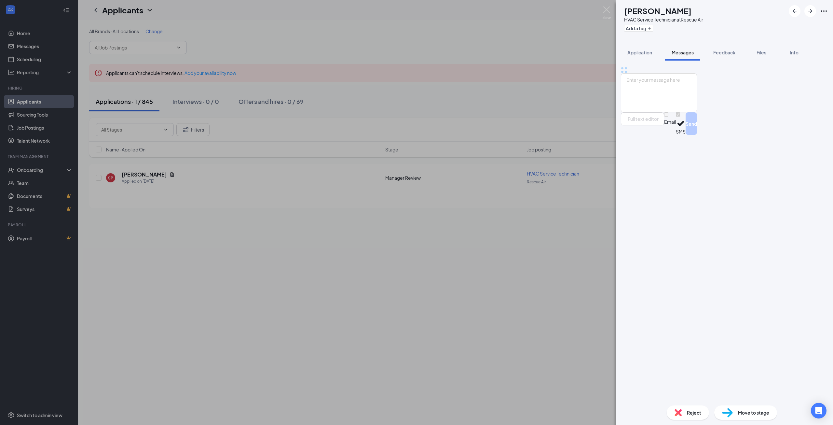
click at [683, 54] on span "Messages" at bounding box center [683, 52] width 22 height 6
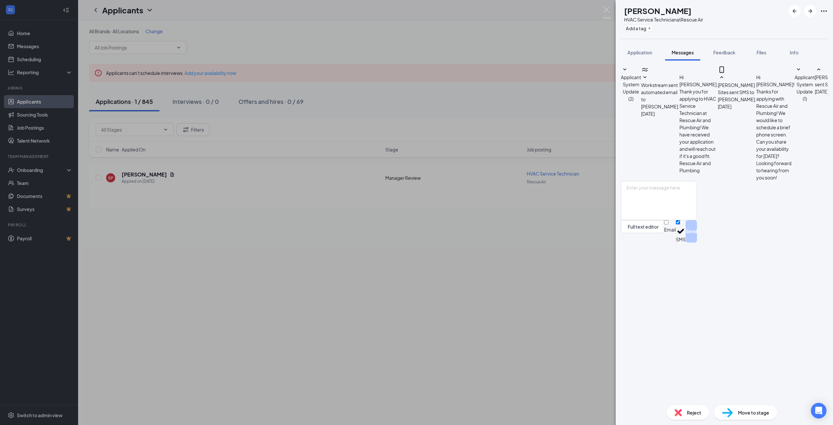
scroll to position [39, 0]
click at [680, 224] on input "SMS" at bounding box center [678, 222] width 4 height 4
checkbox input "false"
click at [683, 220] on textarea at bounding box center [659, 200] width 76 height 39
paste textarea "Name, Thanks for your interest in Company Name. After careful consideration, we…"
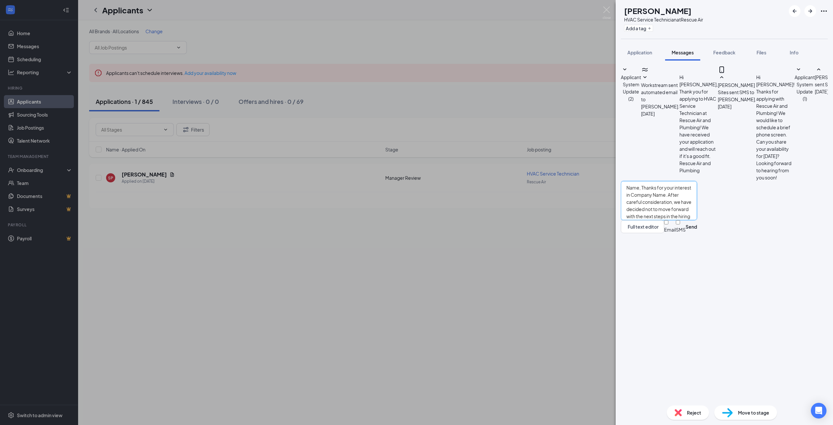
drag, startPoint x: 652, startPoint y: 345, endPoint x: 625, endPoint y: 345, distance: 27.3
click at [626, 233] on div "Name, Thanks for your interest in Company Name. After careful consideration, we…" at bounding box center [659, 207] width 76 height 52
drag, startPoint x: 728, startPoint y: 362, endPoint x: 691, endPoint y: 360, distance: 37.2
click at [691, 220] on textarea "[PERSON_NAME], Thanks for your interest in Company Name. After careful consider…" at bounding box center [659, 200] width 76 height 39
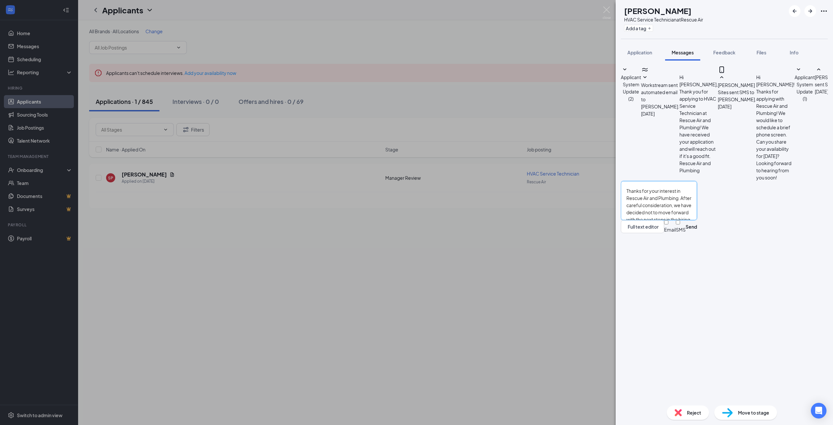
click at [697, 220] on textarea "[PERSON_NAME], Thanks for your interest in Rescue Air and Plumbing. After caref…" at bounding box center [659, 200] width 76 height 39
click at [669, 220] on textarea "[PERSON_NAME], Thanks for your interest in Rescue Air and Plumbing. After caref…" at bounding box center [659, 200] width 76 height 39
type textarea "[PERSON_NAME], Thanks for your interest in Rescue Air and Plumbing. After caref…"
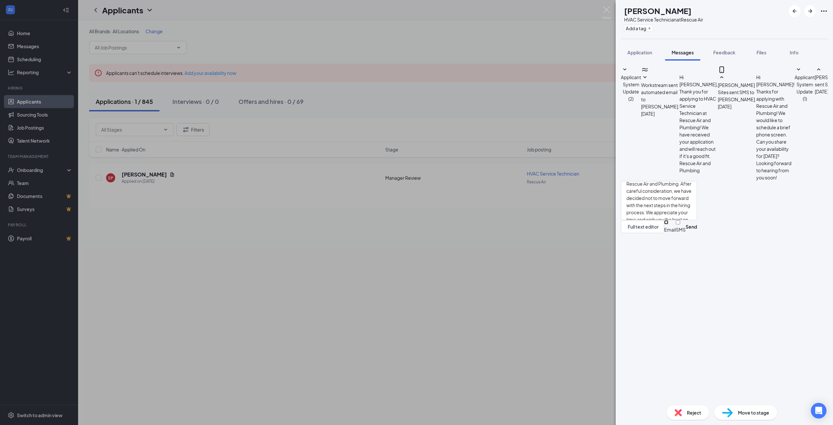
drag, startPoint x: 739, startPoint y: 388, endPoint x: 732, endPoint y: 388, distance: 6.8
click at [668, 224] on input "Email" at bounding box center [666, 222] width 4 height 4
checkbox input "true"
drag, startPoint x: 679, startPoint y: 373, endPoint x: 595, endPoint y: 370, distance: 84.3
click at [591, 372] on div "SP [PERSON_NAME] HVAC Service Technician at Rescue Air Add a tag Application Me…" at bounding box center [416, 212] width 833 height 425
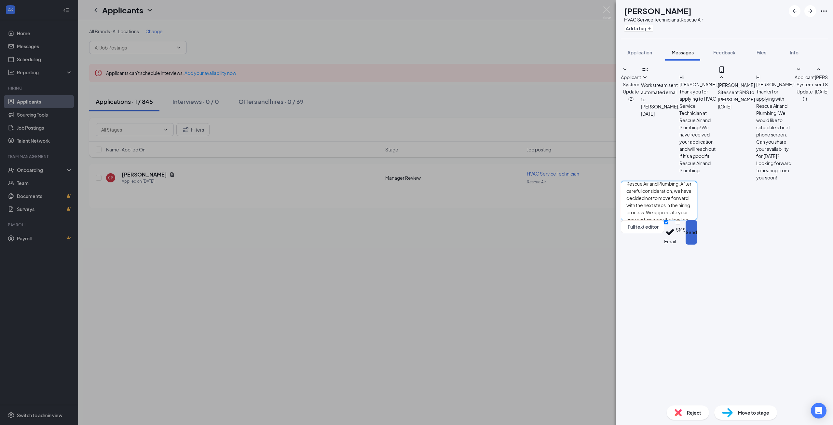
type textarea "[PERSON_NAME], Thanks for your interest in Rescue Air and Plumbing. After caref…"
click at [697, 244] on button "Send" at bounding box center [691, 232] width 11 height 24
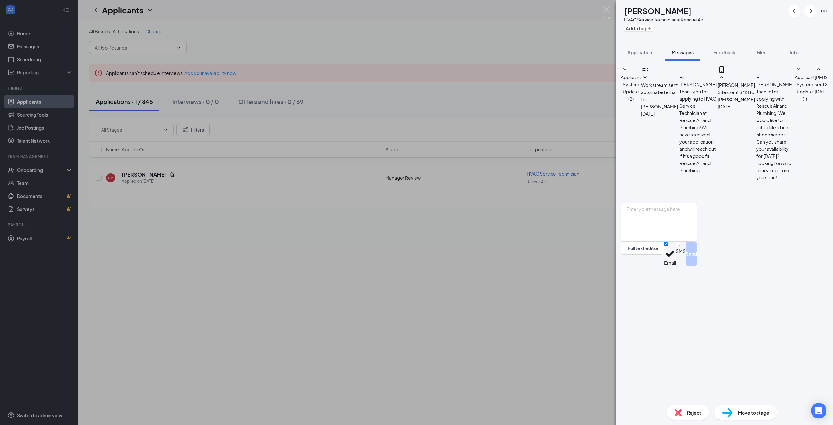
scroll to position [145, 0]
click at [519, 241] on div "SP [PERSON_NAME] HVAC Service Technician at Rescue Air Add a tag Application Me…" at bounding box center [416, 212] width 833 height 425
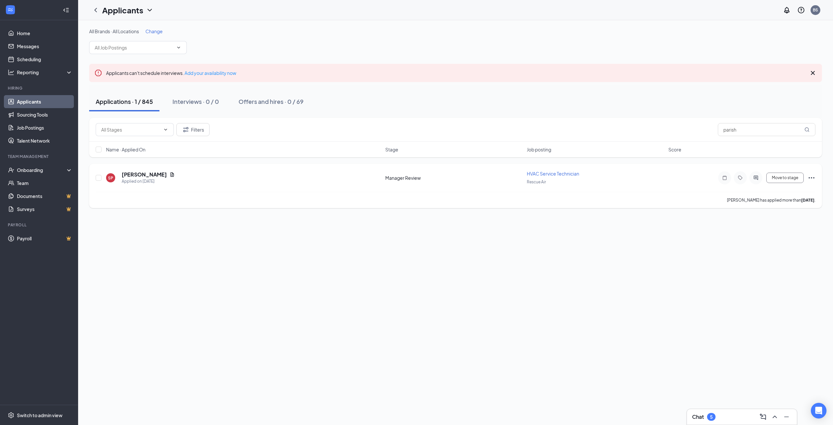
click at [815, 177] on icon "Ellipses" at bounding box center [812, 178] width 8 height 8
click at [767, 250] on p "Reject" at bounding box center [782, 246] width 59 height 7
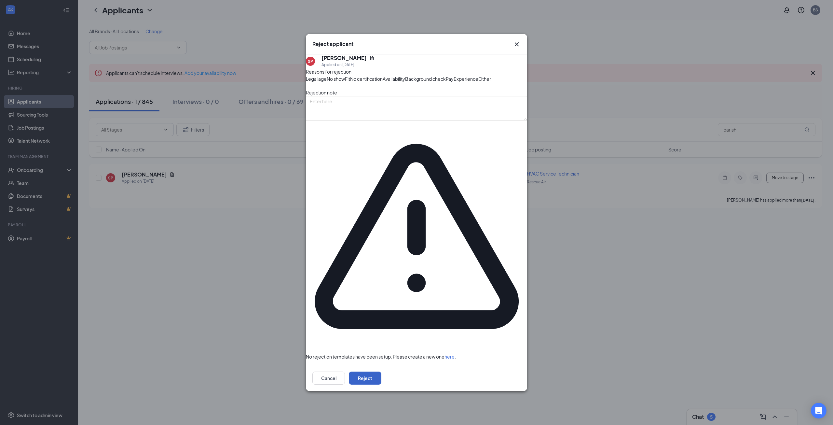
click at [381, 371] on button "Reject" at bounding box center [365, 377] width 33 height 13
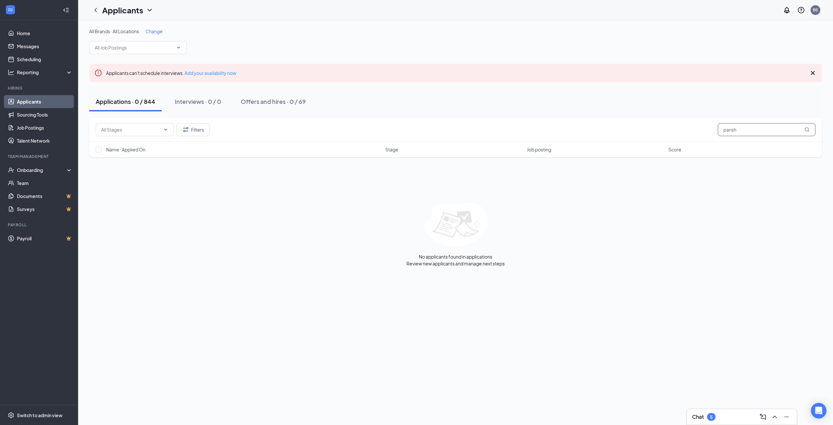
drag, startPoint x: 743, startPoint y: 129, endPoint x: 704, endPoint y: 129, distance: 39.1
click at [704, 129] on div "Filters parish" at bounding box center [456, 129] width 720 height 13
drag, startPoint x: 748, startPoint y: 131, endPoint x: 708, endPoint y: 130, distance: 39.7
click at [707, 131] on div "Filters [PERSON_NAME]" at bounding box center [456, 129] width 720 height 13
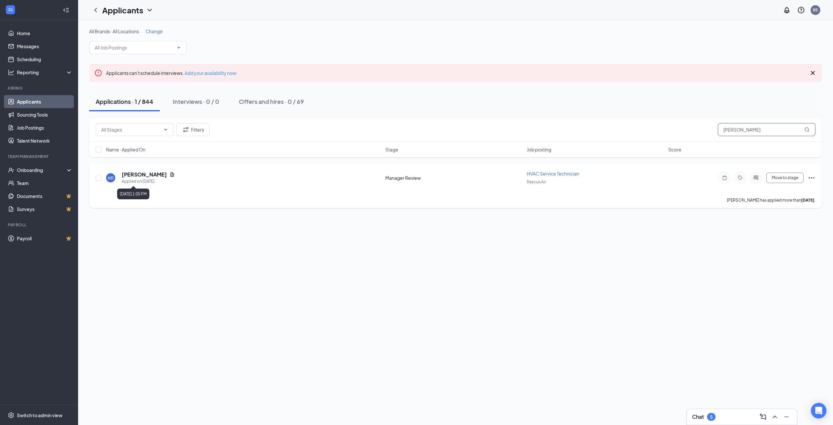
type input "[PERSON_NAME]"
click at [134, 178] on div "Applied on [DATE]" at bounding box center [148, 181] width 53 height 7
click at [136, 175] on h5 "[PERSON_NAME]" at bounding box center [144, 174] width 45 height 7
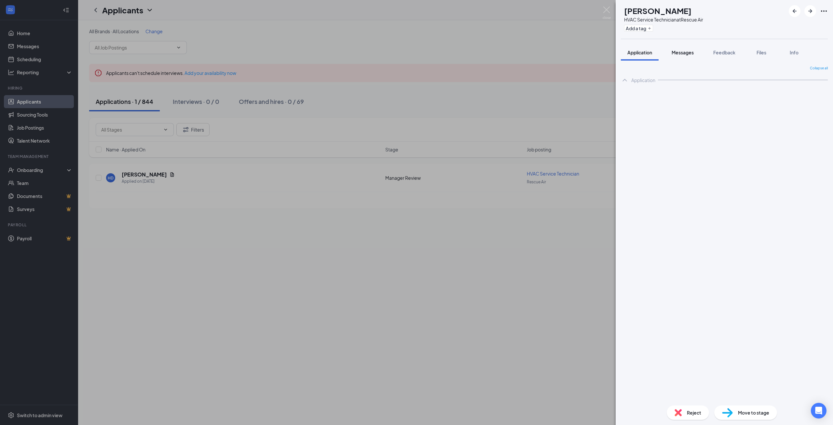
click at [681, 55] on span "Messages" at bounding box center [683, 52] width 22 height 6
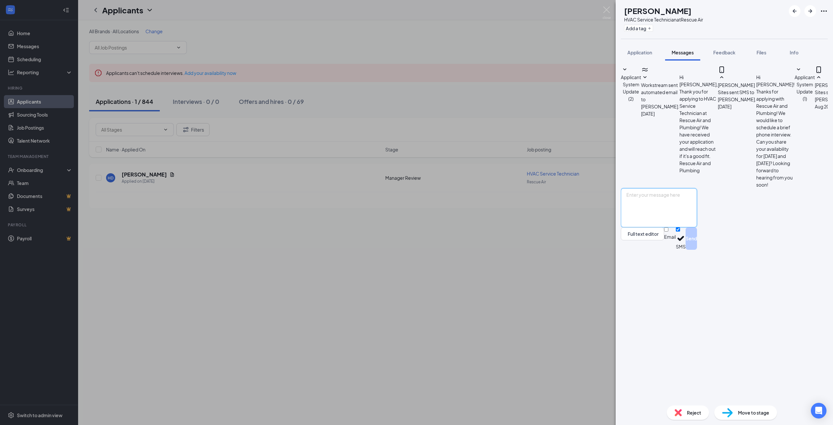
click at [697, 227] on textarea at bounding box center [659, 207] width 76 height 39
click at [644, 55] on span "Application" at bounding box center [639, 52] width 25 height 6
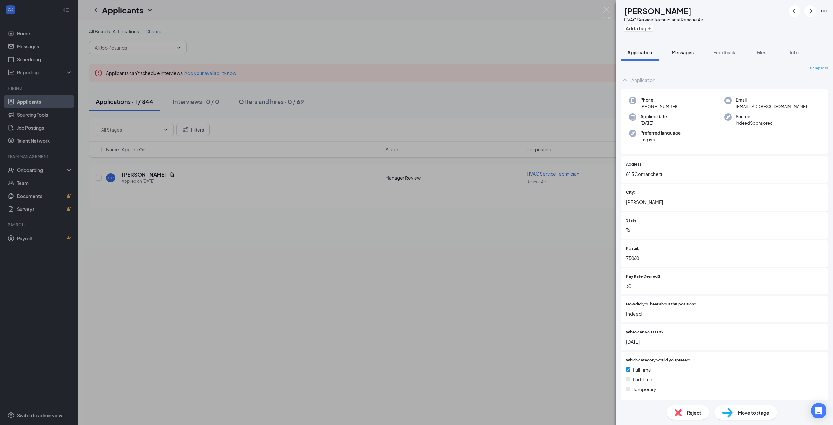
click at [675, 57] on button "Messages" at bounding box center [682, 52] width 35 height 16
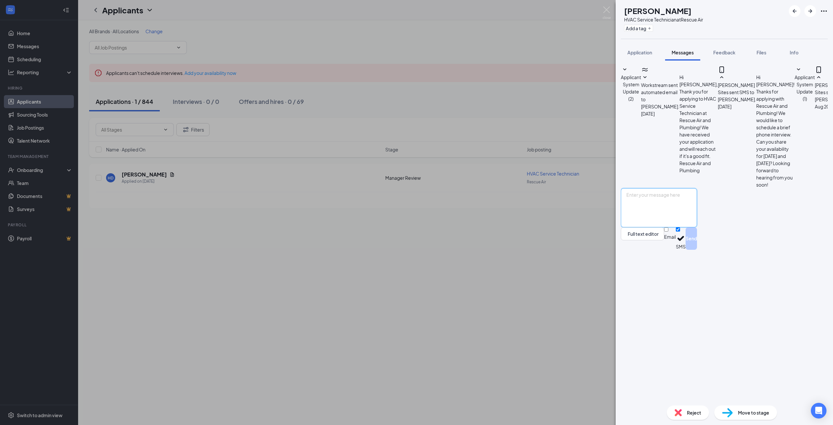
click at [692, 227] on textarea at bounding box center [659, 207] width 76 height 39
type textarea "Good afternoon! We have been unable to reach you regarding your application but…"
click at [697, 250] on button "Send" at bounding box center [691, 238] width 11 height 22
click at [433, 327] on div "HD [PERSON_NAME] HVAC Service Technician at Rescue Air Add a tag Application Me…" at bounding box center [416, 212] width 833 height 425
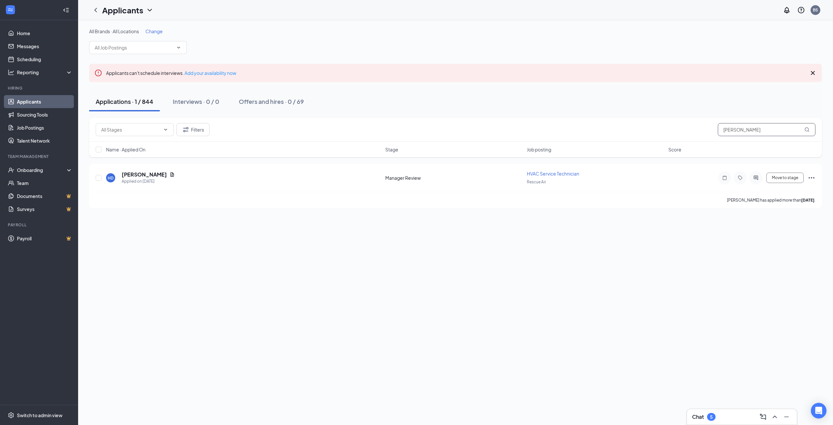
drag, startPoint x: 771, startPoint y: 127, endPoint x: 684, endPoint y: 133, distance: 87.1
click at [684, 133] on div "Filters [PERSON_NAME]" at bounding box center [456, 129] width 720 height 13
click at [716, 193] on div "[PERSON_NAME] has applied more than [DATE] ." at bounding box center [456, 200] width 720 height 16
drag, startPoint x: 756, startPoint y: 127, endPoint x: 723, endPoint y: 130, distance: 32.6
click at [725, 129] on input "[PERSON_NAME]" at bounding box center [767, 129] width 98 height 13
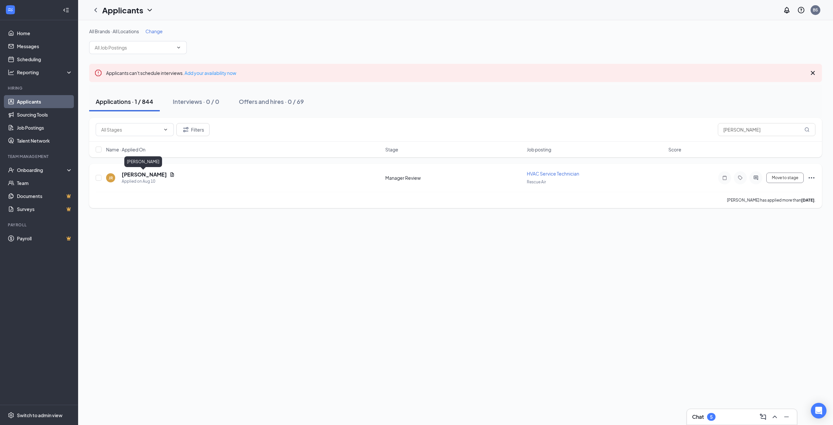
click at [145, 173] on h5 "[PERSON_NAME]" at bounding box center [144, 174] width 45 height 7
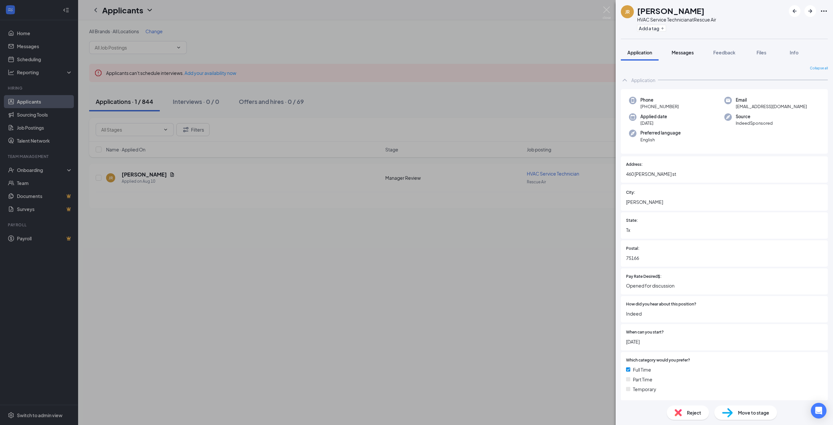
click at [688, 51] on span "Messages" at bounding box center [683, 52] width 22 height 6
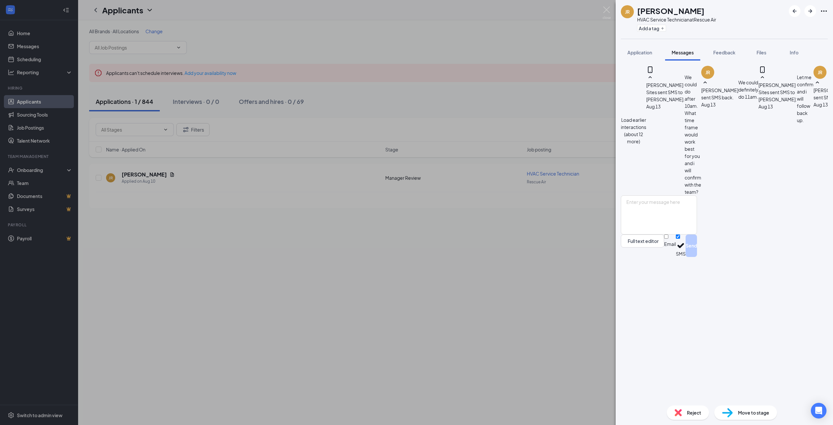
scroll to position [209, 0]
click at [572, 261] on div "JR [PERSON_NAME] HVAC Service Technician at Rescue Air Add a tag Application Me…" at bounding box center [416, 212] width 833 height 425
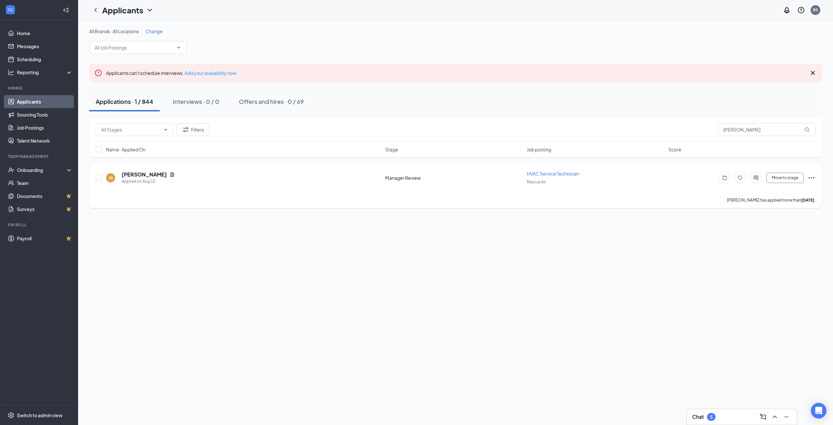
click at [814, 177] on icon "Ellipses" at bounding box center [812, 178] width 8 height 8
click at [763, 250] on p "Reject" at bounding box center [782, 246] width 59 height 7
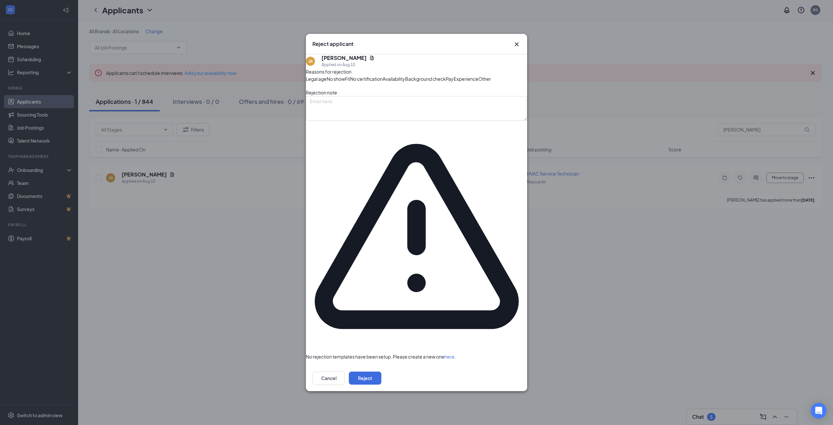
click at [345, 82] on span "No show" at bounding box center [336, 78] width 18 height 7
click at [381, 371] on button "Reject" at bounding box center [365, 377] width 33 height 13
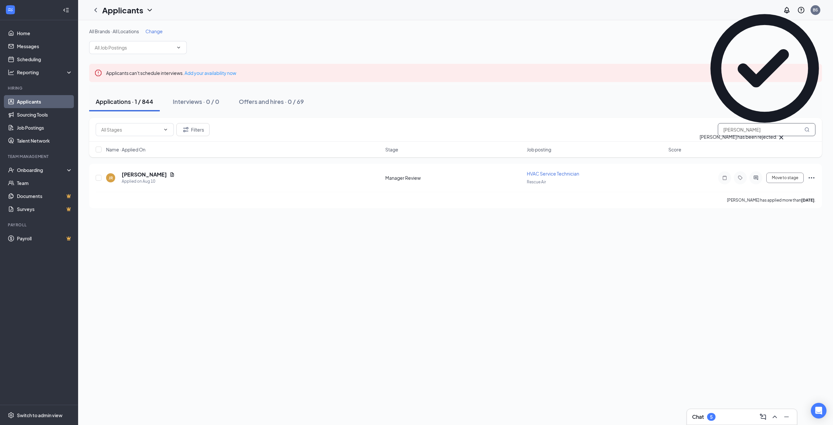
drag, startPoint x: 747, startPoint y: 130, endPoint x: 685, endPoint y: 129, distance: 61.5
click at [686, 129] on div "Filters [PERSON_NAME]" at bounding box center [456, 129] width 720 height 13
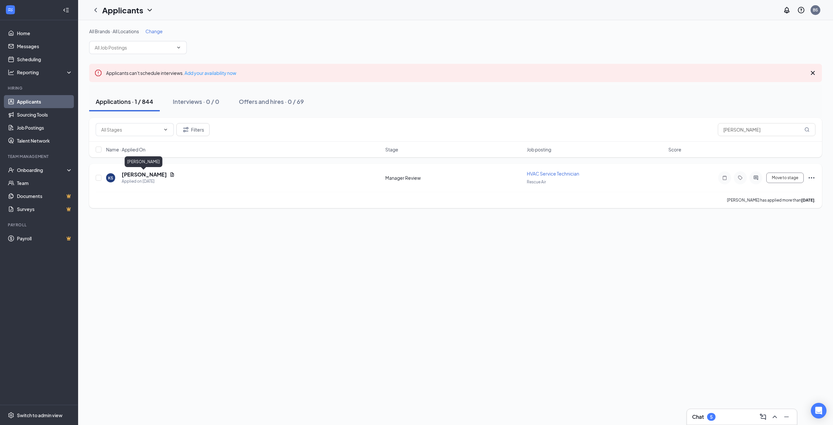
click at [145, 174] on h5 "[PERSON_NAME]" at bounding box center [144, 174] width 45 height 7
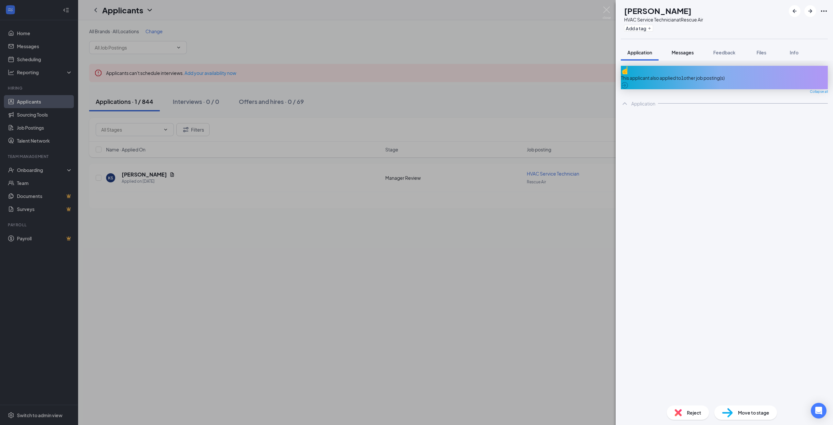
click at [692, 55] on div "Messages" at bounding box center [683, 52] width 22 height 7
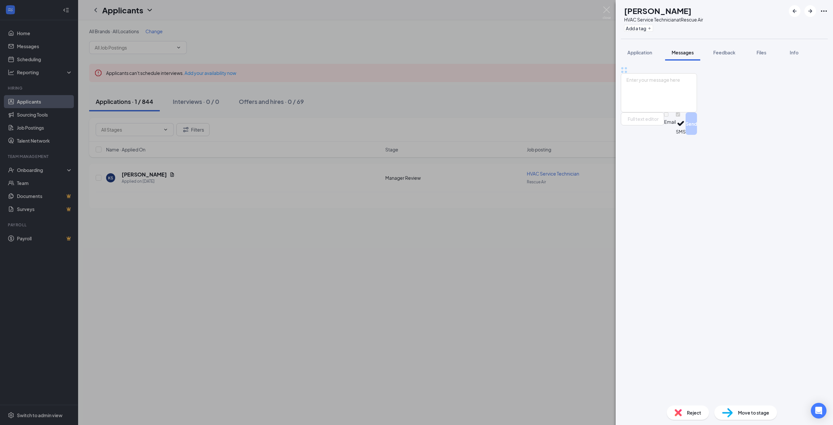
click at [692, 55] on div "Messages" at bounding box center [683, 52] width 22 height 7
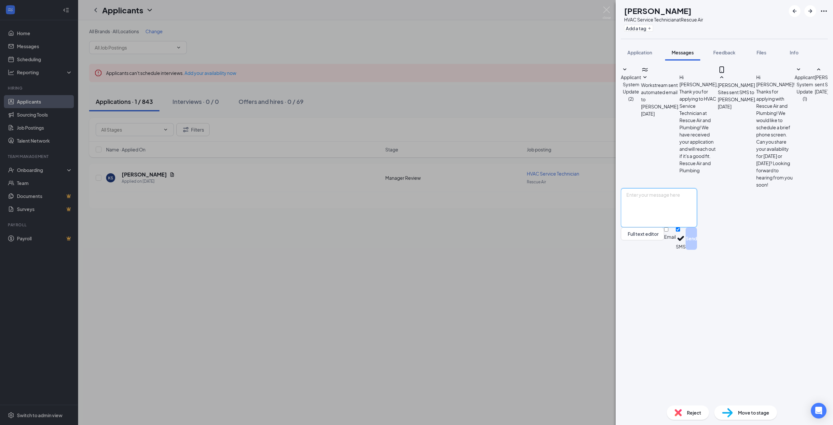
click at [690, 227] on textarea at bounding box center [659, 207] width 76 height 39
click at [477, 295] on div "KS [PERSON_NAME] HVAC Service Technician at Rescue Air Add a tag Application Me…" at bounding box center [416, 212] width 833 height 425
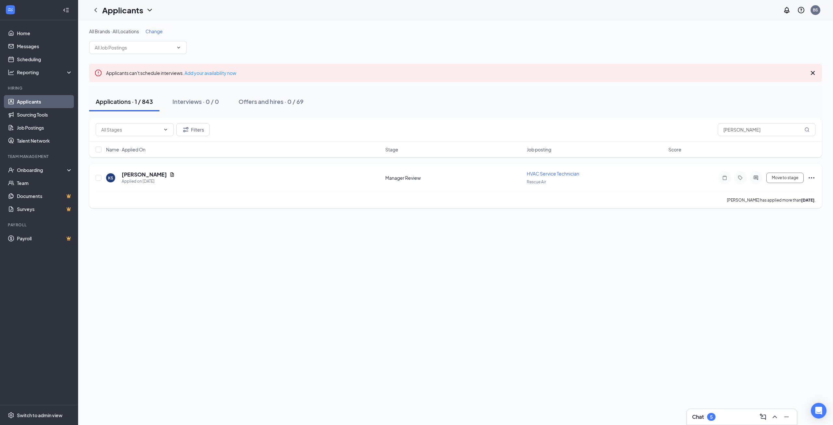
click at [811, 177] on icon "Ellipses" at bounding box center [812, 178] width 8 height 8
click at [766, 252] on li "Reject" at bounding box center [782, 247] width 66 height 10
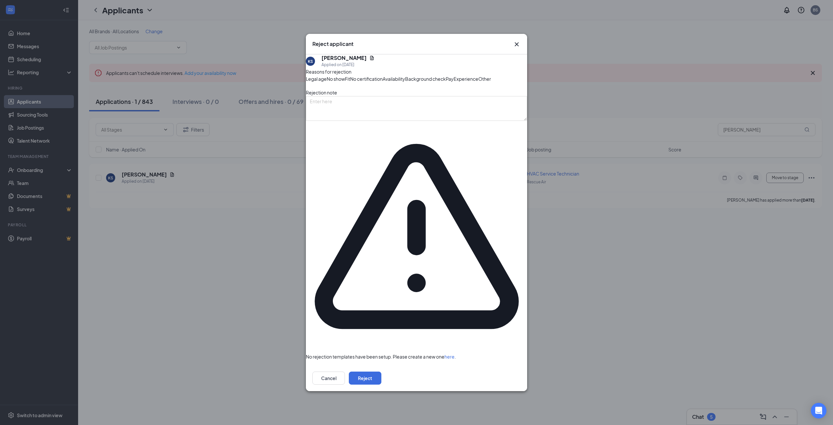
click at [478, 82] on span "Other" at bounding box center [484, 78] width 13 height 7
click at [381, 371] on button "Reject" at bounding box center [365, 377] width 33 height 13
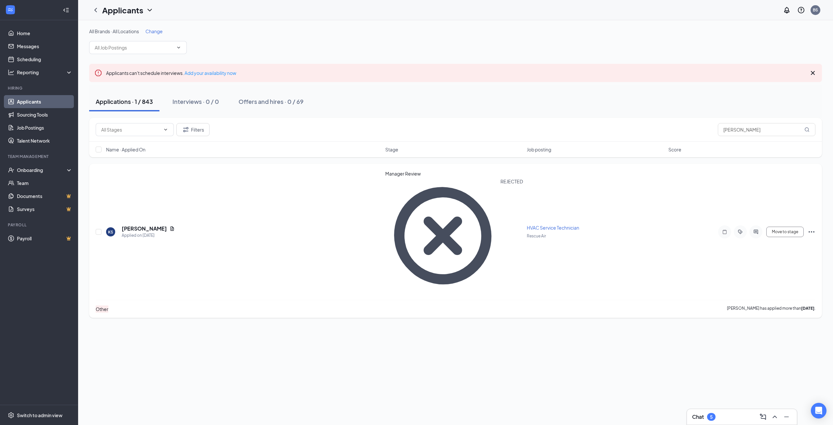
drag, startPoint x: 732, startPoint y: 236, endPoint x: 746, endPoint y: 178, distance: 59.4
click at [734, 235] on div "All Brands · All Locations Change Applicants can't schedule interviews. Add you…" at bounding box center [455, 222] width 755 height 405
drag, startPoint x: 761, startPoint y: 131, endPoint x: 713, endPoint y: 131, distance: 48.2
click at [713, 131] on div "Filters [PERSON_NAME]" at bounding box center [456, 129] width 720 height 13
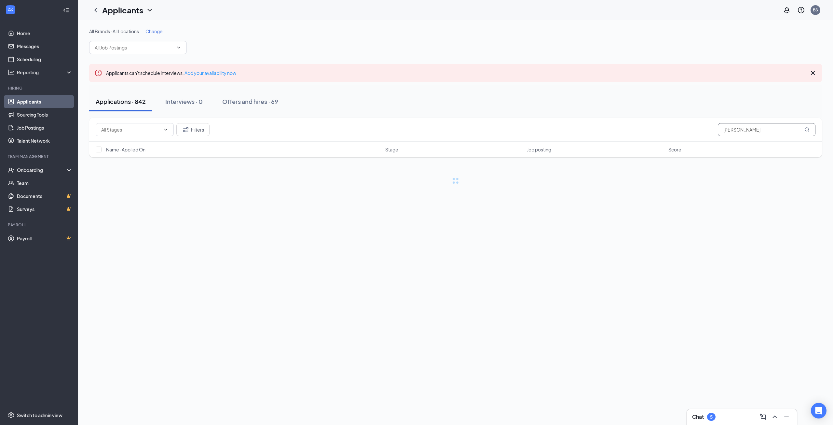
type input "[PERSON_NAME]"
click at [145, 174] on h5 "[PERSON_NAME]" at bounding box center [144, 174] width 45 height 7
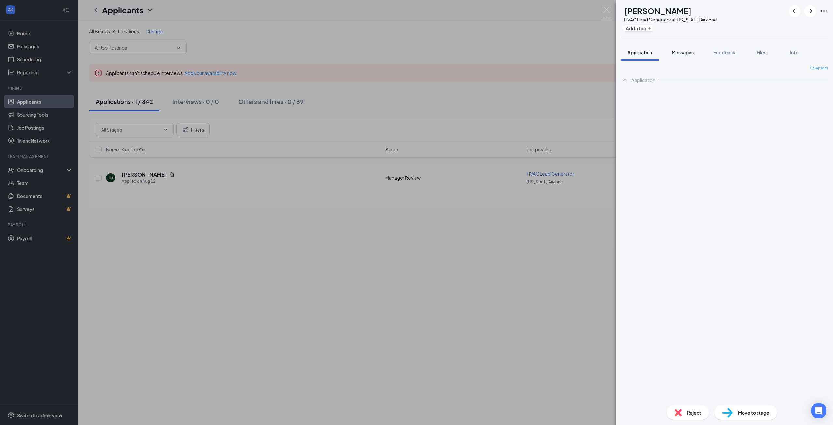
click at [687, 49] on div "Messages" at bounding box center [683, 52] width 22 height 7
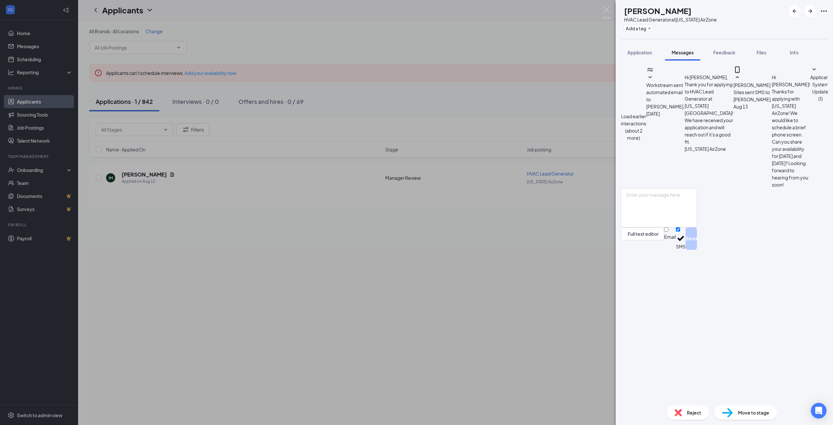
scroll to position [182, 0]
click at [652, 58] on button "Application" at bounding box center [640, 52] width 38 height 16
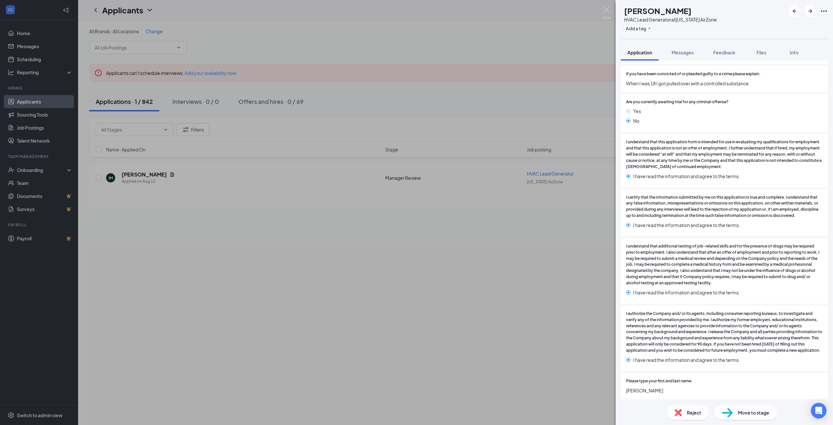
scroll to position [1535, 0]
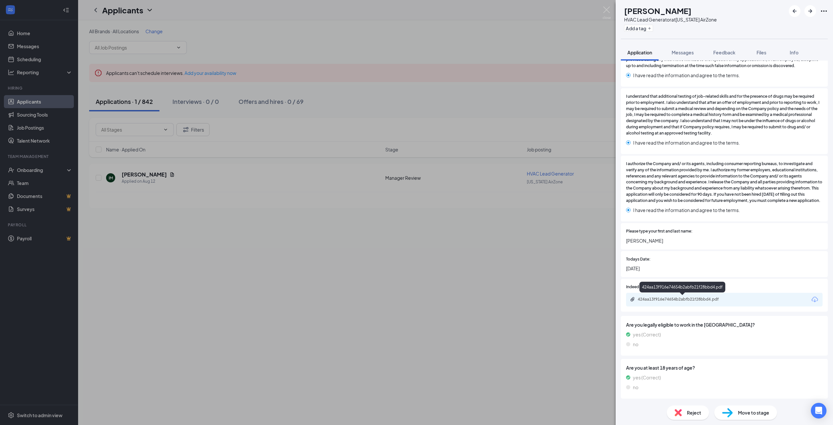
click at [712, 300] on div "424aa13f916e74654b2abfb21f28bbd4.pdf" at bounding box center [683, 298] width 91 height 5
click at [683, 49] on span "Messages" at bounding box center [683, 52] width 22 height 6
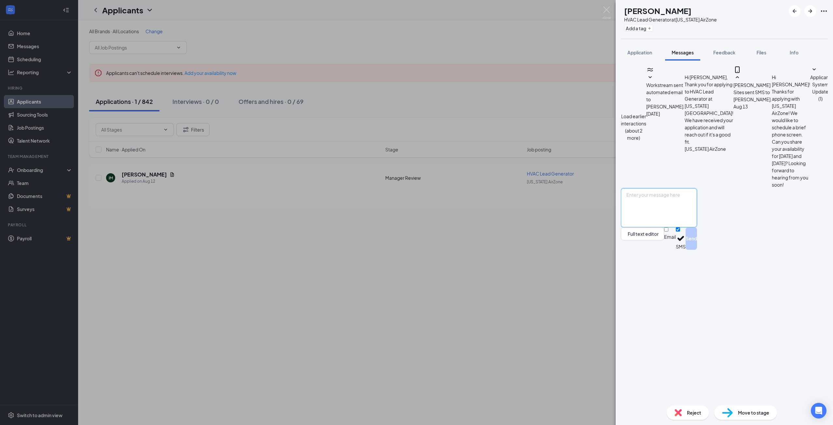
click at [697, 227] on textarea at bounding box center [659, 207] width 76 height 39
drag, startPoint x: 657, startPoint y: 346, endPoint x: 593, endPoint y: 329, distance: 66.0
click at [593, 329] on div "IM [PERSON_NAME] HVAC Lead Generator at [US_STATE] AirZone Add a tag Applicatio…" at bounding box center [416, 212] width 833 height 425
type textarea "Good afternoon! This is [PERSON_NAME] the recruiter for [US_STATE] AirZone. We …"
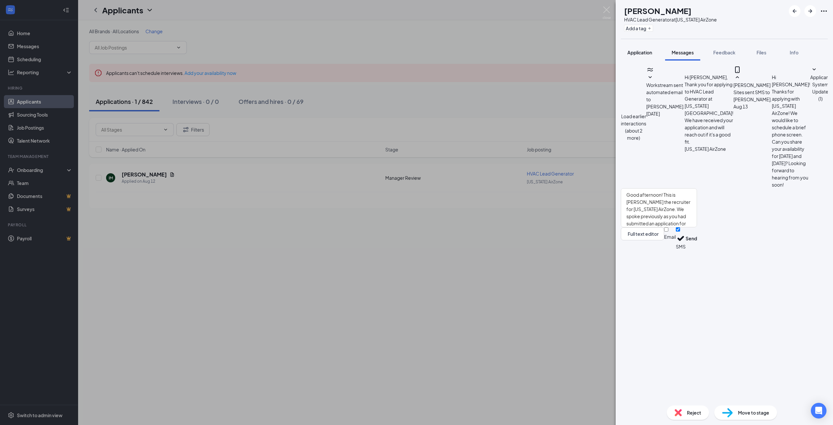
click at [641, 55] on div "Application" at bounding box center [639, 52] width 25 height 7
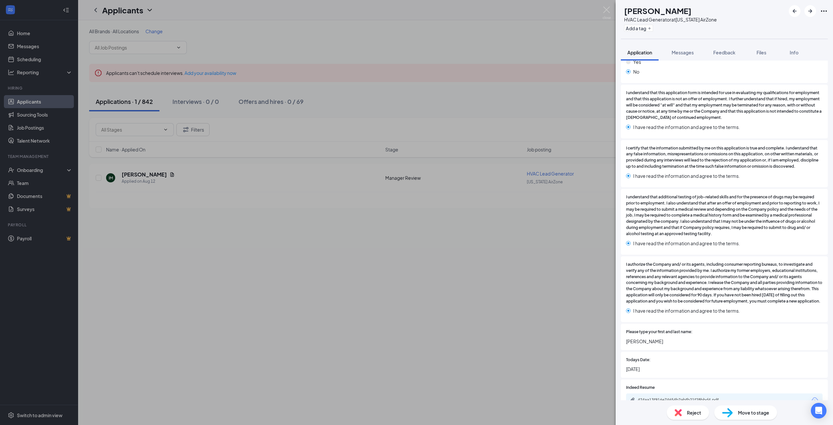
scroll to position [1535, 0]
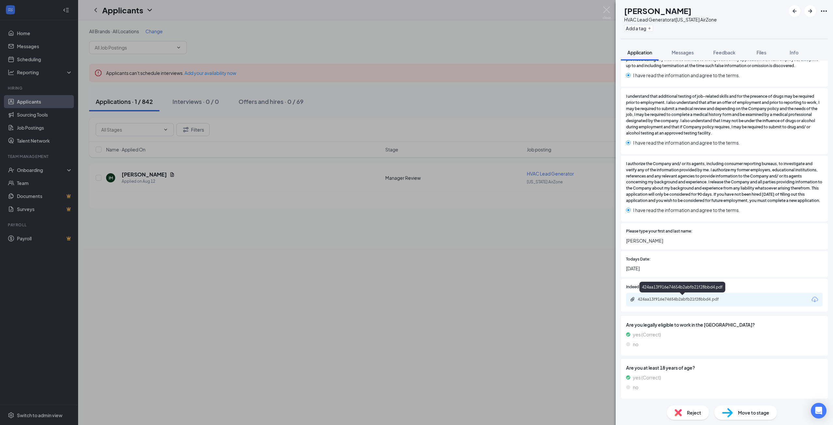
click at [701, 299] on div "424aa13f916e74654b2abfb21f28bbd4.pdf" at bounding box center [683, 298] width 91 height 5
click at [685, 53] on span "Messages" at bounding box center [683, 52] width 22 height 6
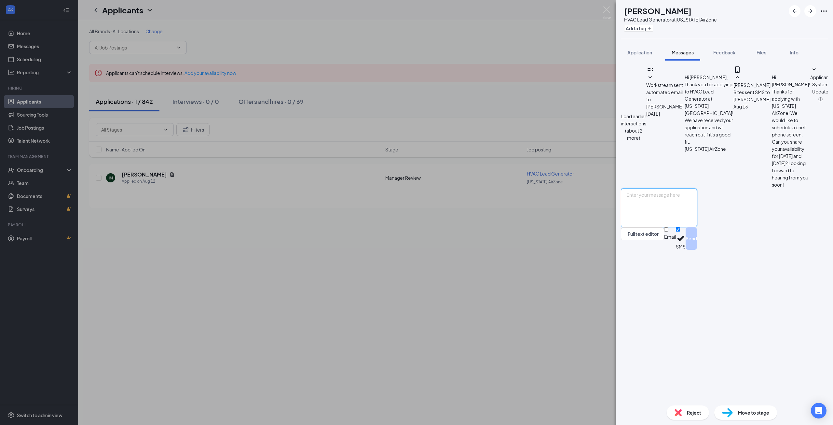
click at [697, 227] on textarea at bounding box center [659, 207] width 76 height 39
paste textarea "Good afternoon! This is [PERSON_NAME] the recruiter for [US_STATE] AirZone. We …"
type textarea "Good afternoon! This is [PERSON_NAME] the recruiter for [US_STATE] AirZone. We …"
click at [697, 250] on button "Send" at bounding box center [691, 238] width 11 height 22
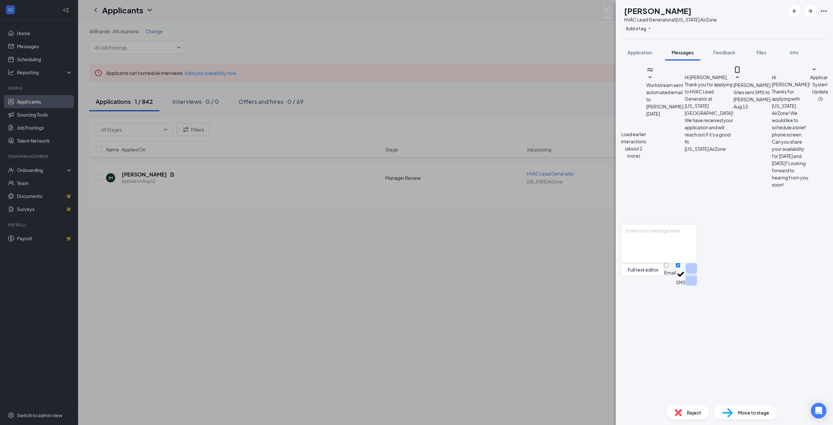
click at [457, 324] on div "IM [PERSON_NAME] HVAC Lead Generator at [US_STATE] AirZone Add a tag Applicatio…" at bounding box center [416, 212] width 833 height 425
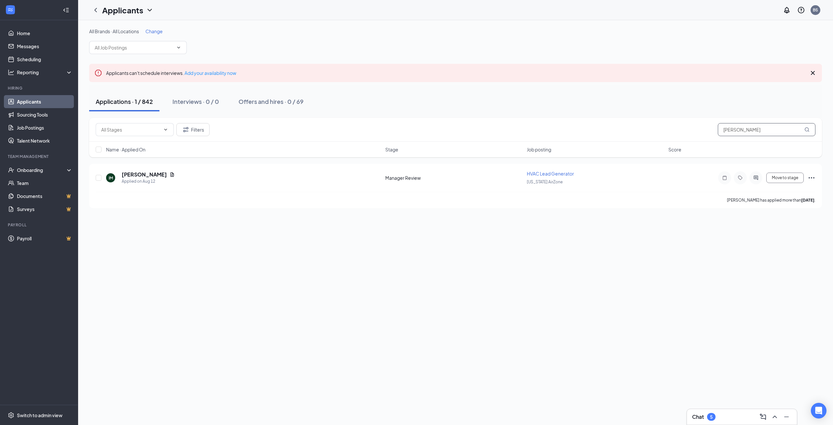
click at [751, 128] on input "[PERSON_NAME]" at bounding box center [767, 129] width 98 height 13
drag, startPoint x: 739, startPoint y: 127, endPoint x: 679, endPoint y: 124, distance: 59.6
click at [683, 127] on div "Filters [PERSON_NAME]" at bounding box center [456, 129] width 720 height 13
type input "jontaylor"
click at [154, 174] on h5 "[PERSON_NAME]" at bounding box center [144, 174] width 45 height 7
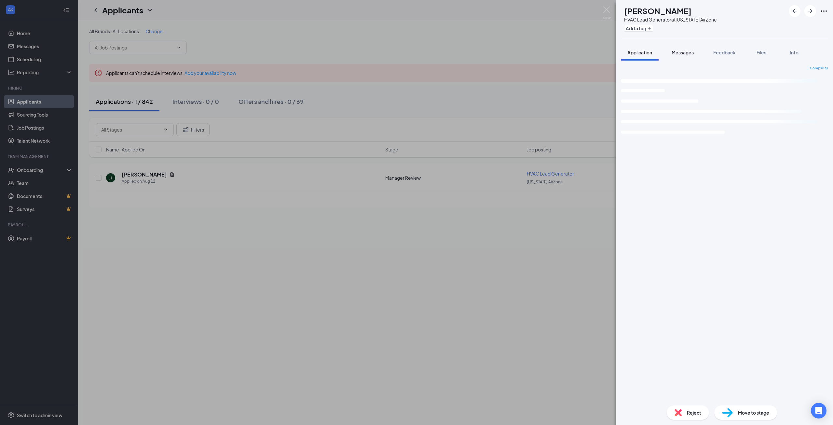
click at [677, 53] on span "Messages" at bounding box center [683, 52] width 22 height 6
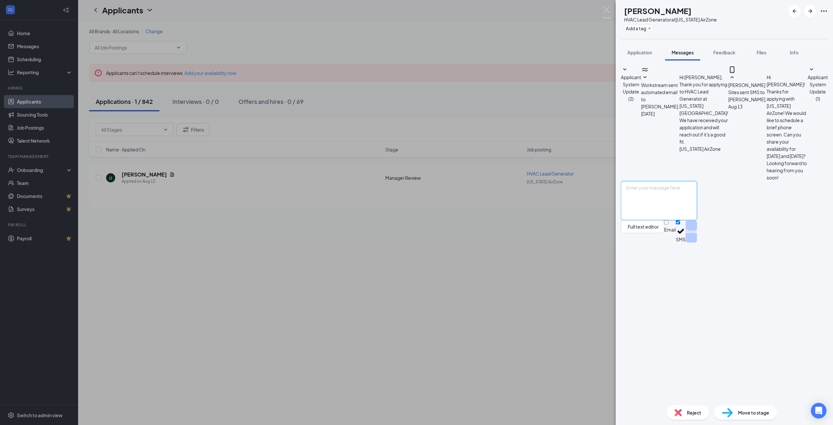
click at [697, 220] on textarea at bounding box center [659, 200] width 76 height 39
type textarea "Good afternoon [PERSON_NAME]! We have not been able to reach you regarding your…"
click at [697, 242] on button "Send" at bounding box center [691, 231] width 11 height 22
click at [522, 324] on div "[PERSON_NAME] Jontaylor [PERSON_NAME] HVAC Lead Generator at [US_STATE] AirZone…" at bounding box center [416, 212] width 833 height 425
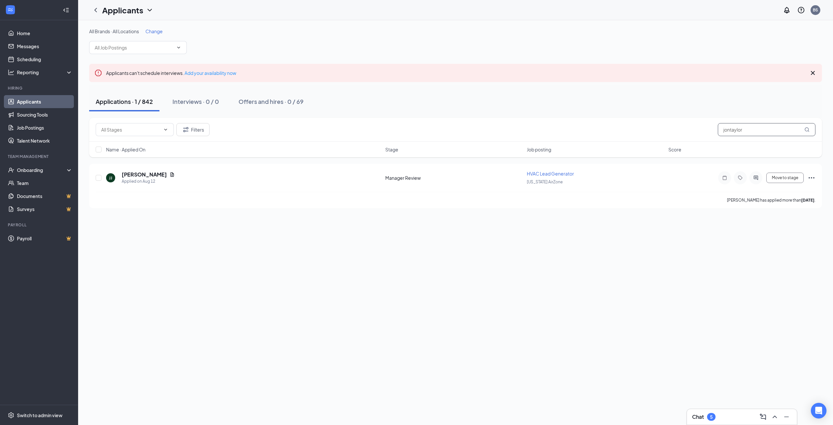
drag, startPoint x: 771, startPoint y: 129, endPoint x: 690, endPoint y: 128, distance: 81.0
click at [685, 129] on div "Filters jontaylor" at bounding box center [456, 129] width 720 height 13
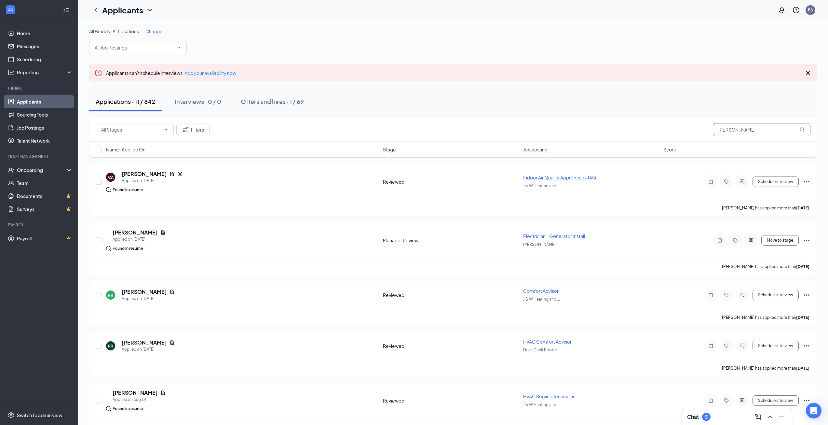
drag, startPoint x: 748, startPoint y: 130, endPoint x: 704, endPoint y: 131, distance: 44.3
click at [703, 130] on div "Filters [PERSON_NAME]" at bounding box center [453, 129] width 715 height 13
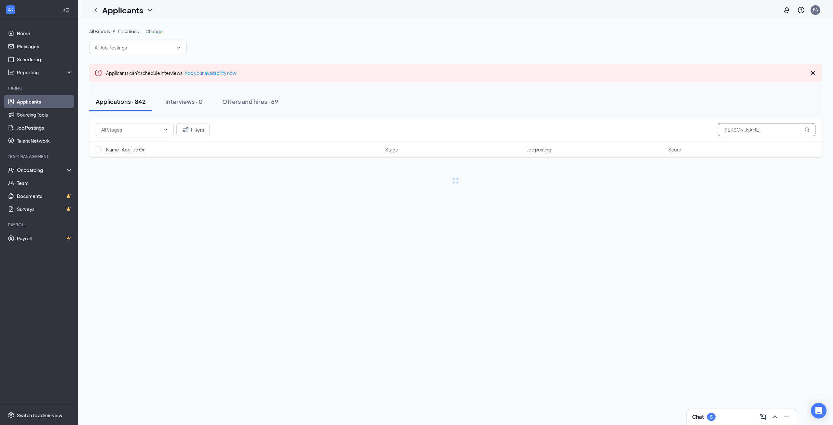
type input "[PERSON_NAME]"
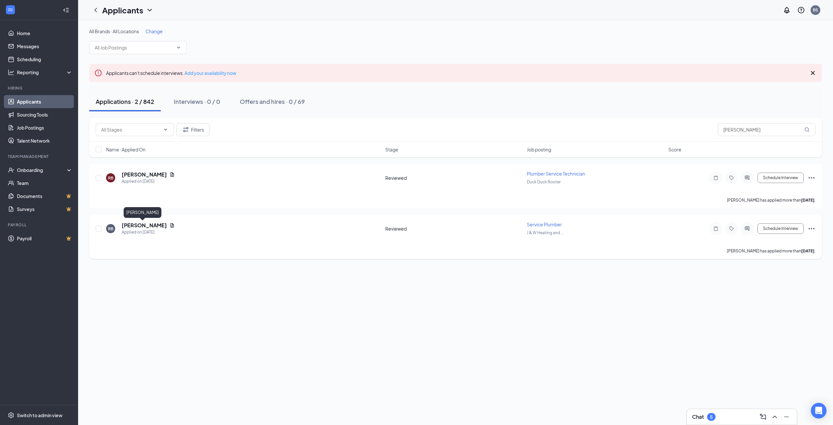
click at [143, 226] on h5 "[PERSON_NAME]" at bounding box center [144, 225] width 45 height 7
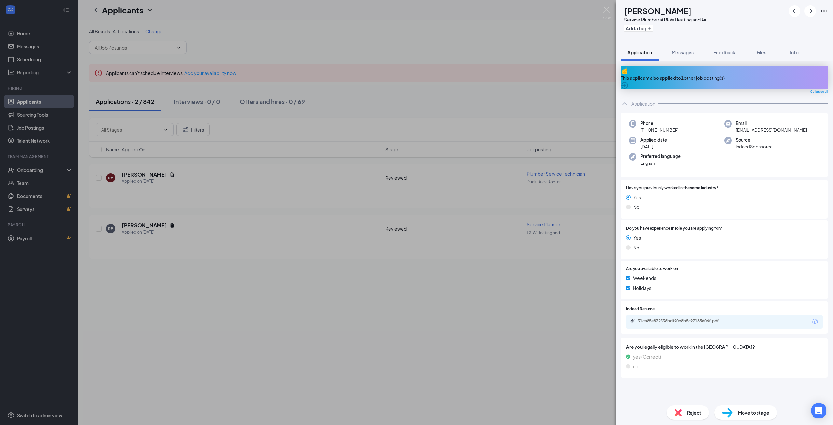
click at [683, 318] on div "31ca85e832336bdf90c8b5c97185d06f.pdf" at bounding box center [683, 320] width 91 height 5
click at [688, 49] on span "Messages" at bounding box center [683, 52] width 22 height 6
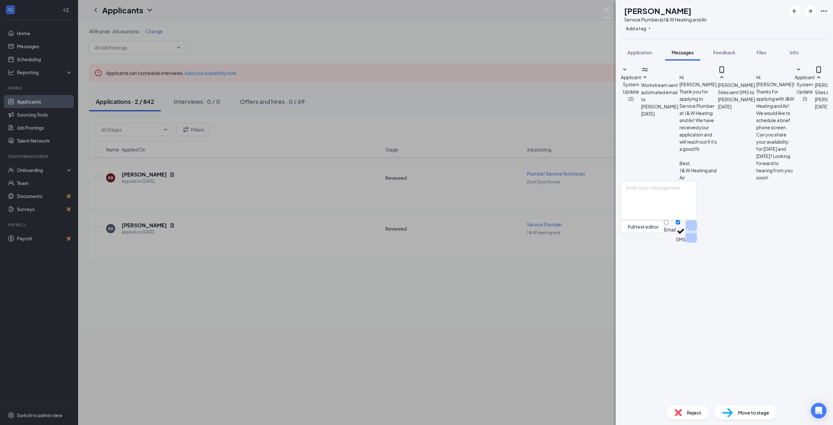
drag, startPoint x: 682, startPoint y: 321, endPoint x: 692, endPoint y: 359, distance: 39.6
click at [682, 181] on div "Applicant System Update (2) Workstream sent automated email to [PERSON_NAME]. […" at bounding box center [724, 123] width 207 height 115
click at [693, 220] on textarea at bounding box center [659, 200] width 76 height 39
type textarea "Good afternoon! We wanted to follow up and see if you were still interested in …"
click at [697, 242] on button "Send" at bounding box center [691, 231] width 11 height 22
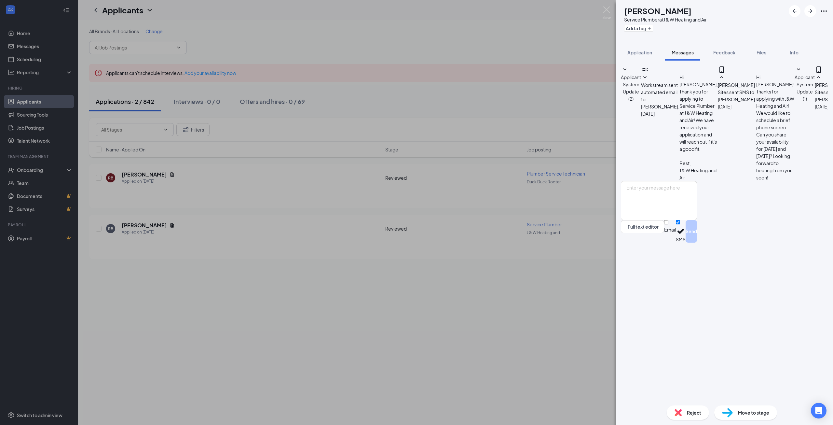
click at [521, 280] on div "RB [PERSON_NAME] Service Plumber at J & W Heating and Air Add a tag Application…" at bounding box center [416, 212] width 833 height 425
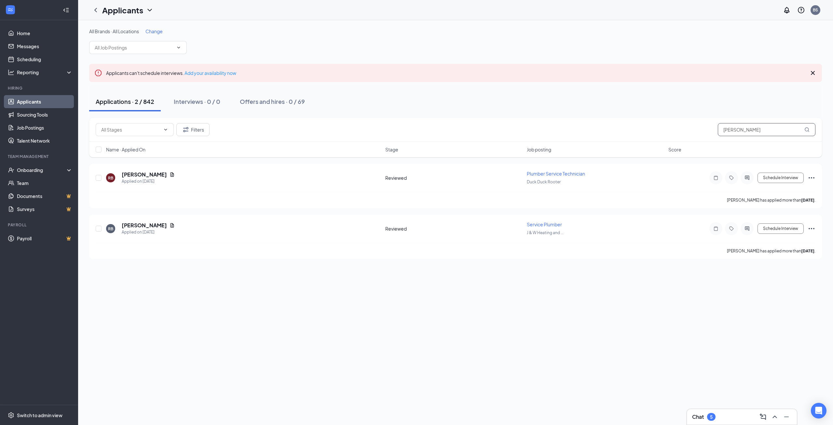
drag, startPoint x: 747, startPoint y: 127, endPoint x: 685, endPoint y: 130, distance: 61.9
click at [694, 130] on div "Filters [PERSON_NAME]" at bounding box center [456, 129] width 720 height 13
click at [762, 129] on input "[PERSON_NAME]" at bounding box center [767, 129] width 98 height 13
drag, startPoint x: 748, startPoint y: 128, endPoint x: 687, endPoint y: 128, distance: 60.5
click at [687, 128] on div "Filters [PERSON_NAME]" at bounding box center [456, 129] width 720 height 13
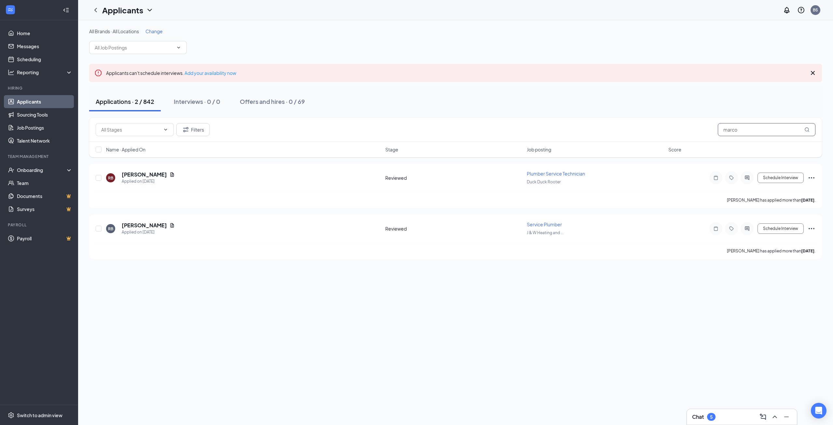
type input "marco"
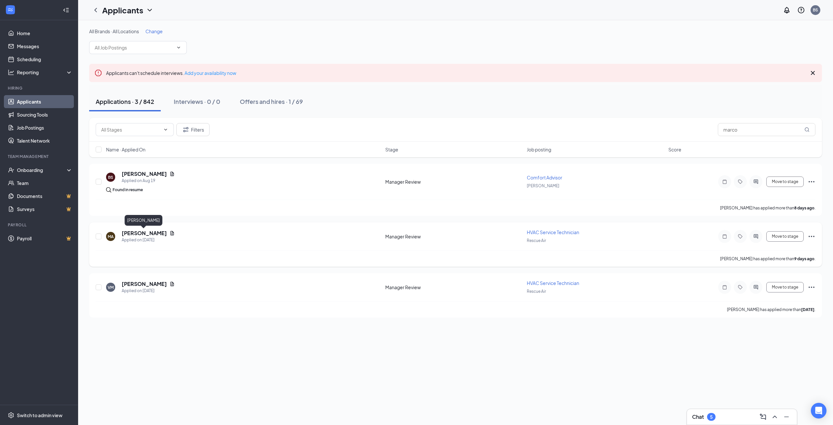
click at [145, 233] on h5 "[PERSON_NAME]" at bounding box center [144, 232] width 45 height 7
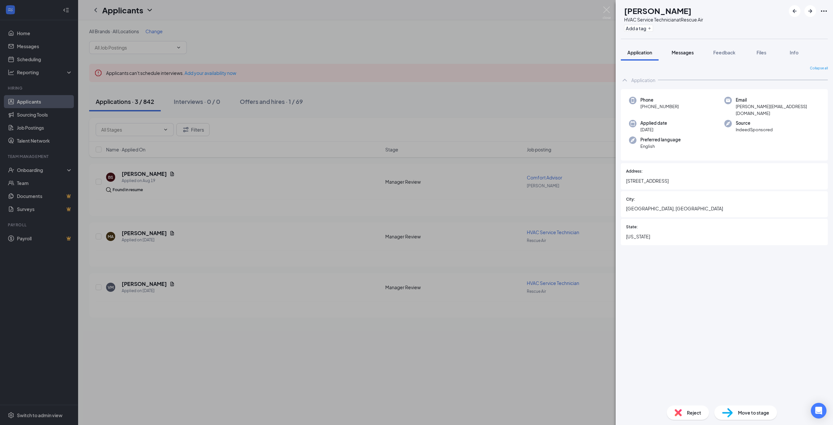
click at [685, 54] on span "Messages" at bounding box center [683, 52] width 22 height 6
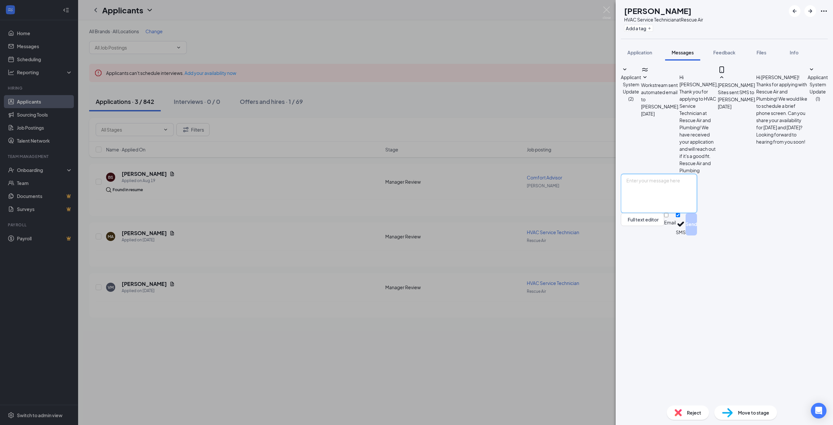
click at [678, 213] on textarea at bounding box center [659, 193] width 76 height 39
click at [687, 213] on textarea at bounding box center [659, 193] width 76 height 39
type textarea "Good afternoon! We wanted to follow back up"
